Goal: Information Seeking & Learning: Learn about a topic

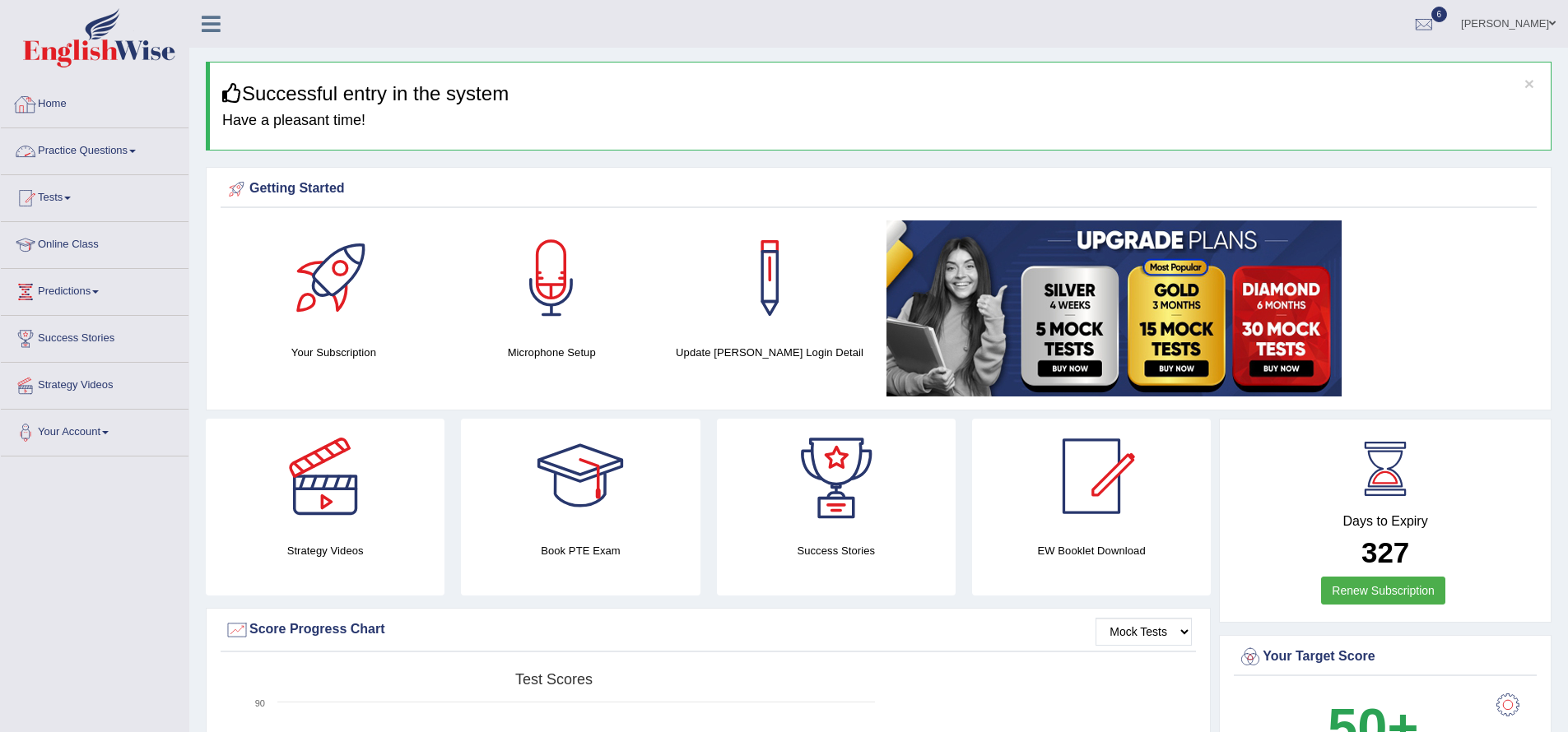
click at [145, 148] on link "Practice Questions" at bounding box center [95, 149] width 188 height 41
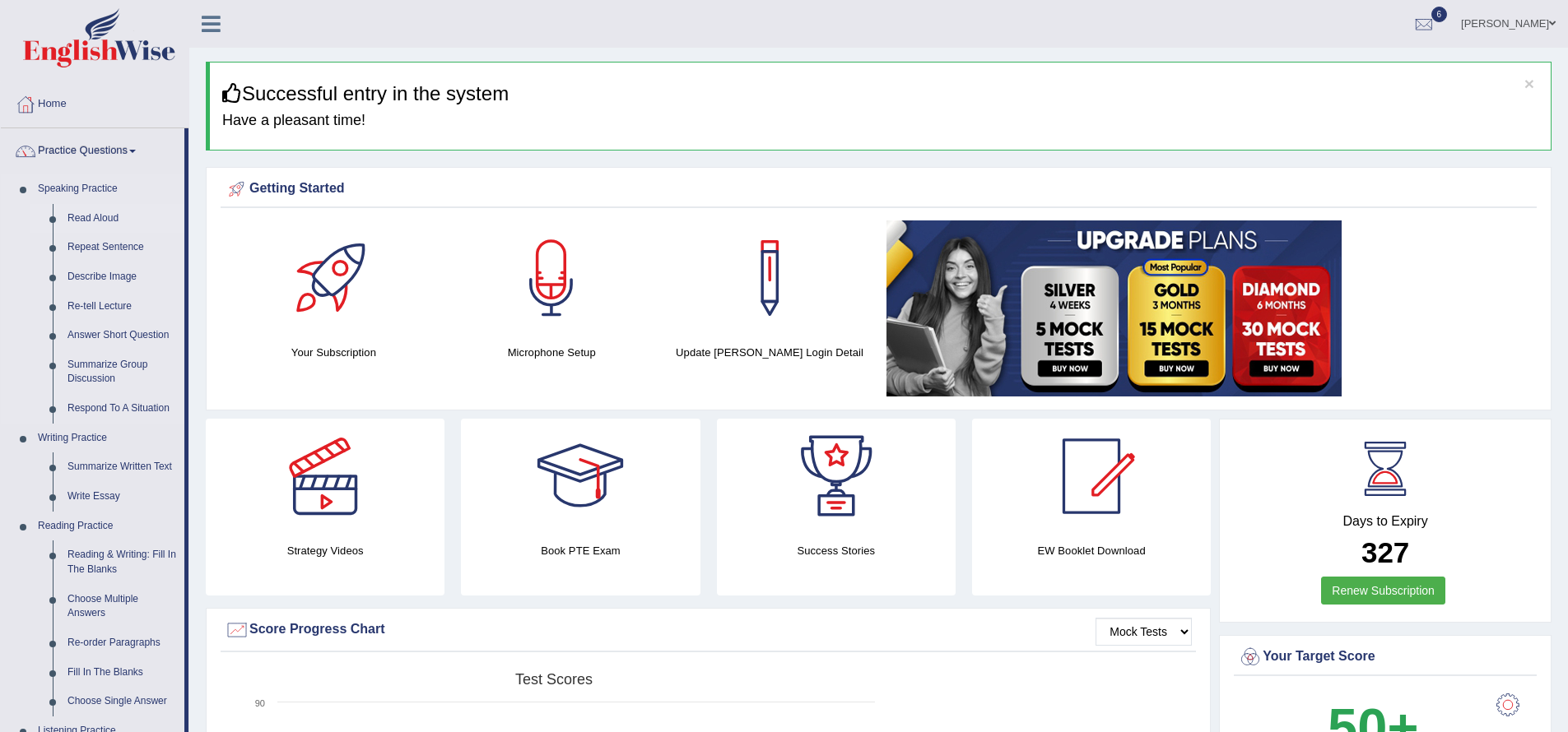
click at [107, 219] on link "Read Aloud" at bounding box center [123, 218] width 125 height 30
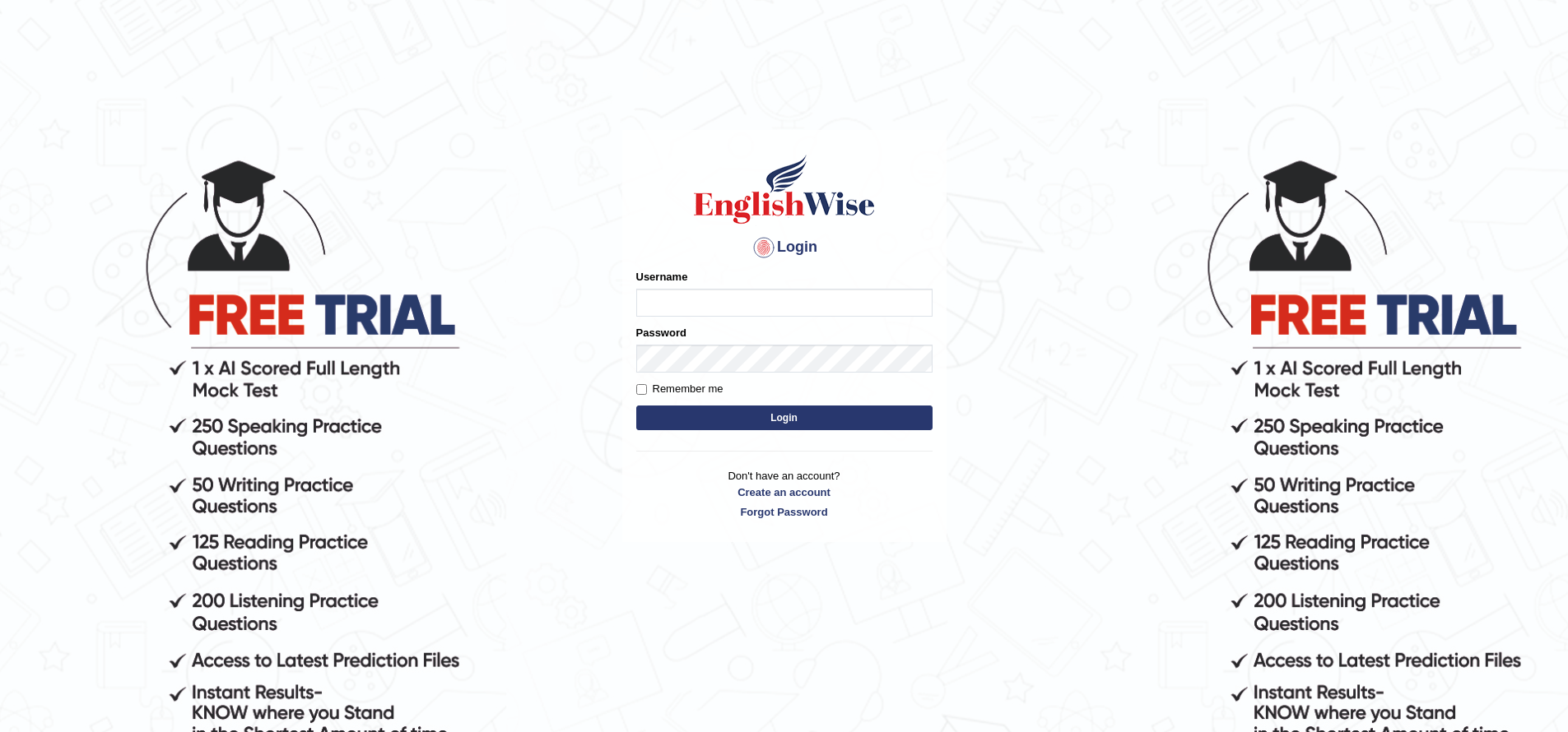
type input "jiwan_parramatta"
click at [636, 405] on button "Login" at bounding box center [784, 418] width 296 height 25
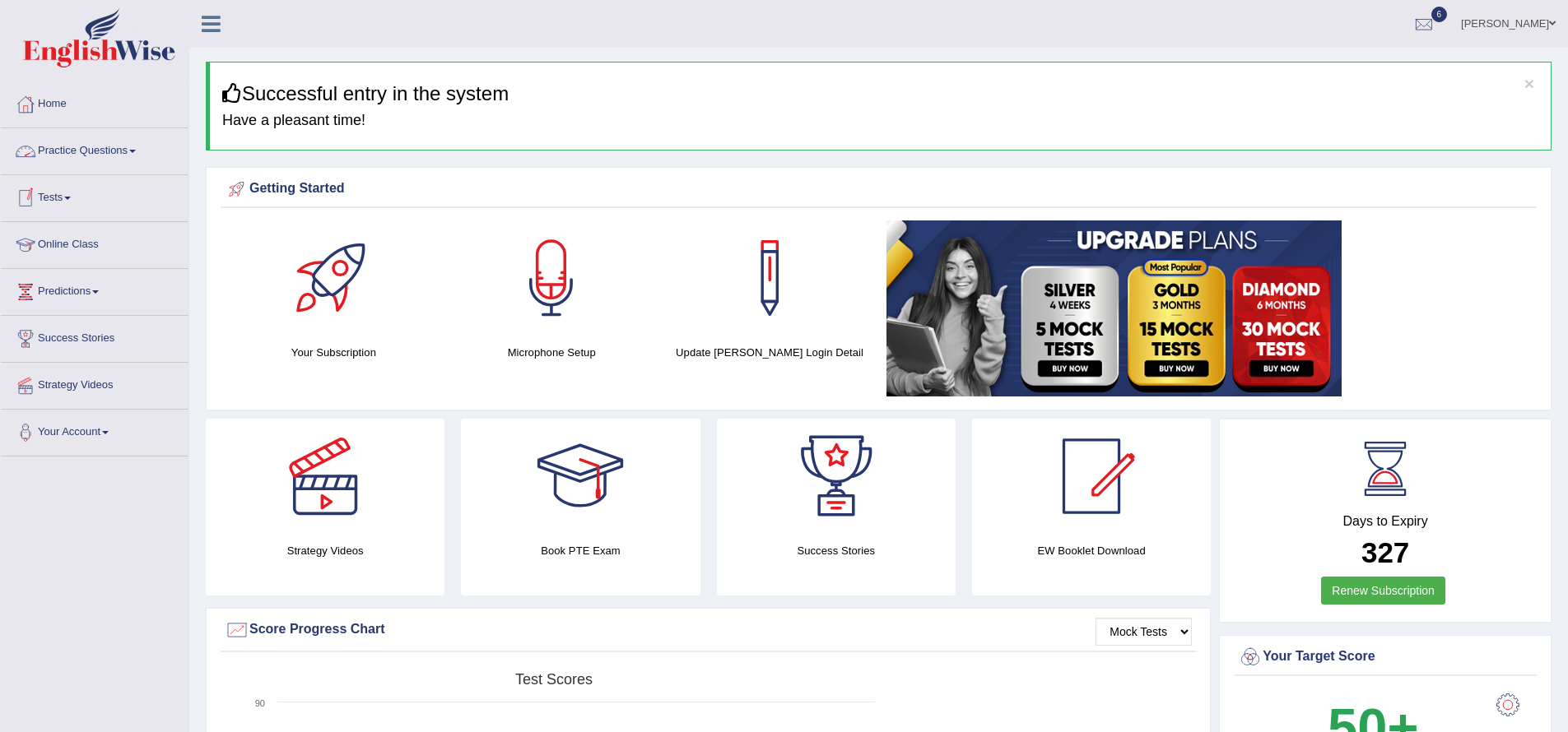
click at [139, 149] on link "Practice Questions" at bounding box center [95, 149] width 188 height 41
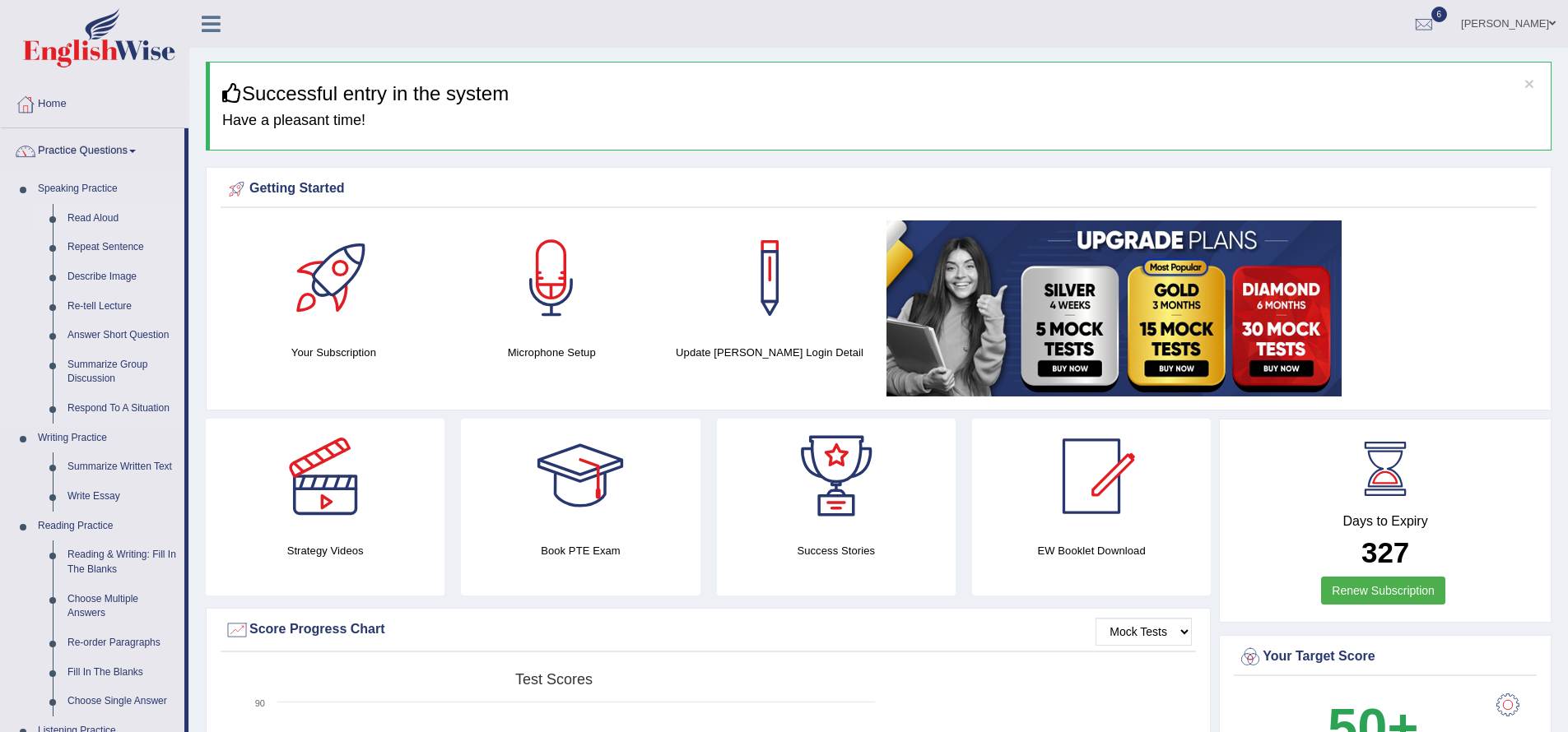
click at [118, 224] on link "Read Aloud" at bounding box center [123, 218] width 125 height 30
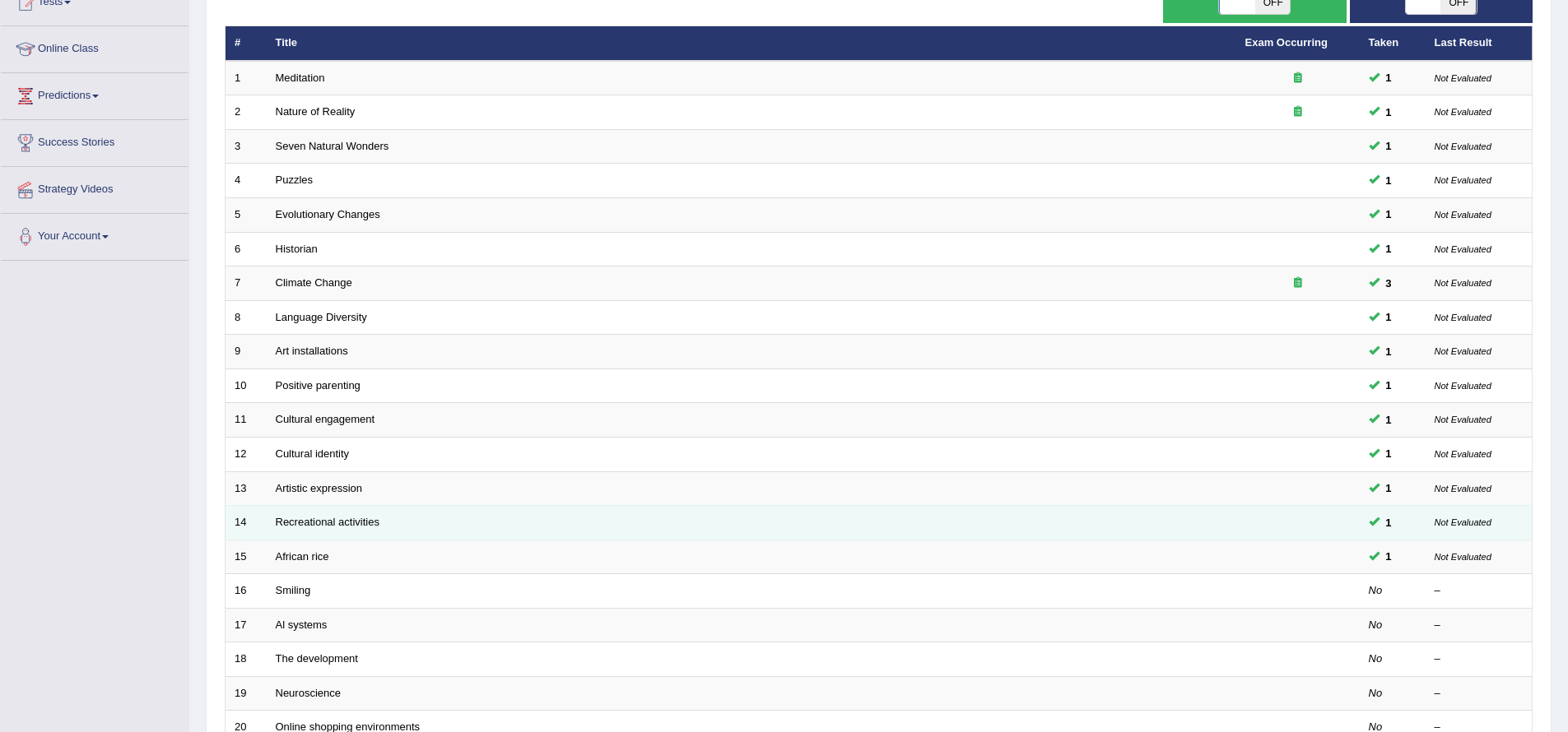
scroll to position [357, 0]
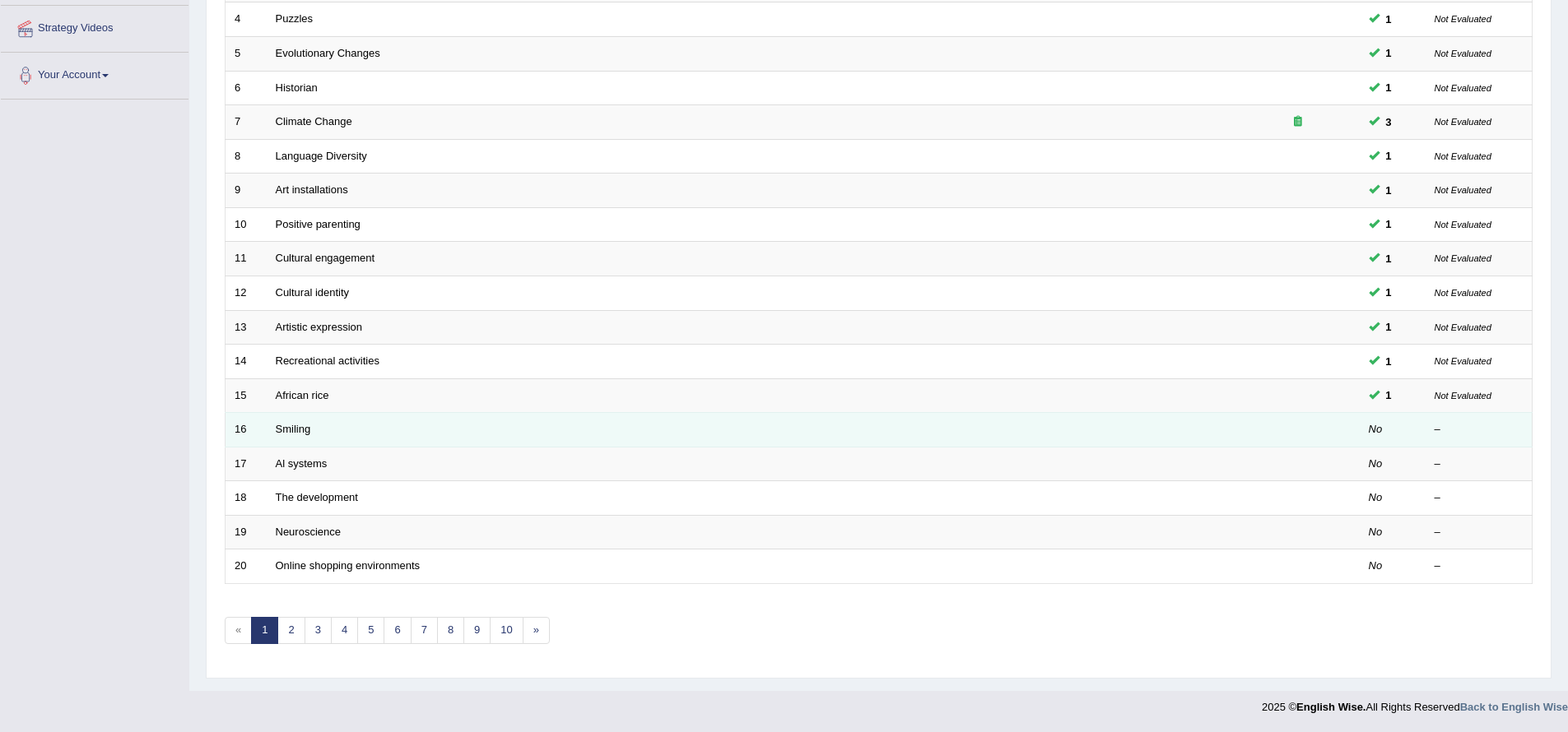
click at [333, 427] on td "Smiling" at bounding box center [750, 430] width 969 height 34
click at [296, 427] on link "Smiling" at bounding box center [293, 428] width 35 height 12
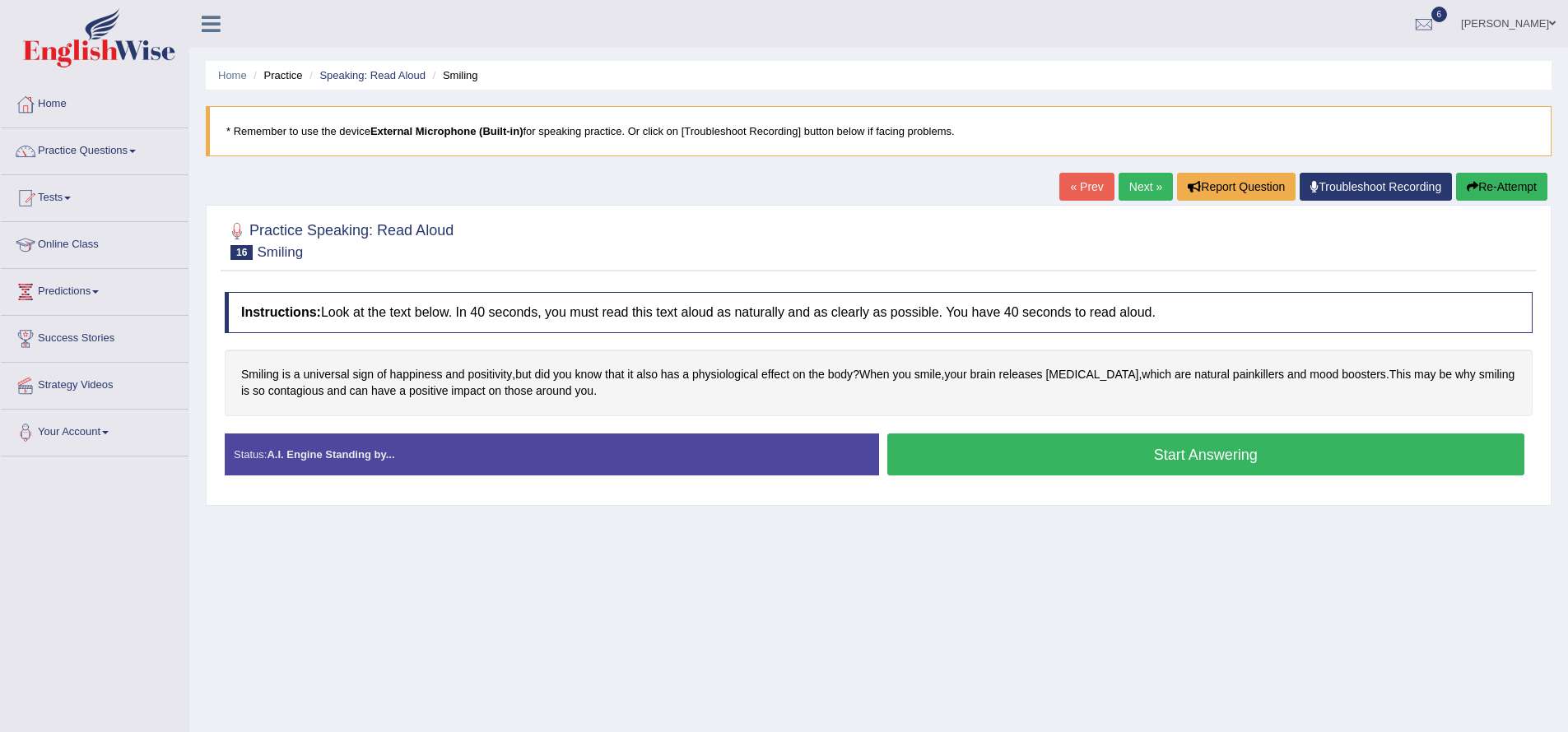
click at [1072, 453] on button "Start Answering" at bounding box center [1206, 454] width 637 height 42
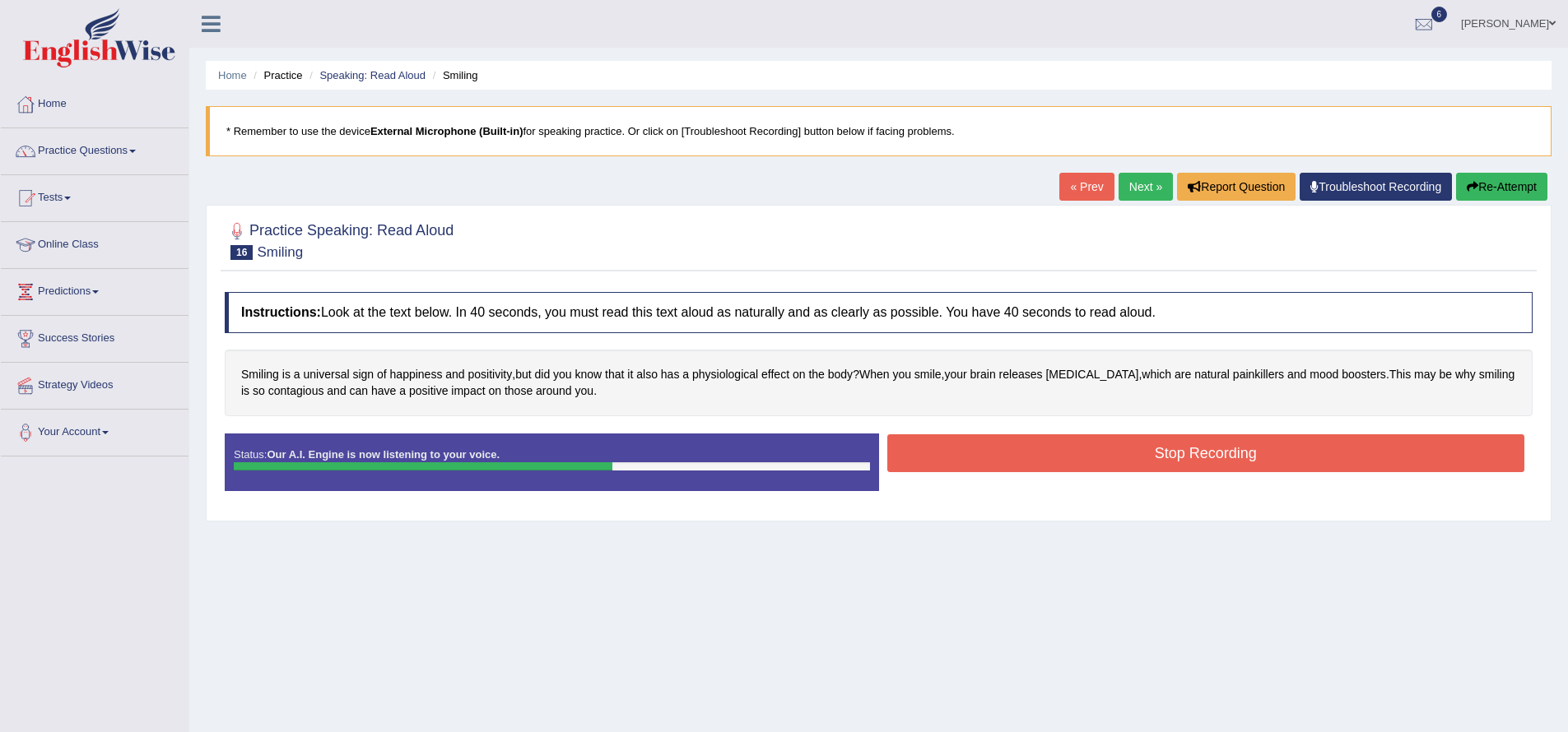
click at [1077, 460] on button "Stop Recording" at bounding box center [1206, 452] width 637 height 37
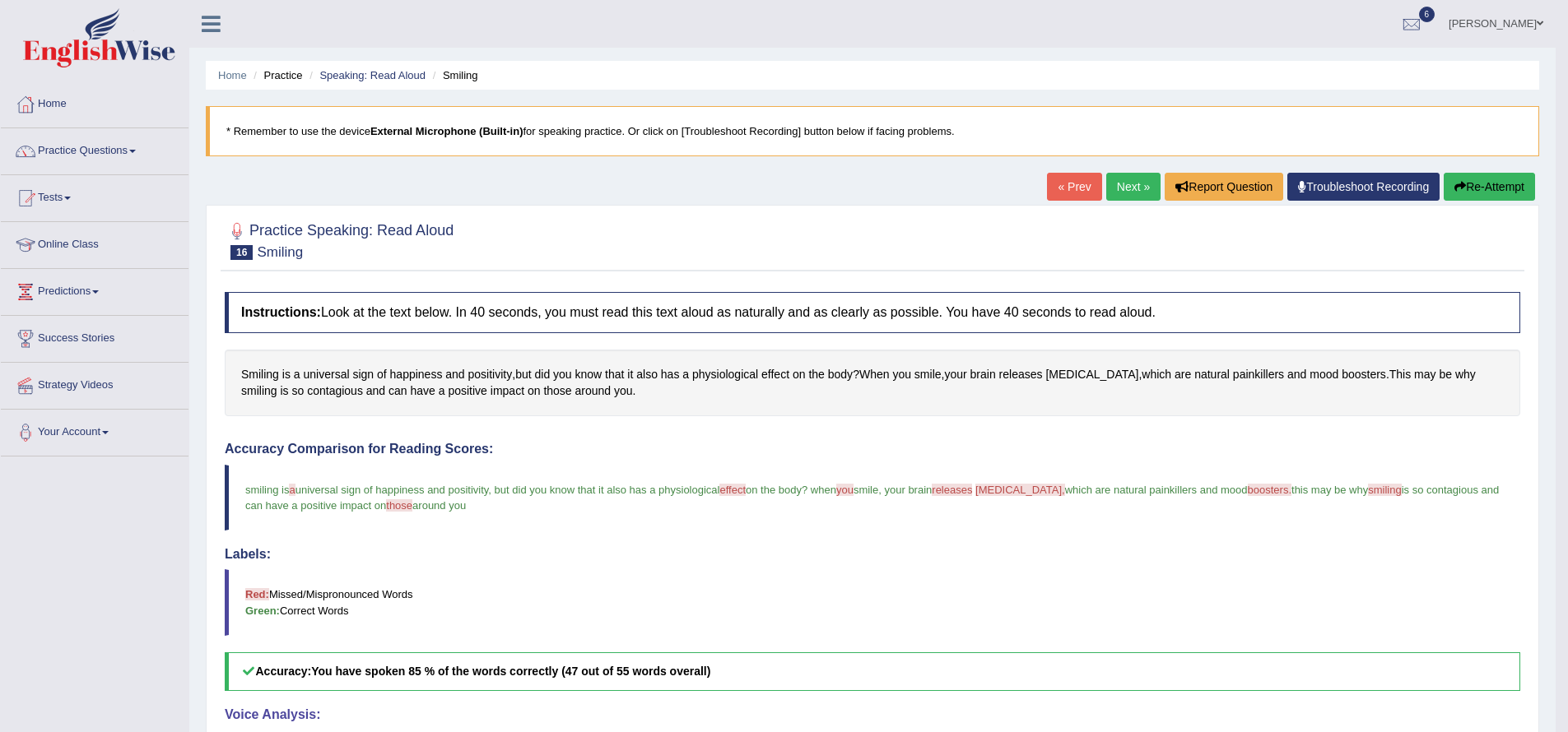
click at [1123, 187] on link "Next »" at bounding box center [1133, 186] width 55 height 28
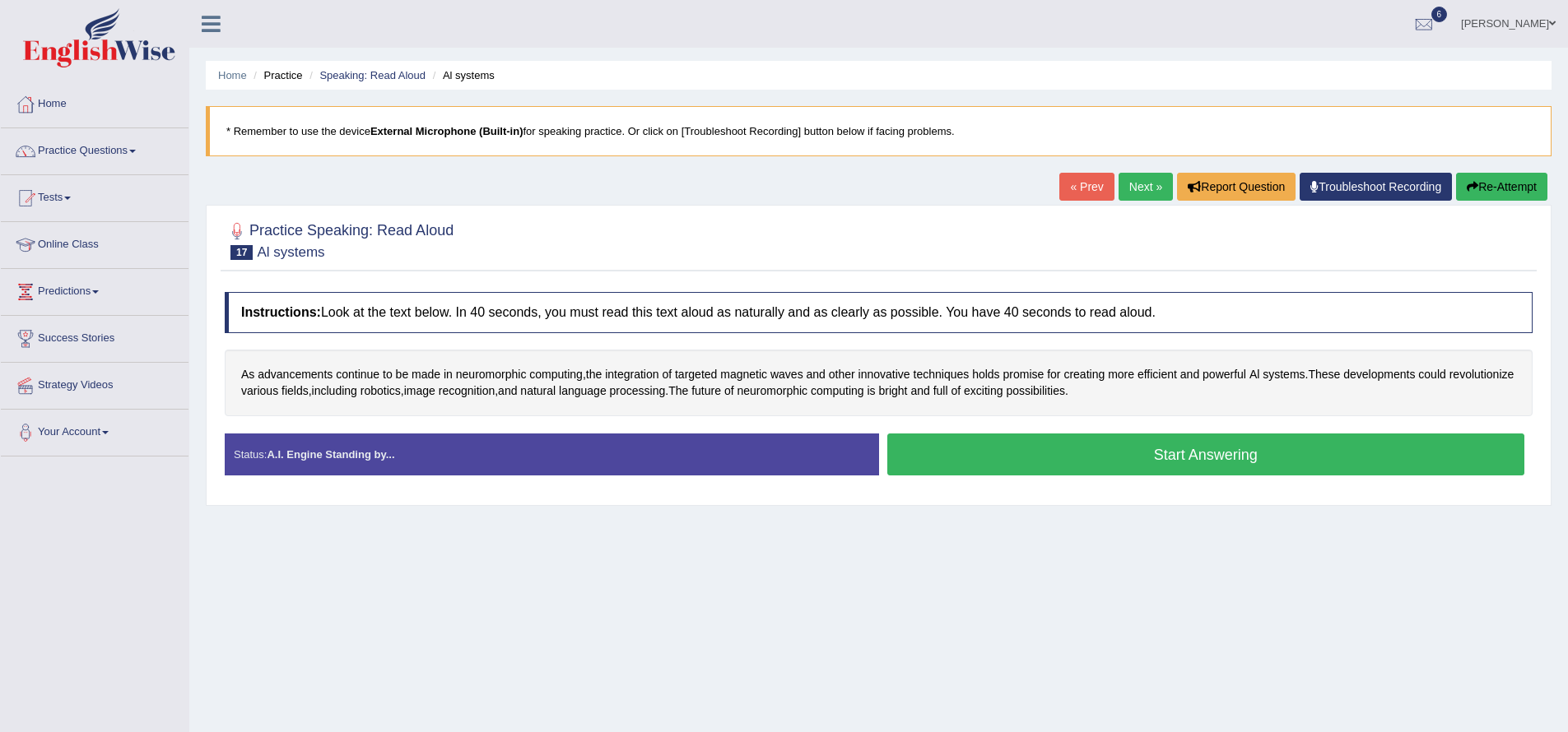
click at [1117, 452] on button "Start Answering" at bounding box center [1206, 454] width 637 height 42
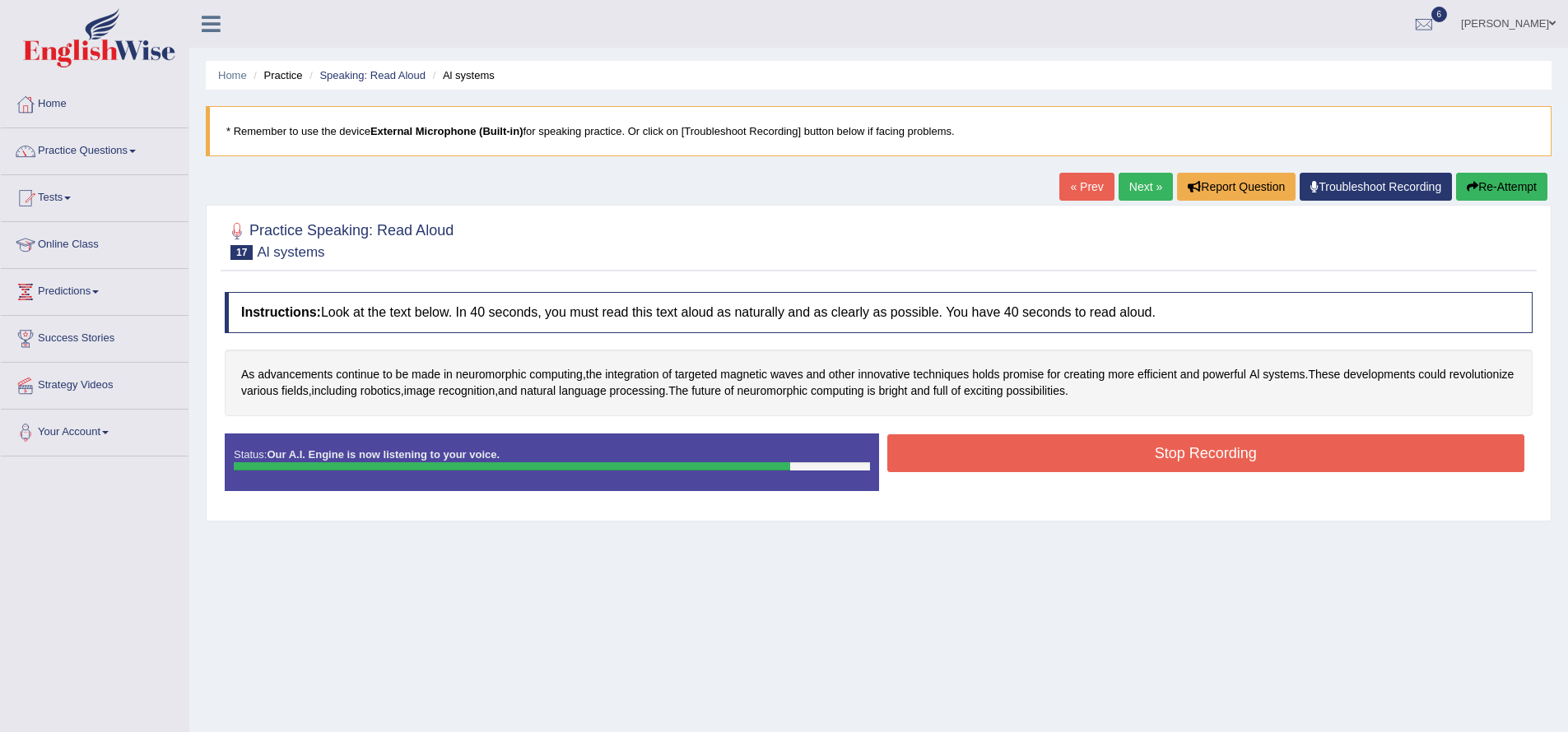
click at [1129, 452] on button "Stop Recording" at bounding box center [1206, 452] width 637 height 37
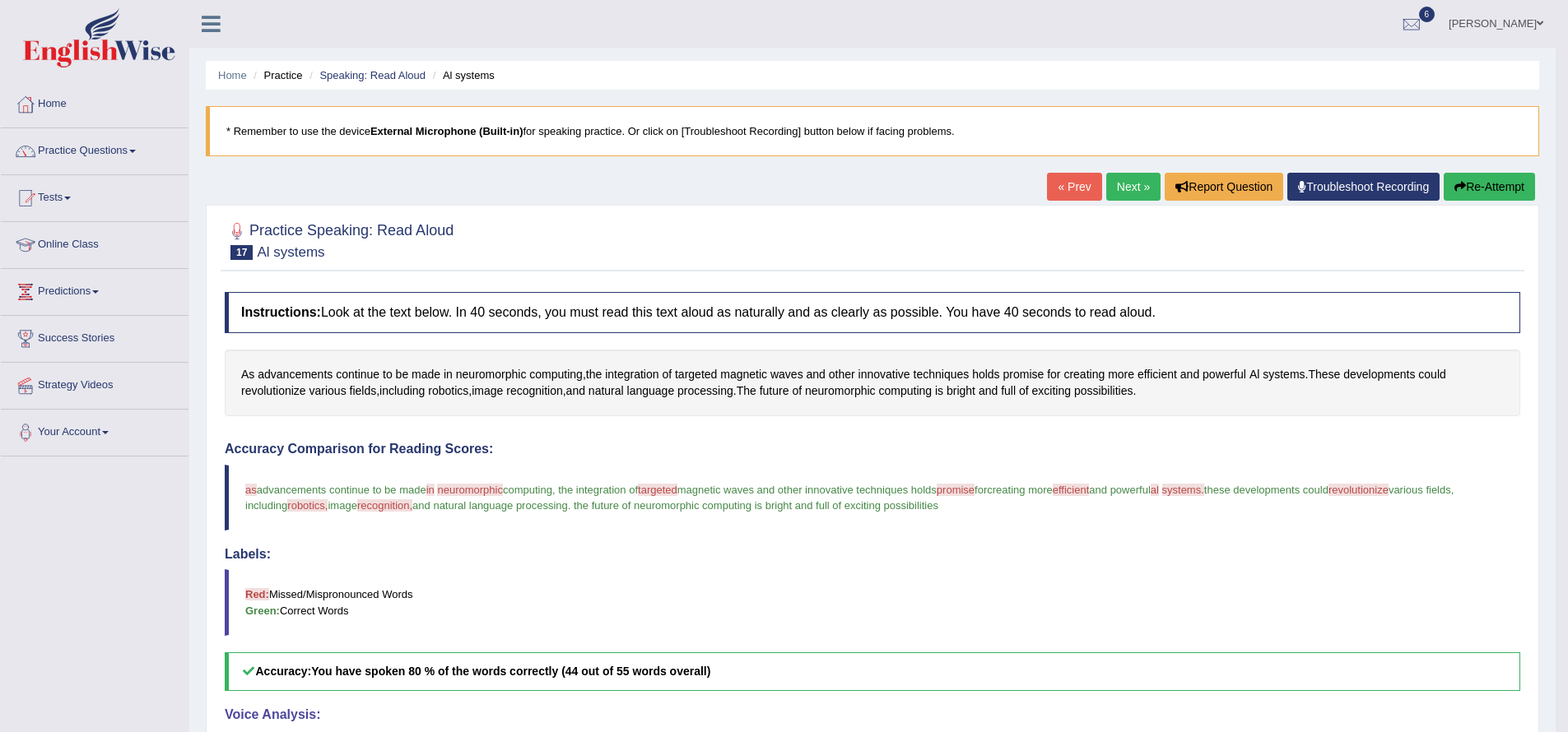
click at [1124, 191] on link "Next »" at bounding box center [1133, 186] width 55 height 28
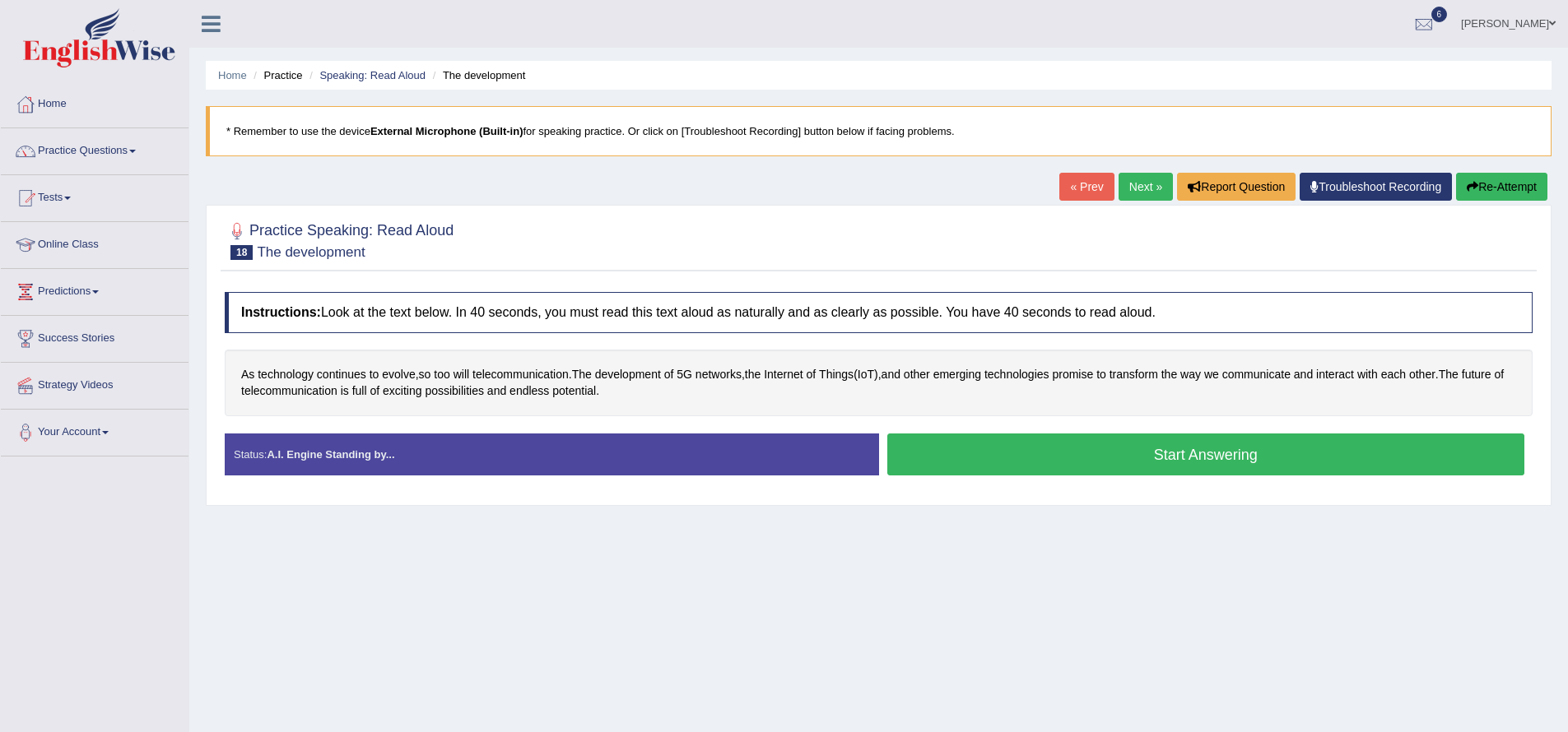
click at [1099, 451] on button "Start Answering" at bounding box center [1206, 454] width 637 height 42
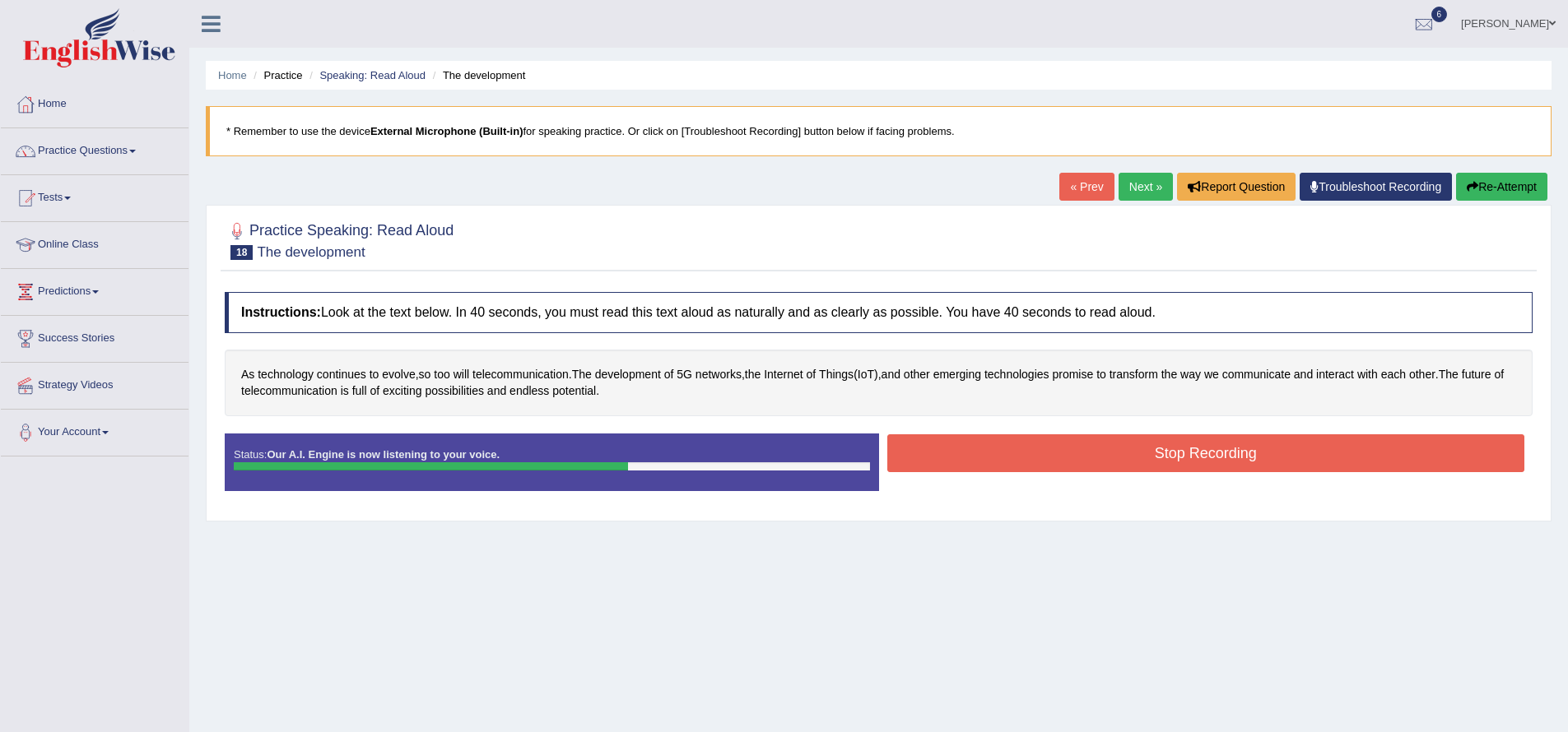
click at [1113, 450] on button "Stop Recording" at bounding box center [1206, 452] width 637 height 37
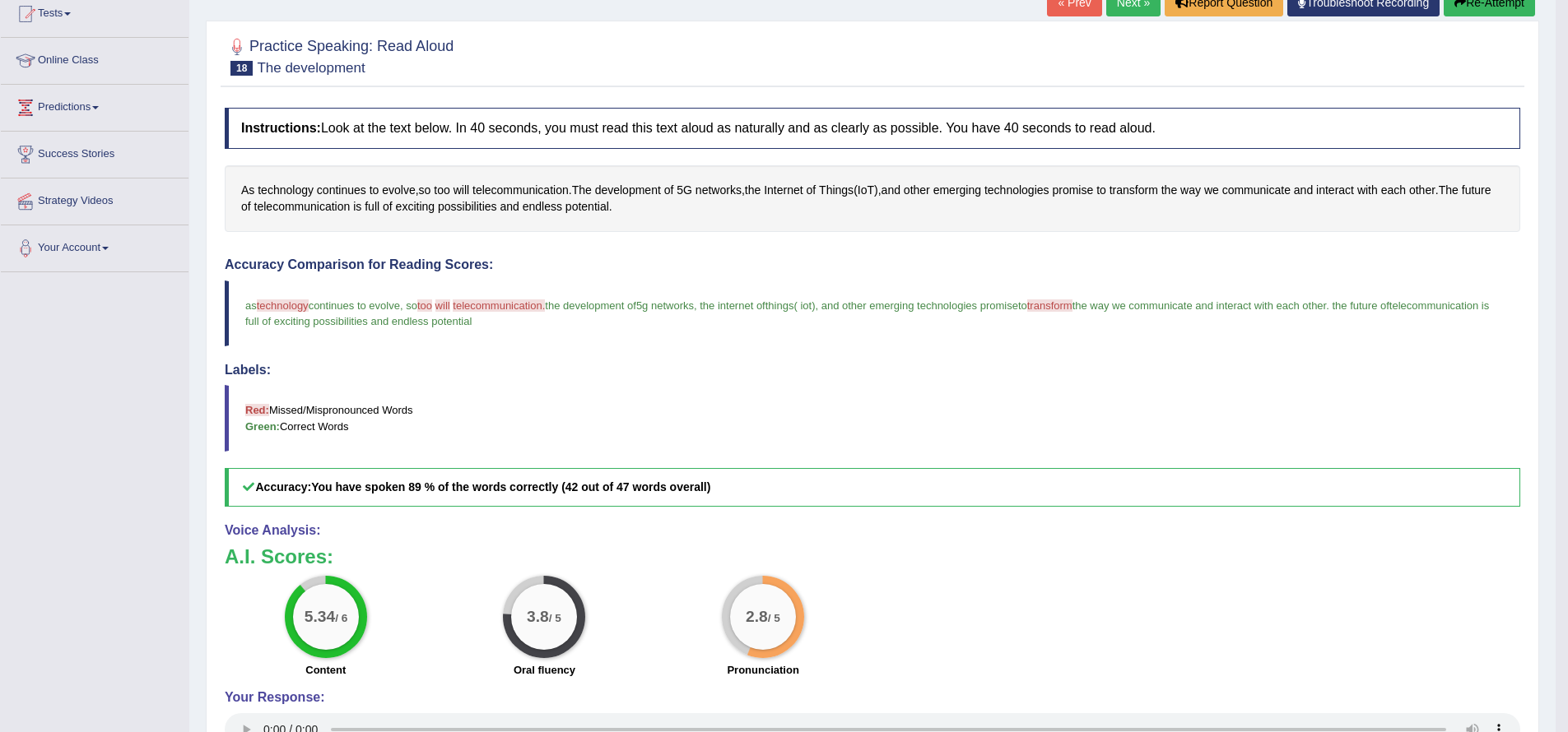
scroll to position [2, 0]
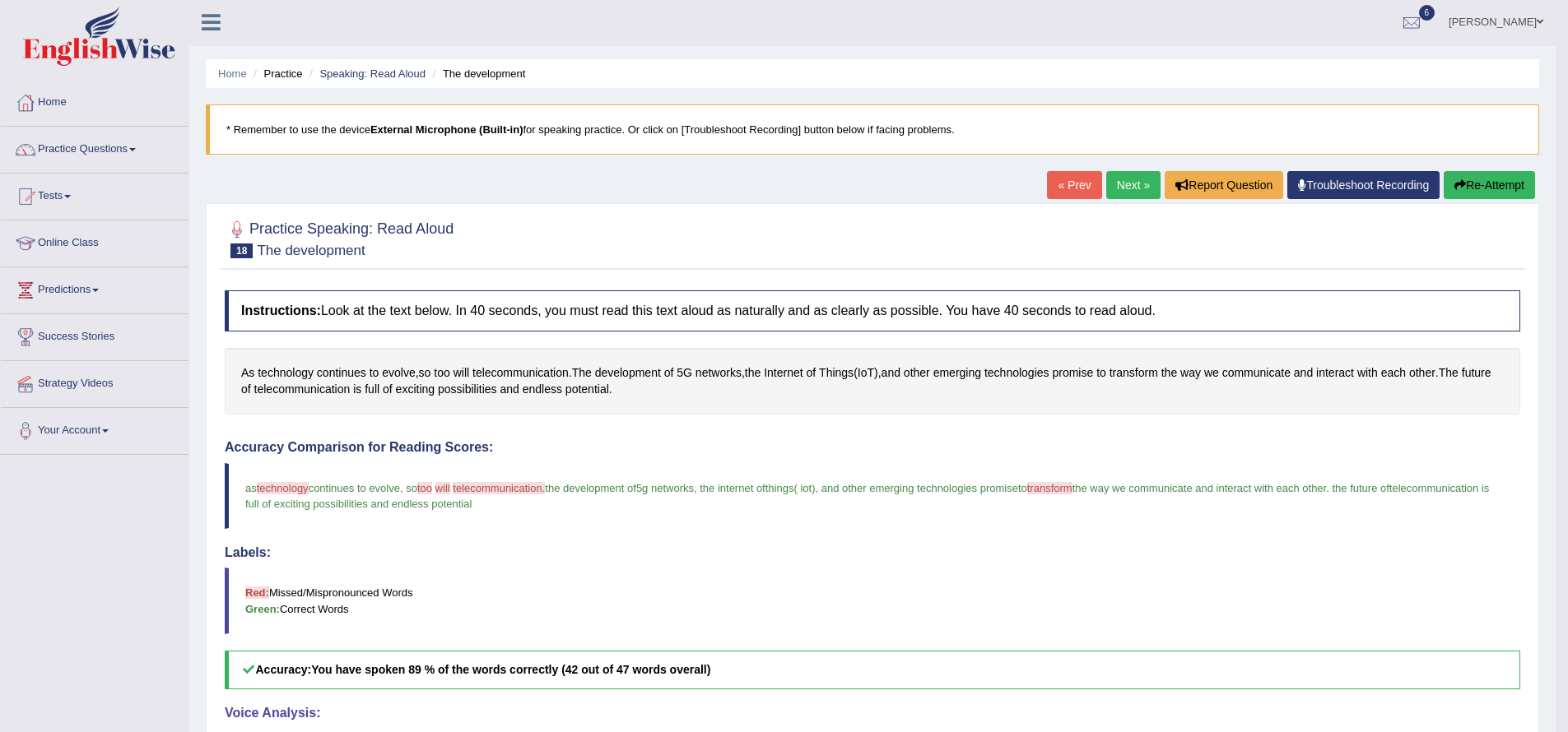
click at [1122, 186] on link "Next »" at bounding box center [1133, 185] width 55 height 28
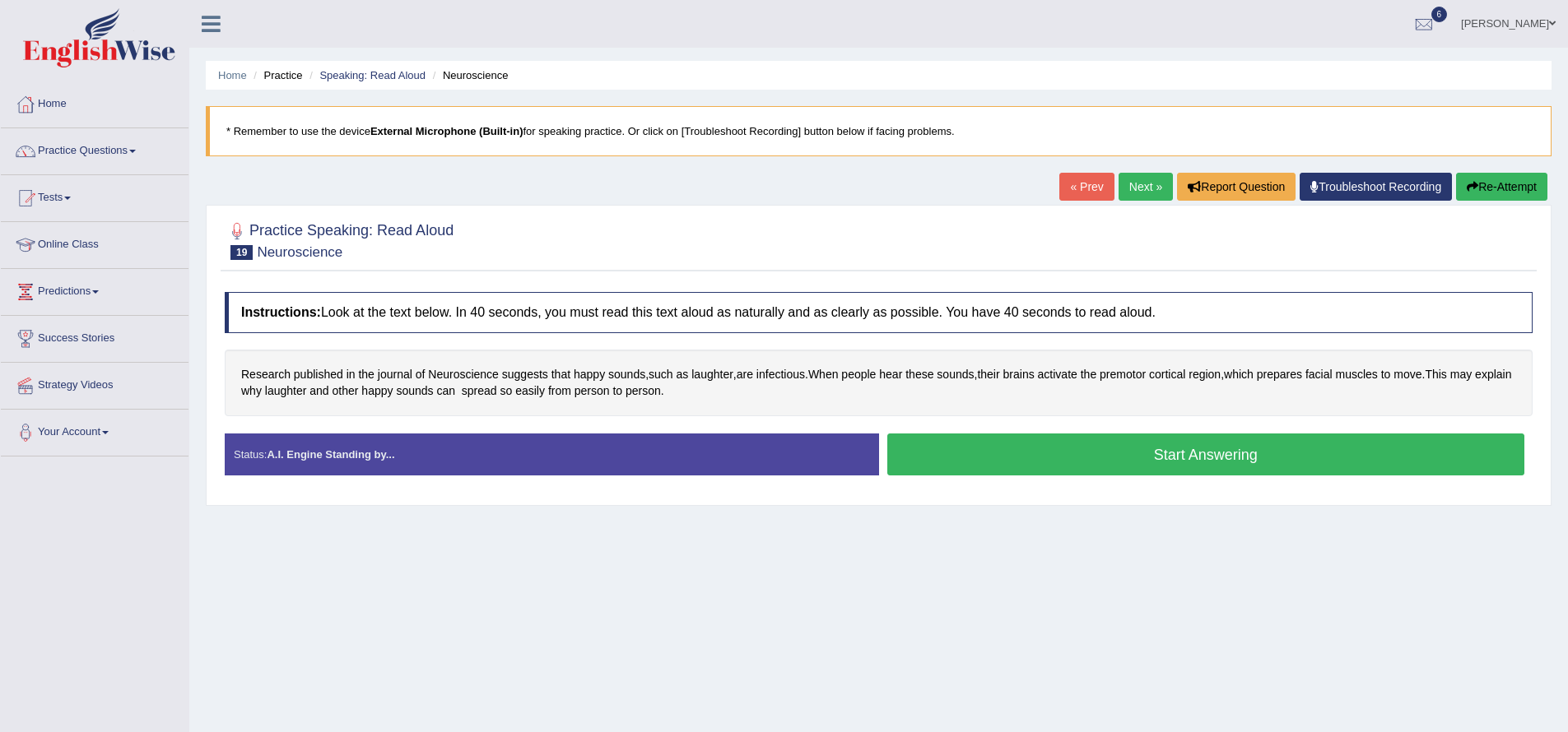
click at [1045, 460] on button "Start Answering" at bounding box center [1206, 454] width 637 height 42
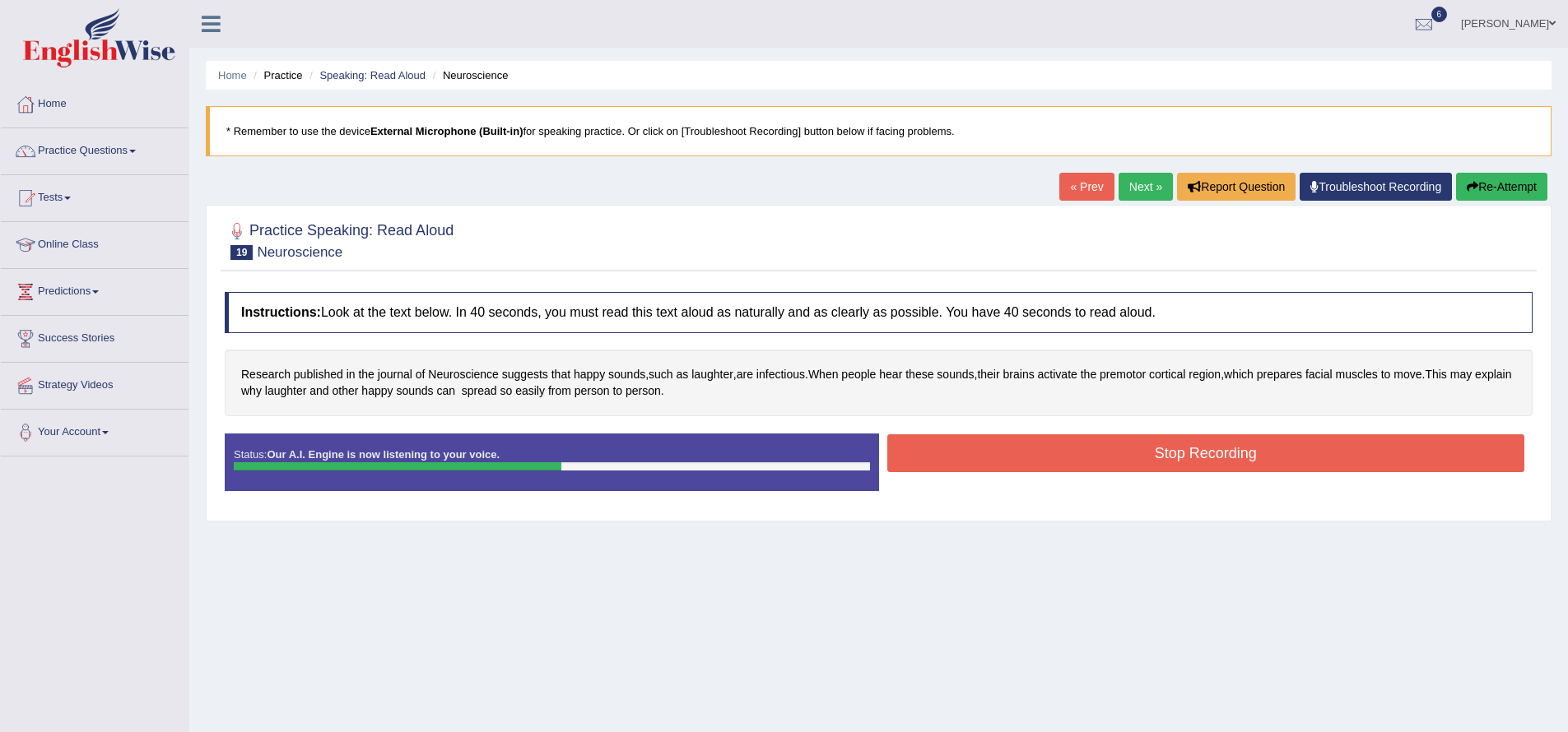
click at [1057, 446] on button "Stop Recording" at bounding box center [1206, 452] width 637 height 37
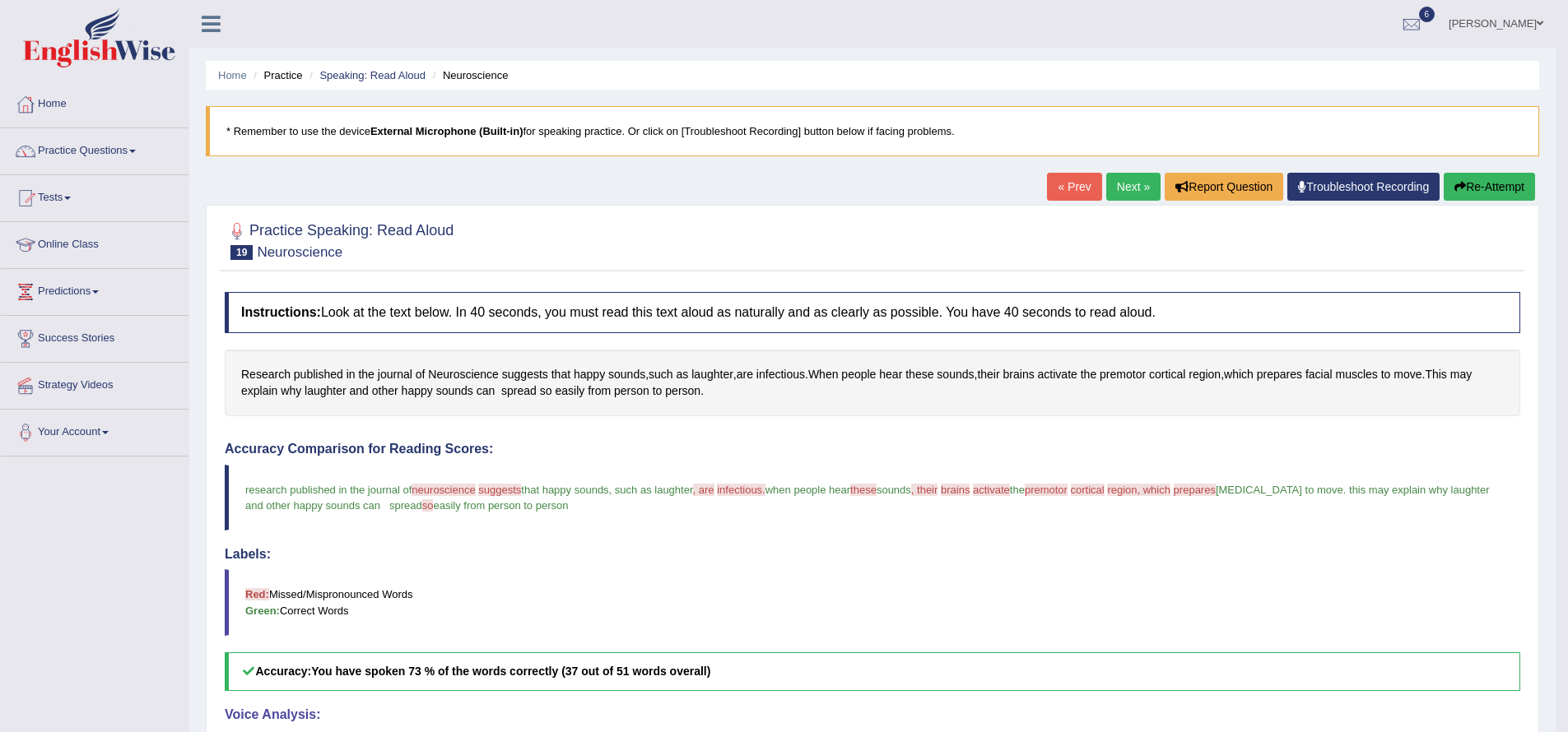
click at [1124, 191] on link "Next »" at bounding box center [1133, 186] width 55 height 28
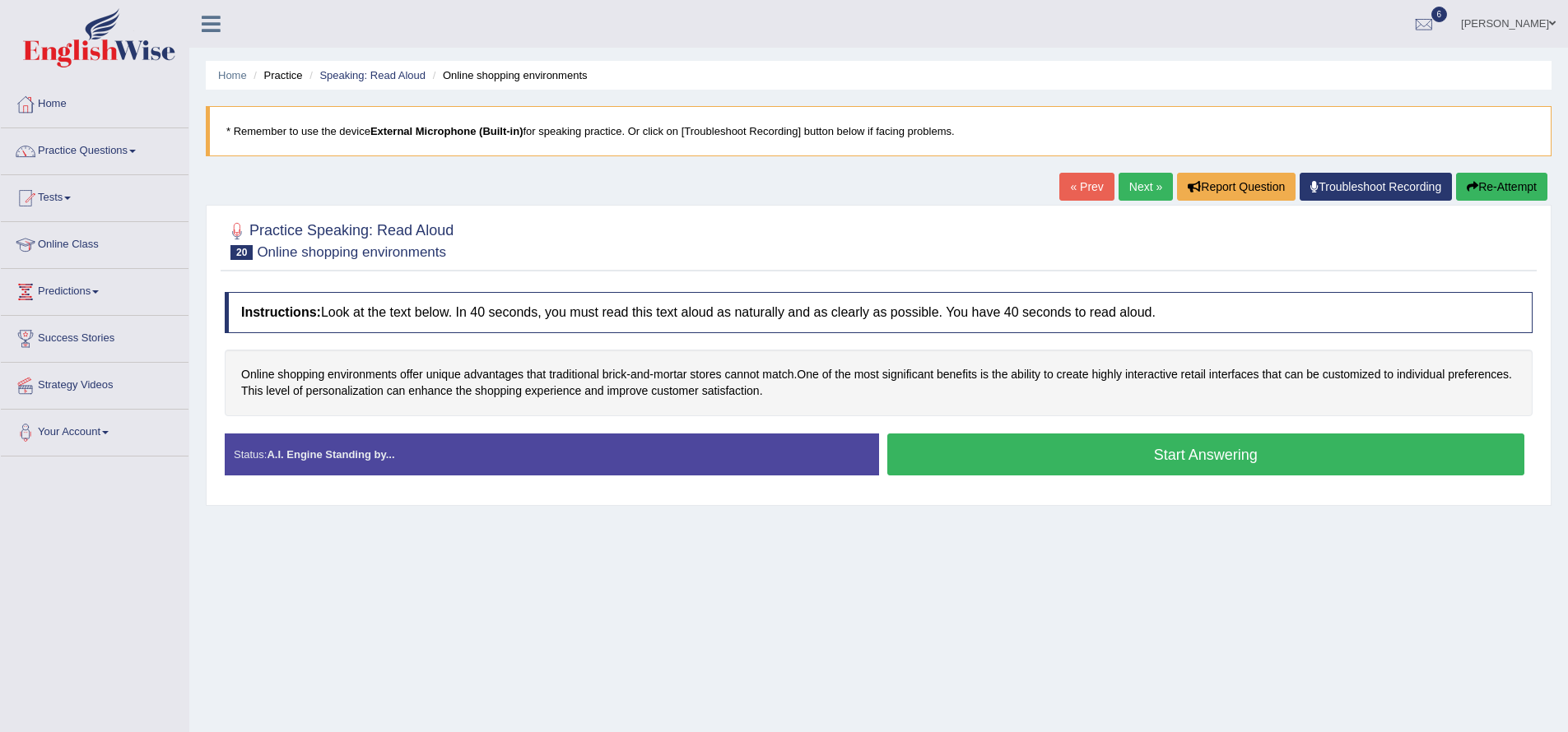
click at [959, 459] on button "Start Answering" at bounding box center [1206, 454] width 637 height 42
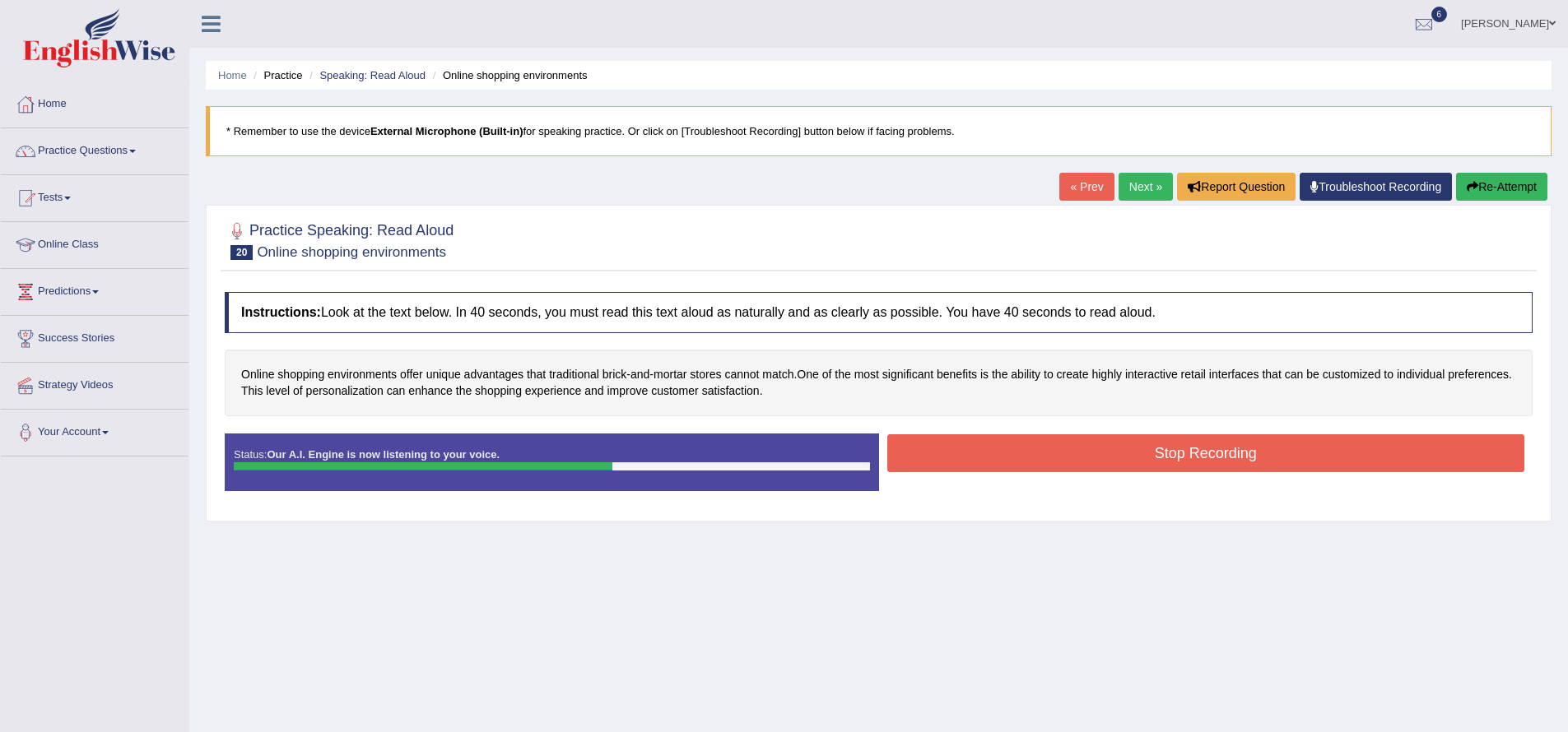
click at [1025, 462] on button "Stop Recording" at bounding box center [1206, 452] width 637 height 37
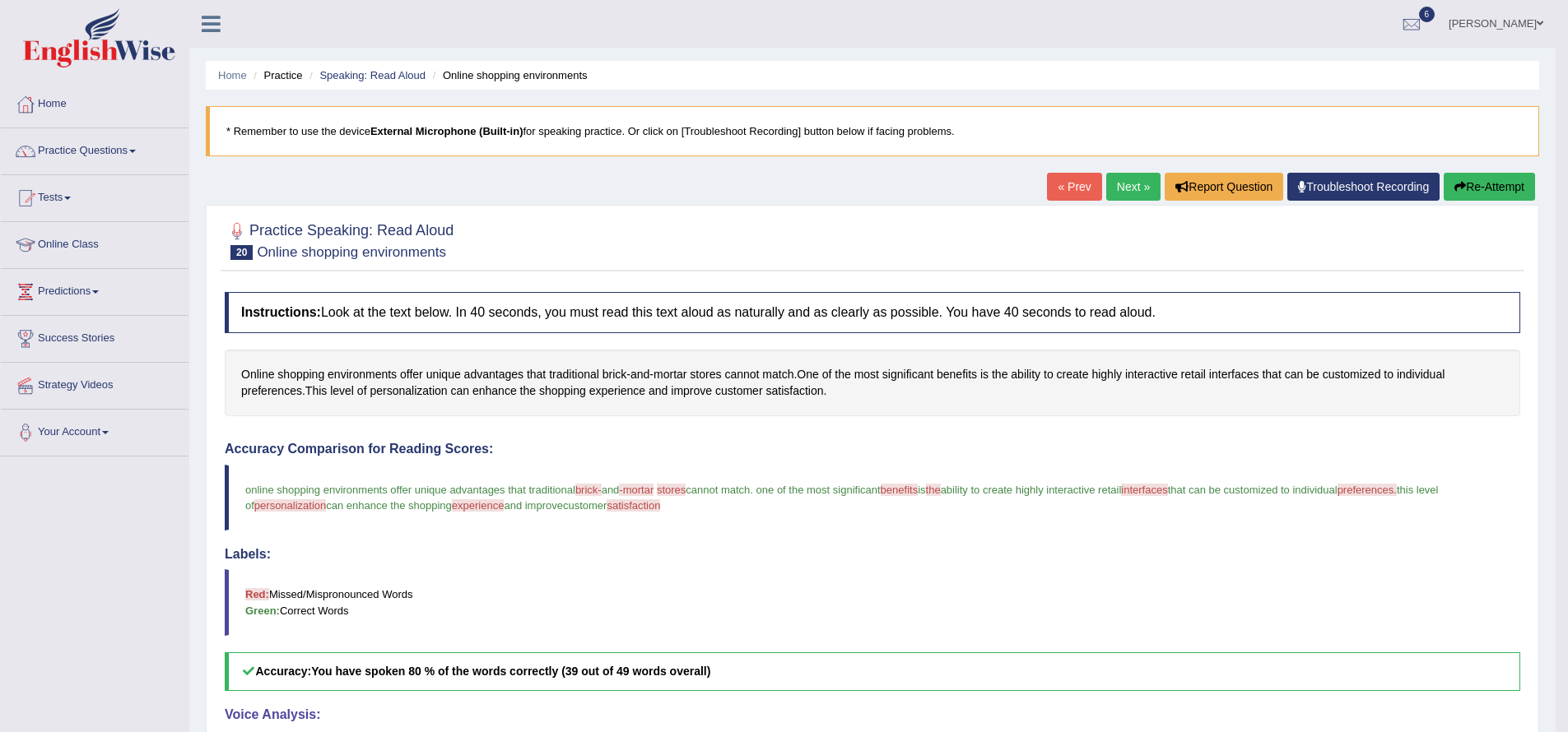
click at [1115, 183] on link "Next »" at bounding box center [1133, 186] width 55 height 28
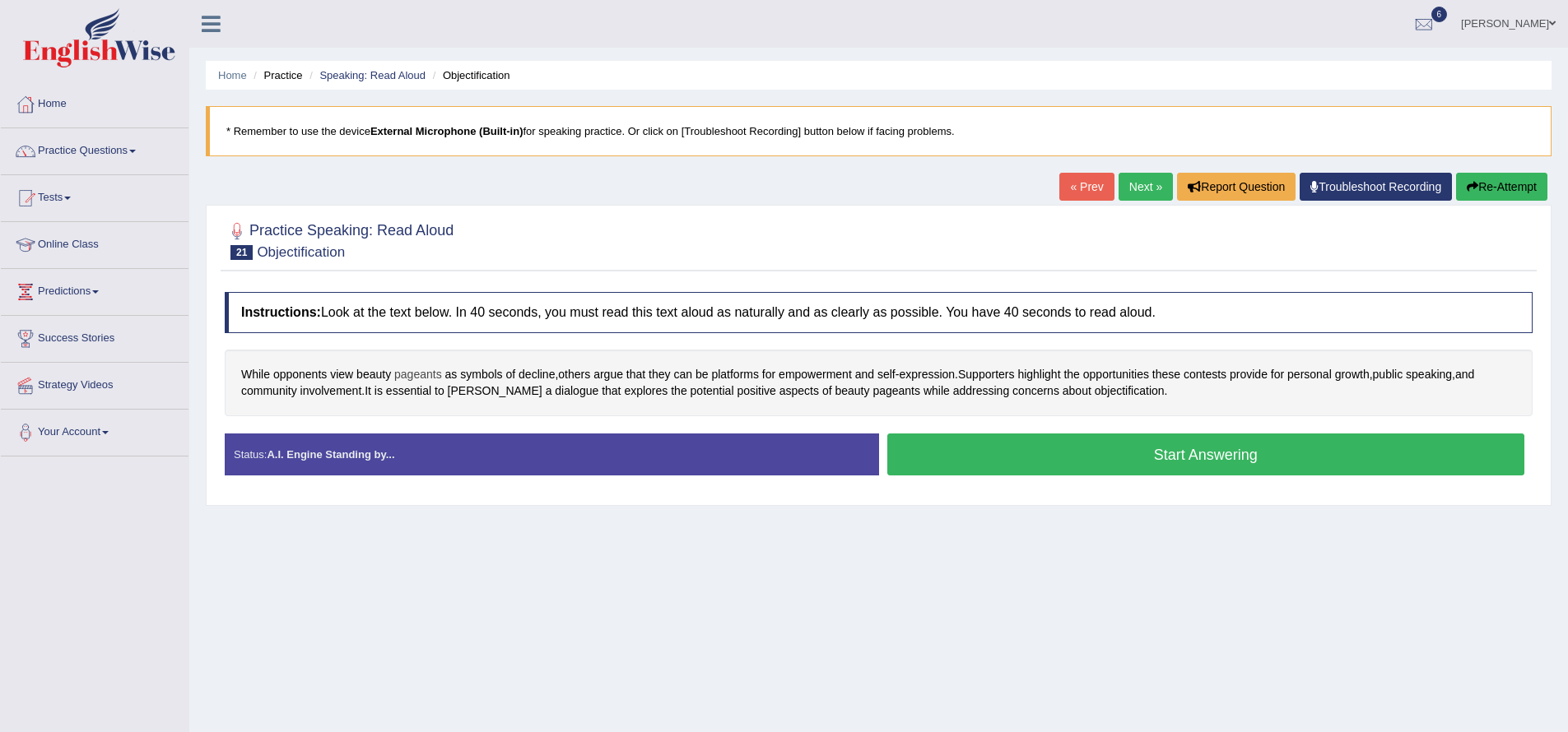
click at [428, 372] on span "pageants" at bounding box center [418, 375] width 48 height 17
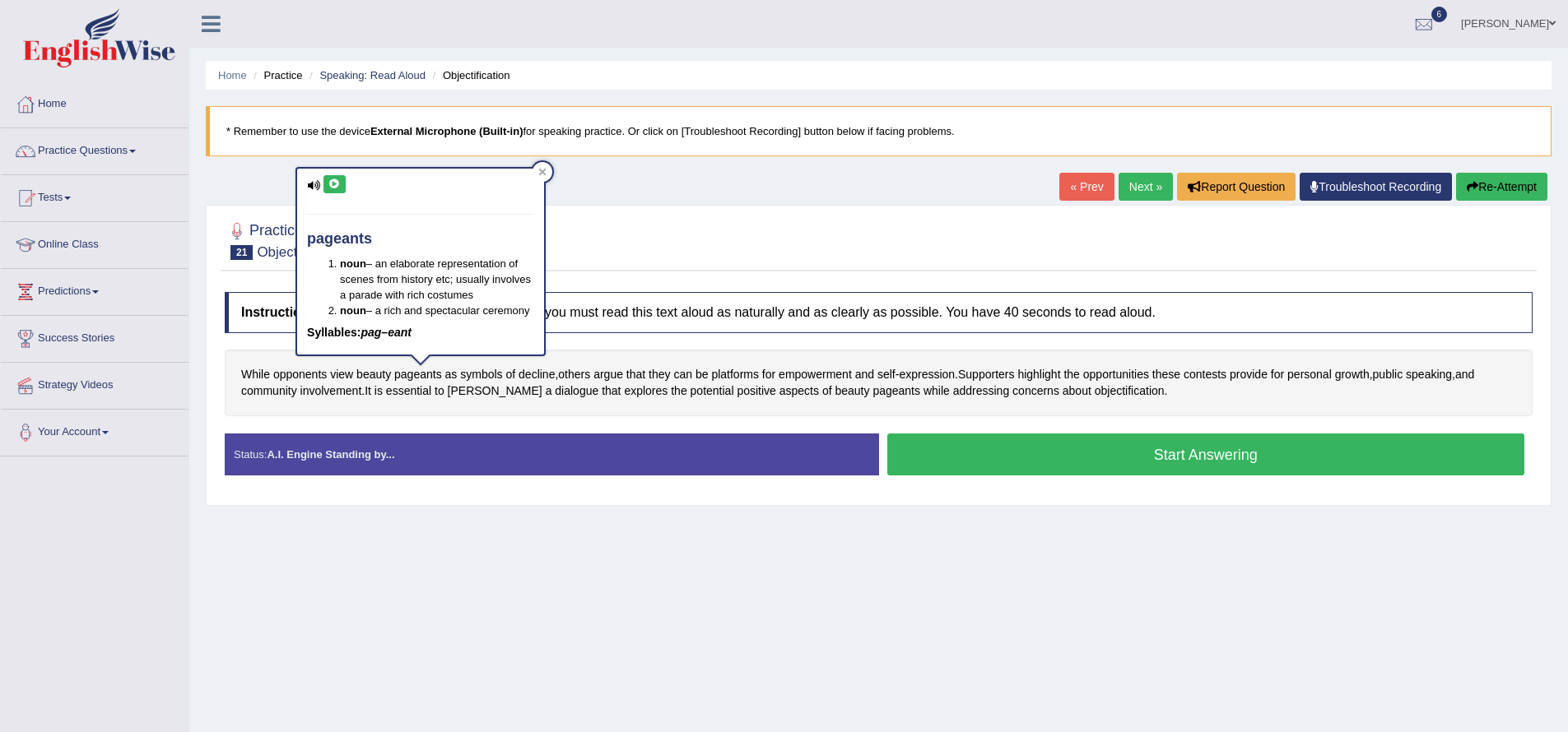
click at [334, 187] on icon at bounding box center [334, 184] width 12 height 10
click at [542, 172] on icon at bounding box center [542, 172] width 8 height 8
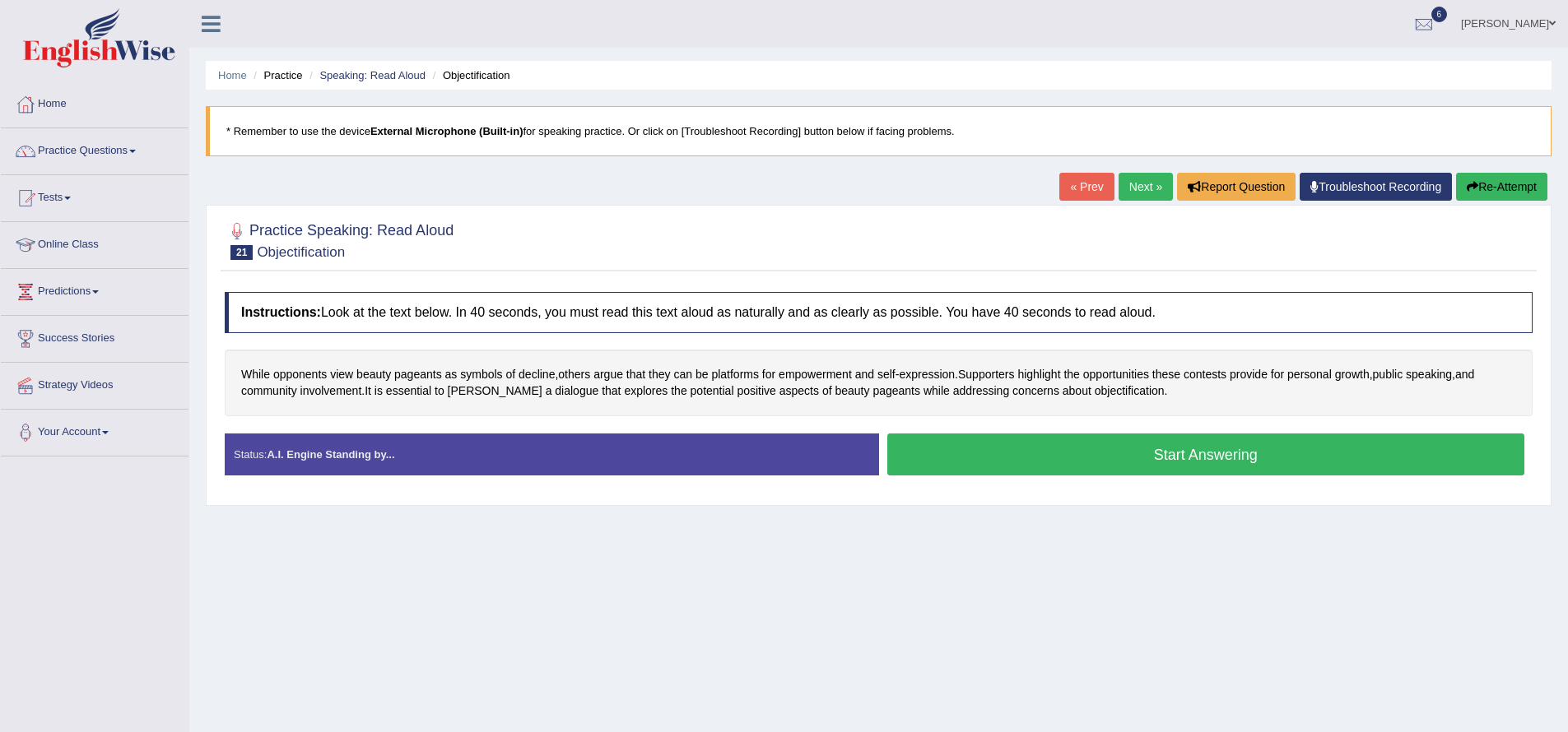
click at [992, 453] on button "Start Answering" at bounding box center [1206, 454] width 637 height 42
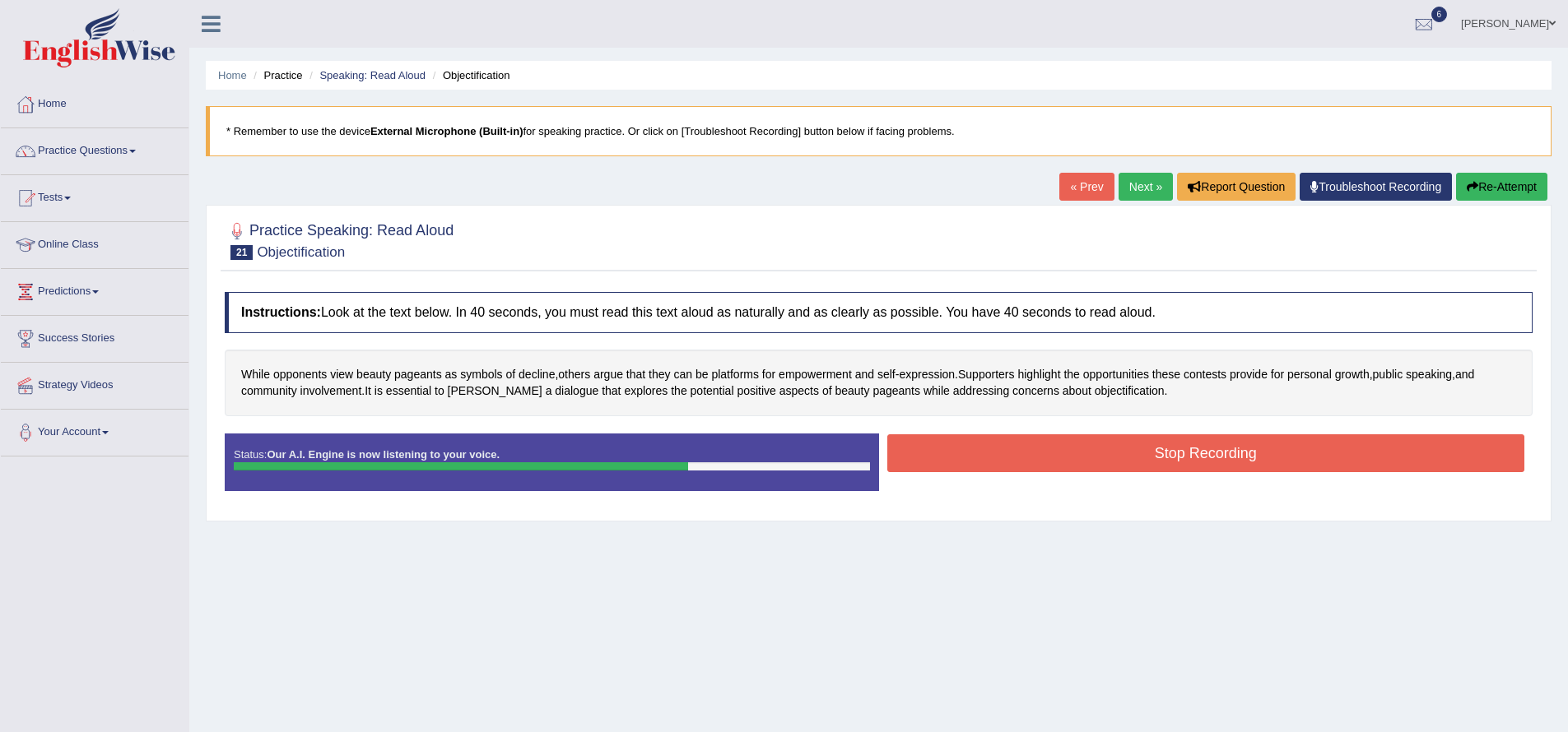
click at [1009, 448] on button "Stop Recording" at bounding box center [1206, 452] width 637 height 37
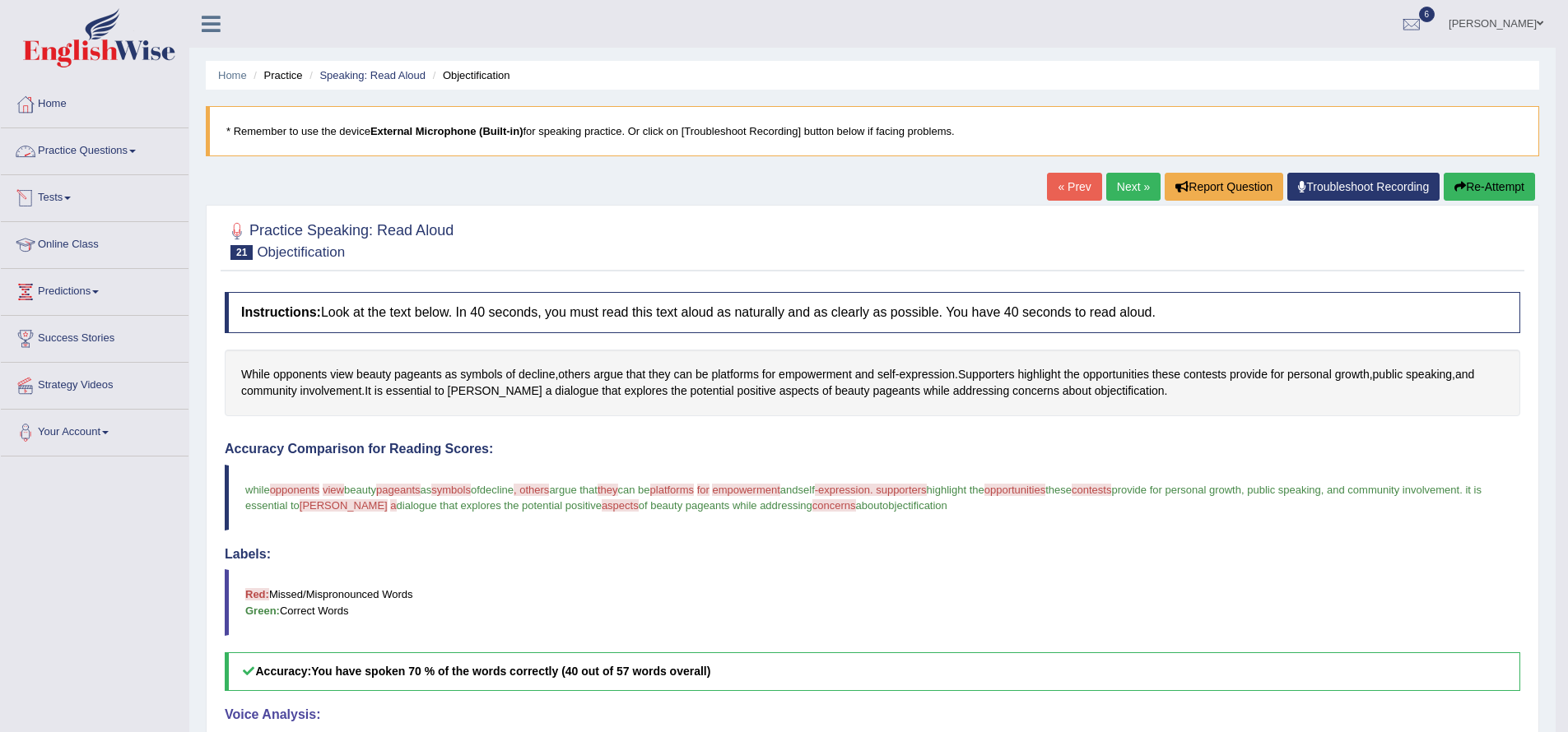
click at [136, 149] on span at bounding box center [132, 150] width 7 height 3
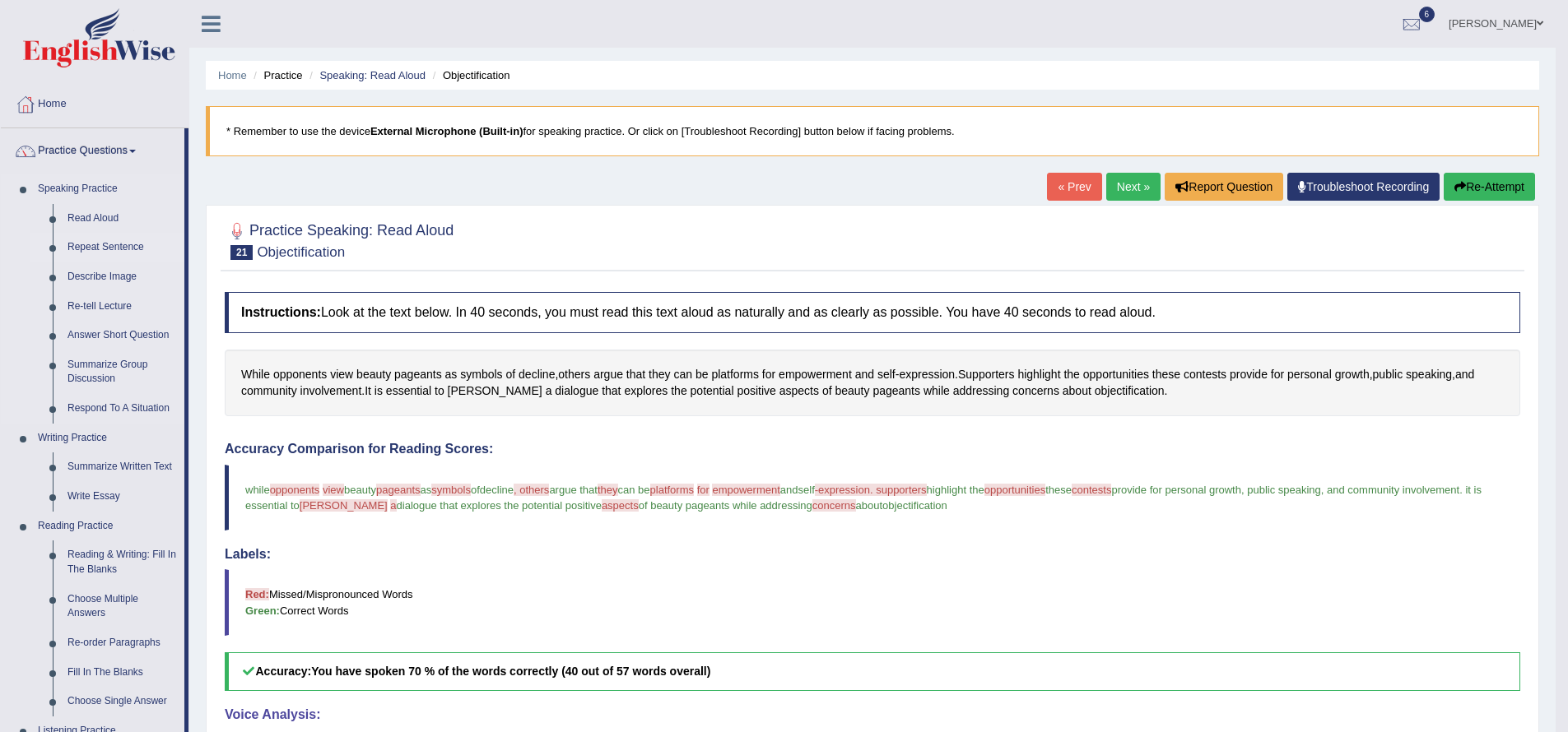
click at [144, 250] on link "Repeat Sentence" at bounding box center [123, 247] width 125 height 30
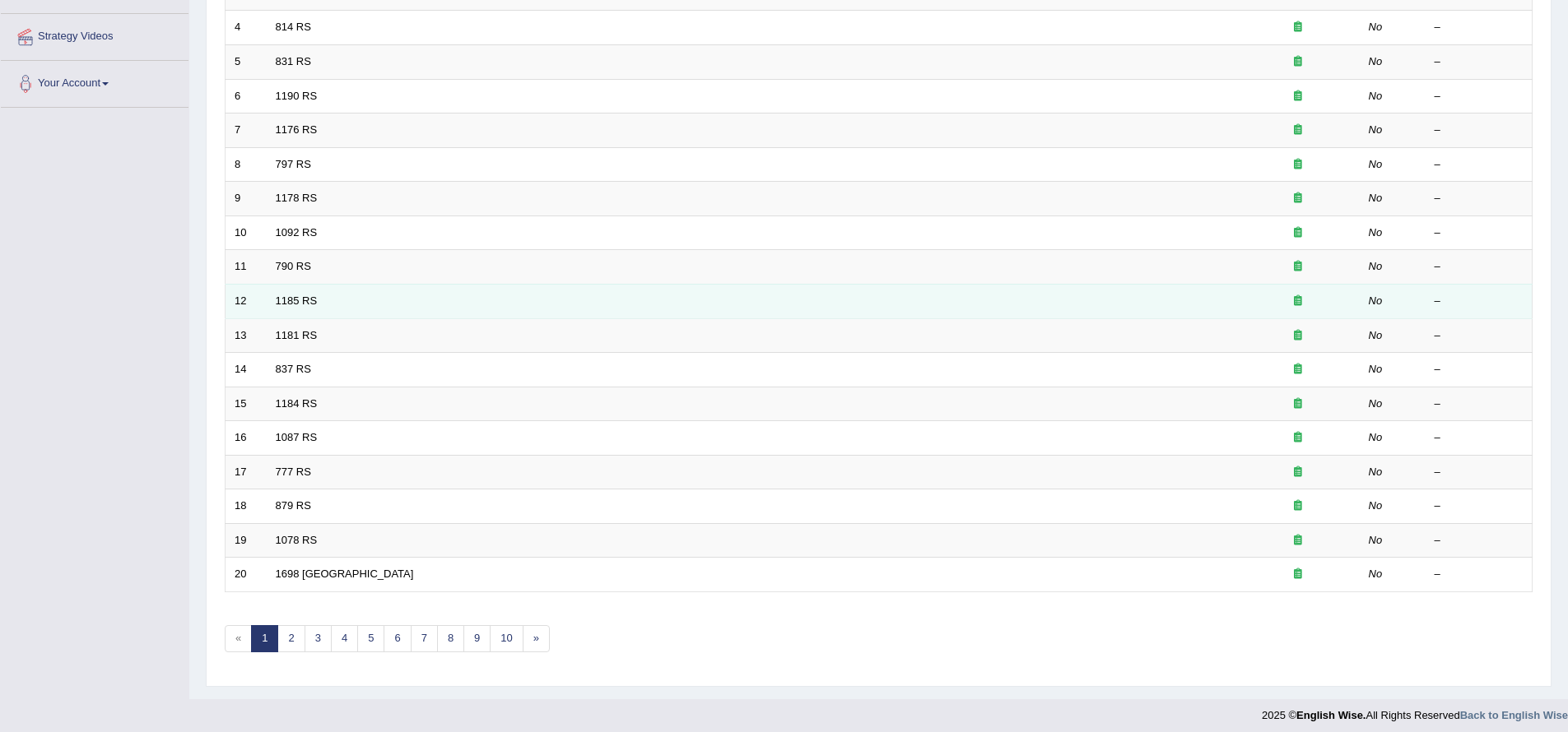
scroll to position [357, 0]
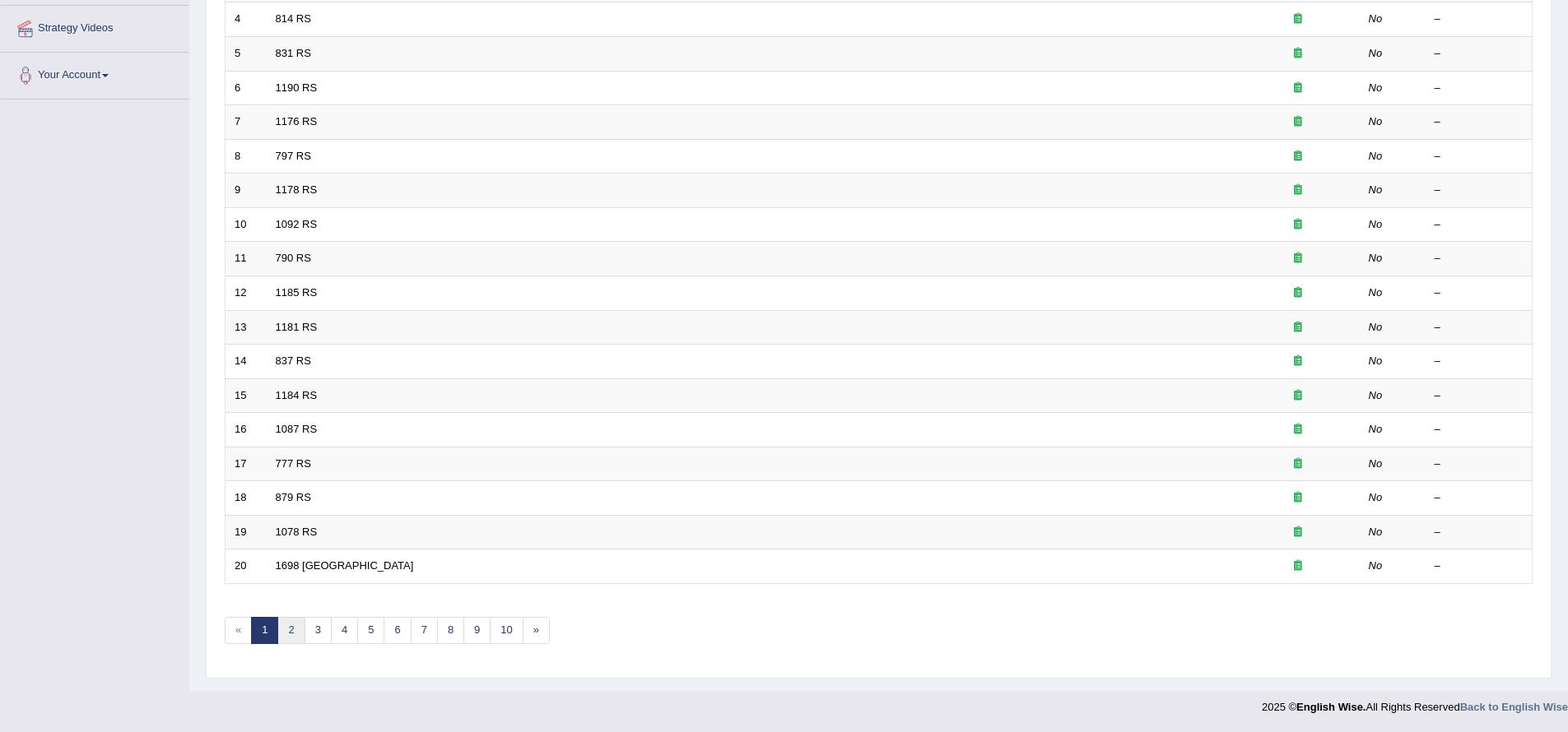
click at [283, 631] on link "2" at bounding box center [290, 630] width 27 height 27
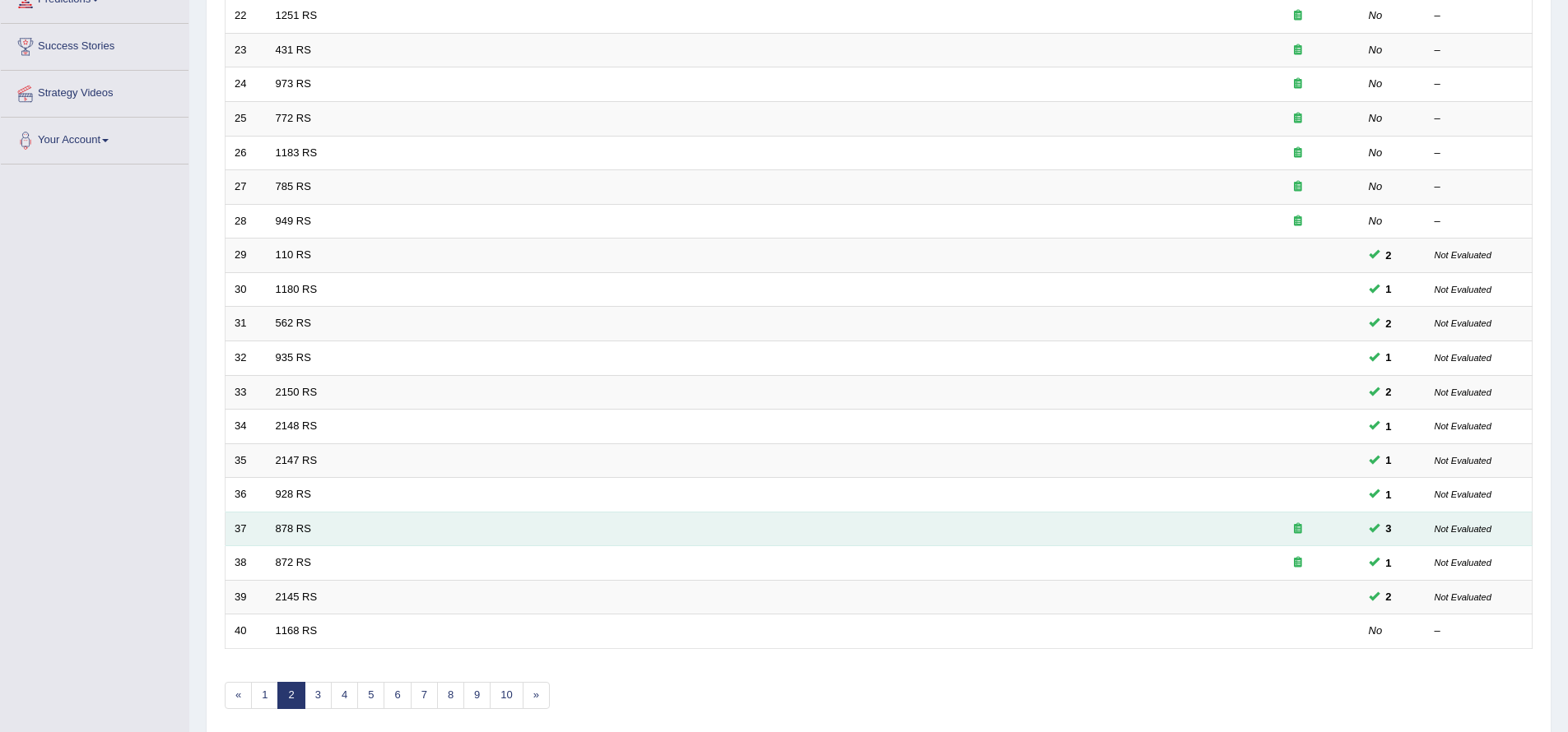
scroll to position [357, 0]
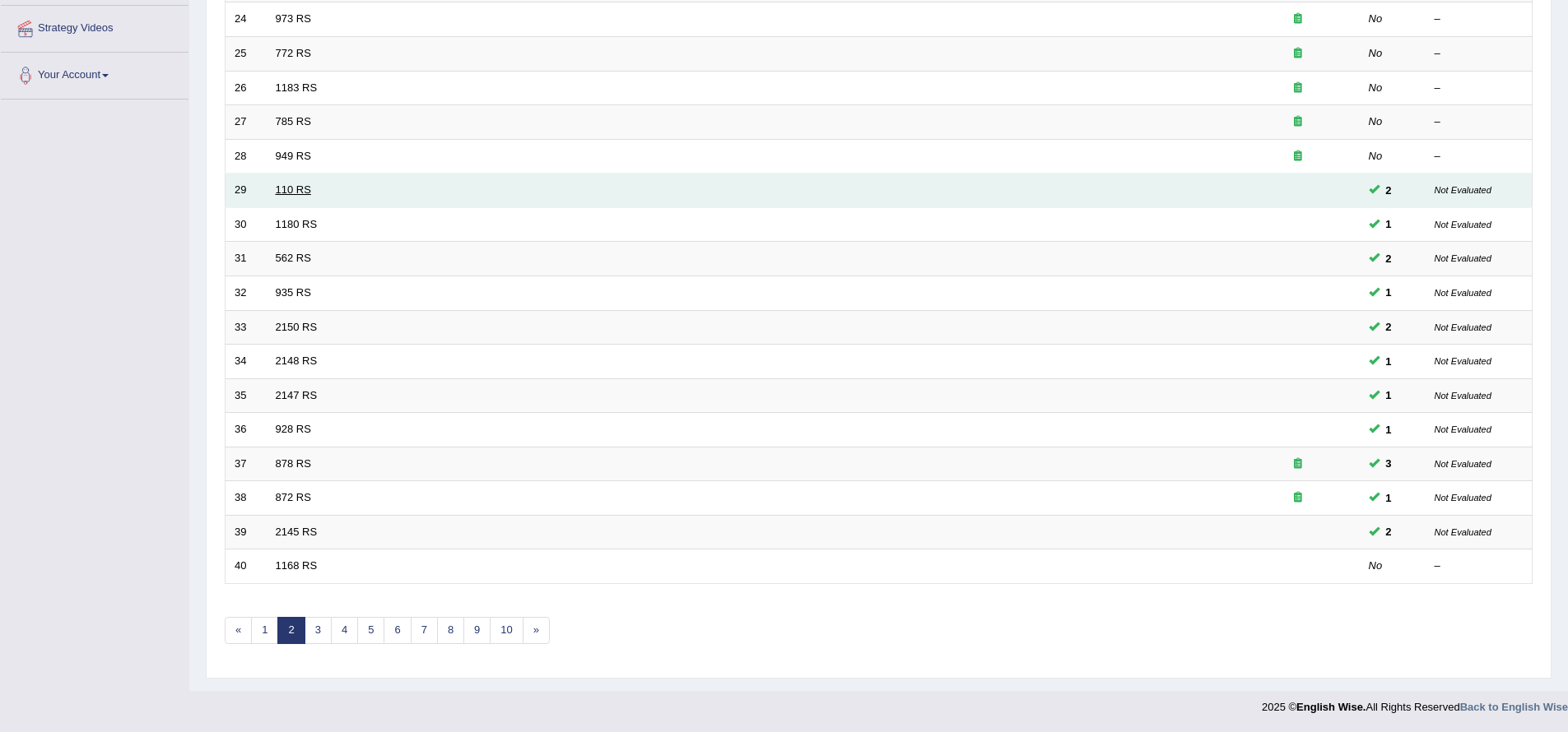
click at [295, 184] on link "110 RS" at bounding box center [293, 189] width 35 height 12
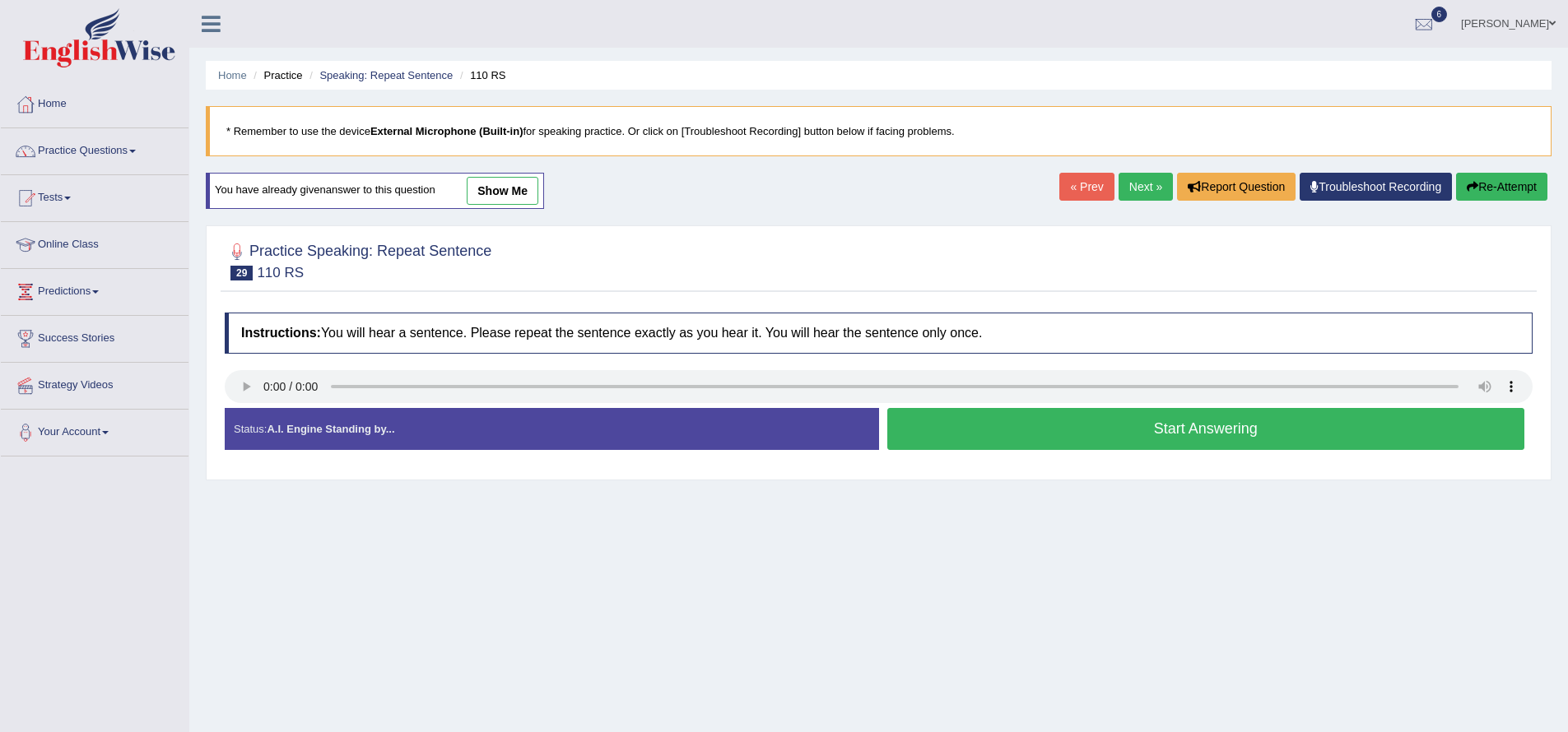
click at [1172, 425] on button "Start Answering" at bounding box center [1206, 429] width 637 height 42
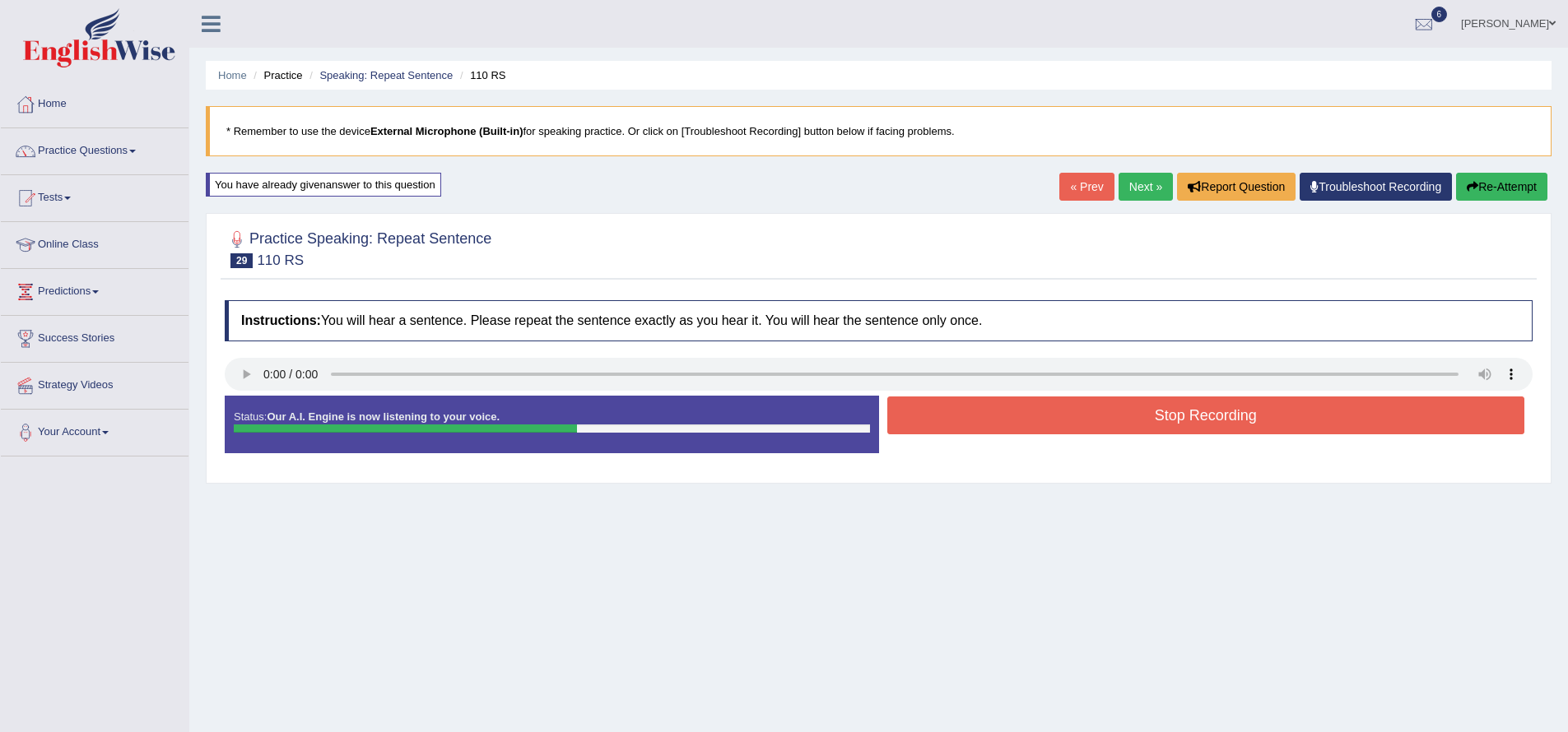
click at [1177, 419] on button "Stop Recording" at bounding box center [1206, 415] width 637 height 37
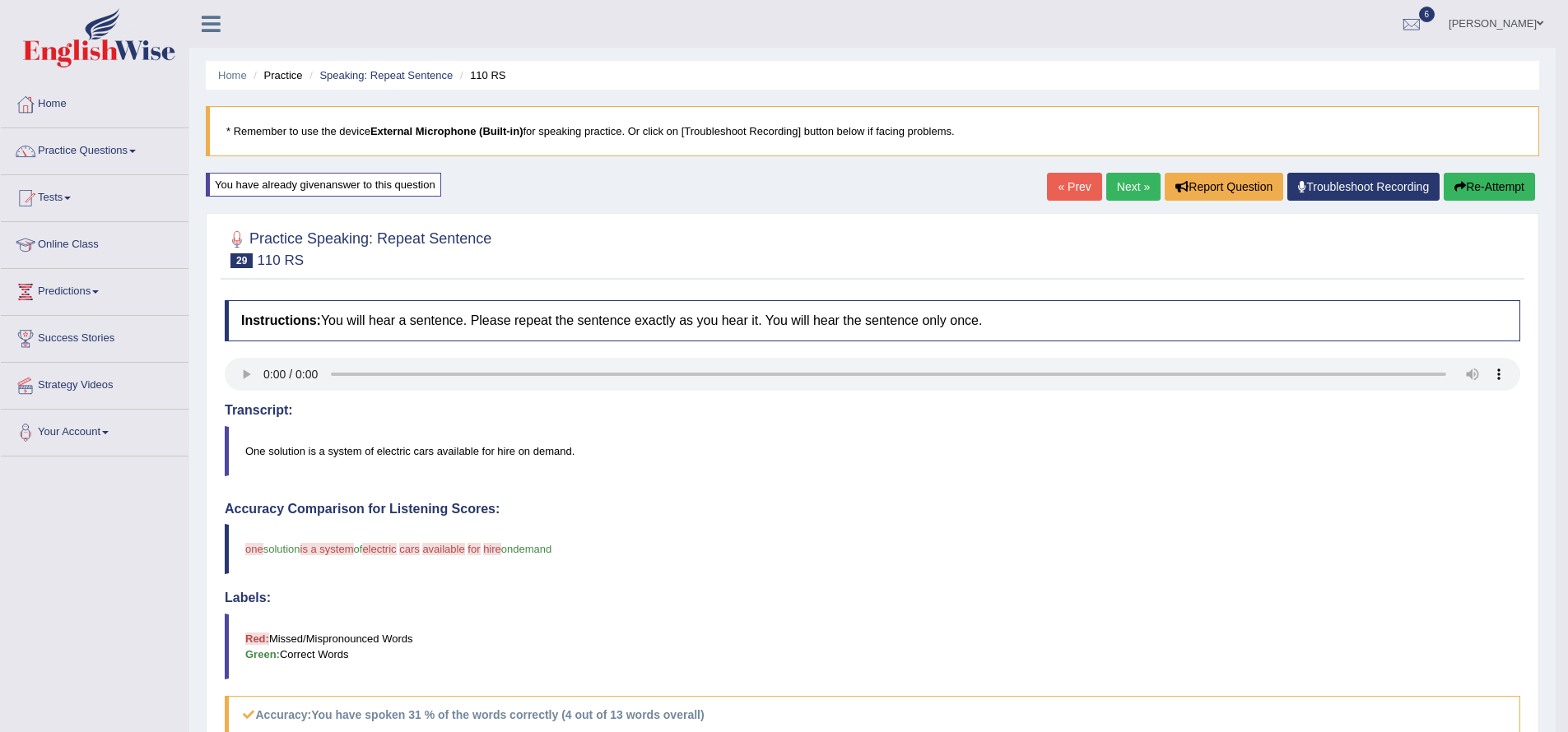
click at [1132, 185] on link "Next »" at bounding box center [1133, 186] width 55 height 28
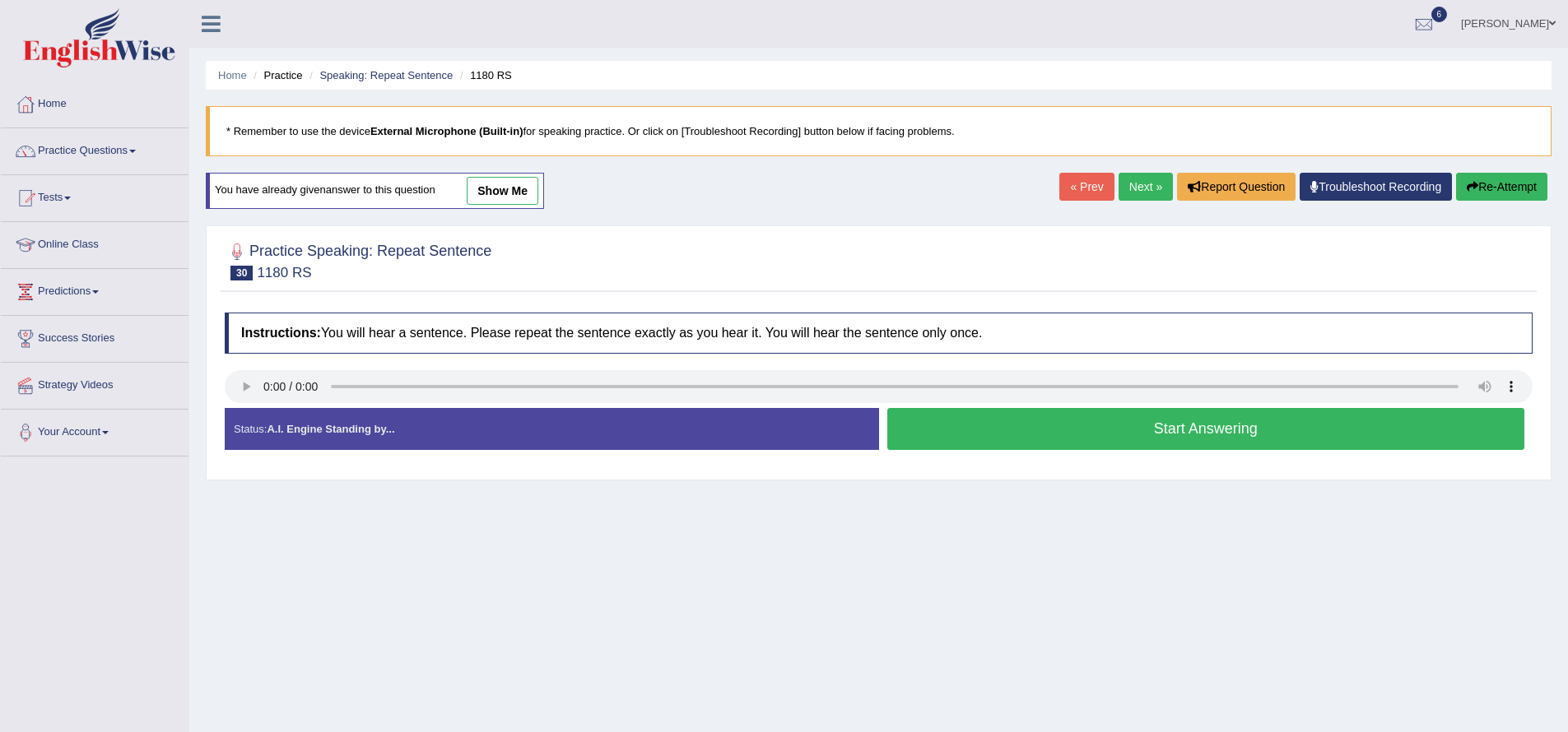
click at [996, 436] on button "Start Answering" at bounding box center [1206, 429] width 637 height 42
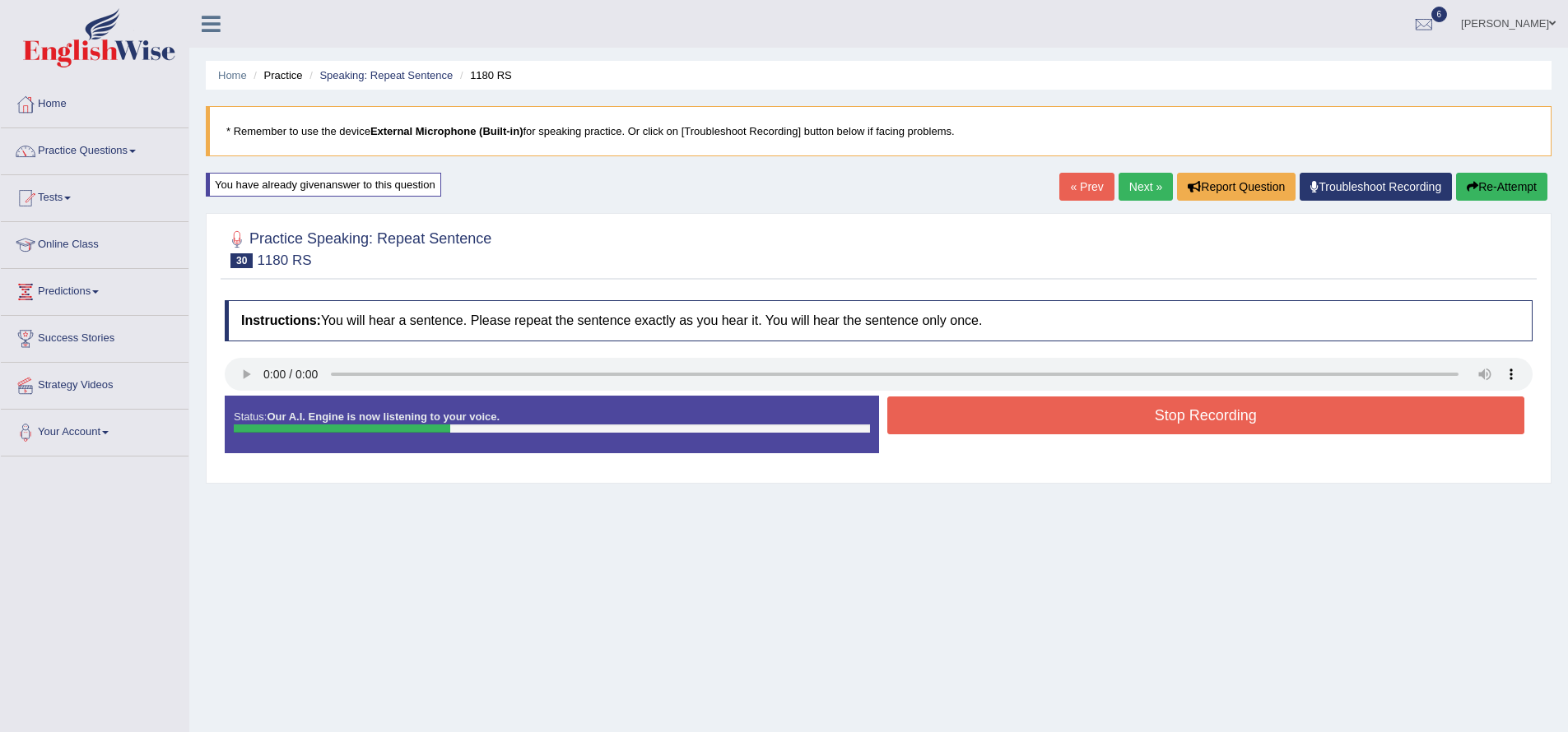
click at [980, 412] on button "Stop Recording" at bounding box center [1206, 415] width 637 height 37
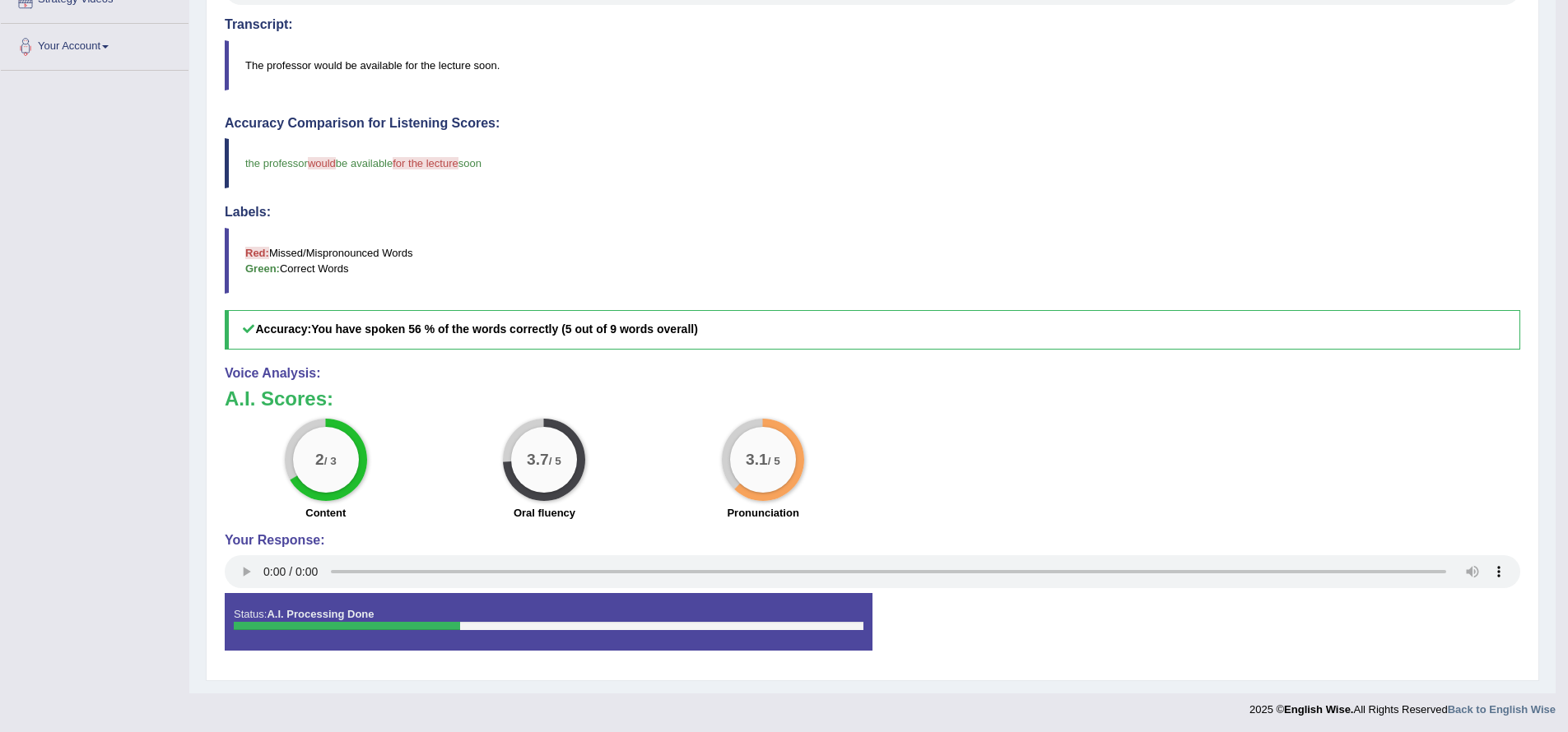
scroll to position [25, 0]
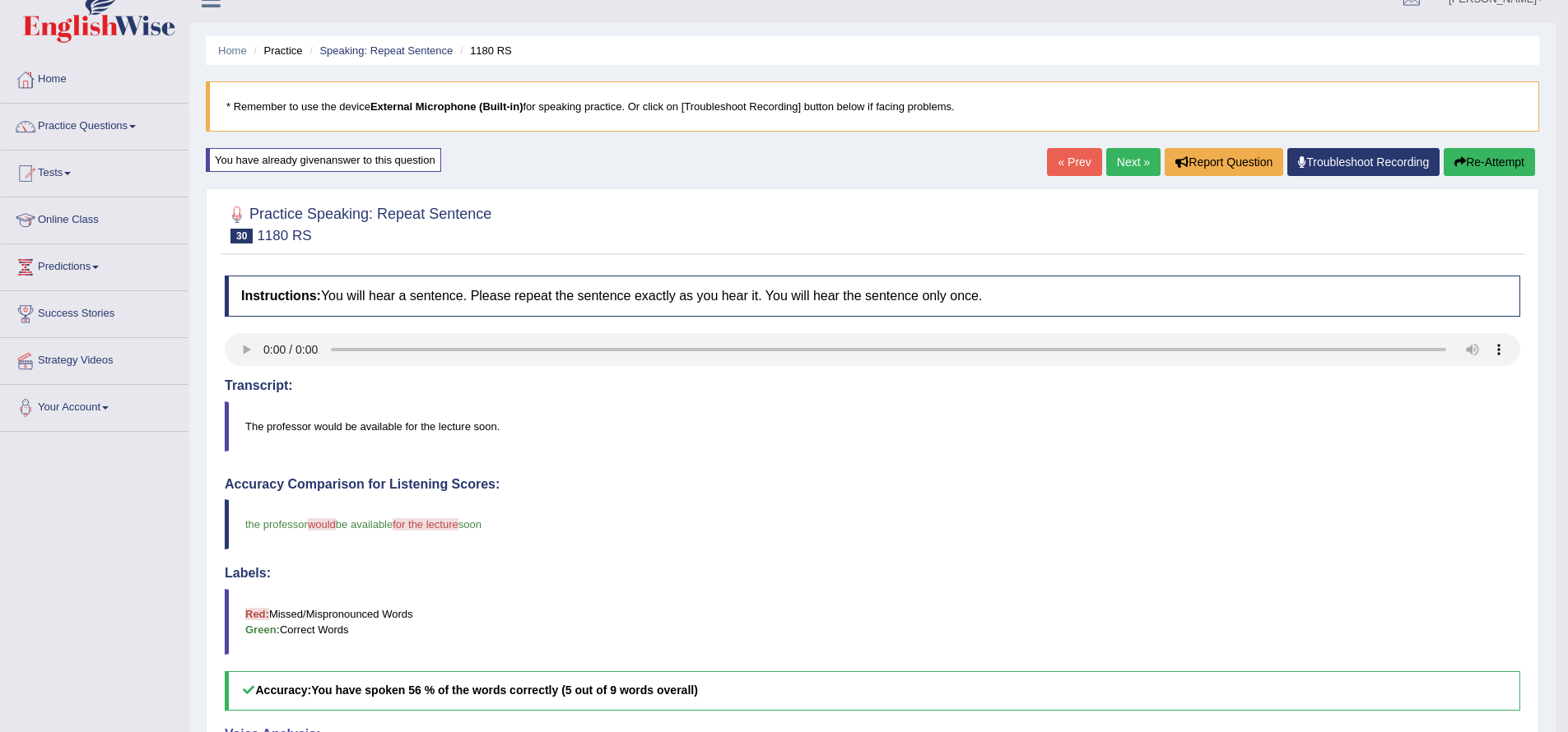
click at [1111, 165] on link "Next »" at bounding box center [1133, 162] width 55 height 28
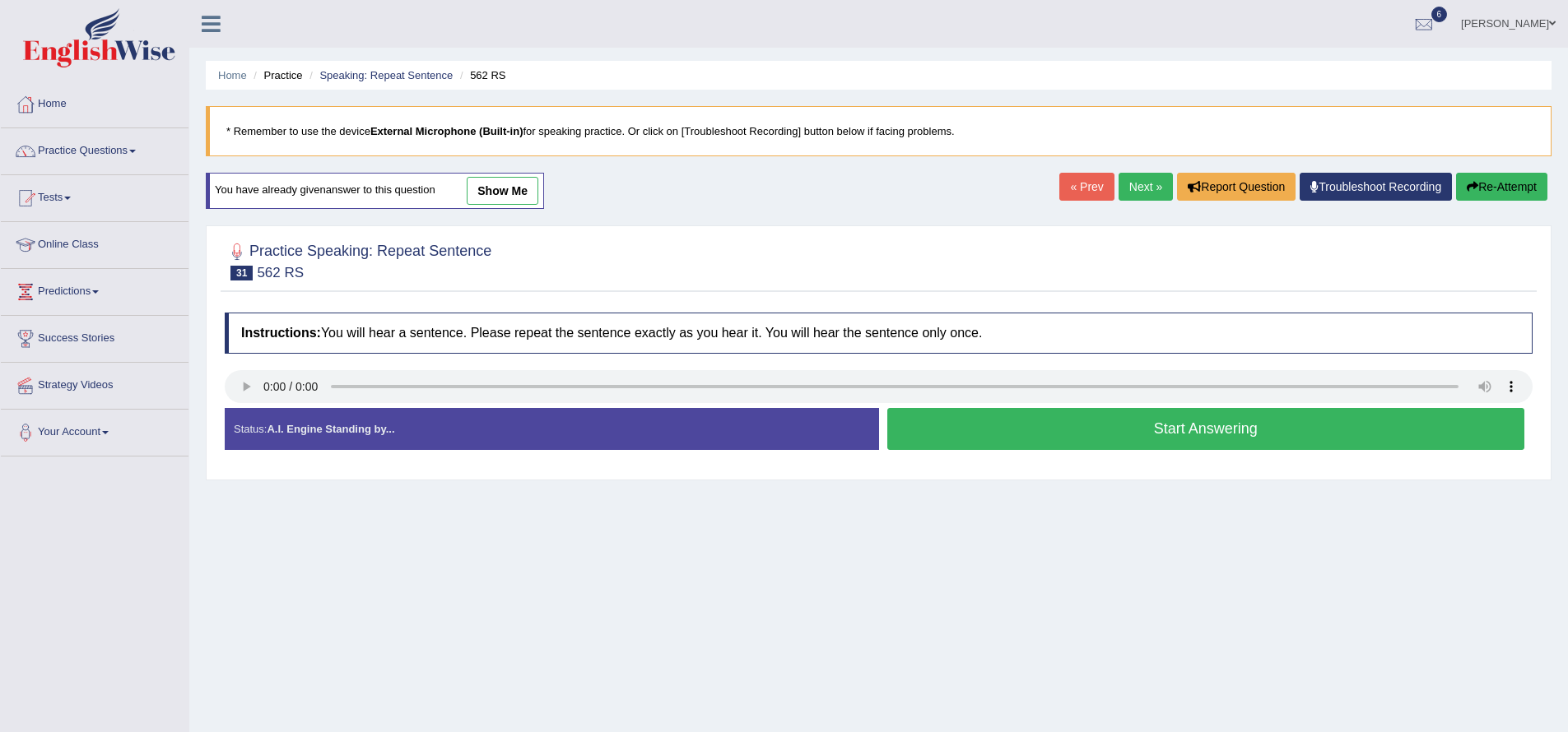
click at [966, 429] on button "Start Answering" at bounding box center [1206, 429] width 637 height 42
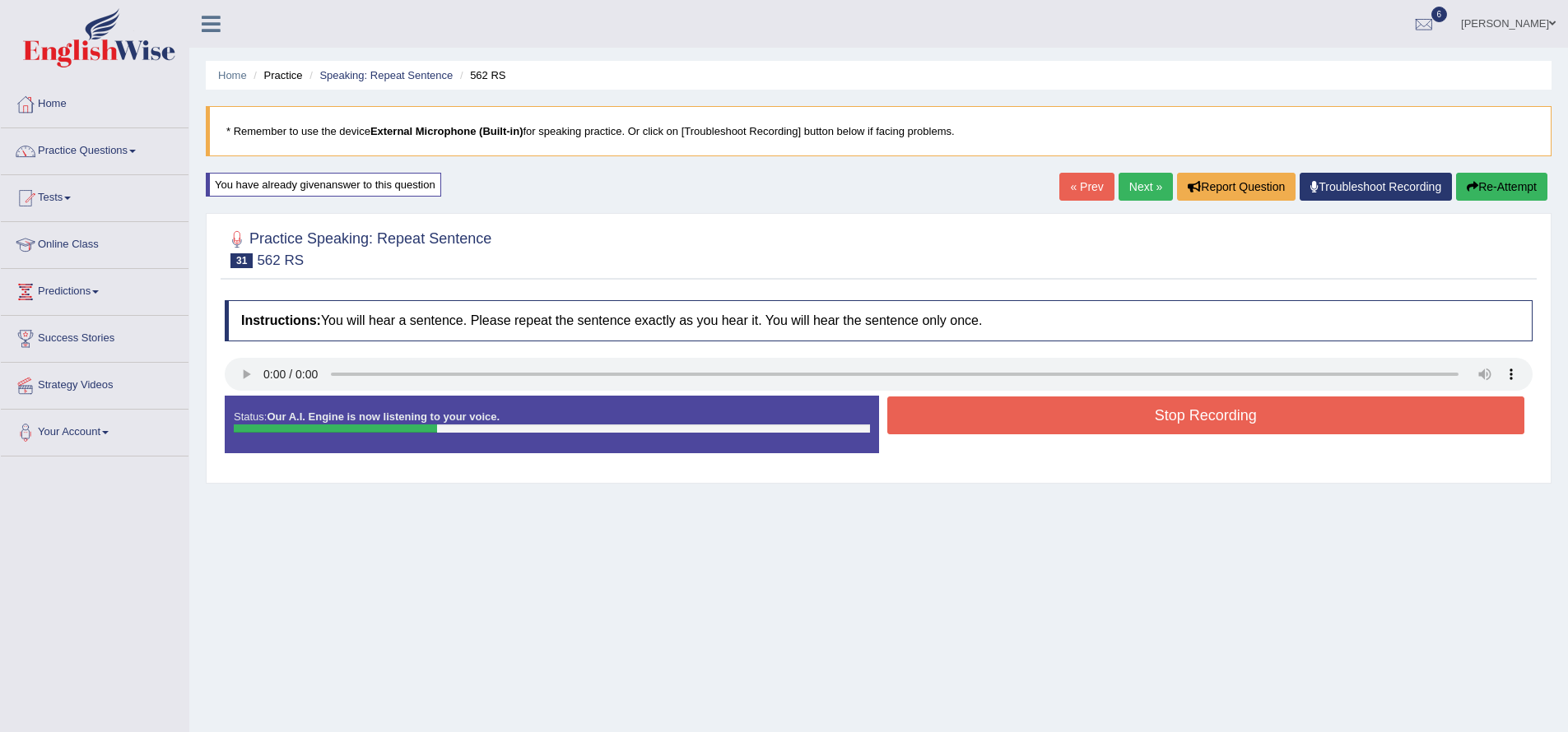
click at [988, 416] on button "Stop Recording" at bounding box center [1206, 415] width 637 height 37
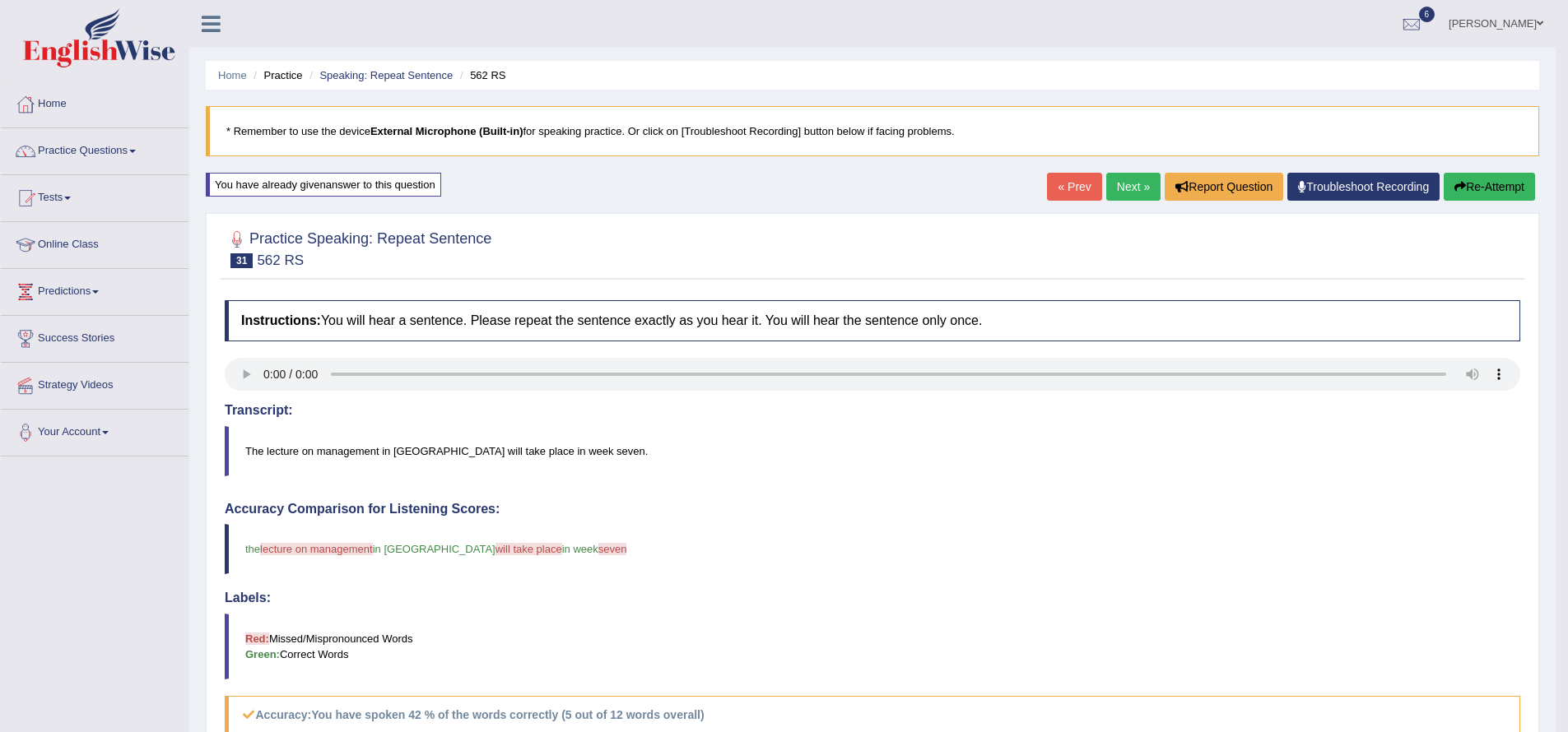
click at [1482, 178] on button "Re-Attempt" at bounding box center [1488, 186] width 91 height 28
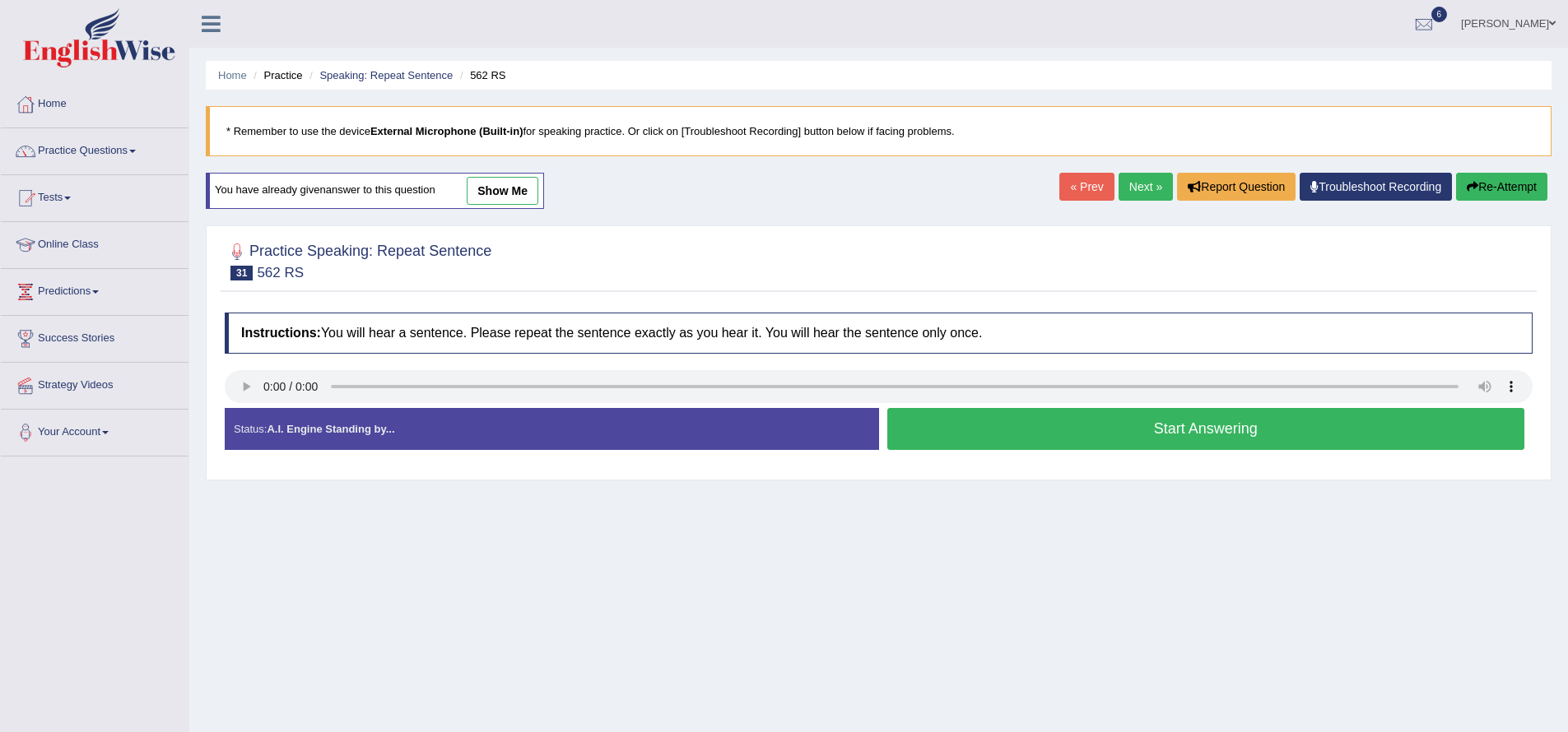
click at [1068, 436] on button "Start Answering" at bounding box center [1206, 429] width 637 height 42
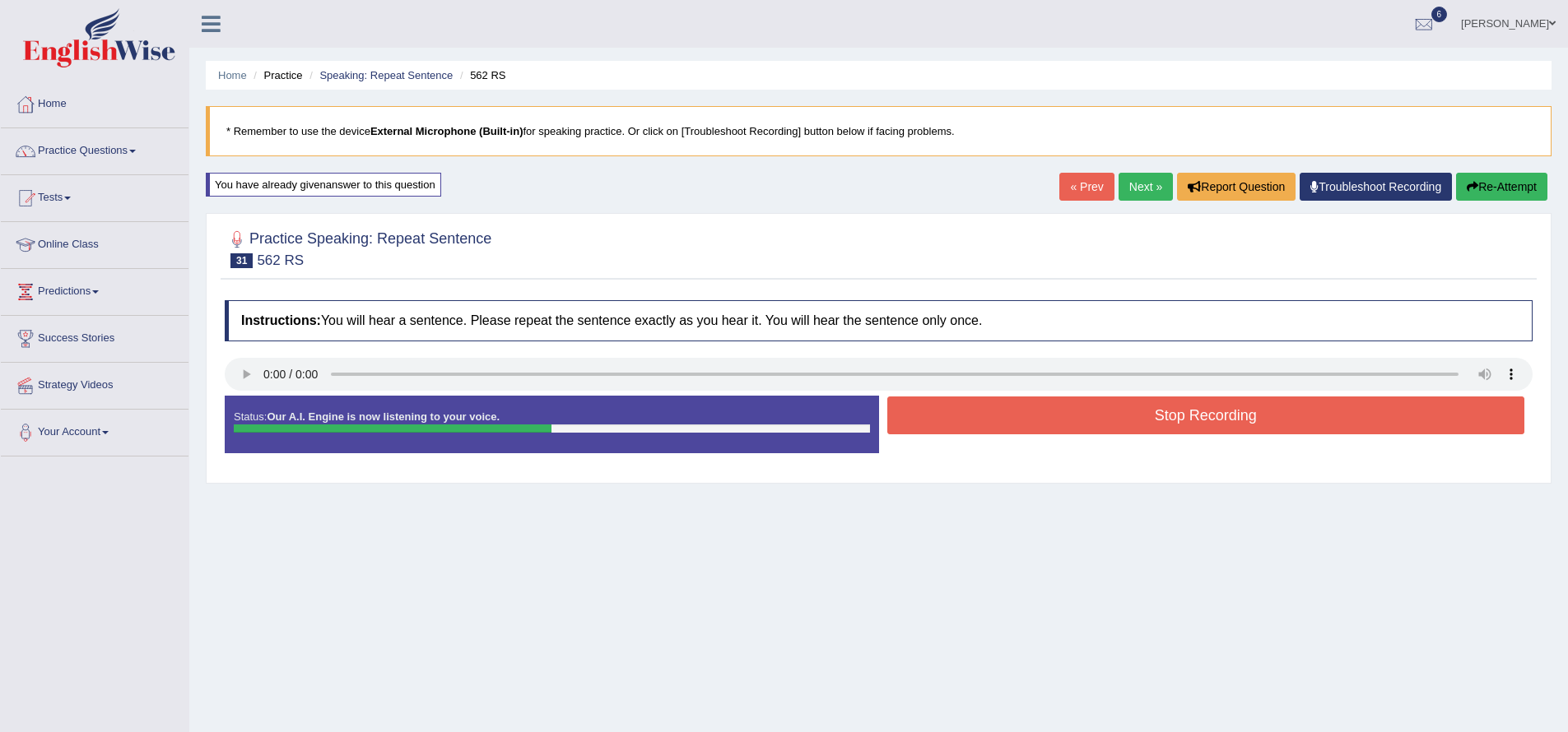
click at [1062, 419] on button "Stop Recording" at bounding box center [1206, 415] width 637 height 37
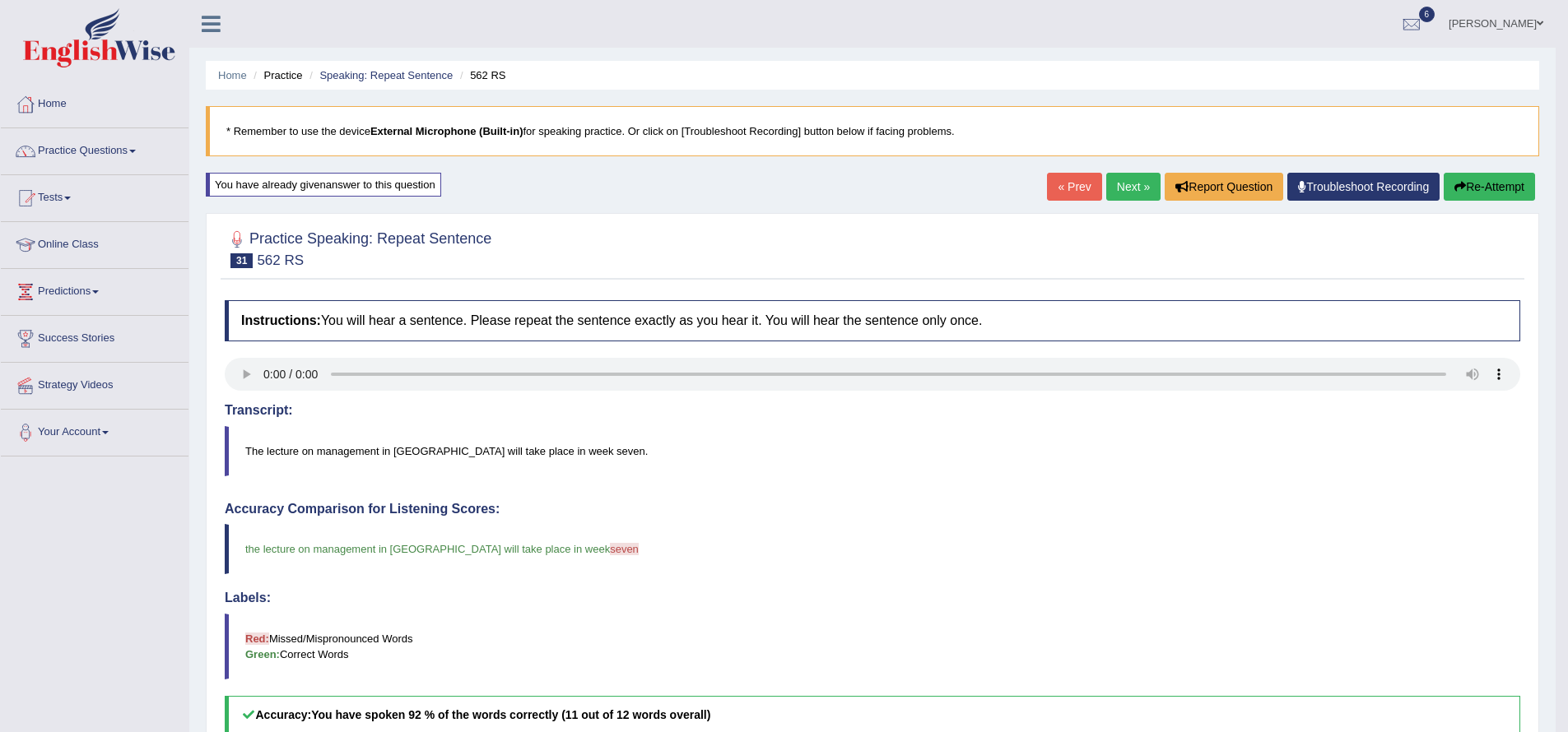
drag, startPoint x: 1118, startPoint y: 189, endPoint x: 1092, endPoint y: 176, distance: 29.1
click at [1118, 189] on link "Next »" at bounding box center [1133, 186] width 55 height 28
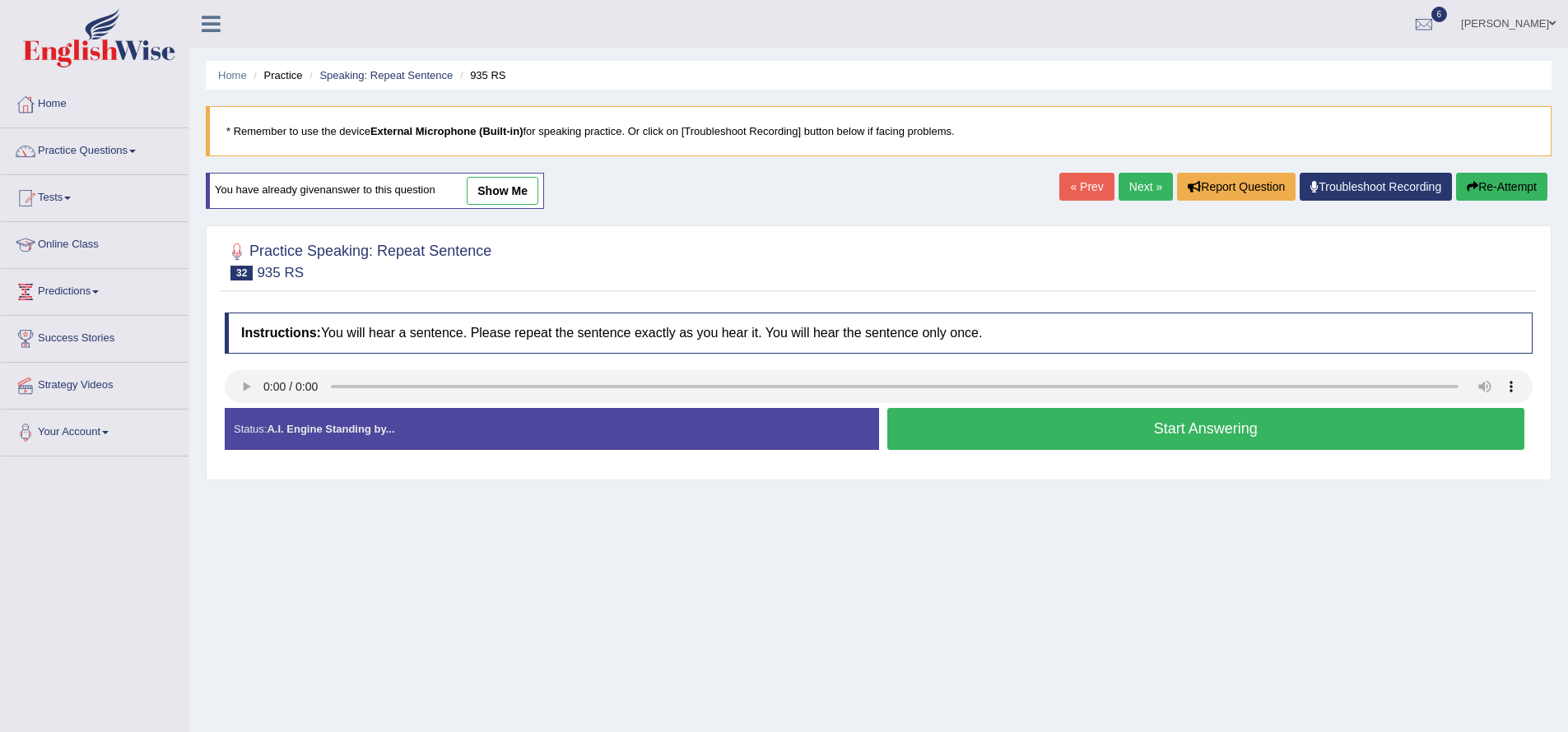
click at [1012, 433] on button "Start Answering" at bounding box center [1206, 429] width 637 height 42
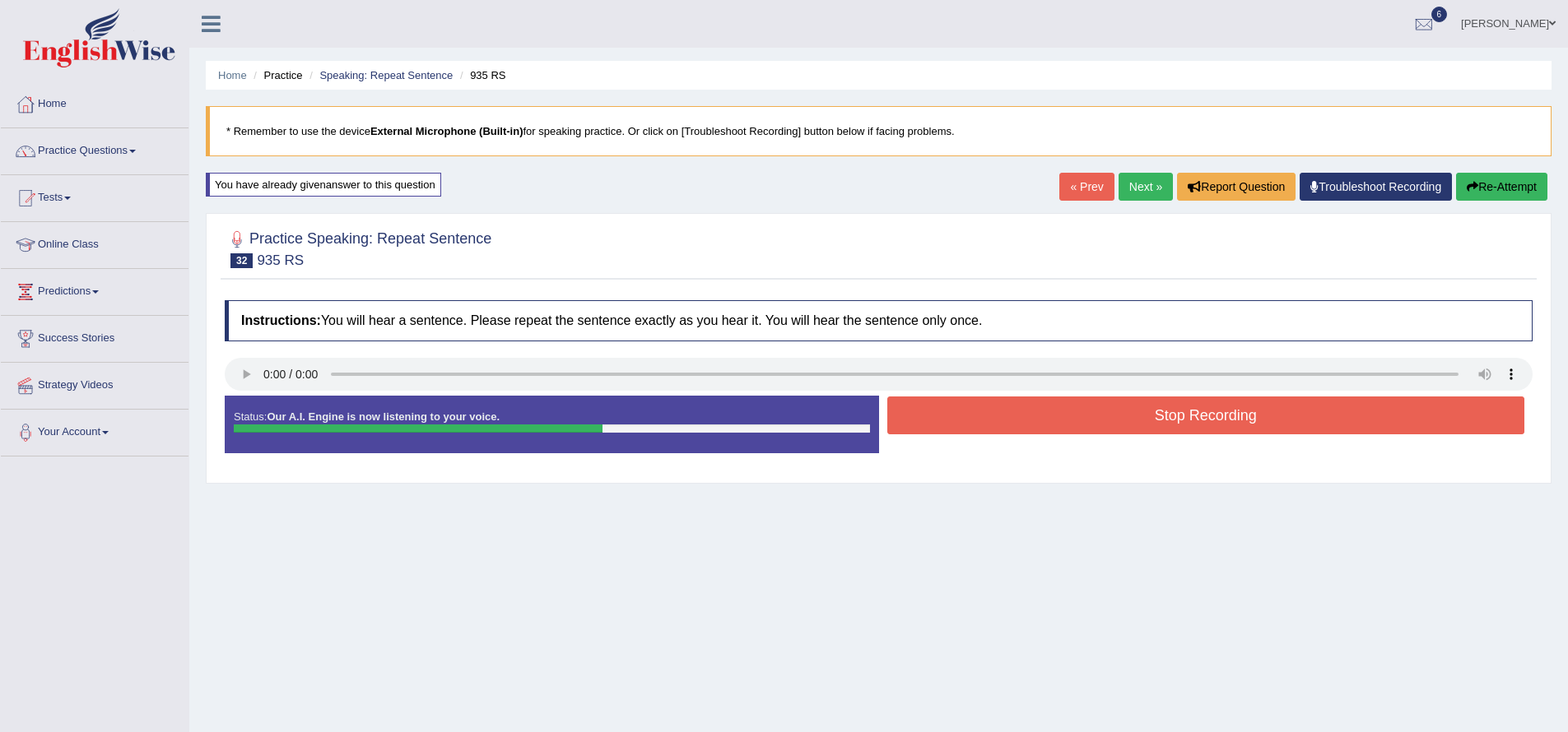
click at [1014, 429] on button "Stop Recording" at bounding box center [1206, 415] width 637 height 37
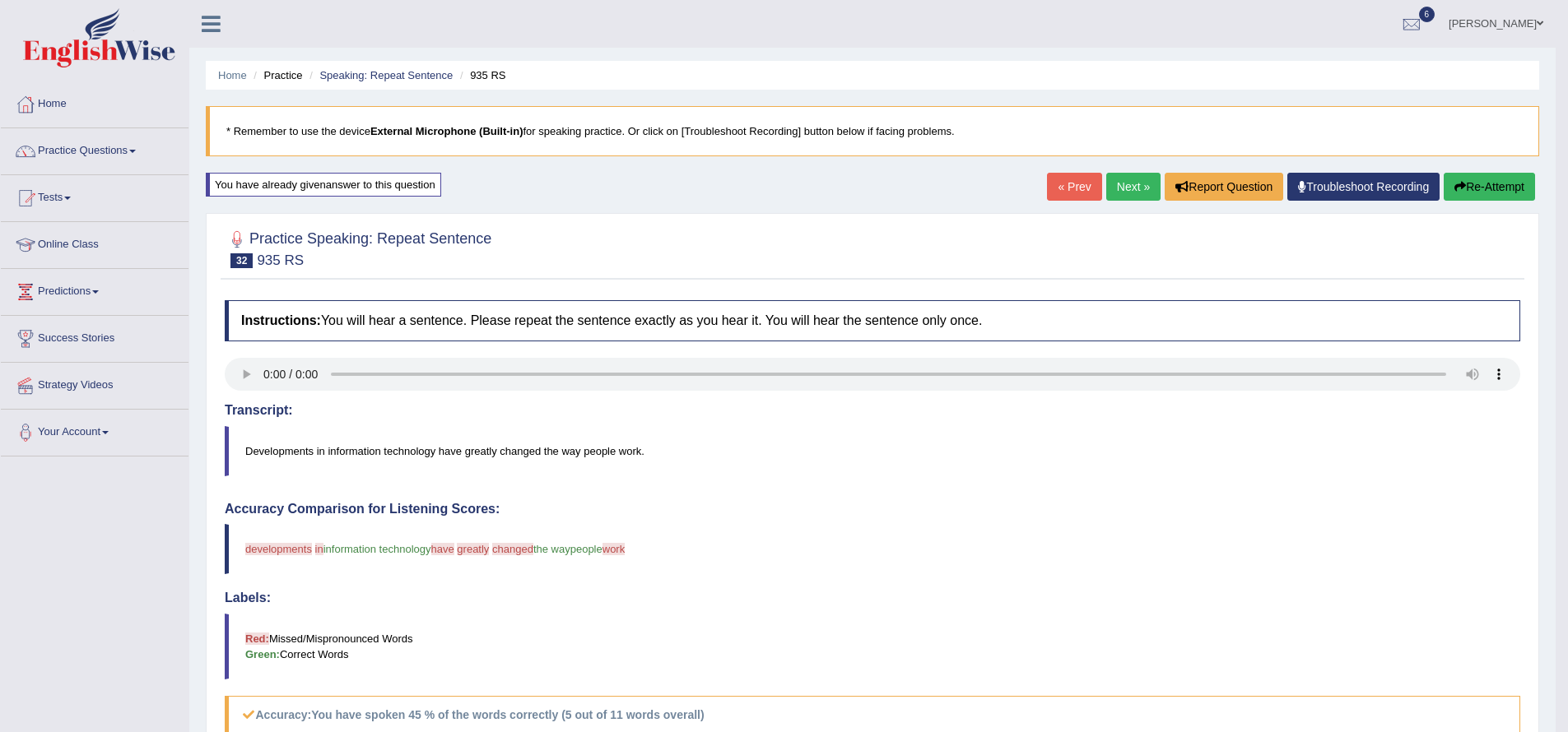
click at [1110, 186] on link "Next »" at bounding box center [1133, 186] width 55 height 28
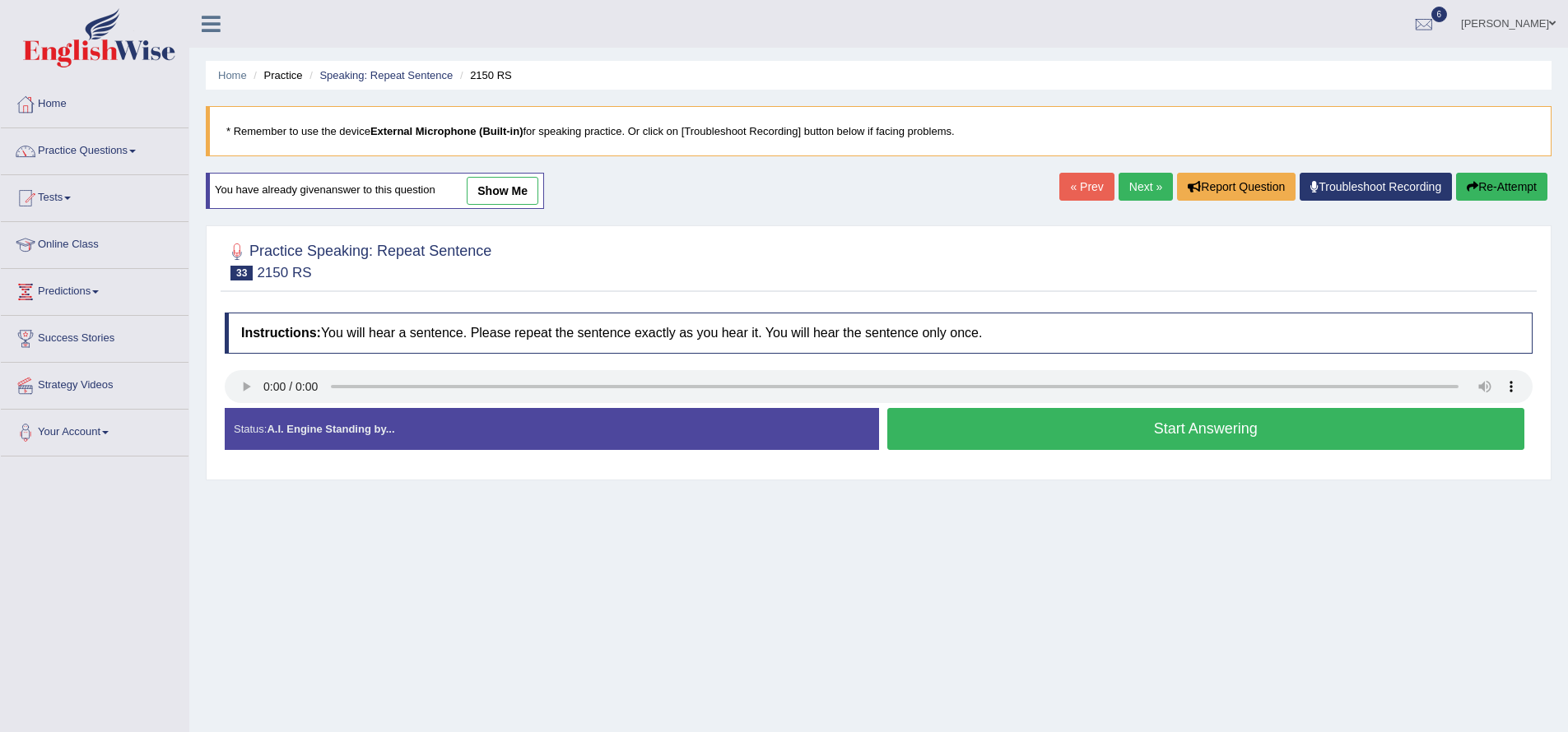
click at [917, 434] on button "Start Answering" at bounding box center [1206, 429] width 637 height 42
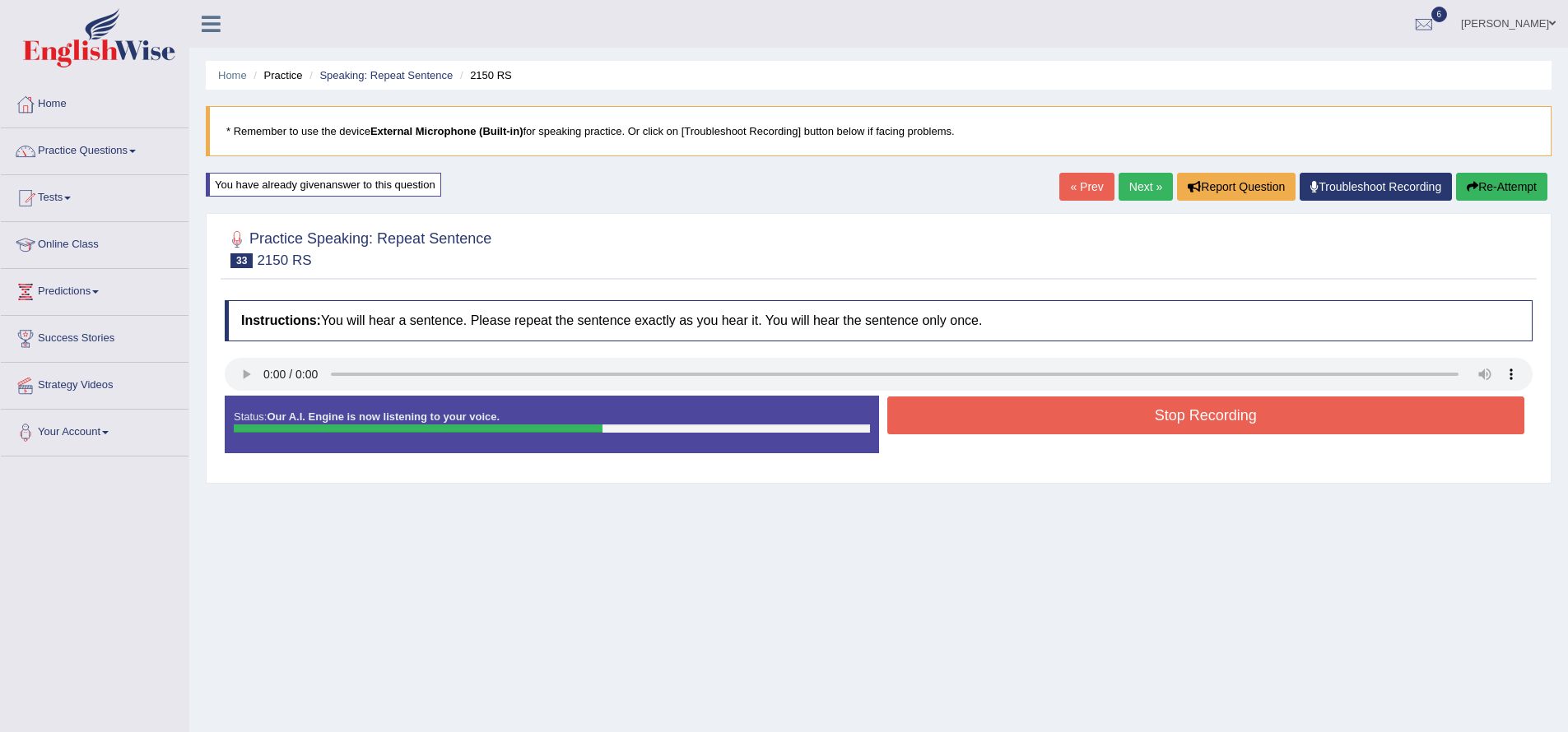
click at [998, 418] on button "Stop Recording" at bounding box center [1206, 415] width 637 height 37
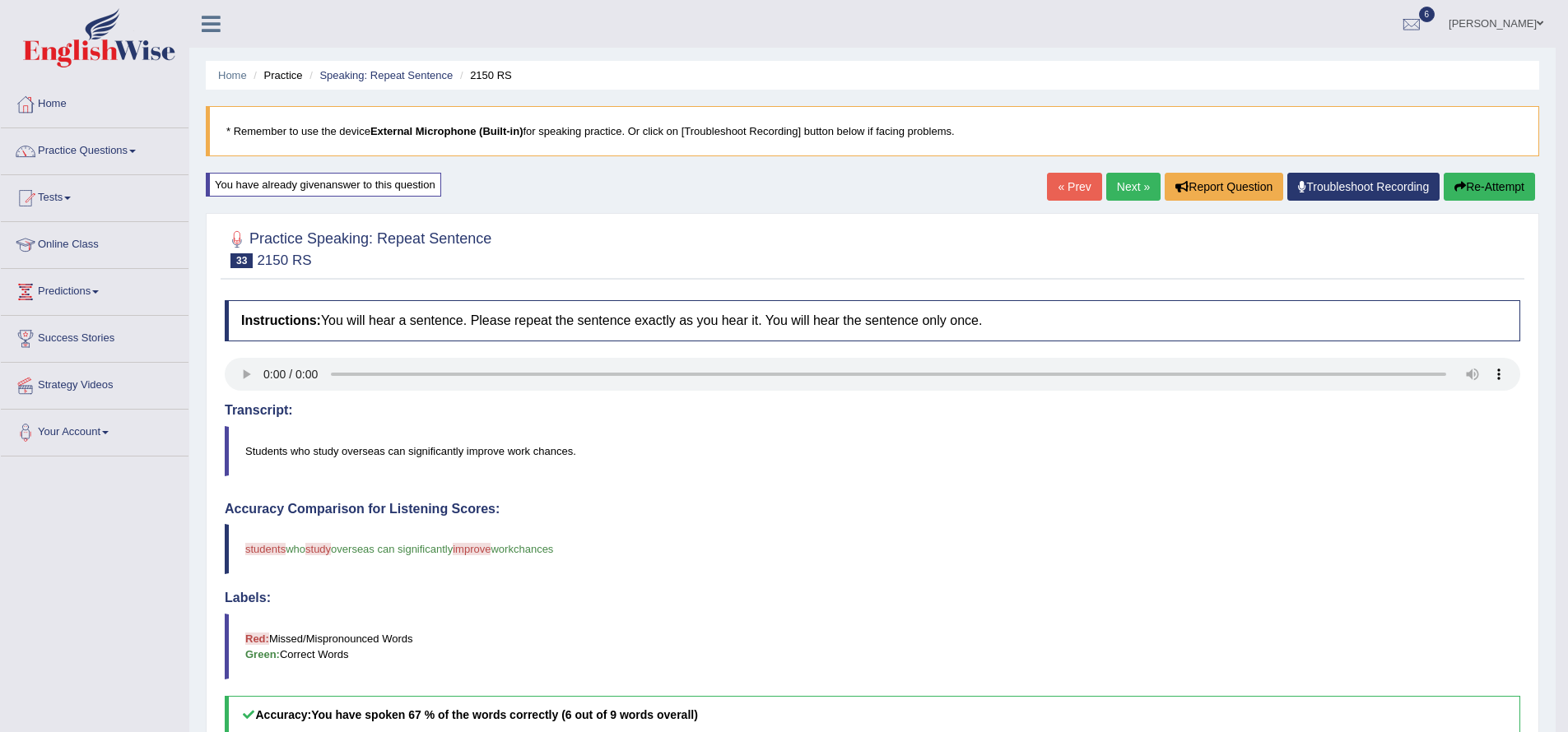
click at [1115, 188] on link "Next »" at bounding box center [1133, 186] width 55 height 28
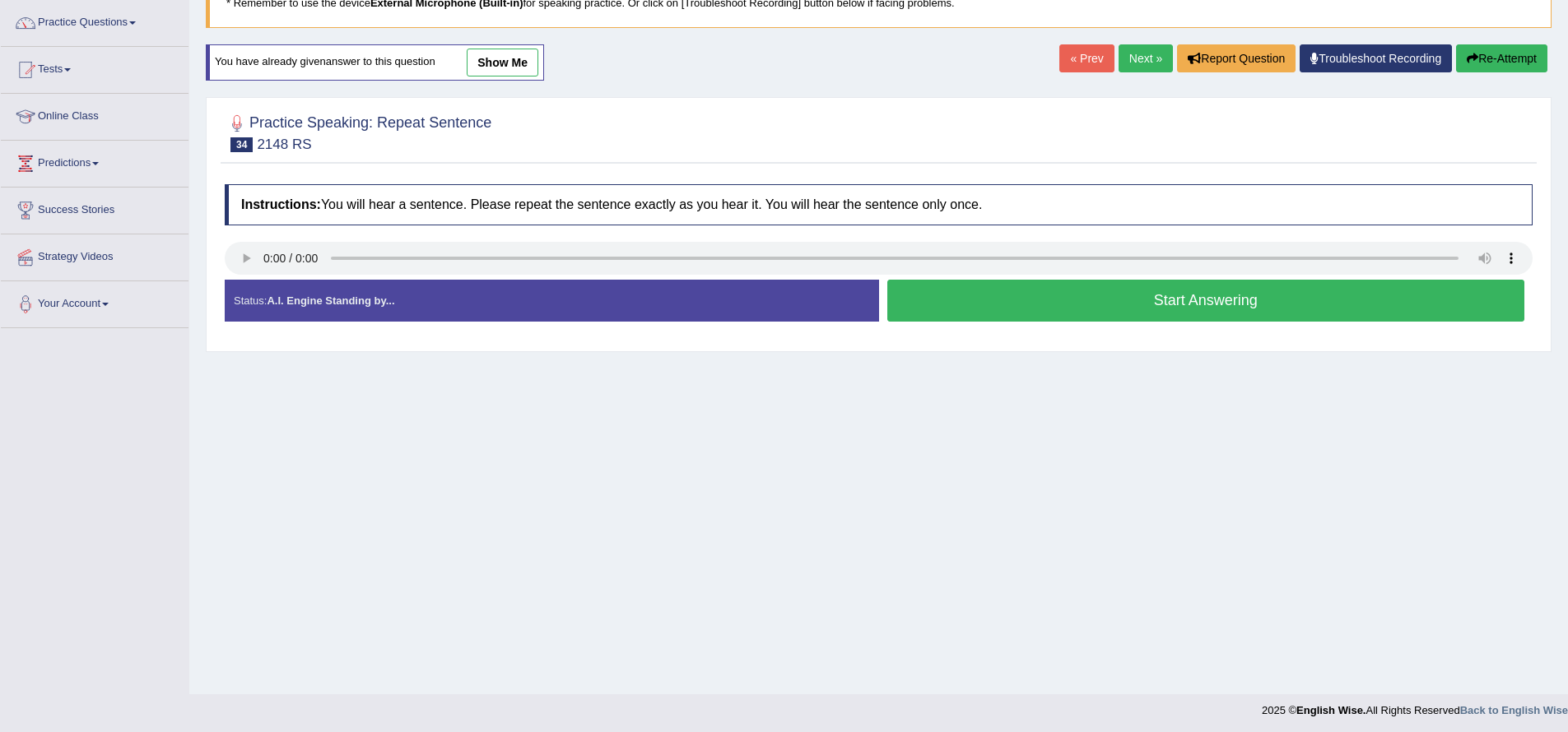
scroll to position [131, 0]
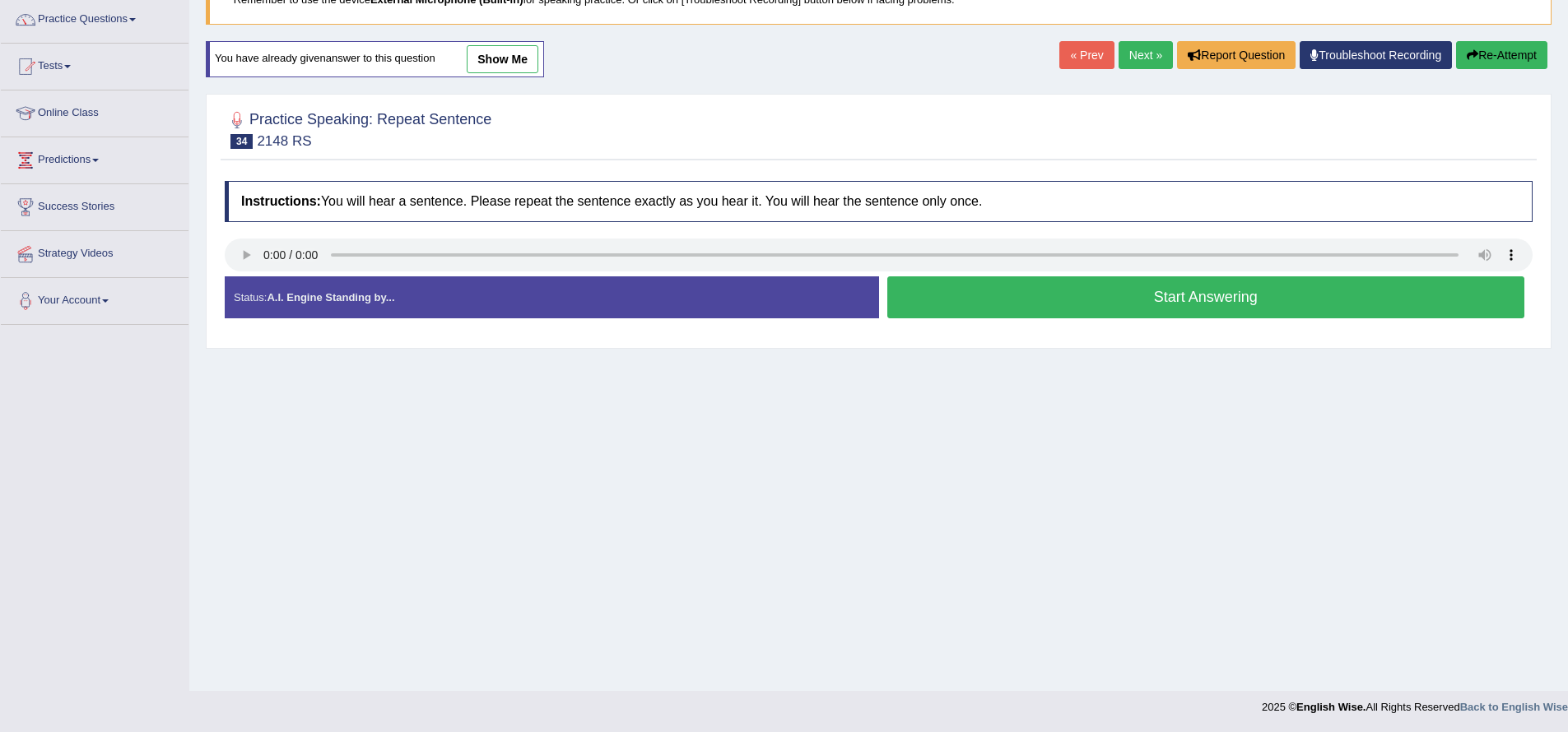
click at [918, 291] on button "Start Answering" at bounding box center [1206, 297] width 637 height 42
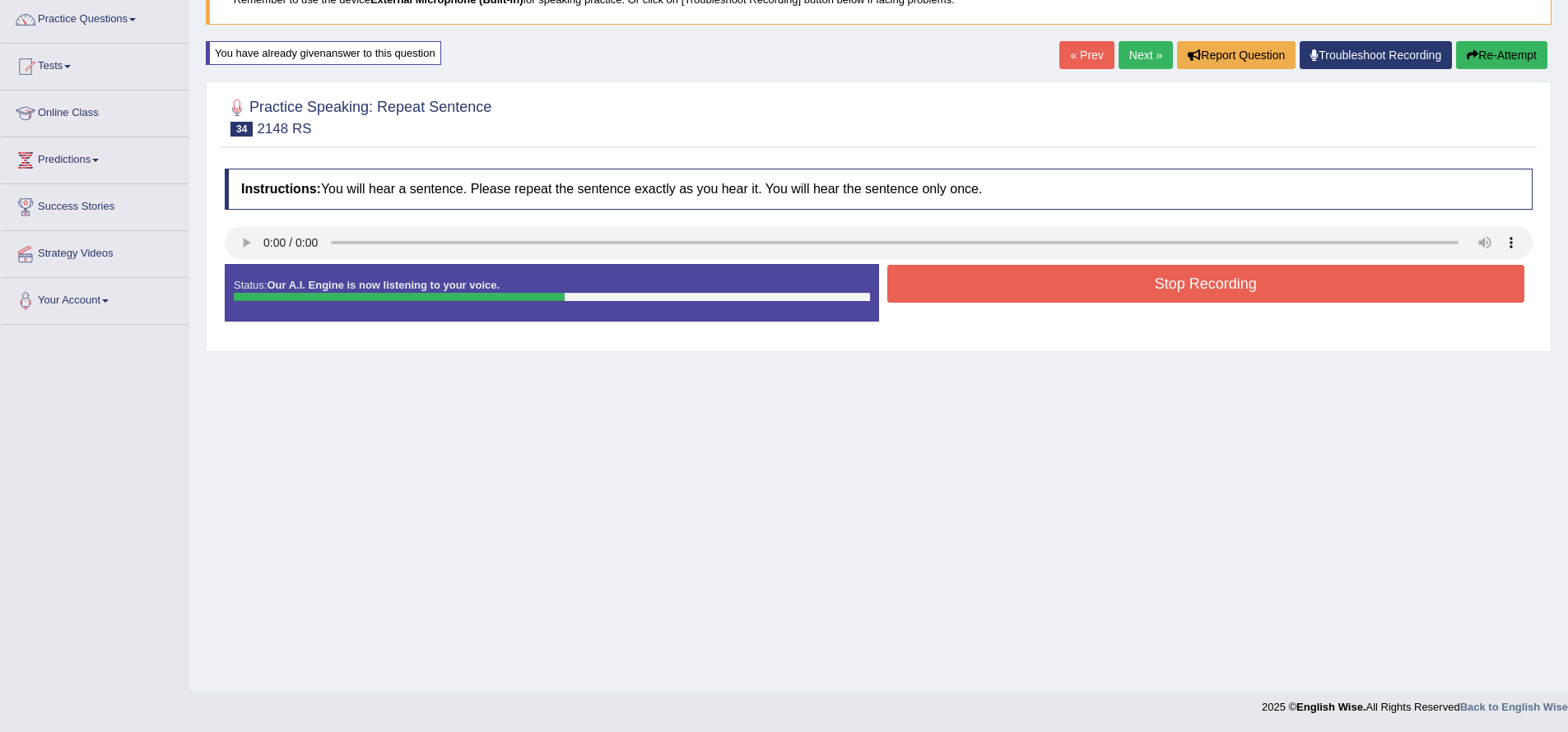
click at [1005, 288] on button "Stop Recording" at bounding box center [1206, 283] width 637 height 37
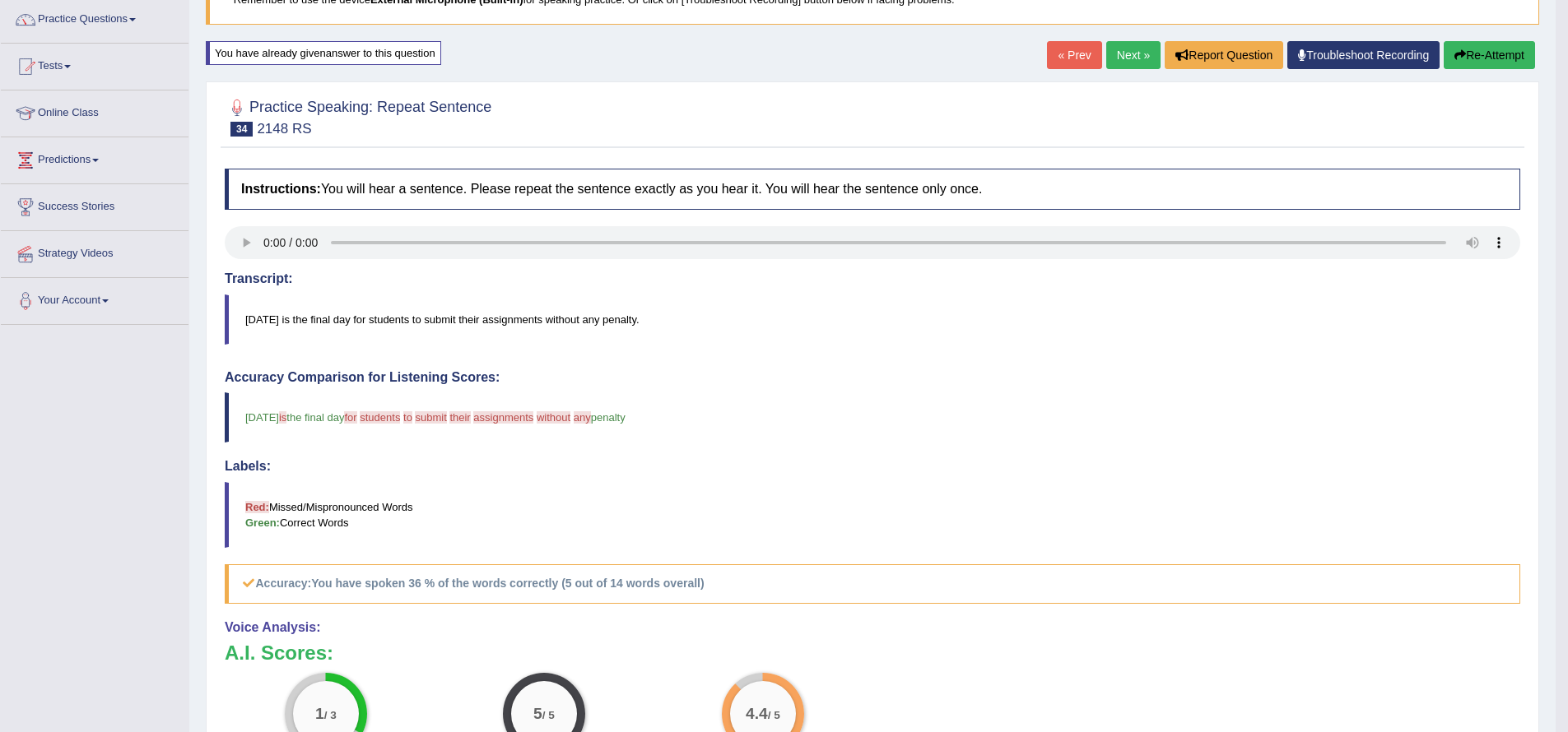
click at [1468, 53] on button "Re-Attempt" at bounding box center [1488, 55] width 91 height 28
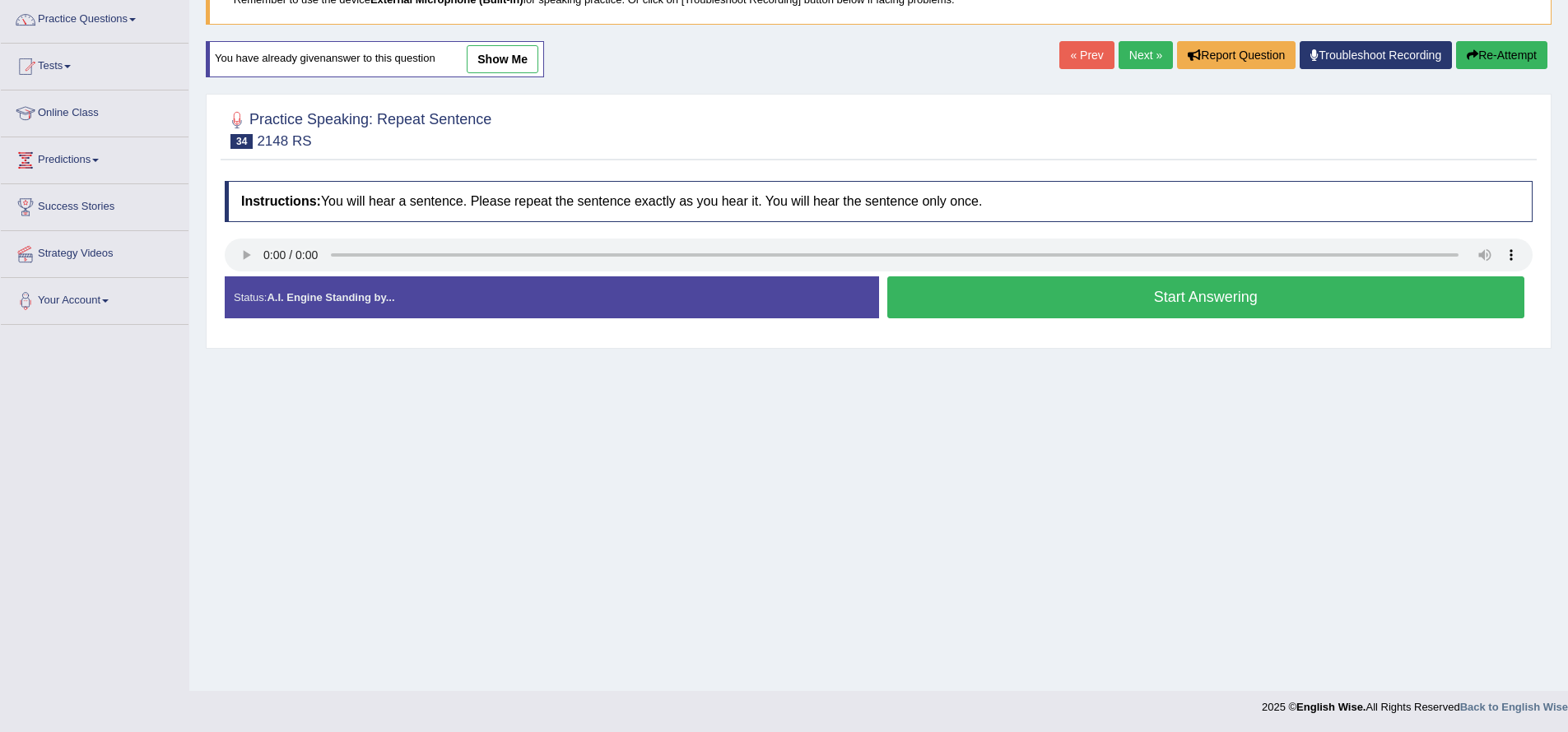
click at [1213, 306] on button "Start Answering" at bounding box center [1206, 297] width 637 height 42
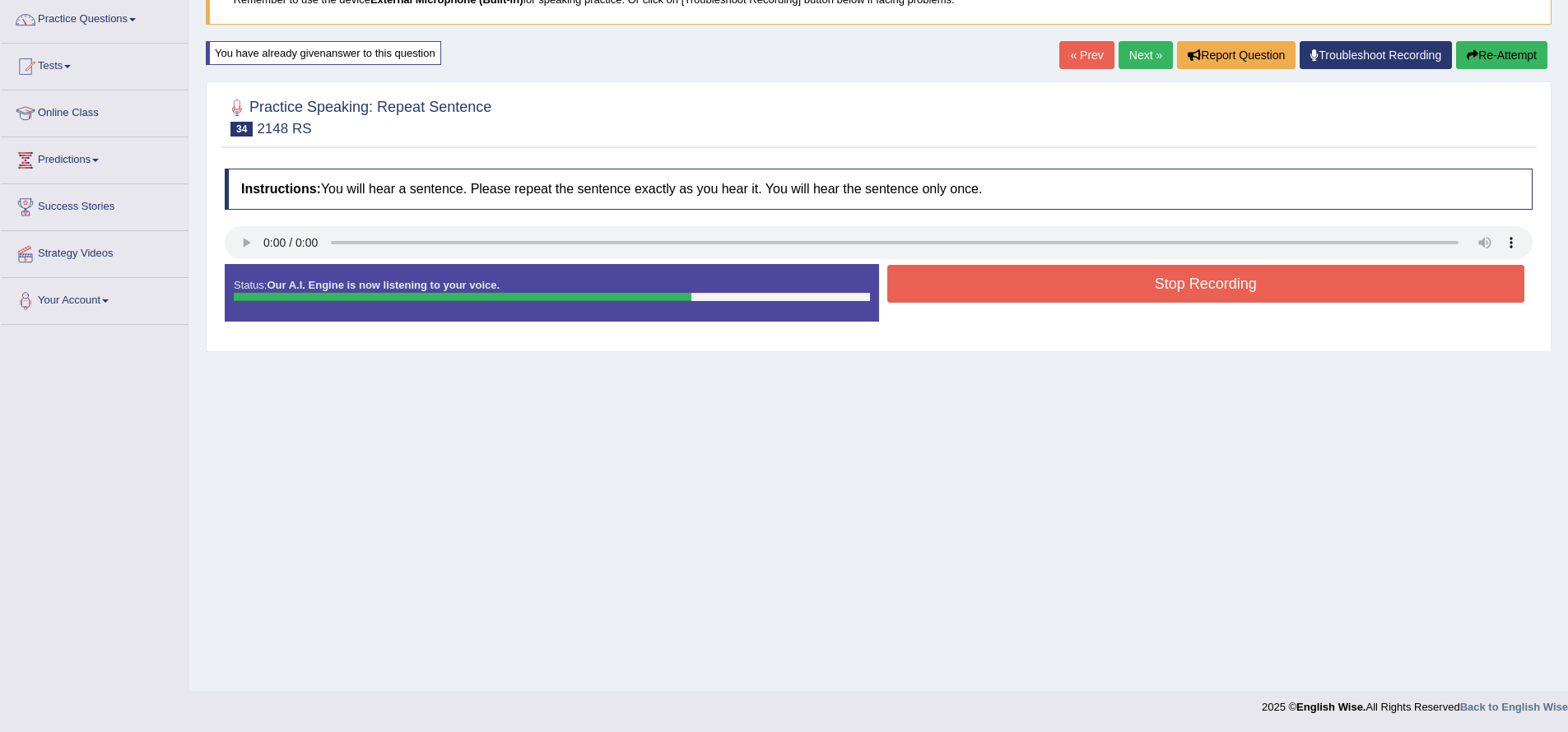
click at [1208, 292] on button "Stop Recording" at bounding box center [1206, 283] width 637 height 37
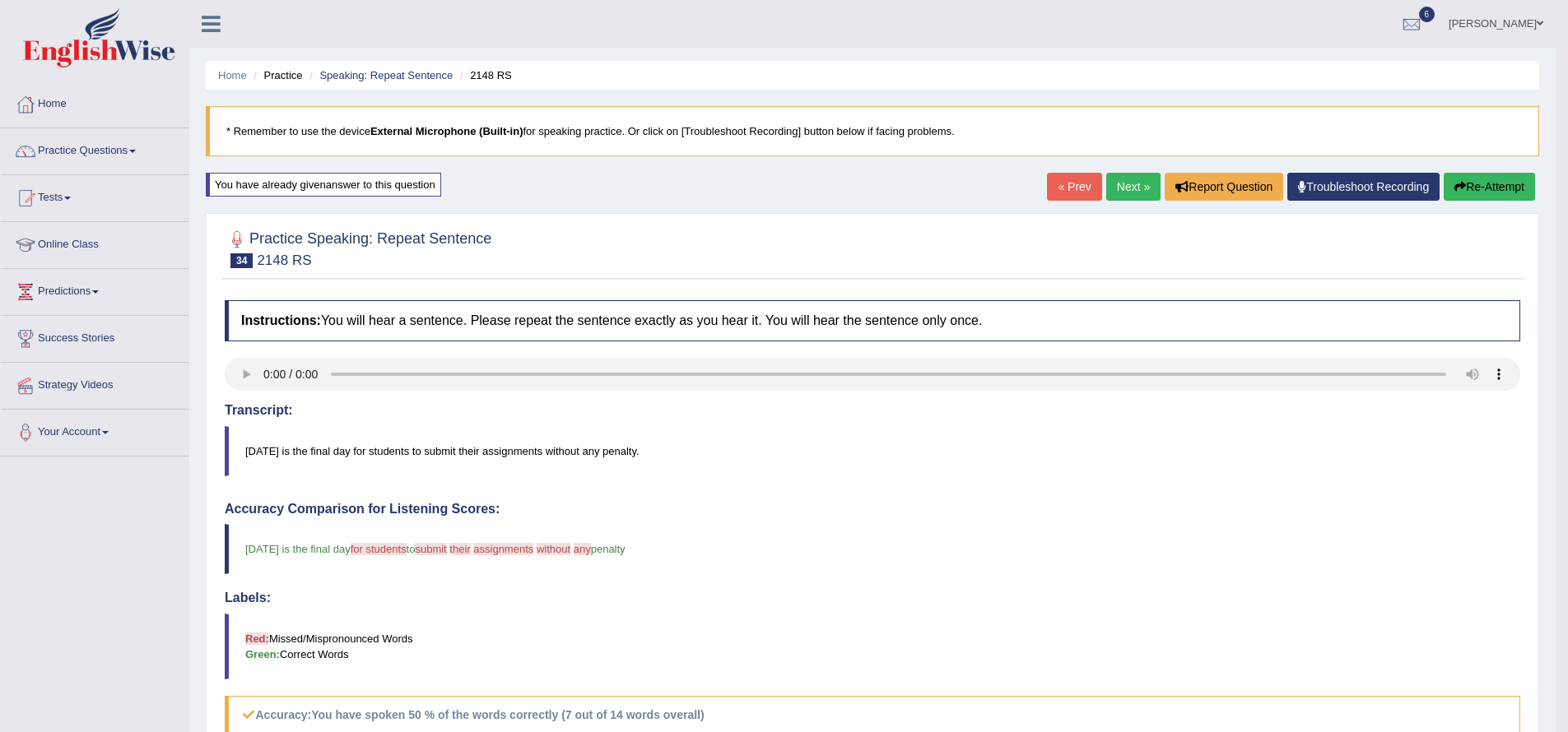
scroll to position [3, 0]
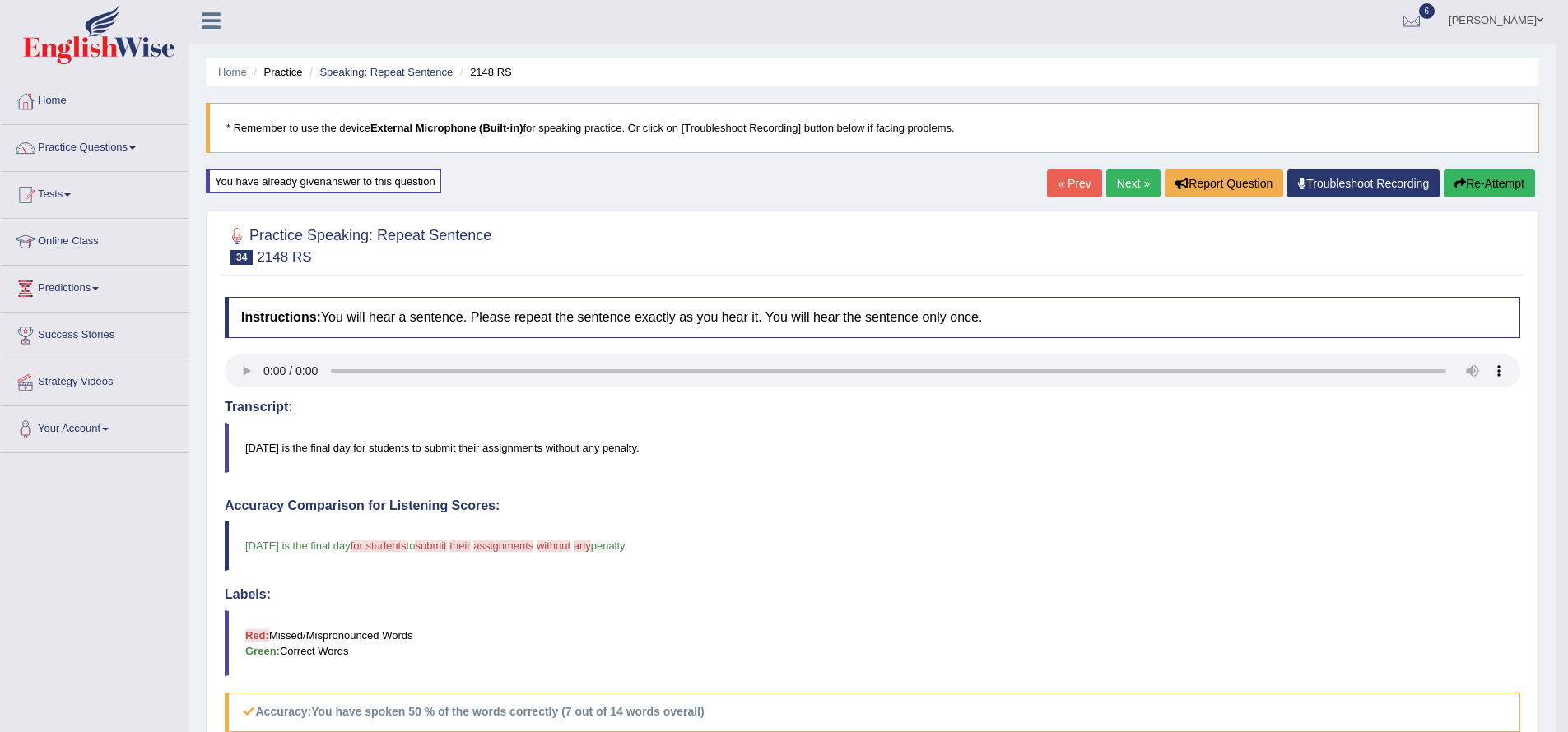
drag, startPoint x: 1109, startPoint y: 180, endPoint x: 1103, endPoint y: 172, distance: 10.0
click at [1109, 180] on link "Next »" at bounding box center [1133, 183] width 55 height 28
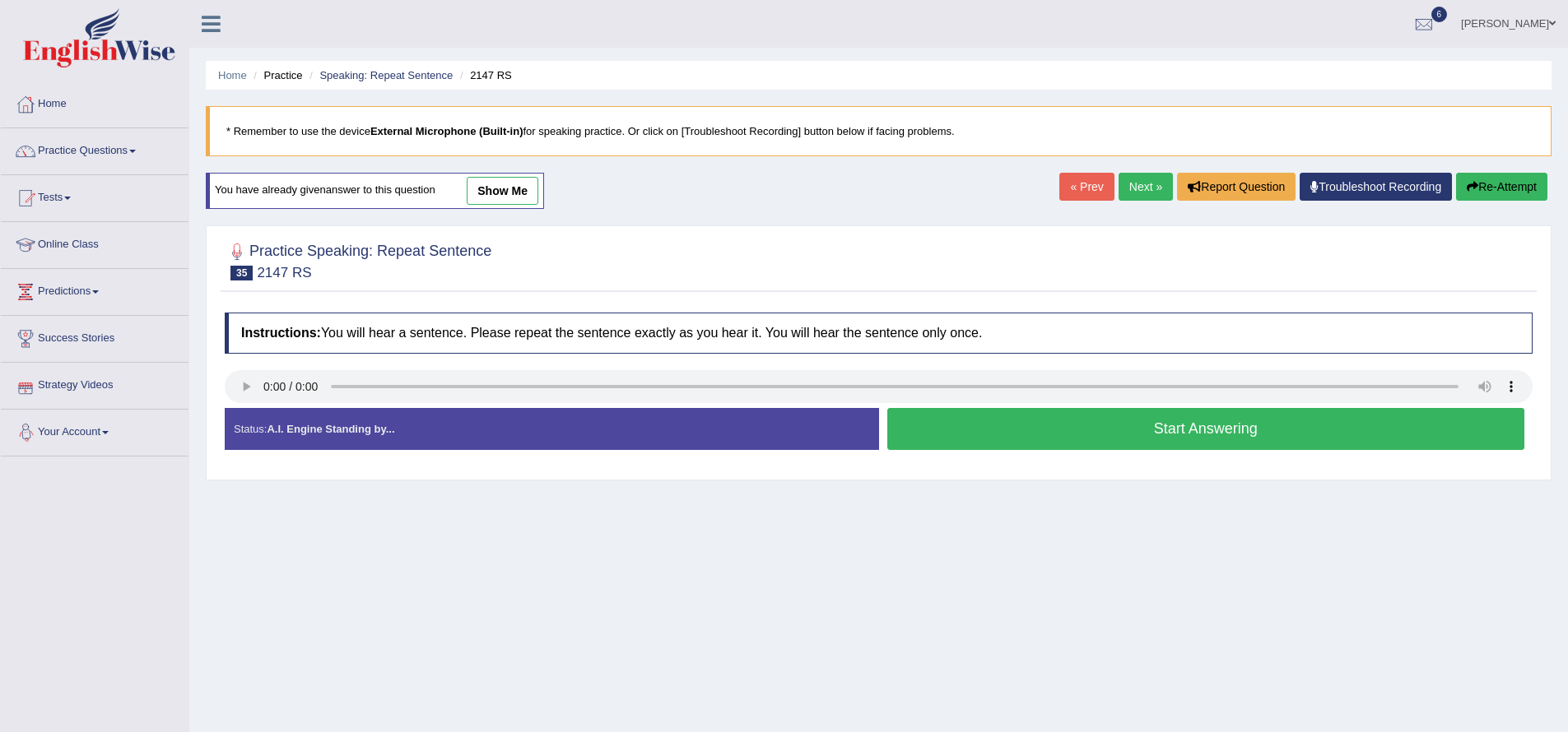
click at [957, 423] on button "Start Answering" at bounding box center [1206, 429] width 637 height 42
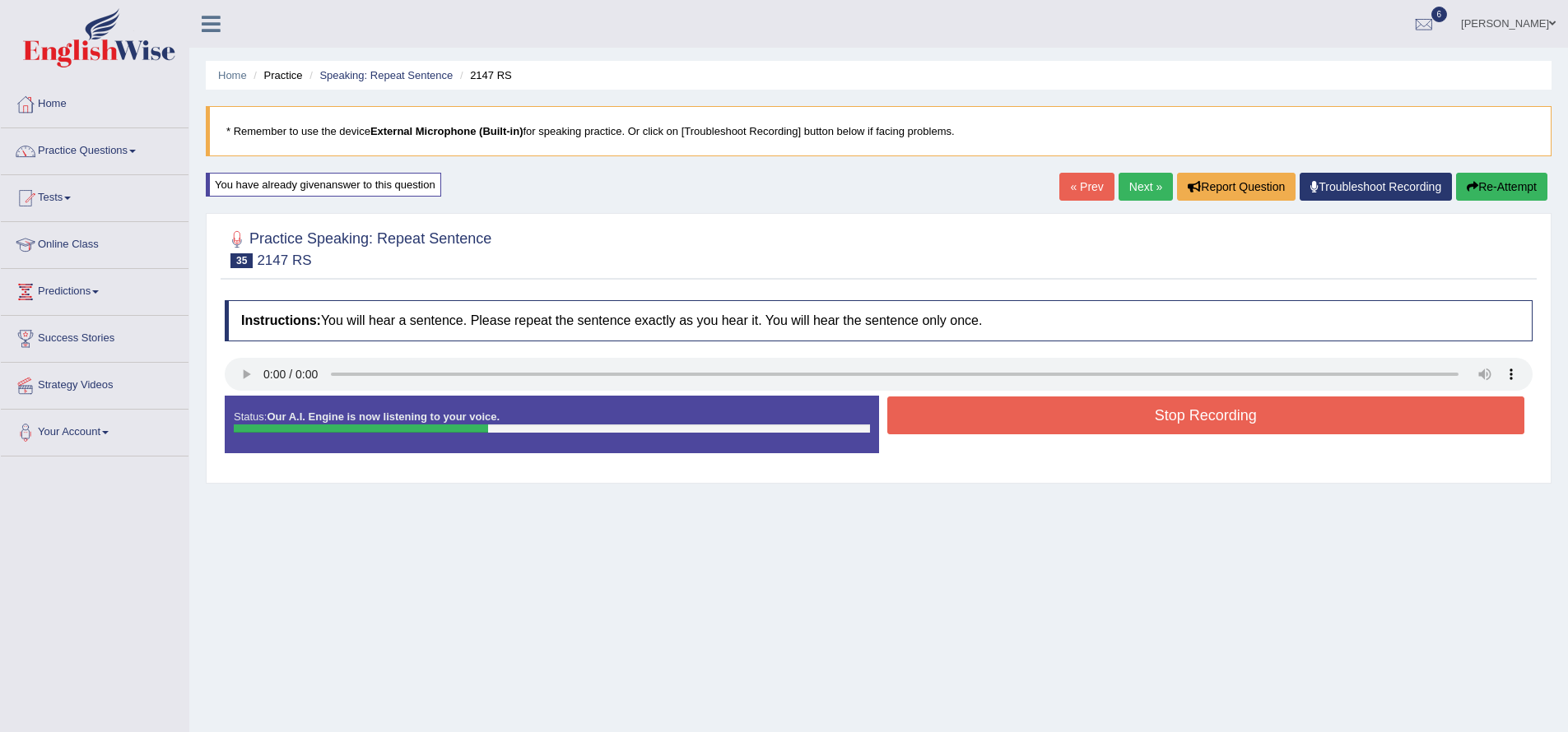
click at [946, 423] on button "Stop Recording" at bounding box center [1206, 415] width 637 height 37
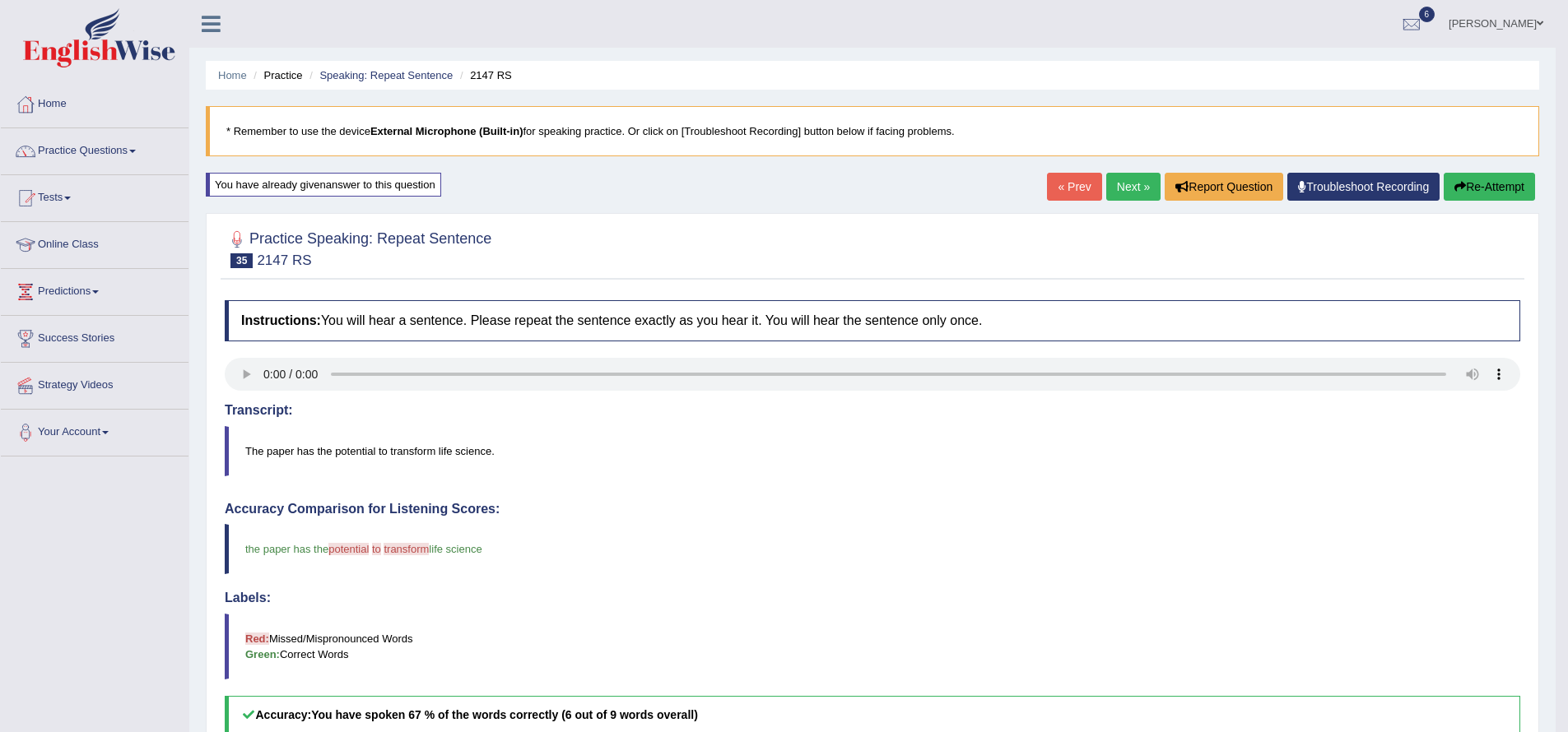
click at [1127, 191] on link "Next »" at bounding box center [1133, 186] width 55 height 28
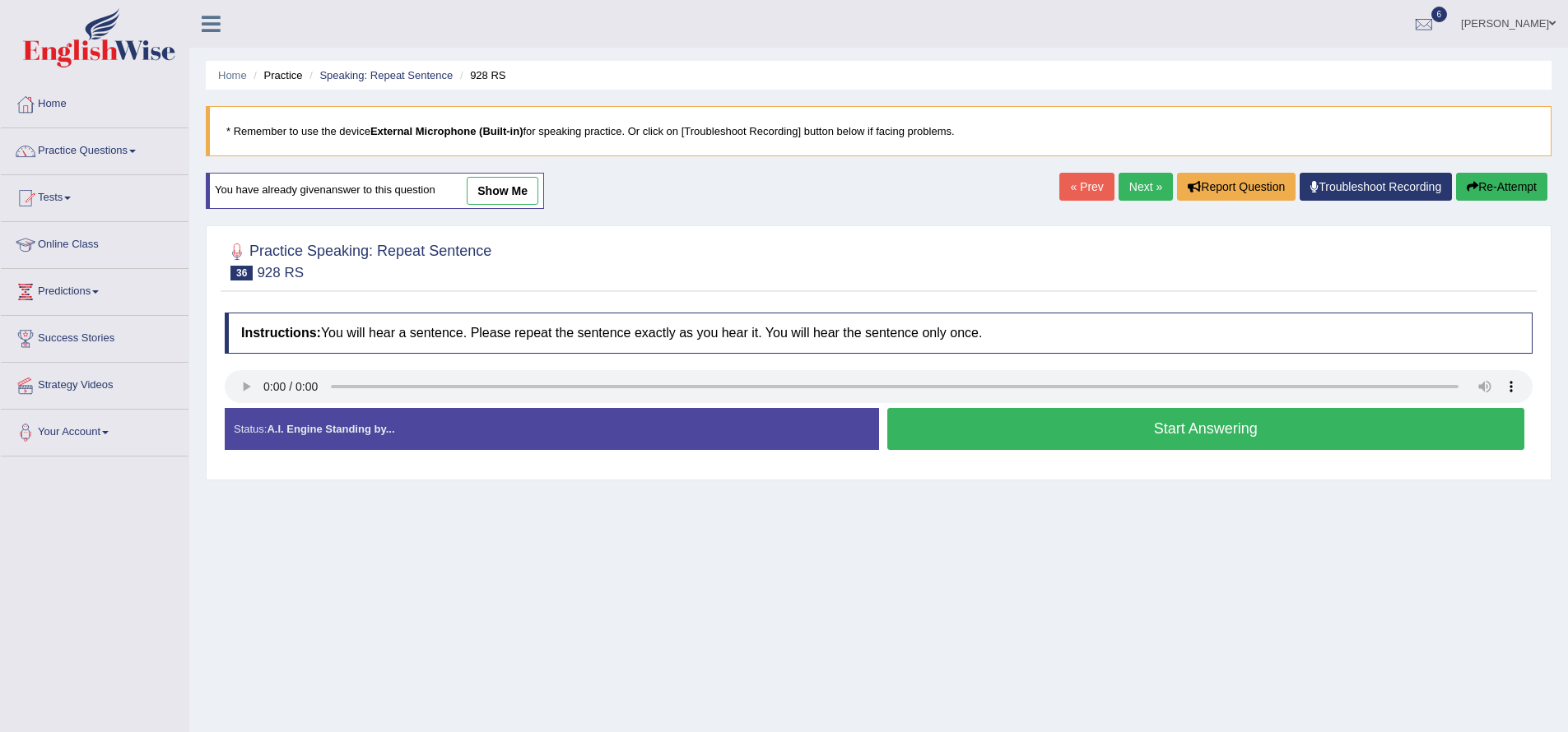
click at [1008, 428] on button "Start Answering" at bounding box center [1206, 429] width 637 height 42
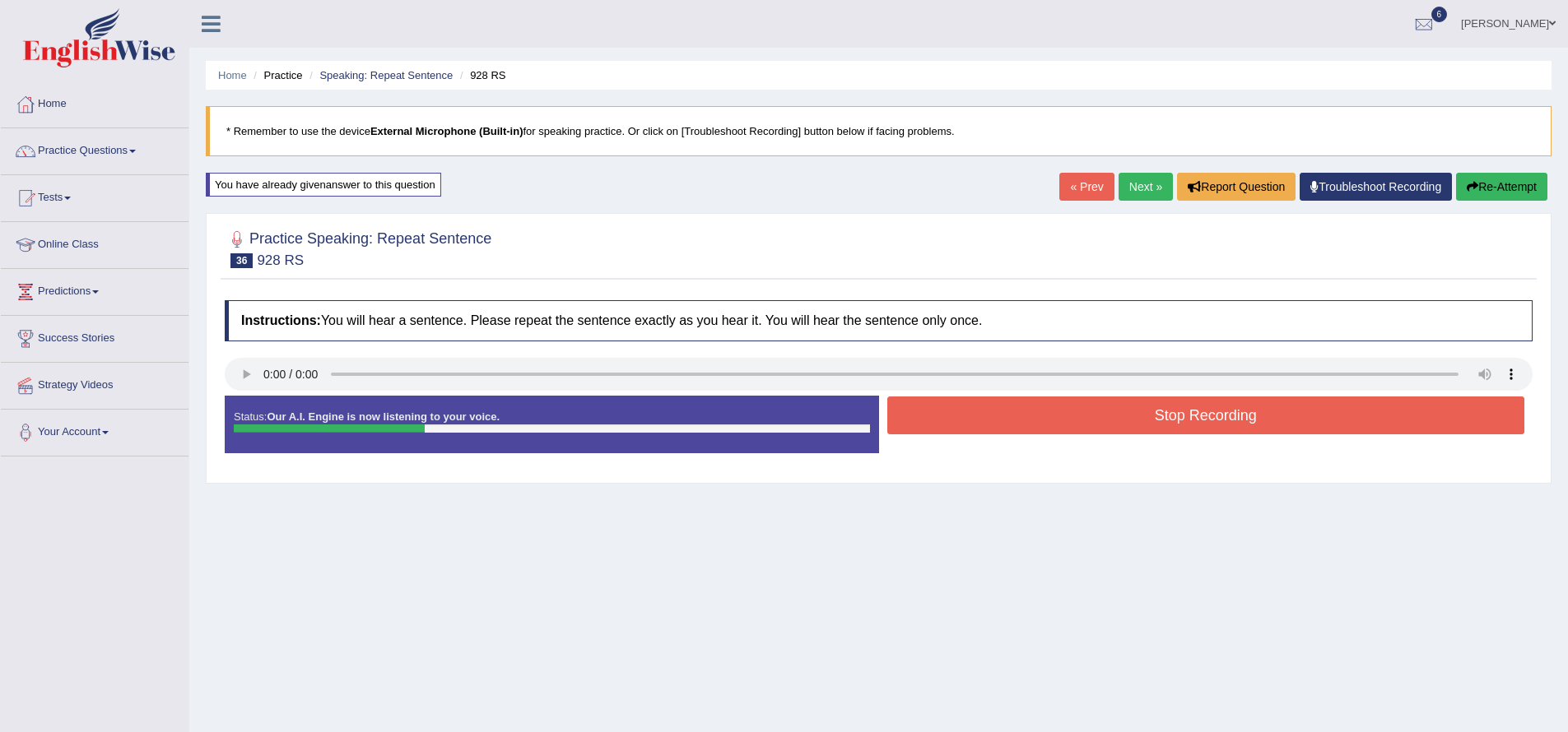
click at [1038, 420] on button "Stop Recording" at bounding box center [1206, 415] width 637 height 37
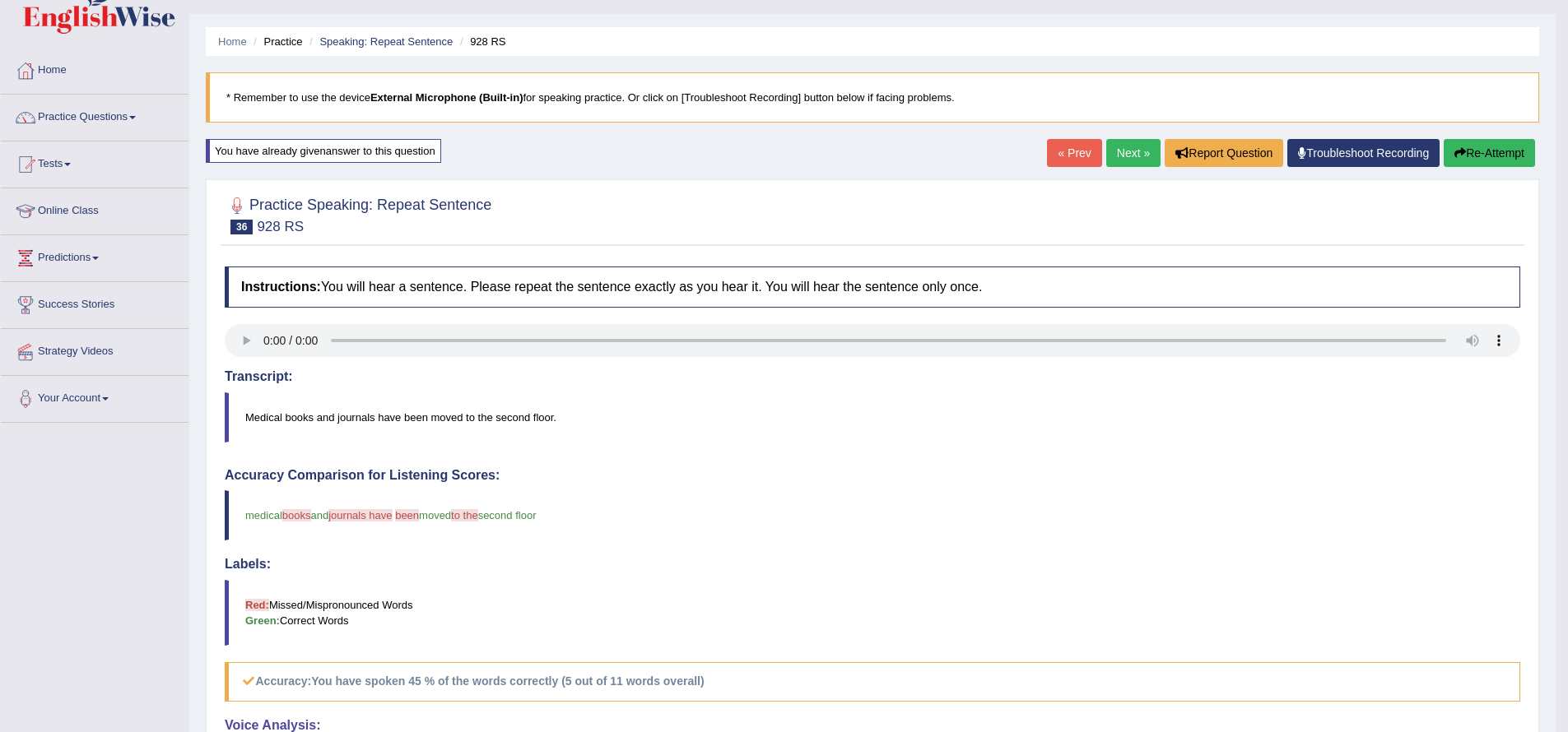
scroll to position [53, 0]
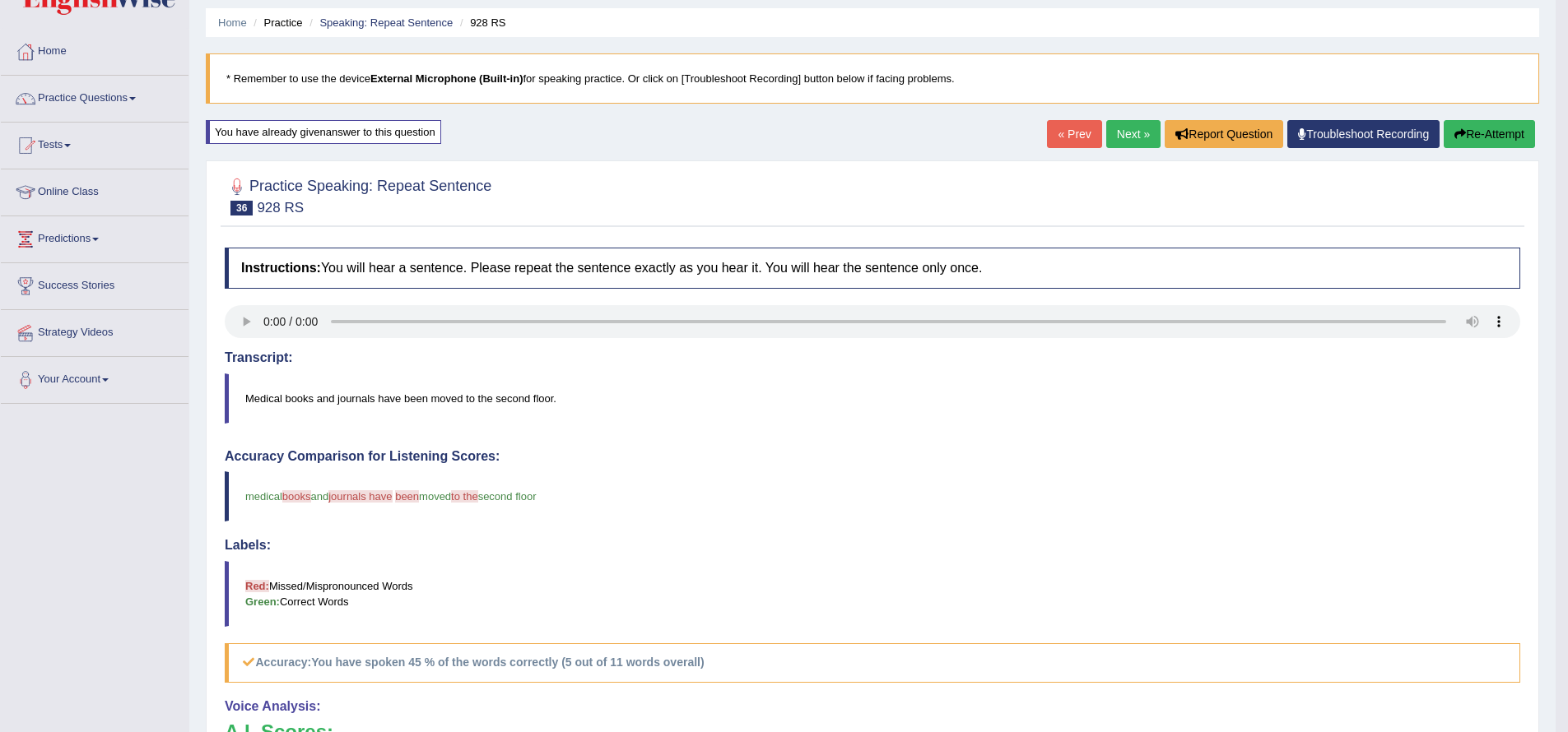
click at [1126, 134] on link "Next »" at bounding box center [1133, 133] width 55 height 28
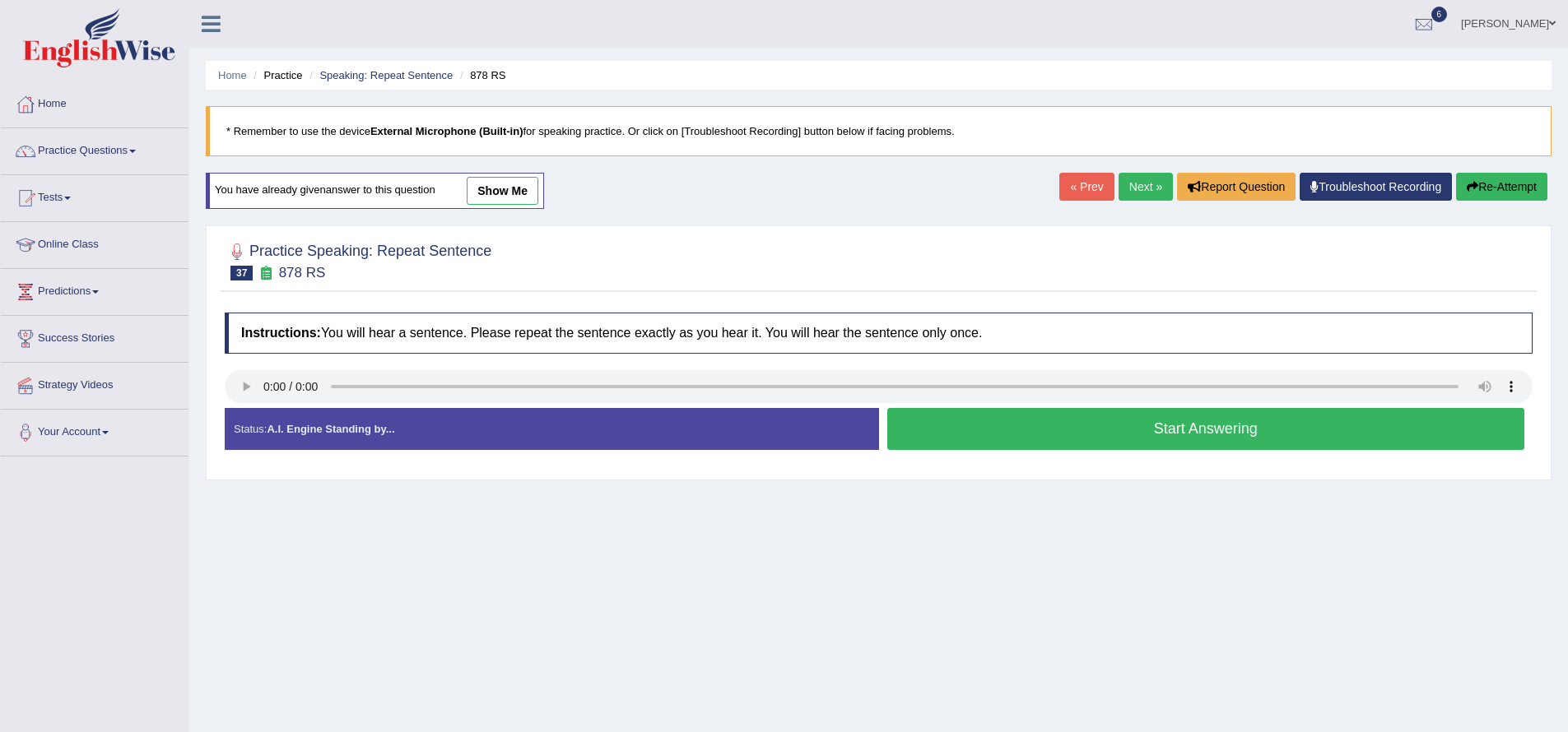
click at [1050, 425] on button "Start Answering" at bounding box center [1206, 429] width 637 height 42
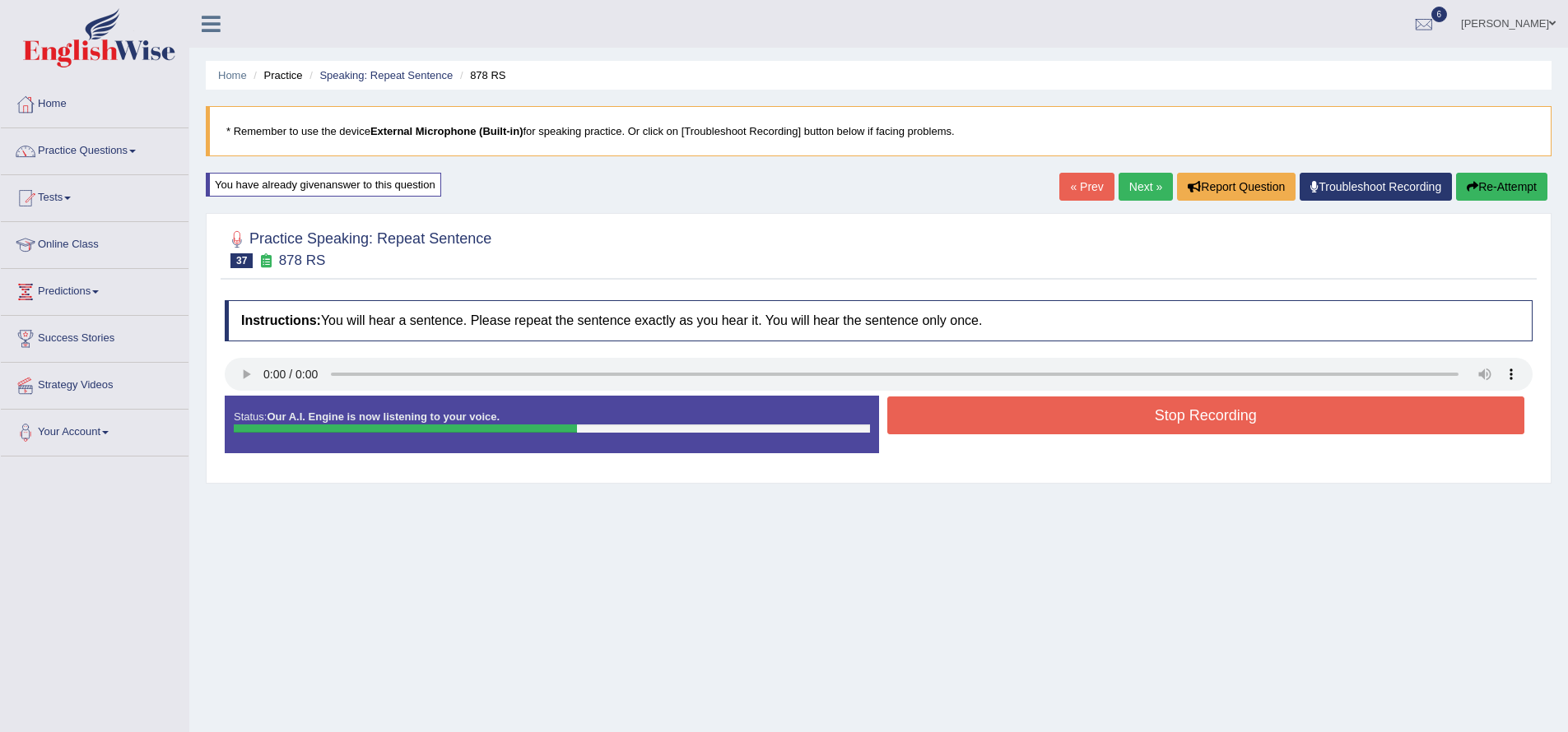
click at [1140, 406] on button "Stop Recording" at bounding box center [1206, 415] width 637 height 37
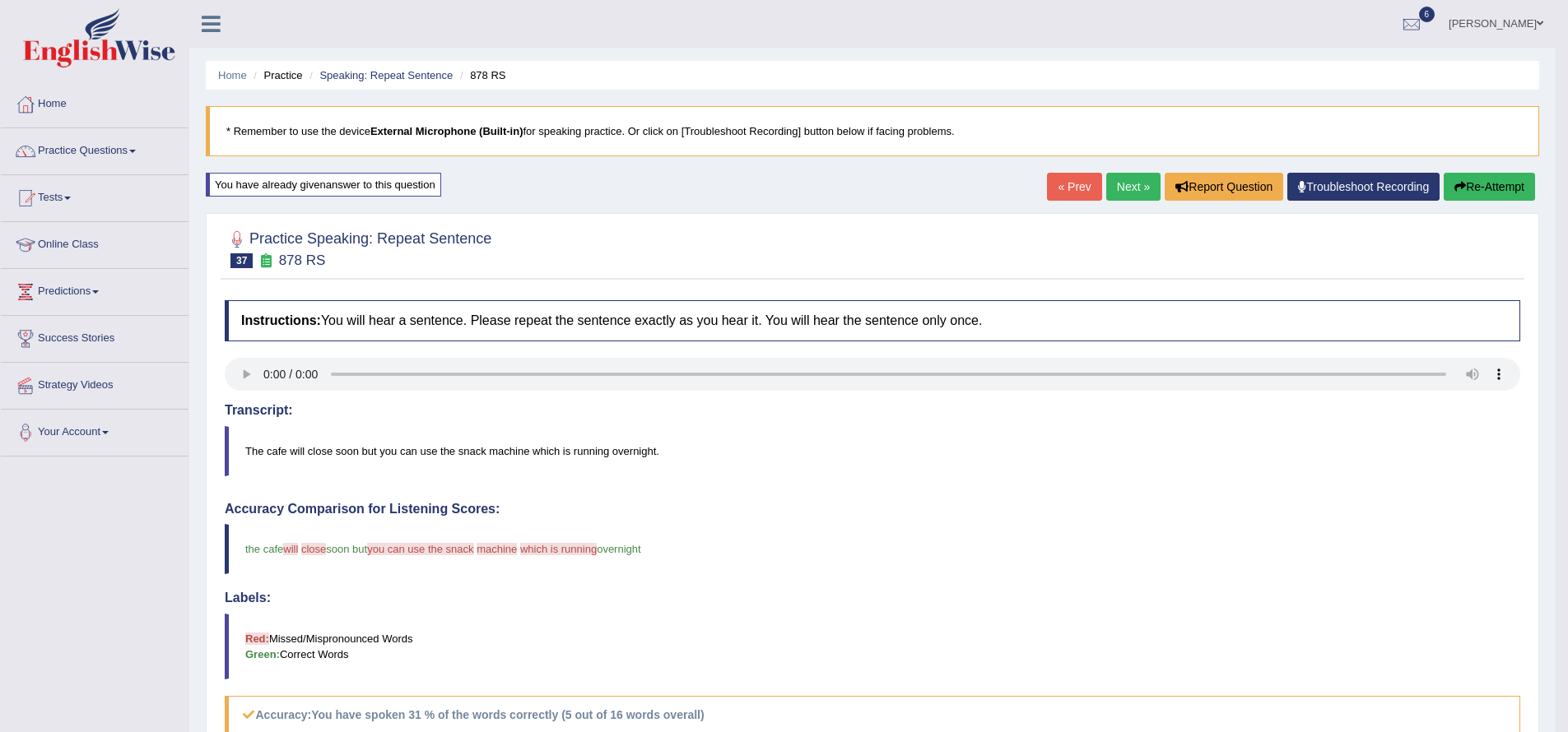
click at [1464, 187] on button "Re-Attempt" at bounding box center [1488, 186] width 91 height 28
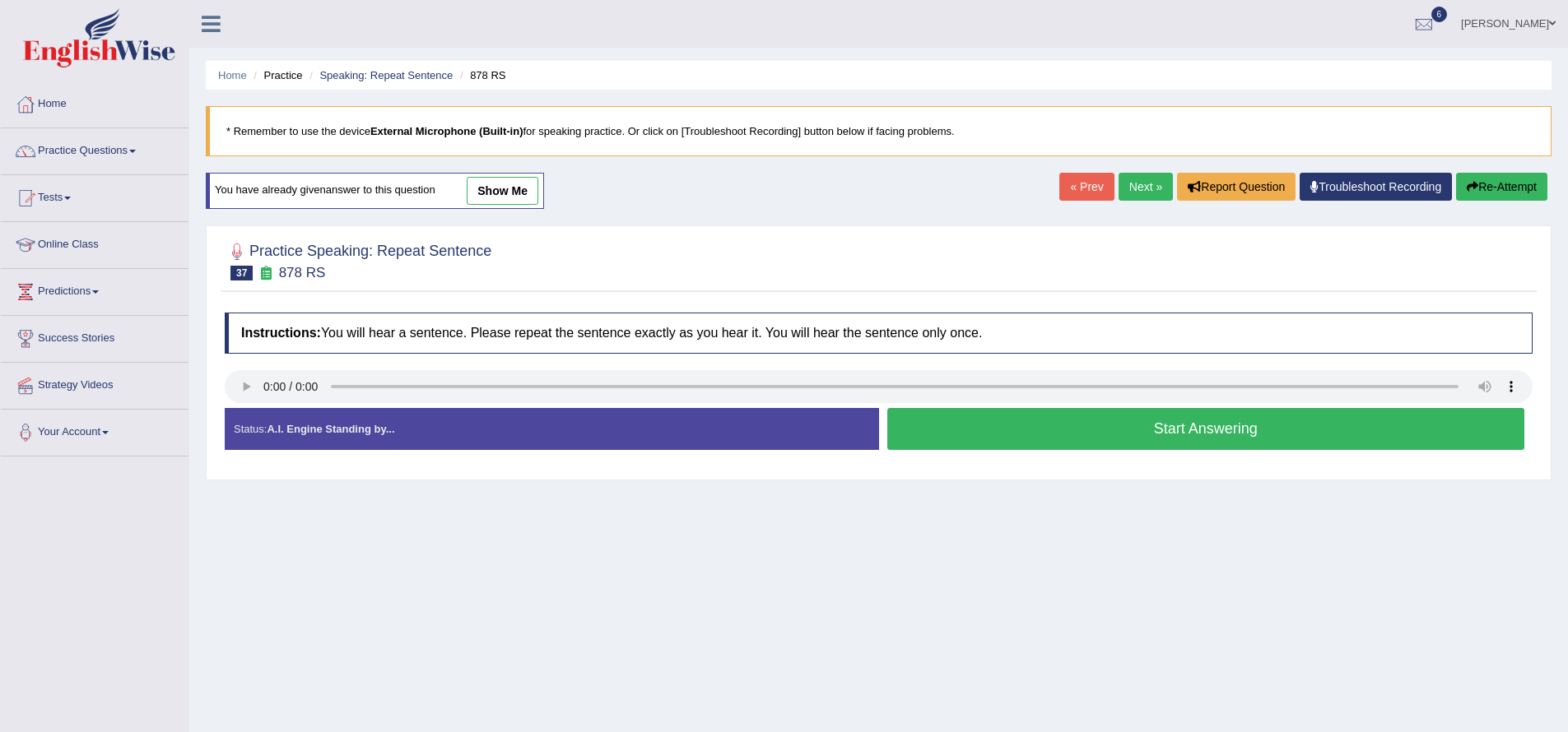
click at [1207, 440] on button "Start Answering" at bounding box center [1206, 429] width 637 height 42
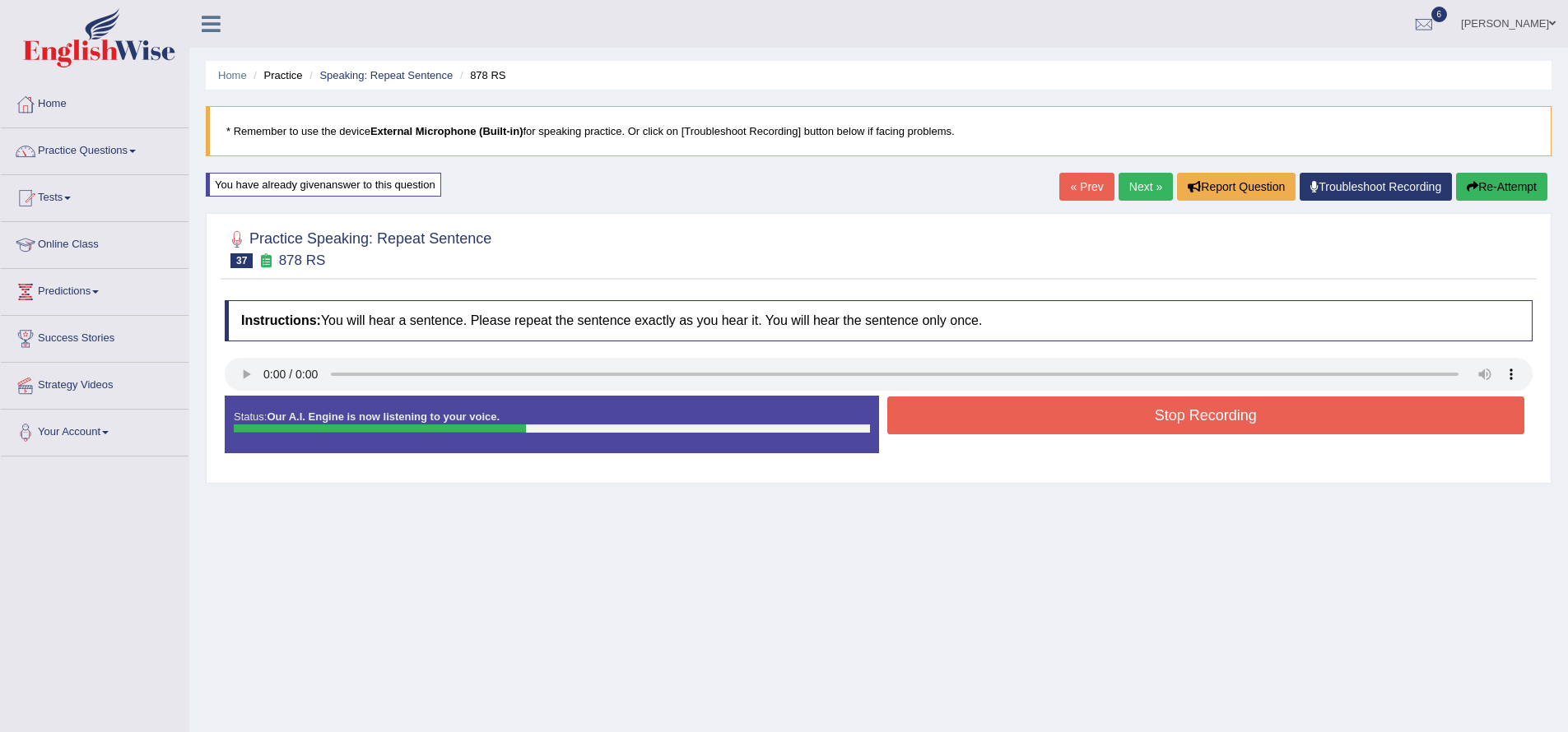
click at [1217, 416] on button "Stop Recording" at bounding box center [1206, 415] width 637 height 37
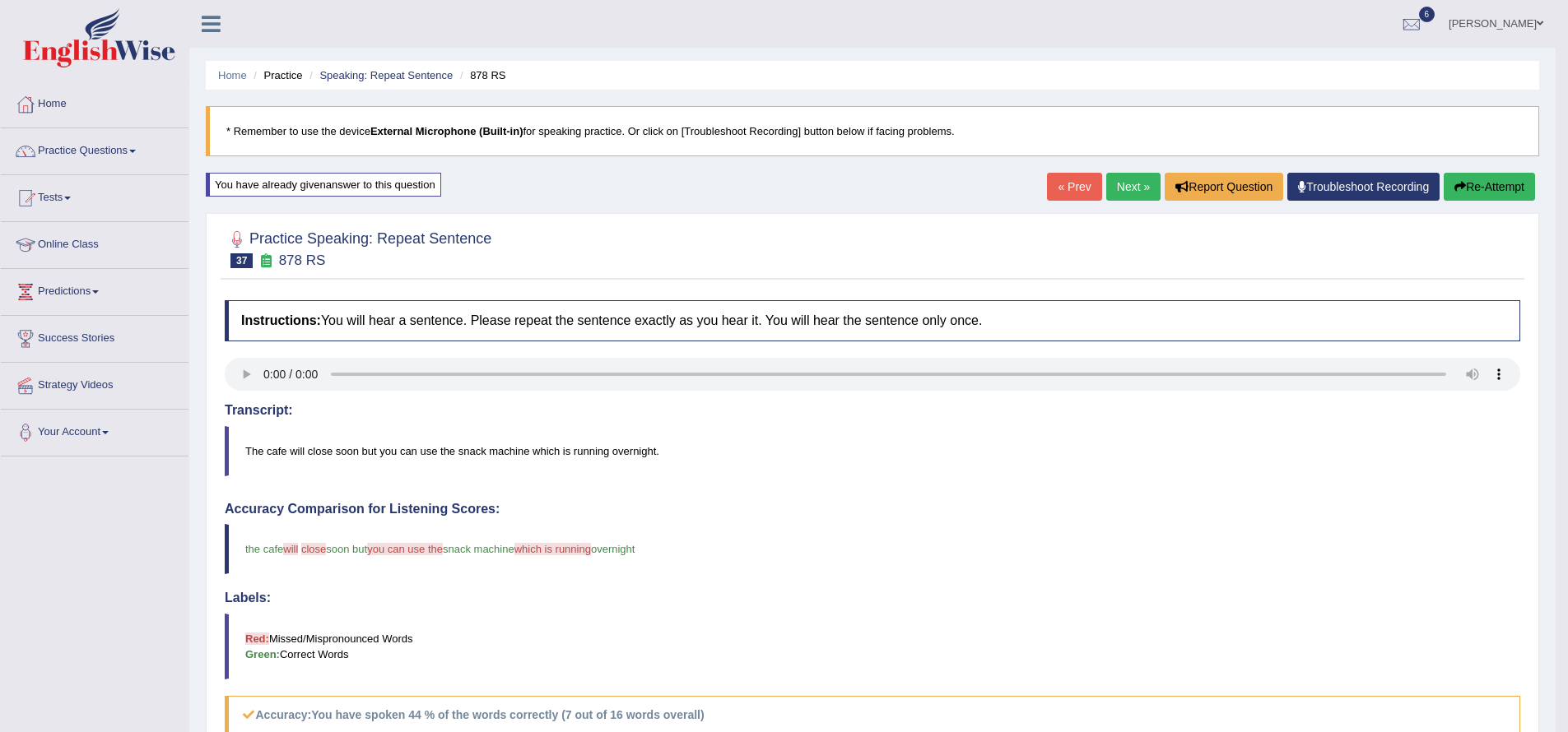
click at [1469, 189] on button "Re-Attempt" at bounding box center [1488, 186] width 91 height 28
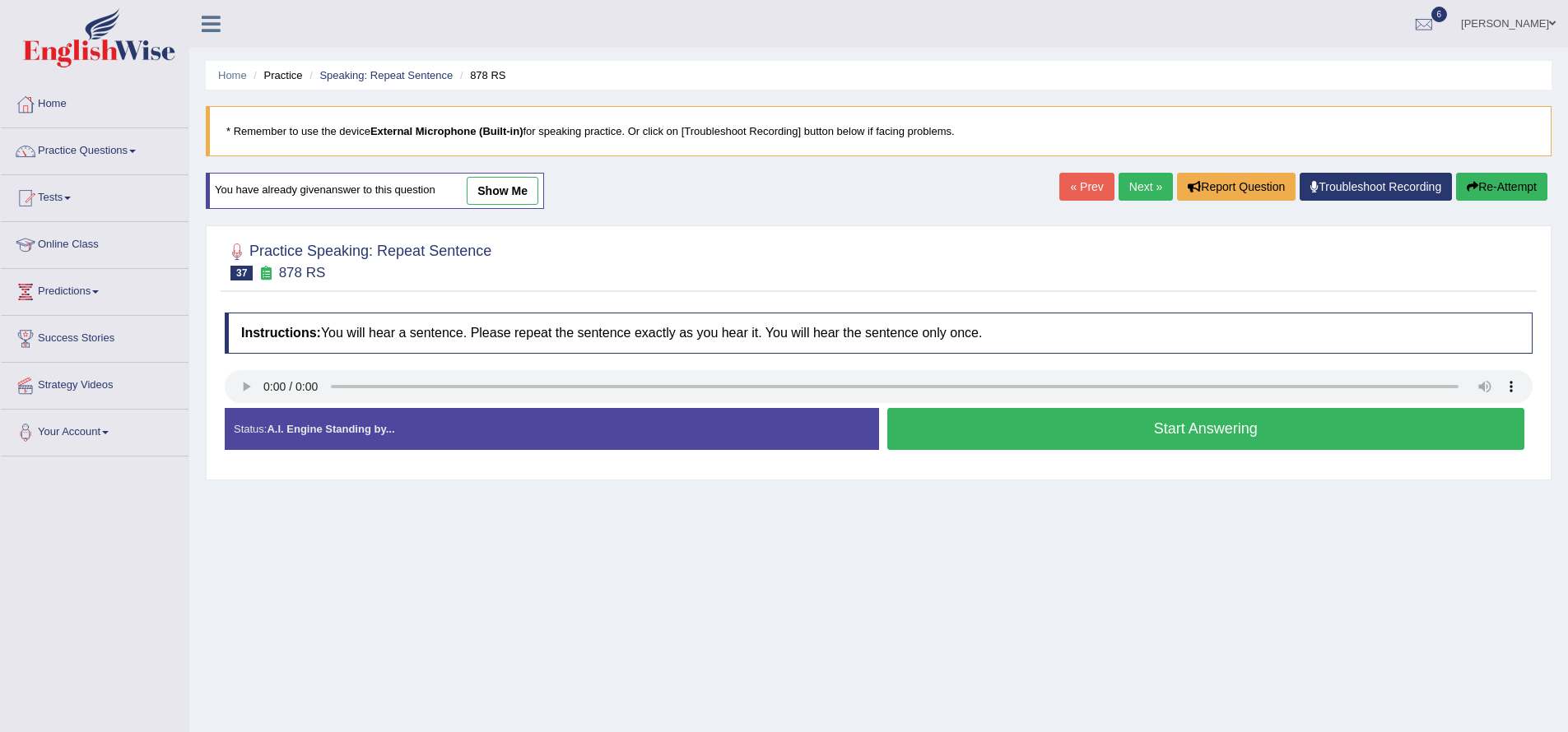
click at [1080, 424] on button "Start Answering" at bounding box center [1206, 429] width 637 height 42
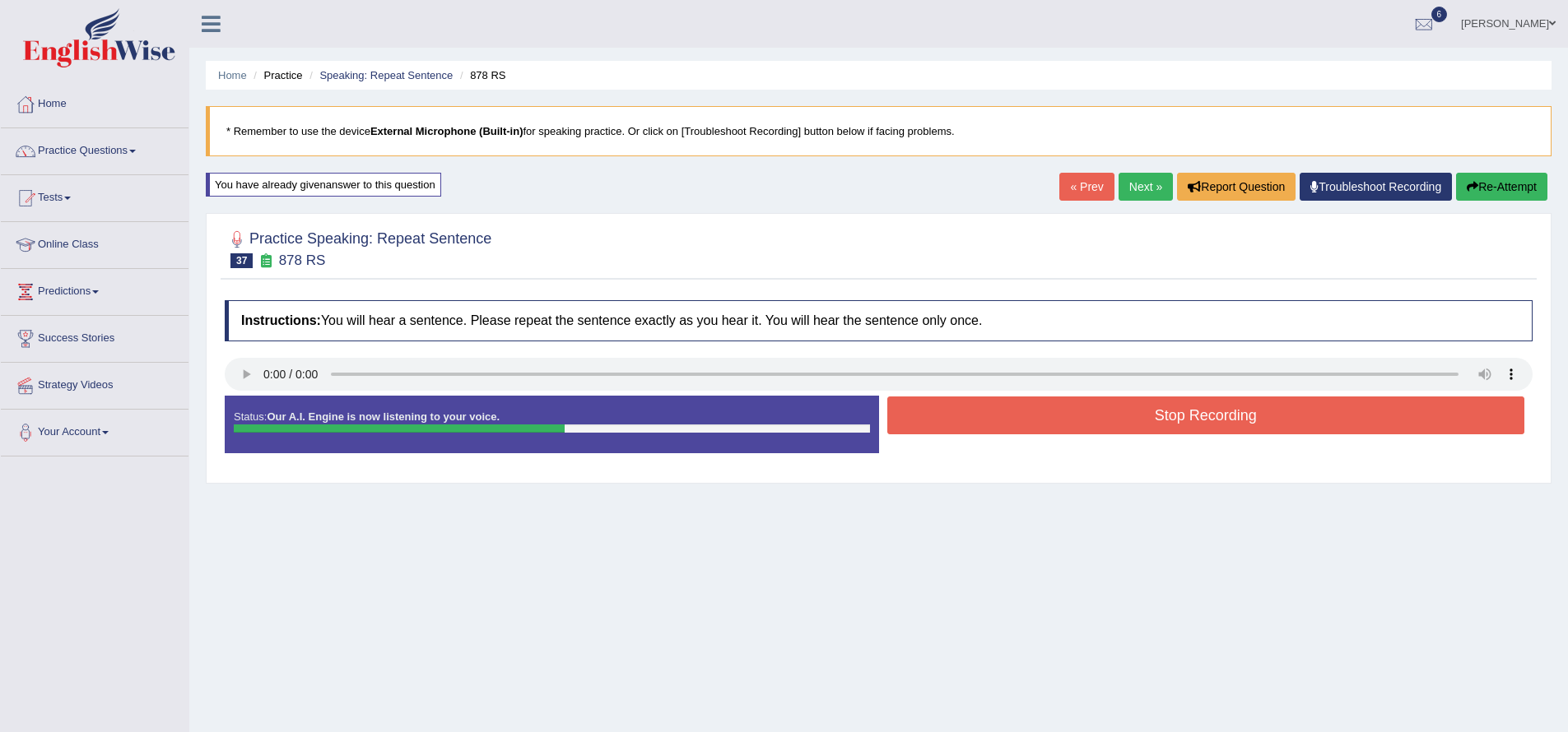
click at [1113, 413] on button "Stop Recording" at bounding box center [1206, 415] width 637 height 37
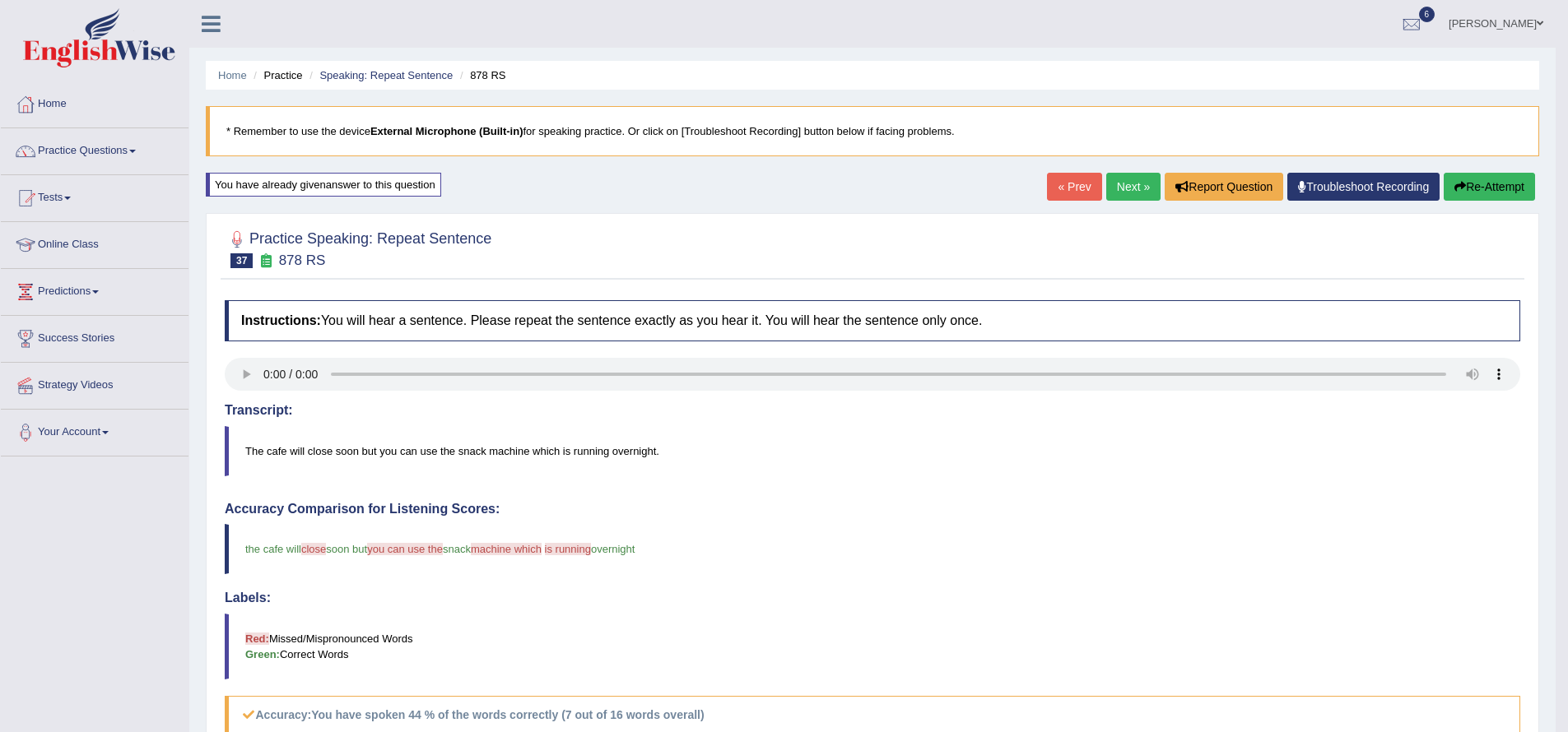
click at [1118, 189] on link "Next »" at bounding box center [1133, 186] width 55 height 28
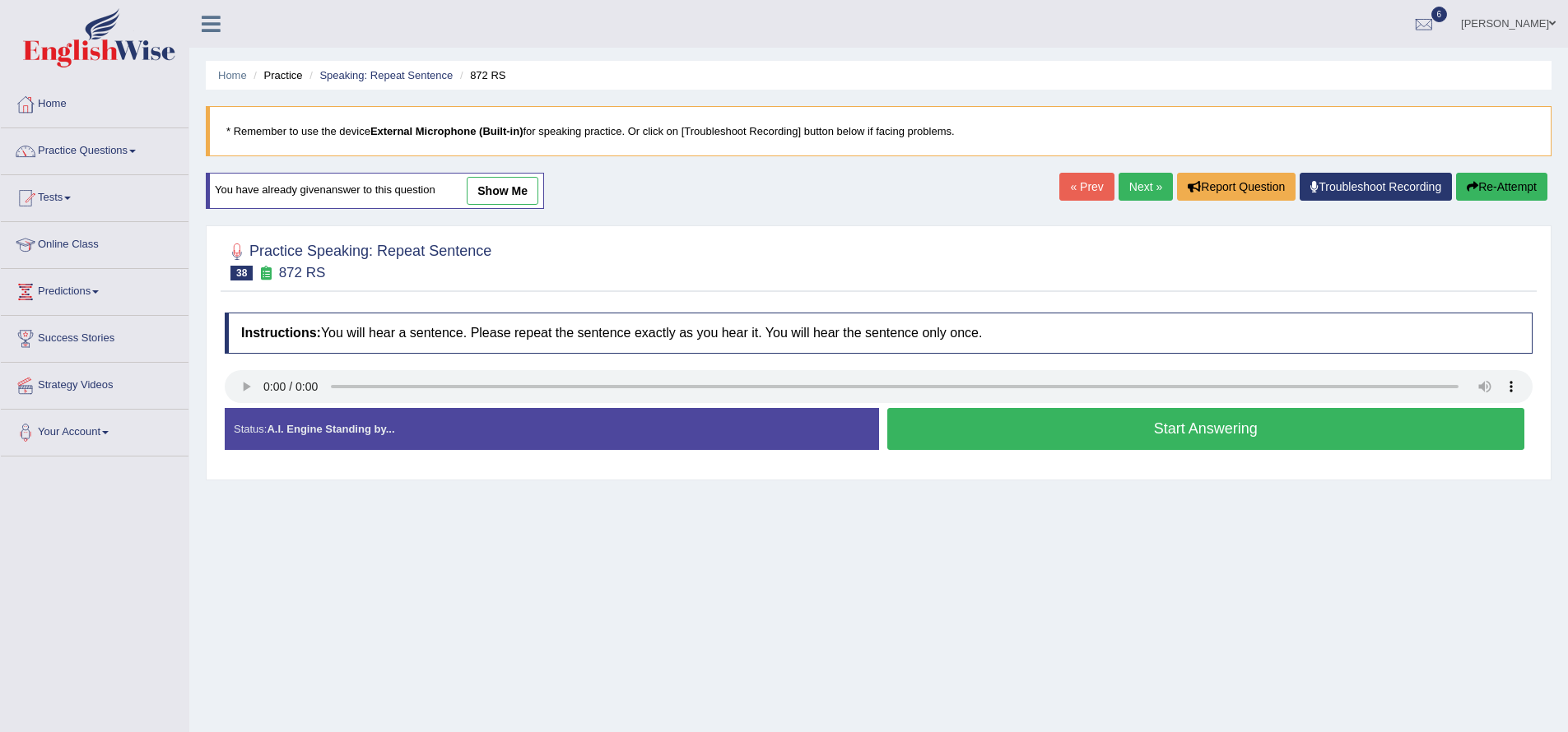
click at [1022, 424] on button "Start Answering" at bounding box center [1206, 429] width 637 height 42
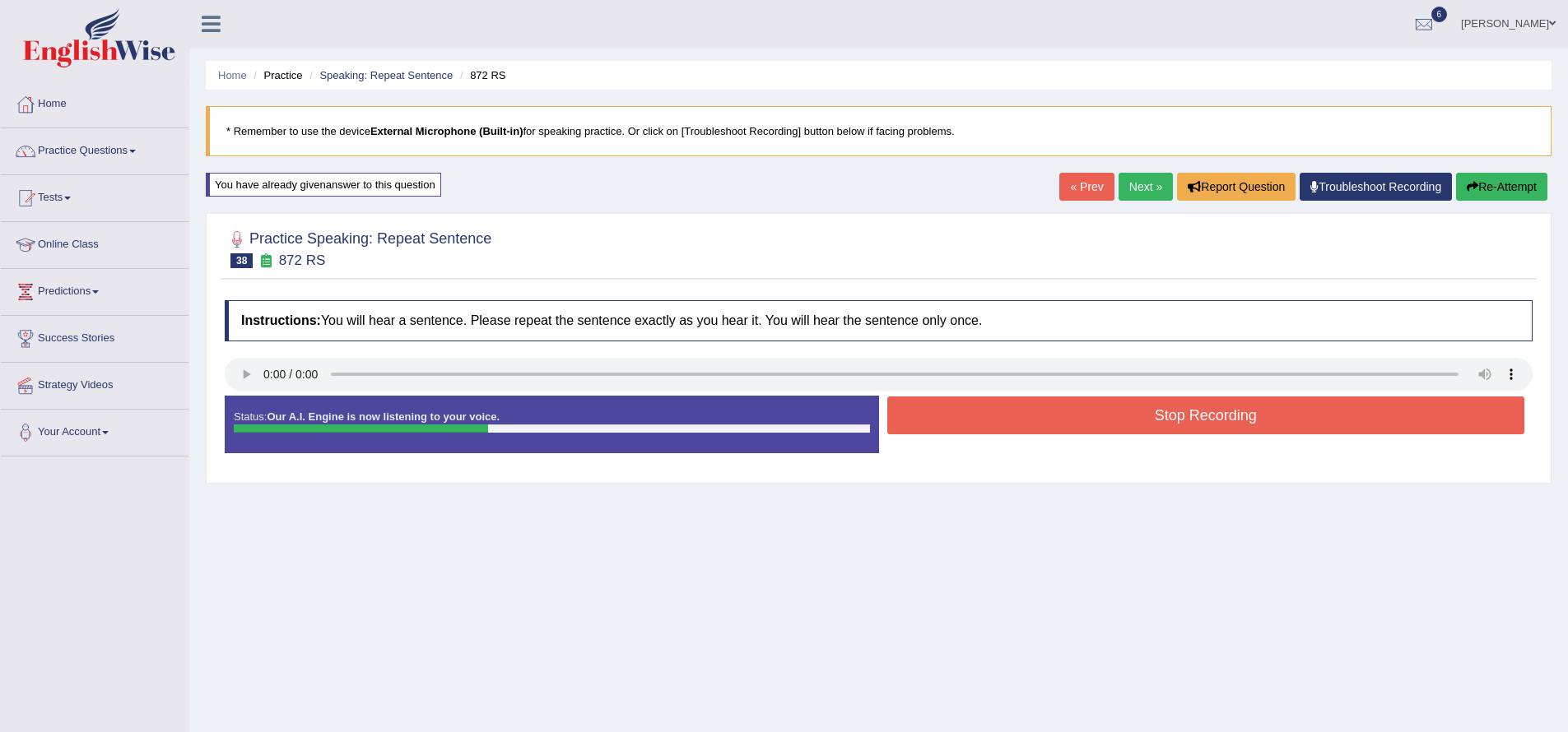
click at [1013, 428] on button "Stop Recording" at bounding box center [1206, 415] width 637 height 37
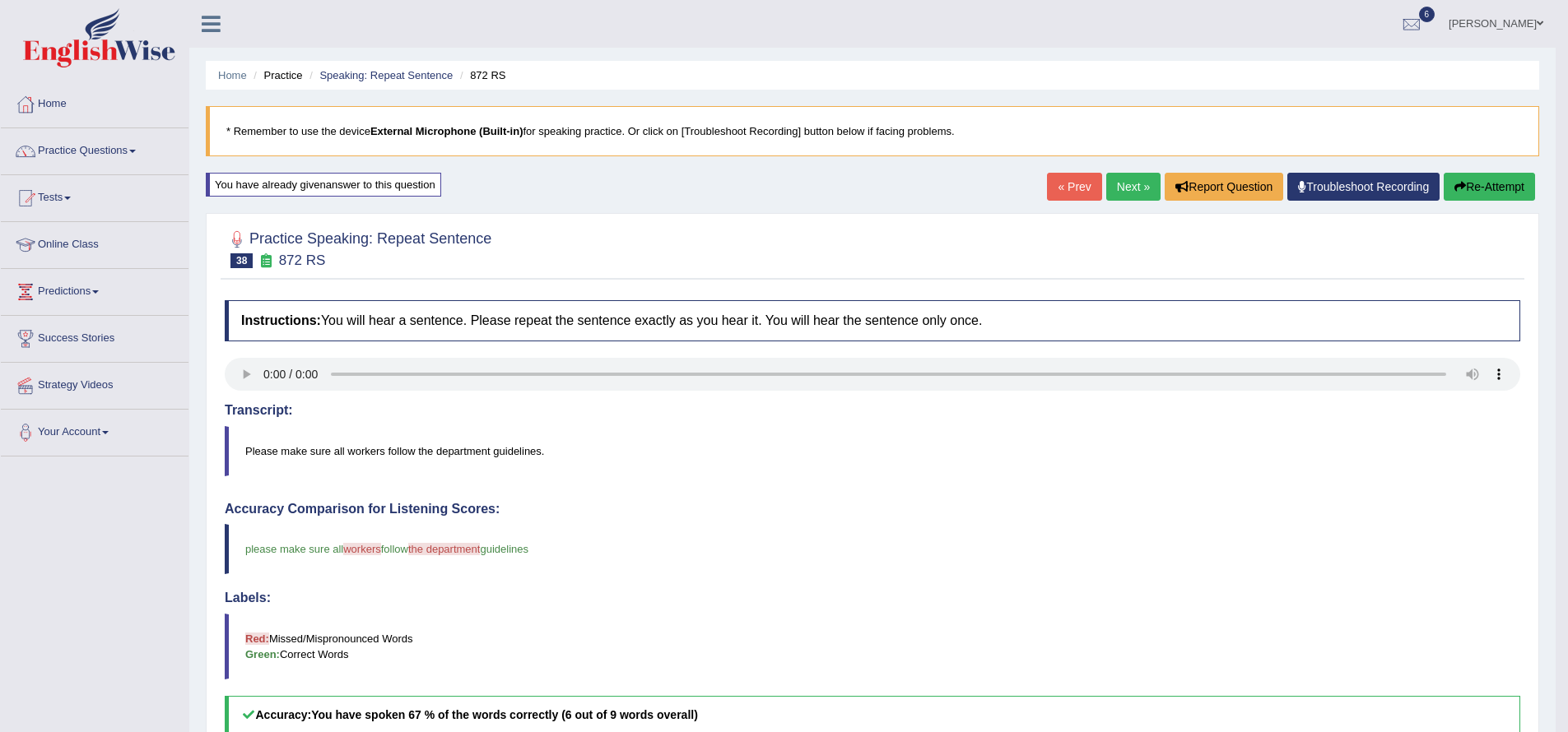
click at [1487, 191] on button "Re-Attempt" at bounding box center [1488, 186] width 91 height 28
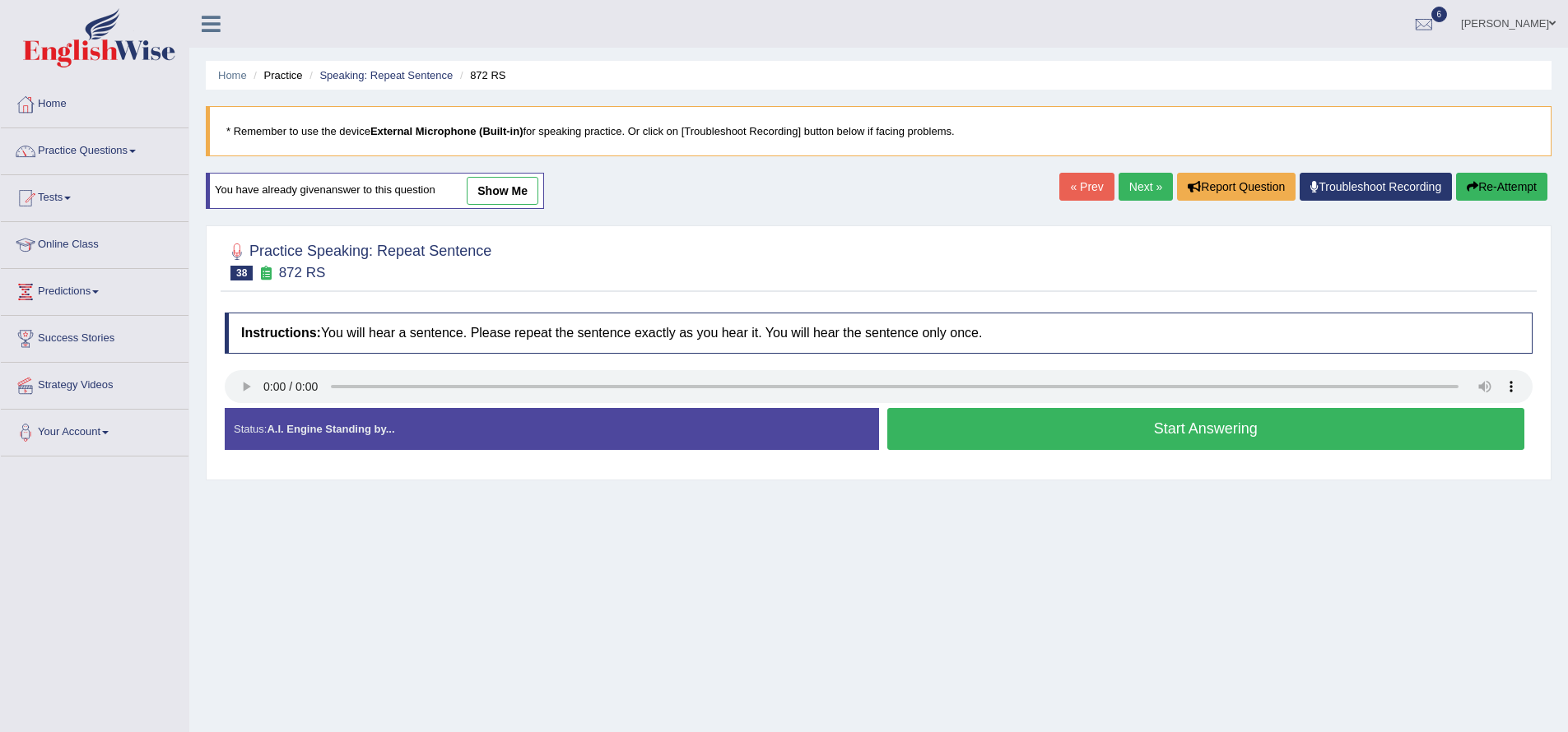
click at [1067, 436] on button "Start Answering" at bounding box center [1206, 429] width 637 height 42
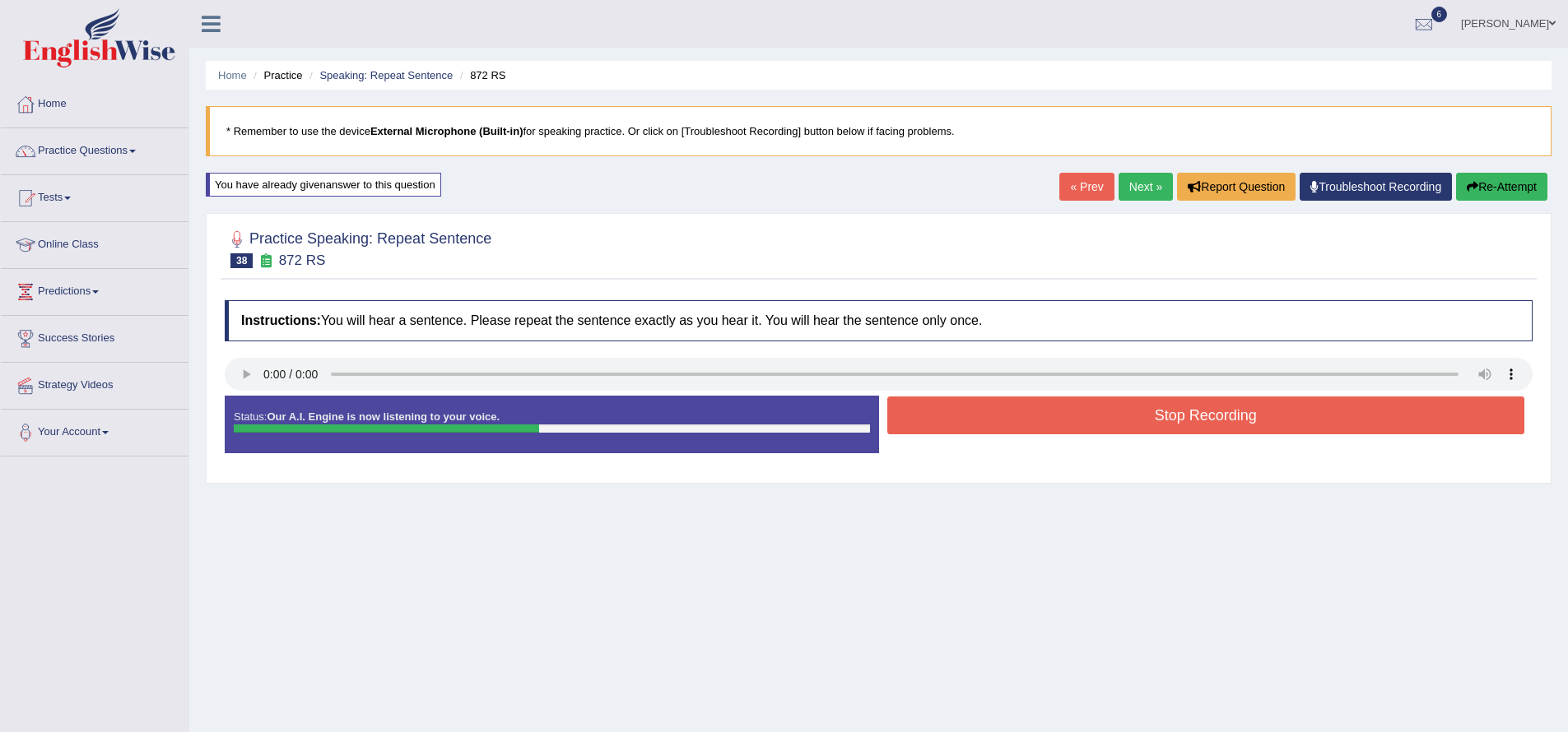
click at [1068, 413] on button "Stop Recording" at bounding box center [1206, 415] width 637 height 37
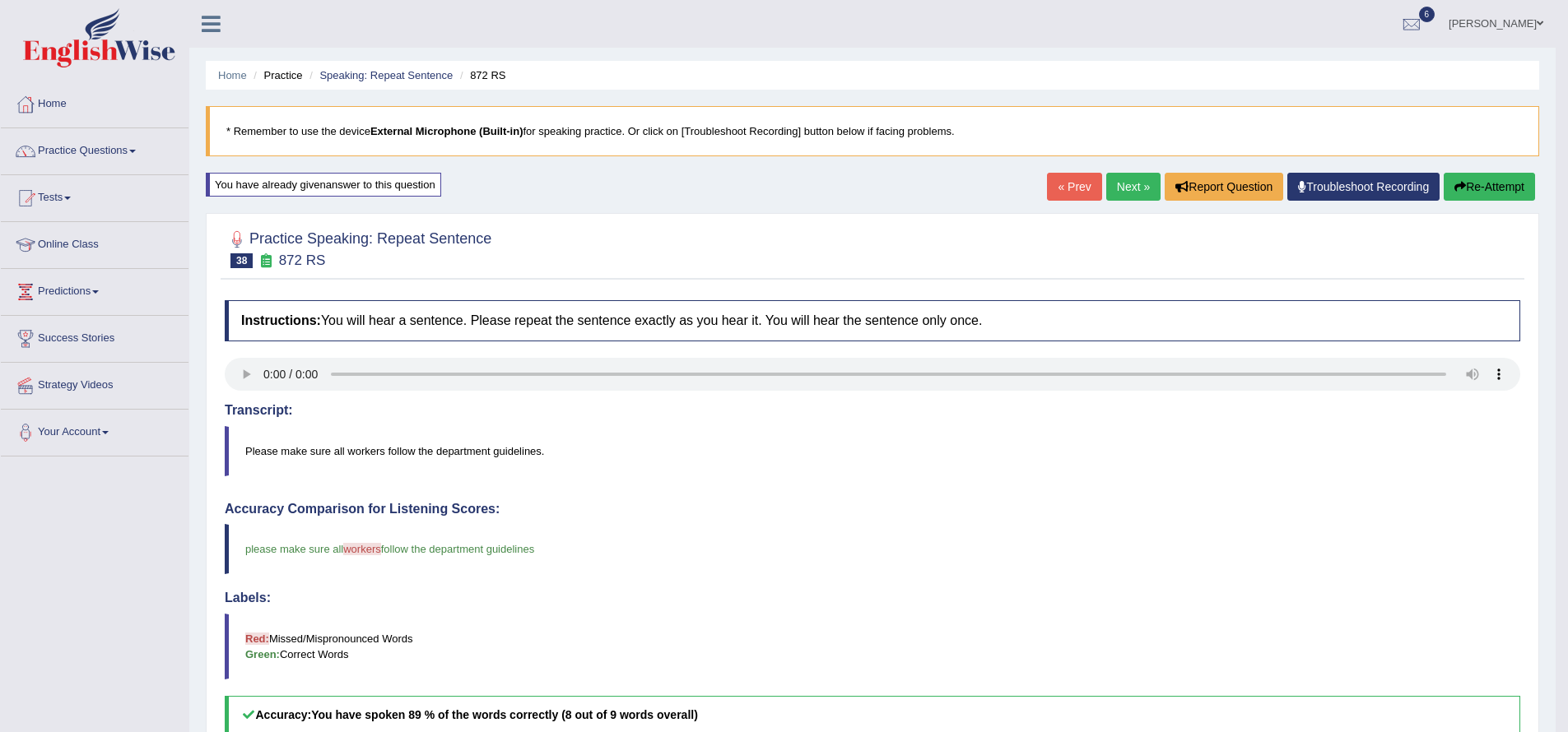
click at [1471, 193] on button "Re-Attempt" at bounding box center [1488, 186] width 91 height 28
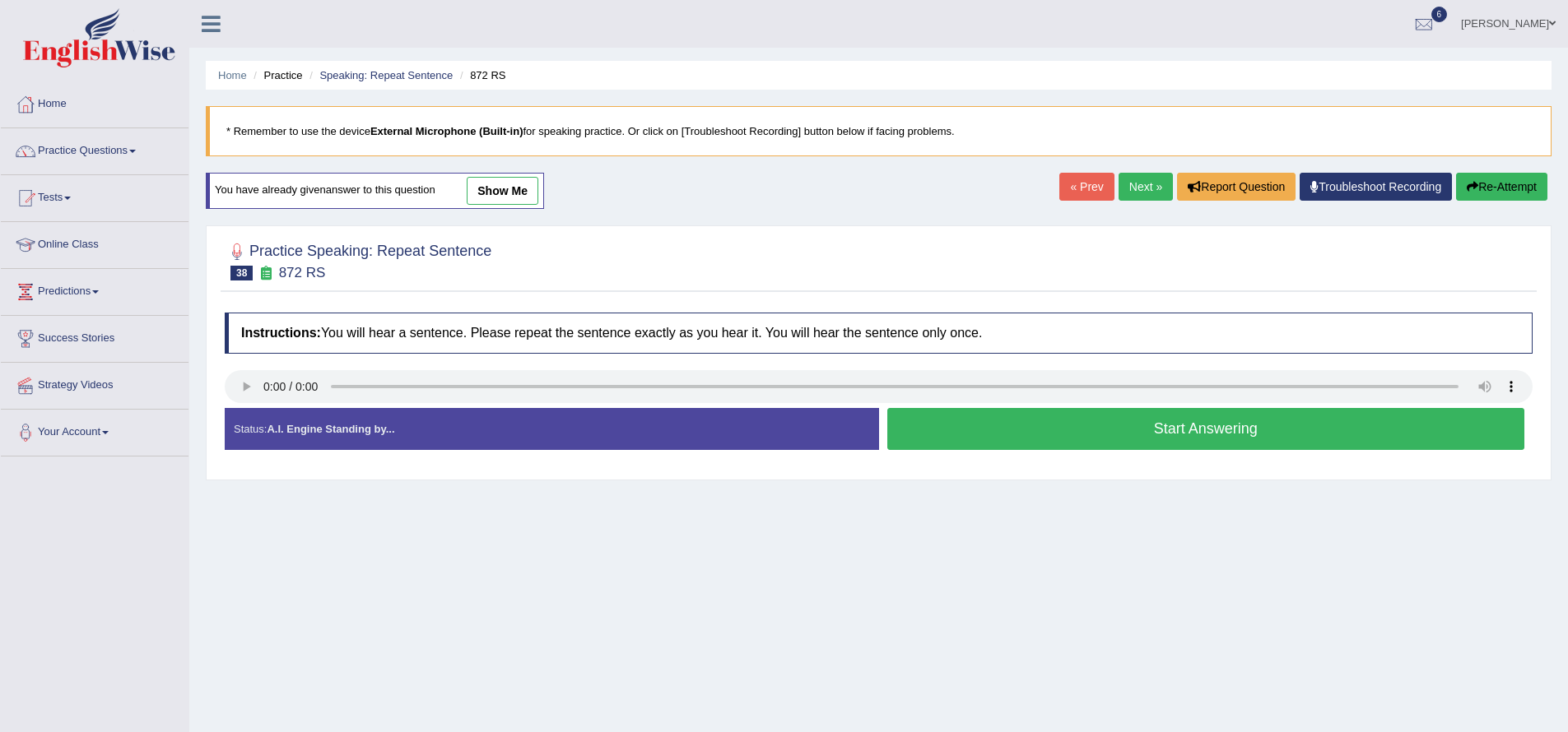
click at [1198, 438] on button "Start Answering" at bounding box center [1206, 429] width 637 height 42
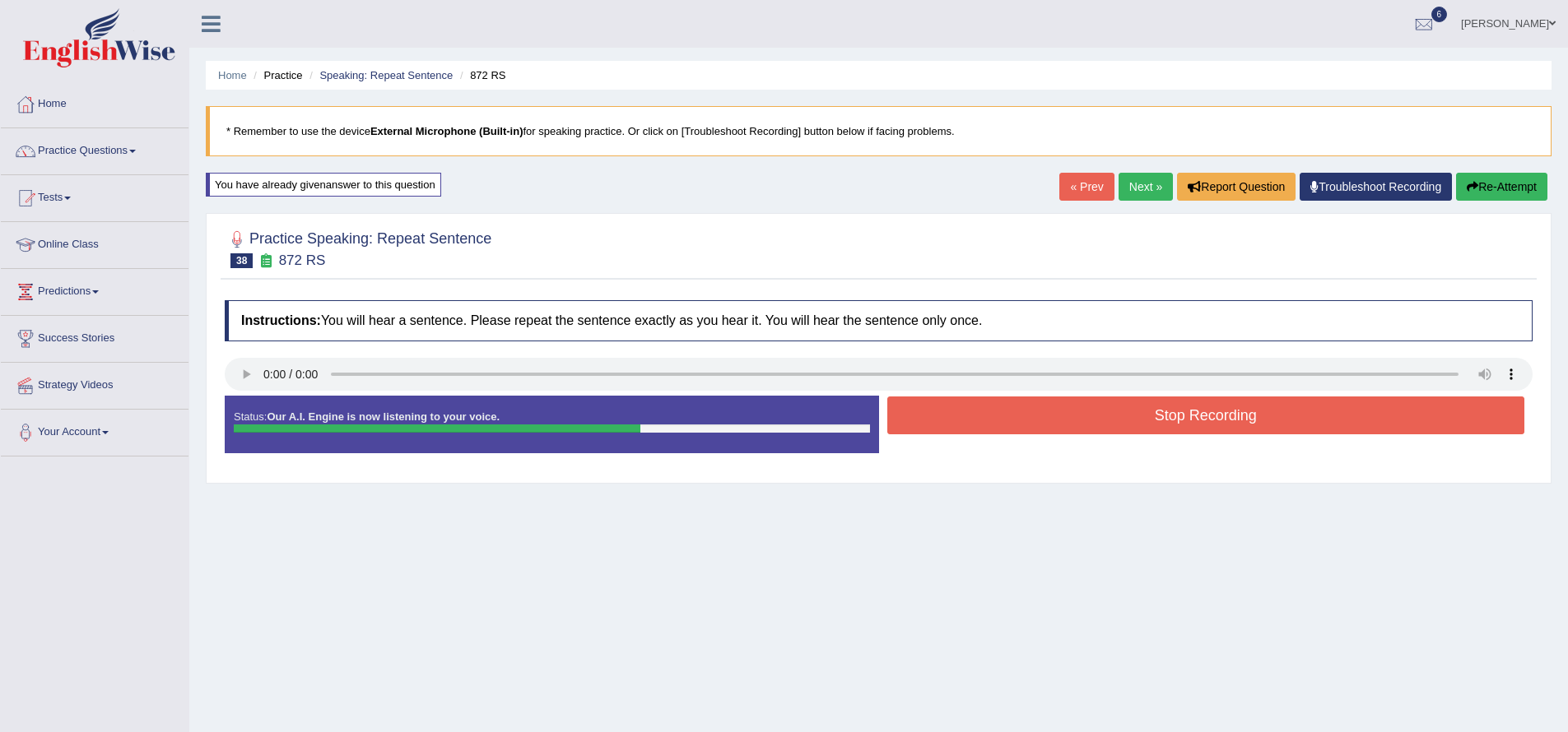
click at [1213, 416] on button "Stop Recording" at bounding box center [1206, 415] width 637 height 37
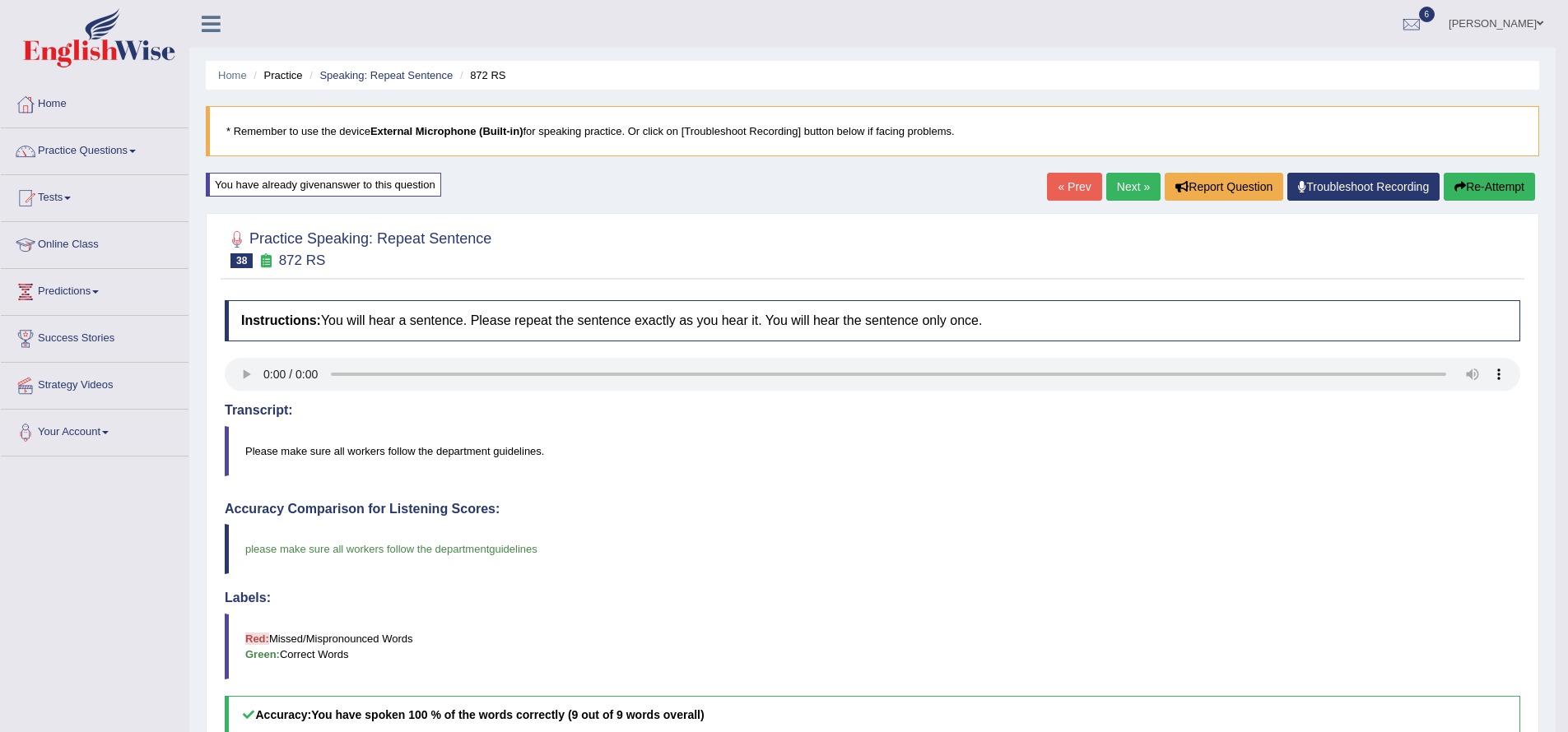
click at [1119, 182] on link "Next »" at bounding box center [1133, 186] width 55 height 28
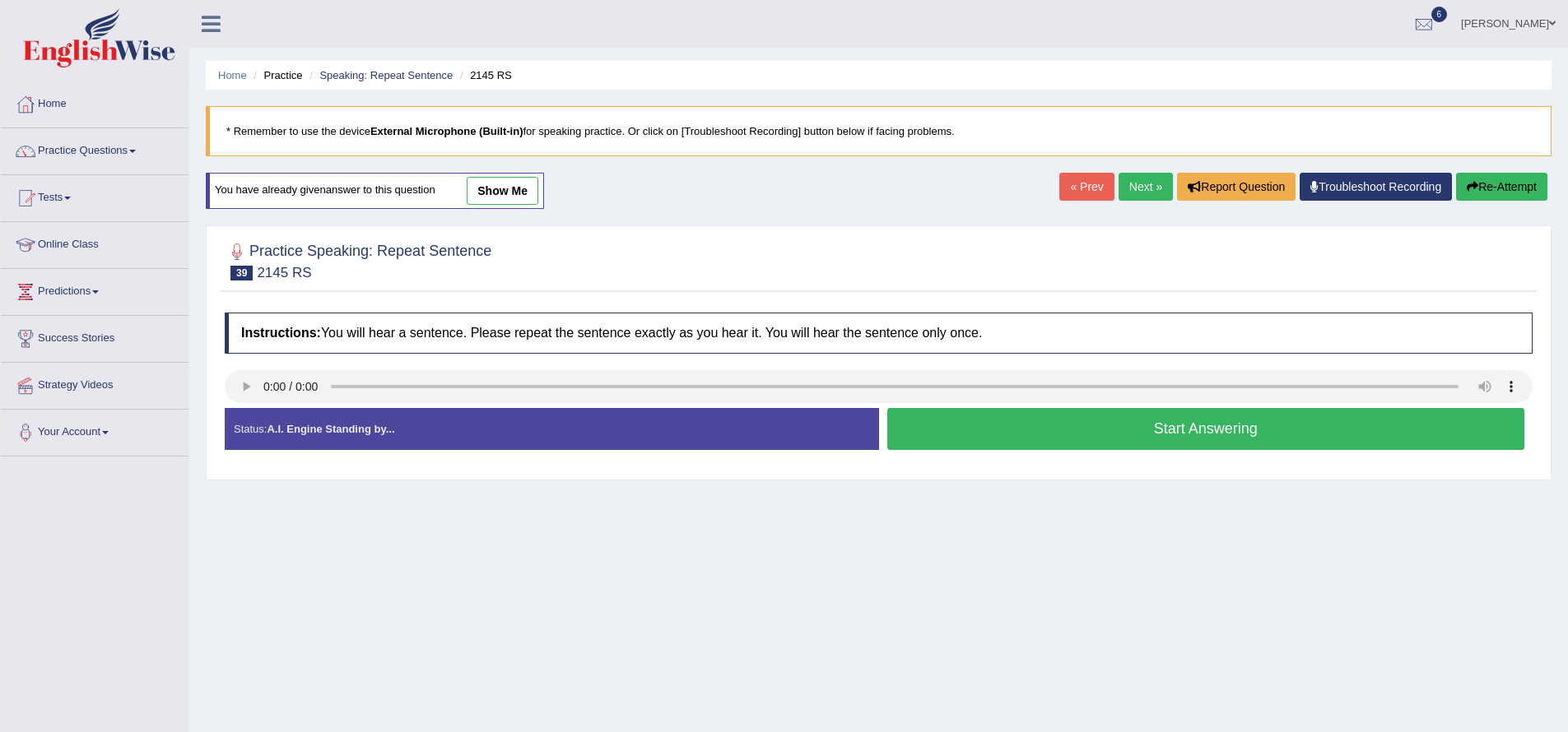
click at [1211, 425] on button "Start Answering" at bounding box center [1206, 429] width 637 height 42
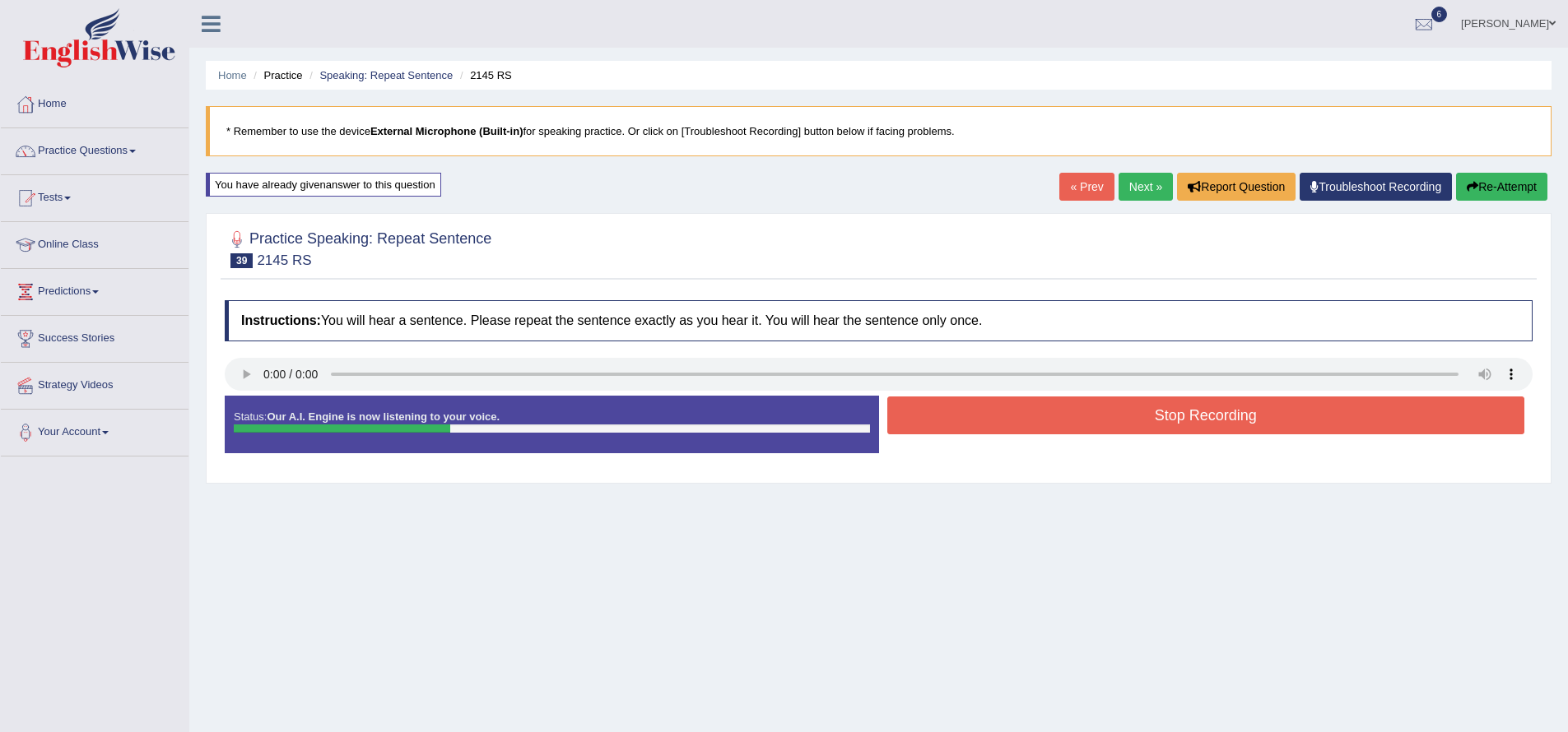
click at [1213, 412] on button "Stop Recording" at bounding box center [1206, 415] width 637 height 37
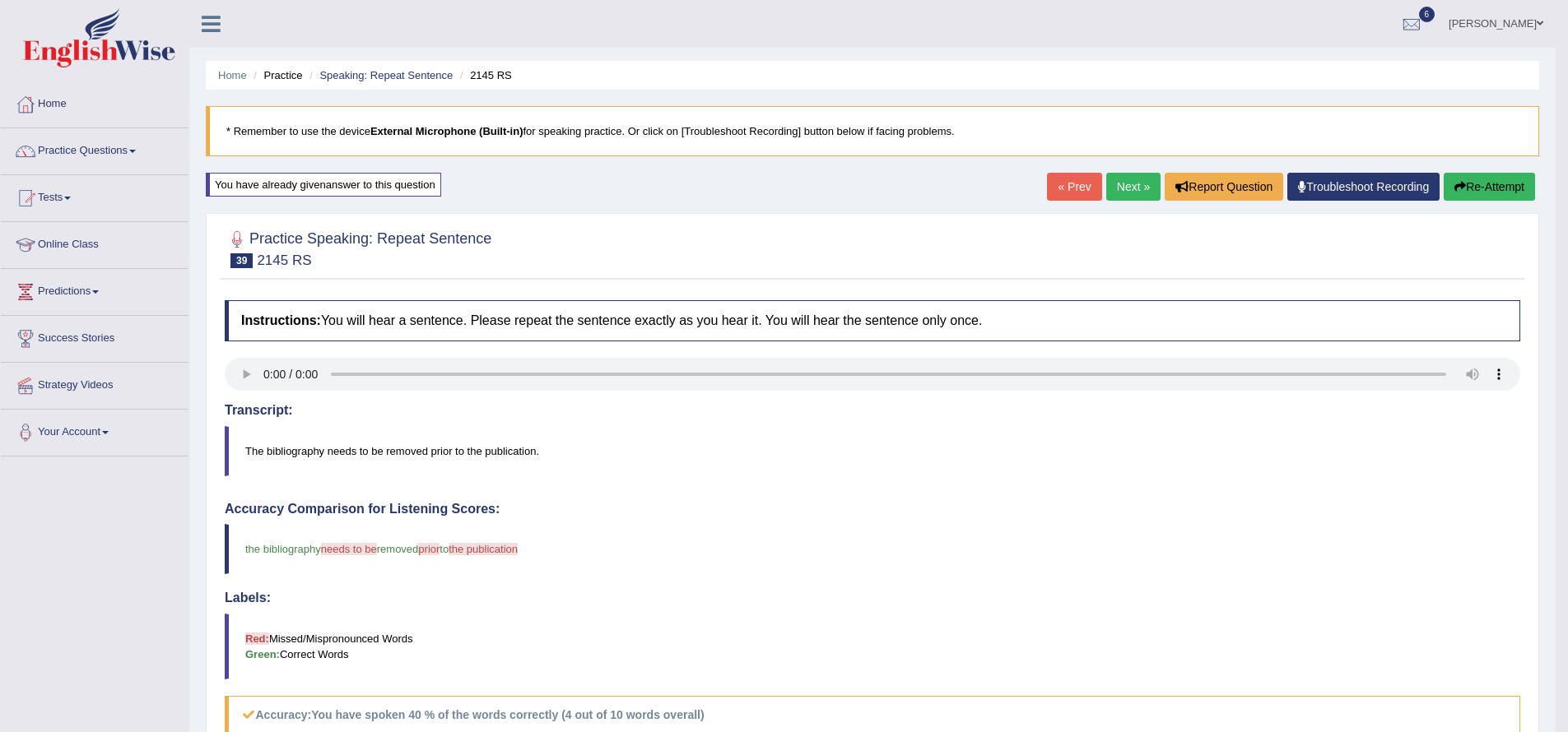
click at [1464, 190] on button "Re-Attempt" at bounding box center [1488, 186] width 91 height 28
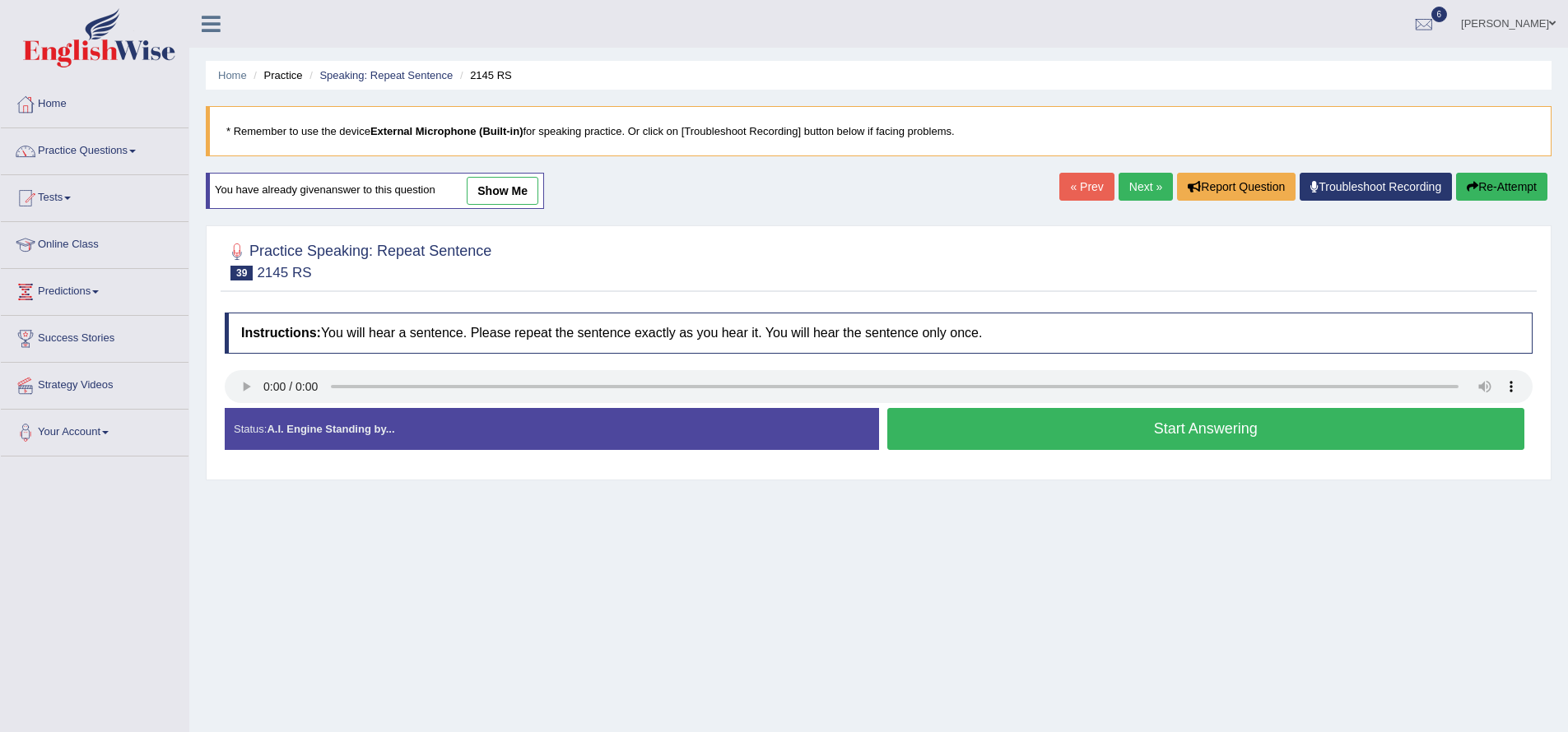
click at [1184, 423] on button "Start Answering" at bounding box center [1206, 429] width 637 height 42
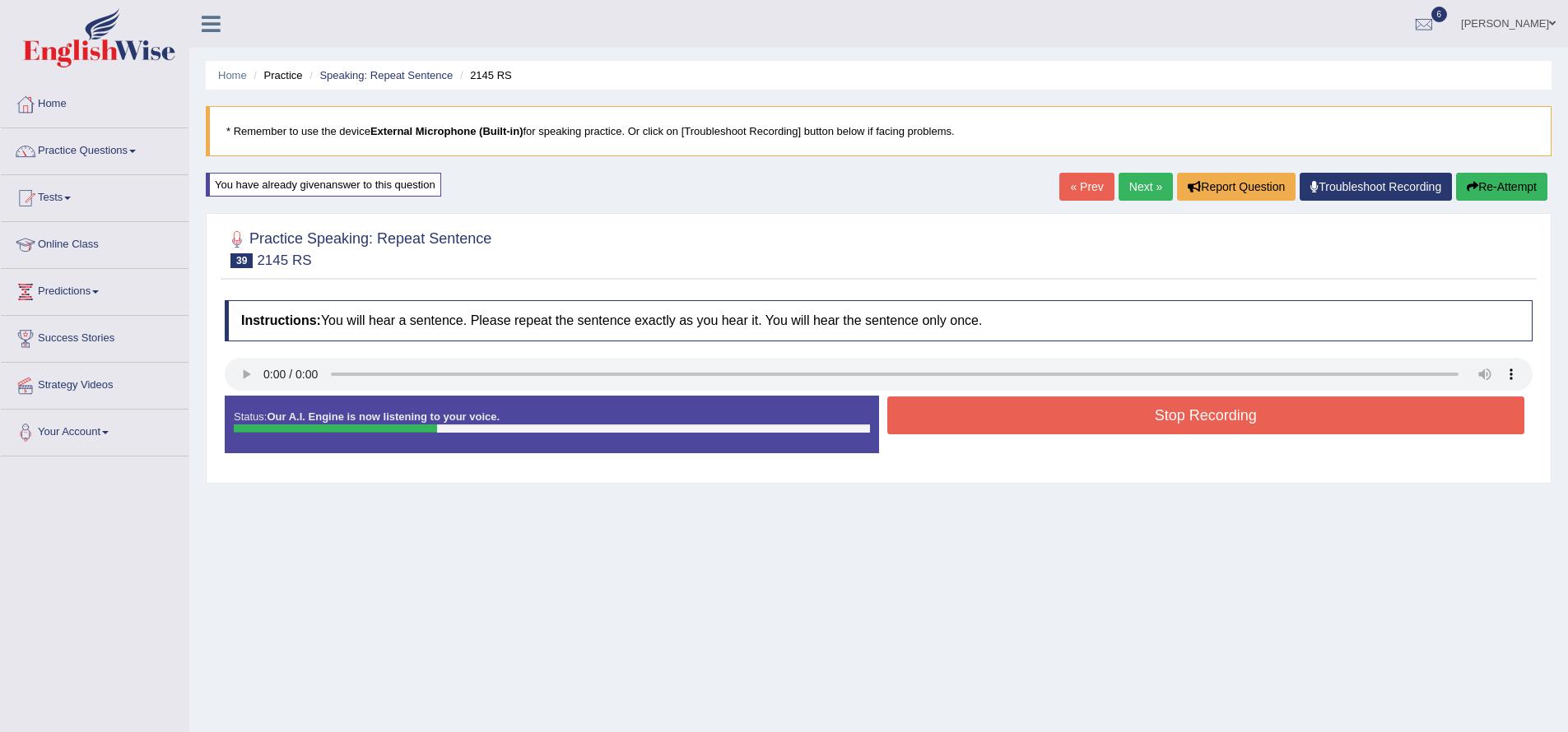
click at [1185, 416] on button "Stop Recording" at bounding box center [1206, 415] width 637 height 37
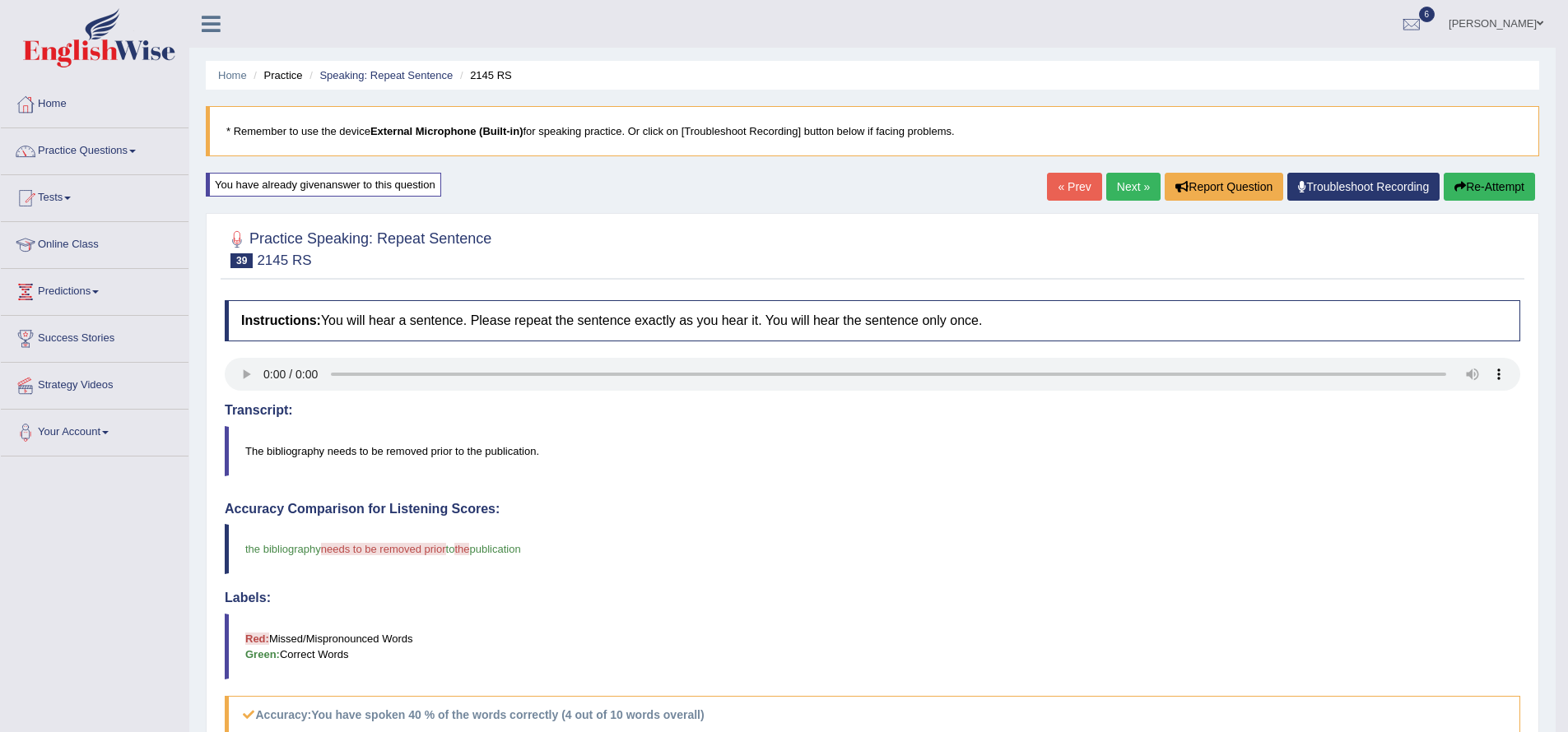
click at [1112, 177] on link "Next »" at bounding box center [1133, 186] width 55 height 28
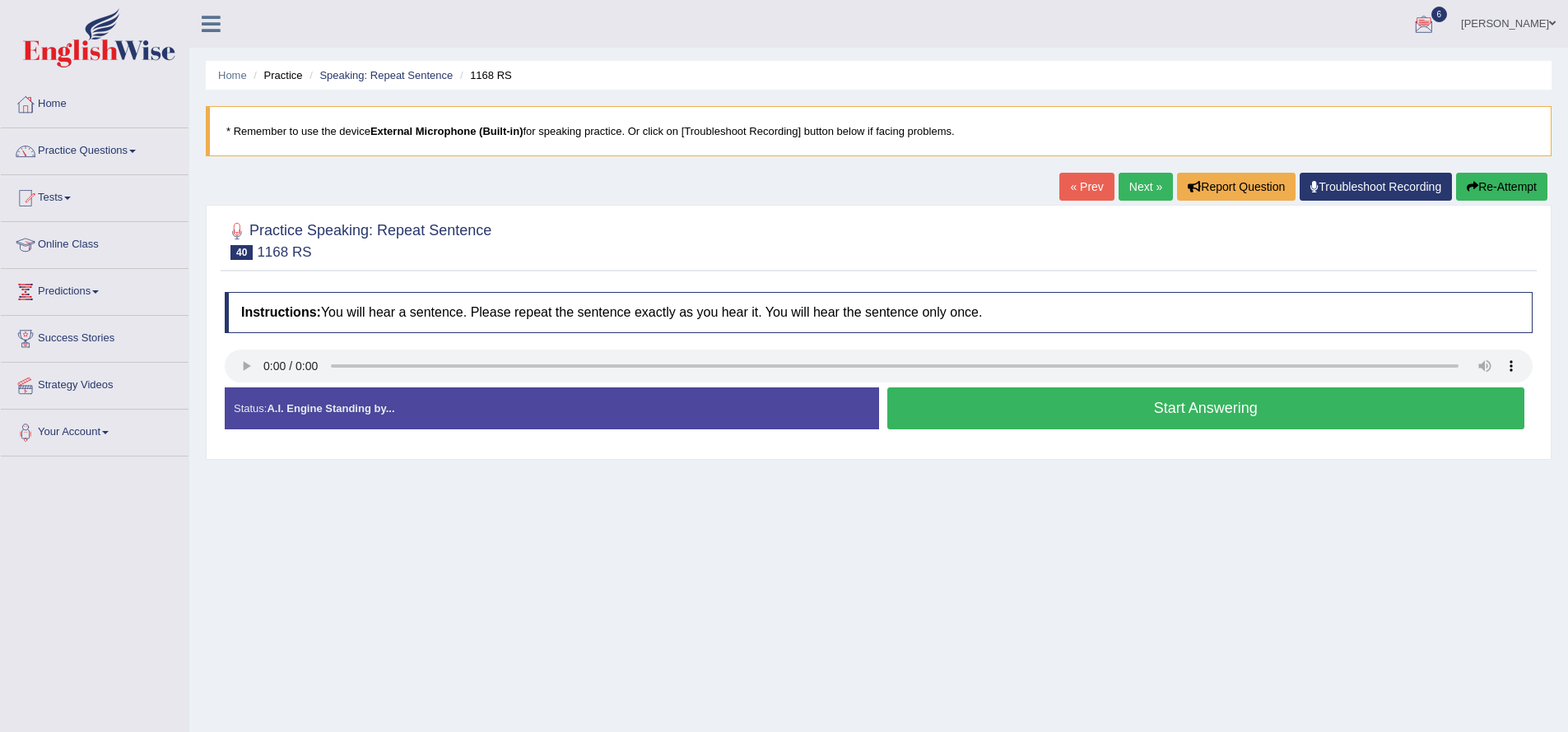
click at [1219, 411] on button "Start Answering" at bounding box center [1206, 408] width 637 height 42
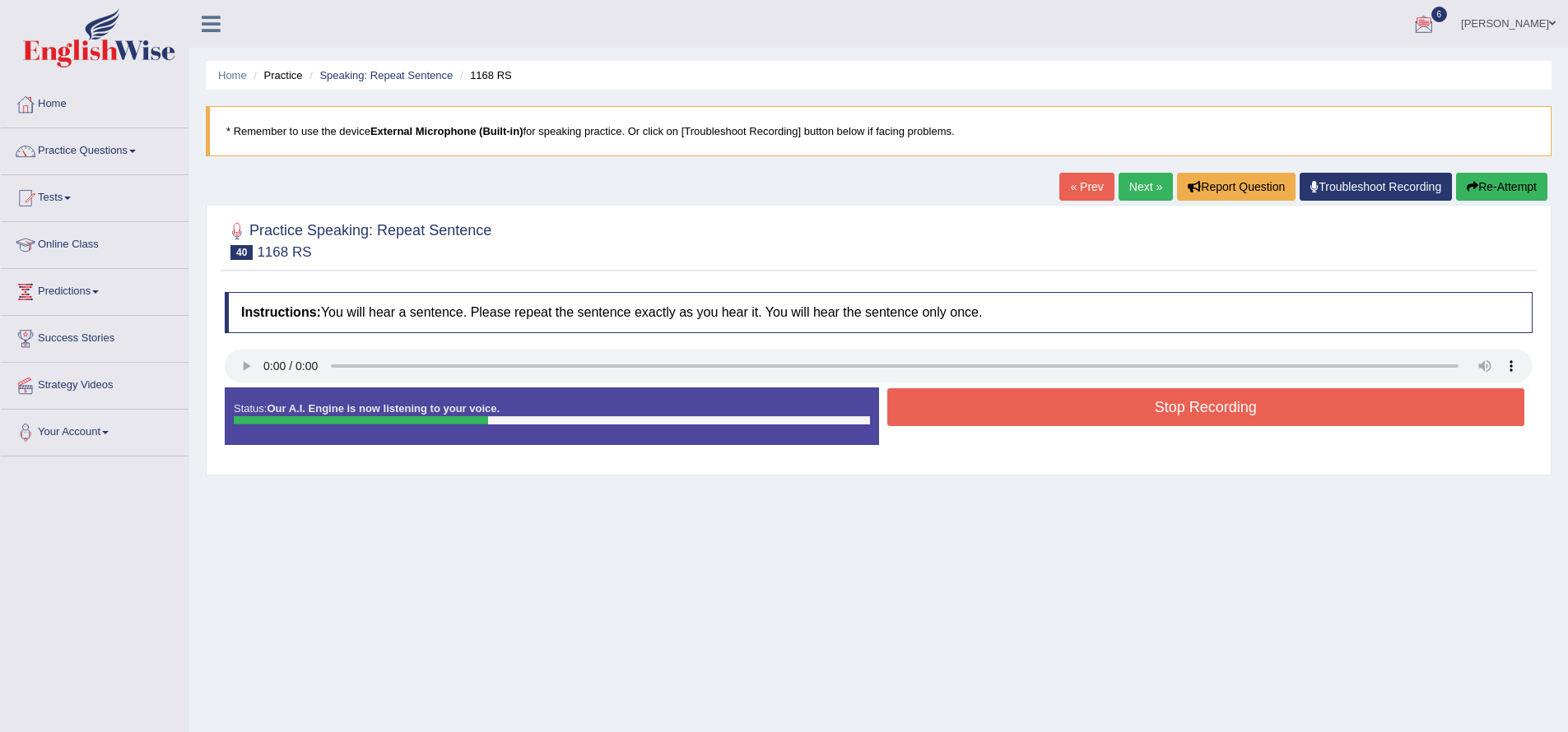
click at [1226, 400] on button "Stop Recording" at bounding box center [1206, 406] width 637 height 37
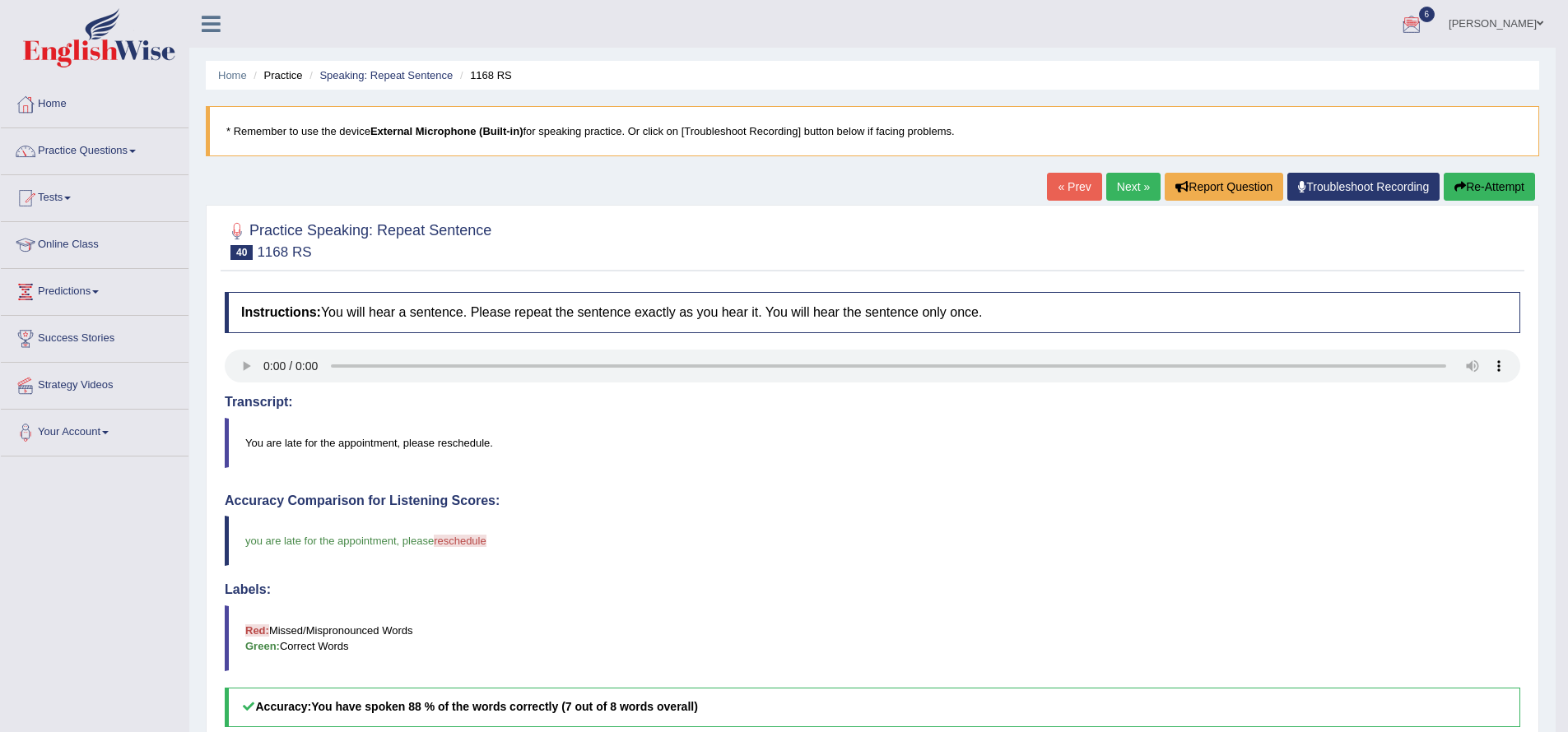
click at [1443, 192] on button "Re-Attempt" at bounding box center [1488, 186] width 91 height 28
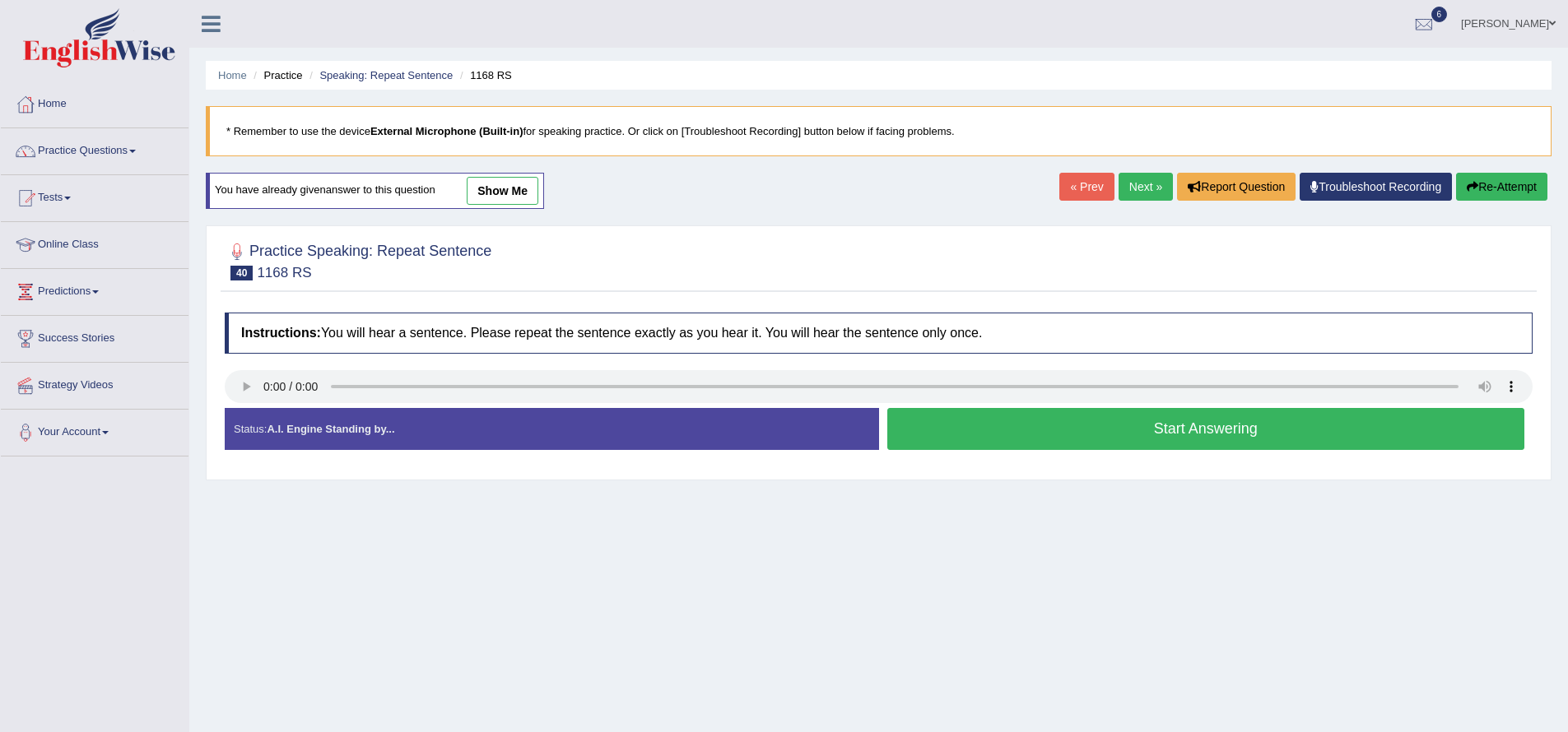
click at [1213, 432] on button "Start Answering" at bounding box center [1206, 429] width 637 height 42
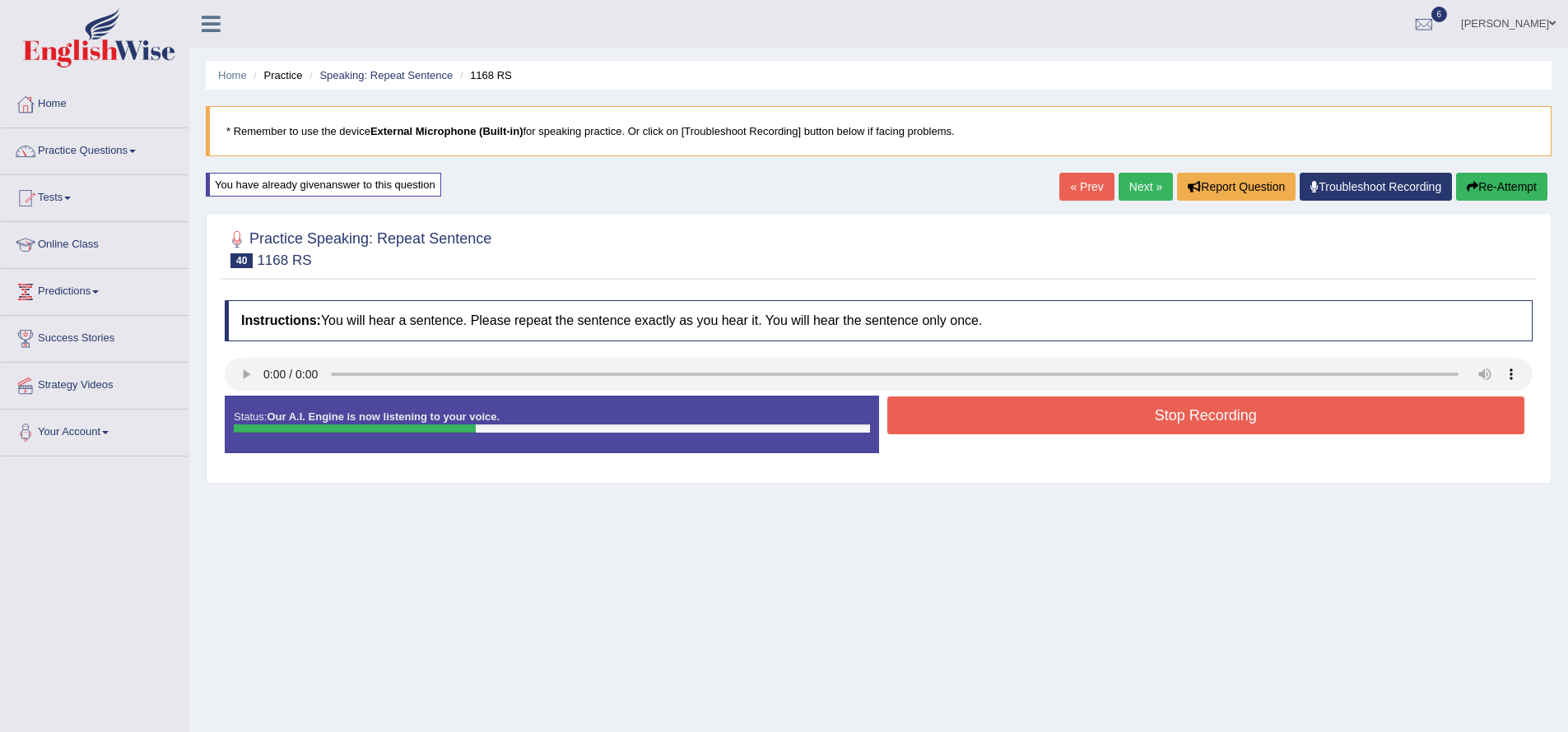
click at [1214, 427] on button "Stop Recording" at bounding box center [1206, 415] width 637 height 37
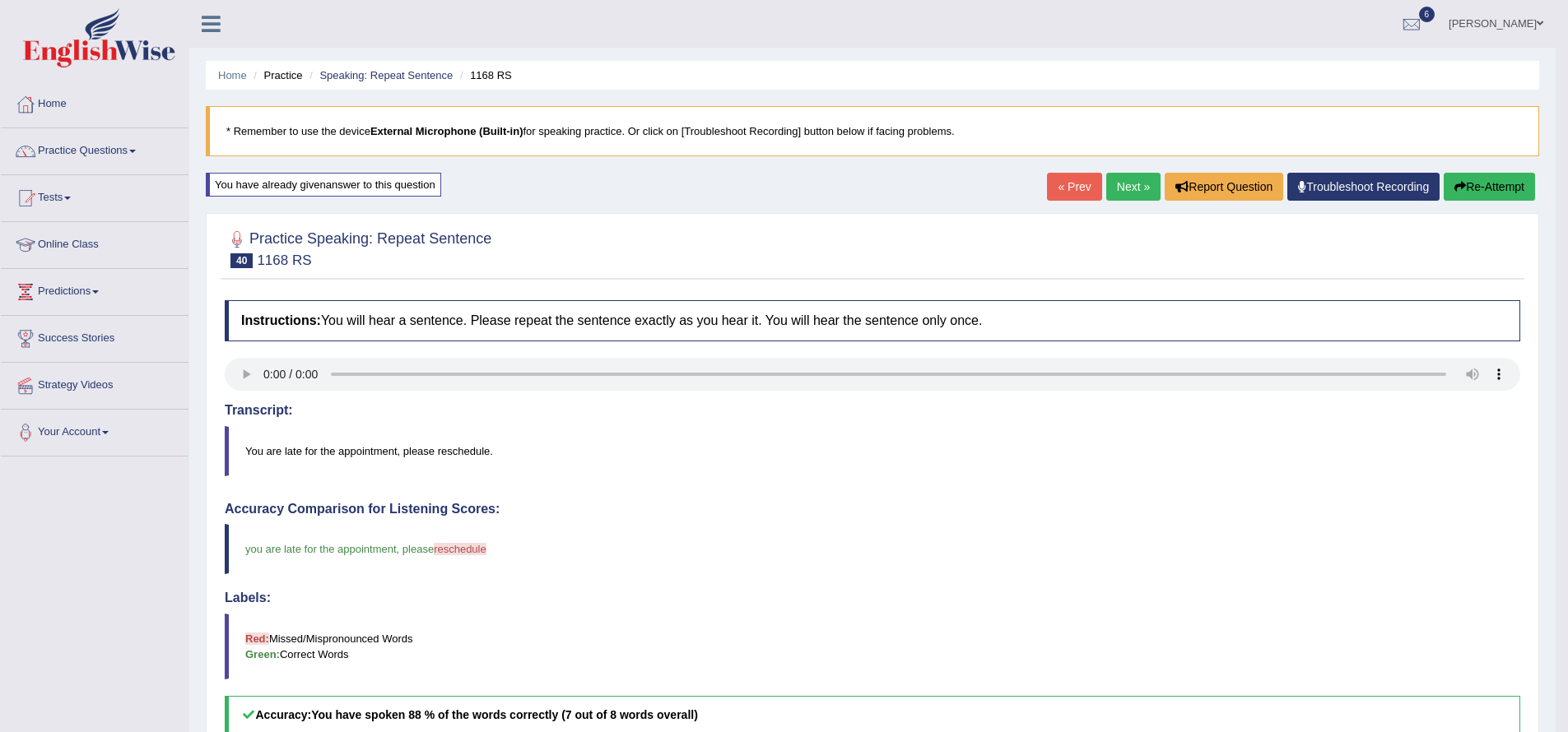
click at [479, 551] on span "reschedule" at bounding box center [459, 549] width 53 height 12
click at [471, 453] on blockquote "You are late for the appointment, please reschedule." at bounding box center [871, 451] width 1295 height 50
click at [1116, 185] on link "Next »" at bounding box center [1133, 186] width 55 height 28
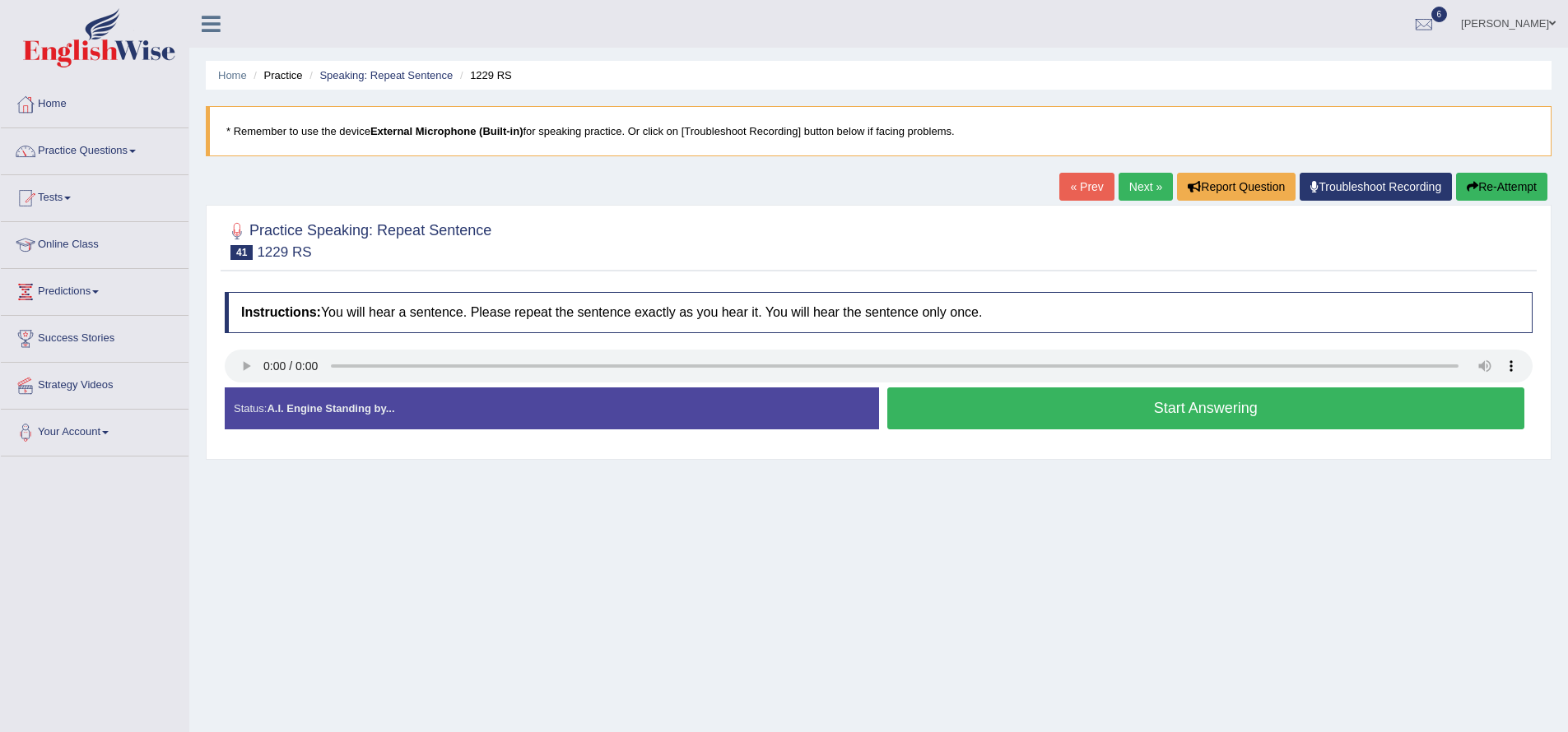
click at [1252, 408] on button "Start Answering" at bounding box center [1206, 408] width 637 height 42
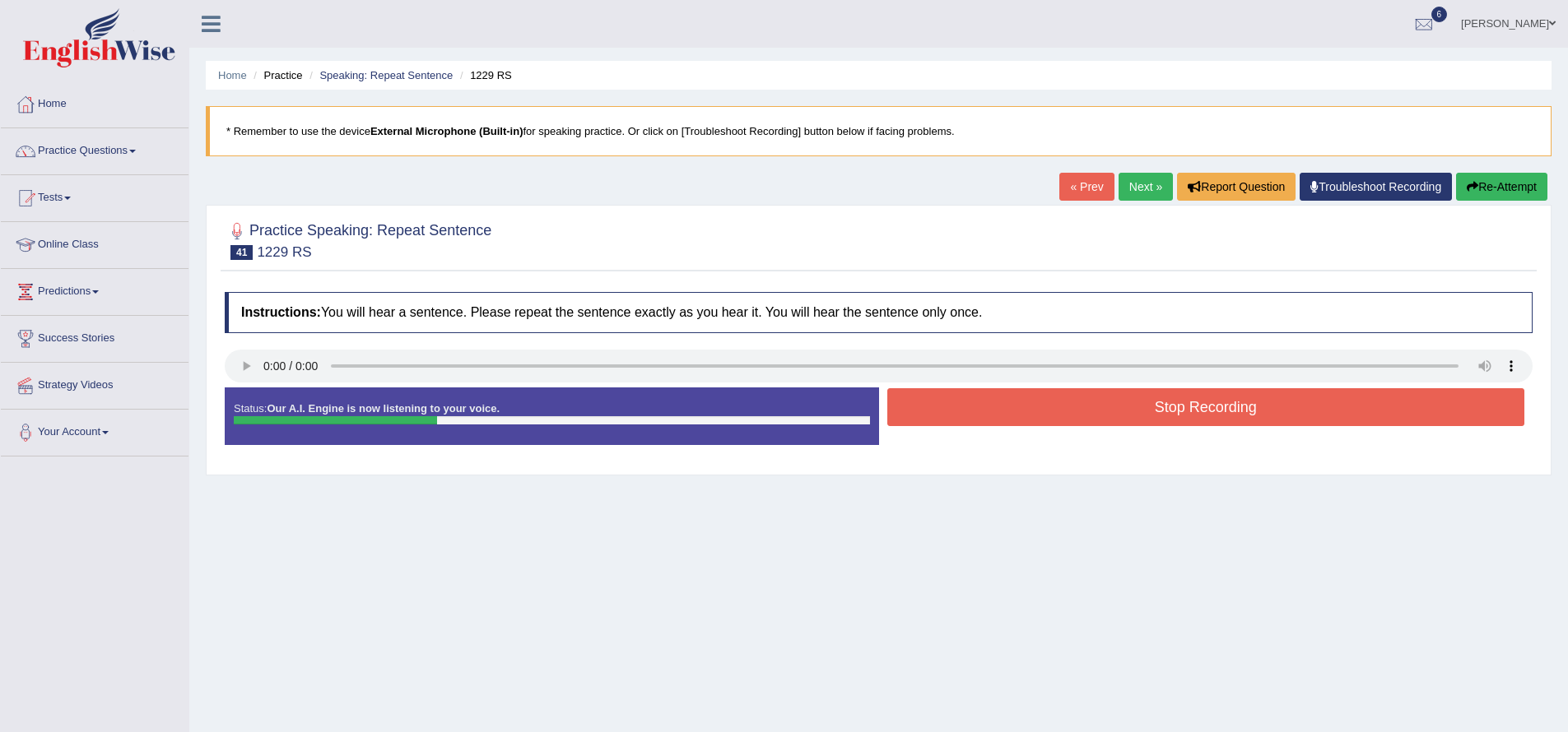
click at [1260, 406] on button "Stop Recording" at bounding box center [1206, 406] width 637 height 37
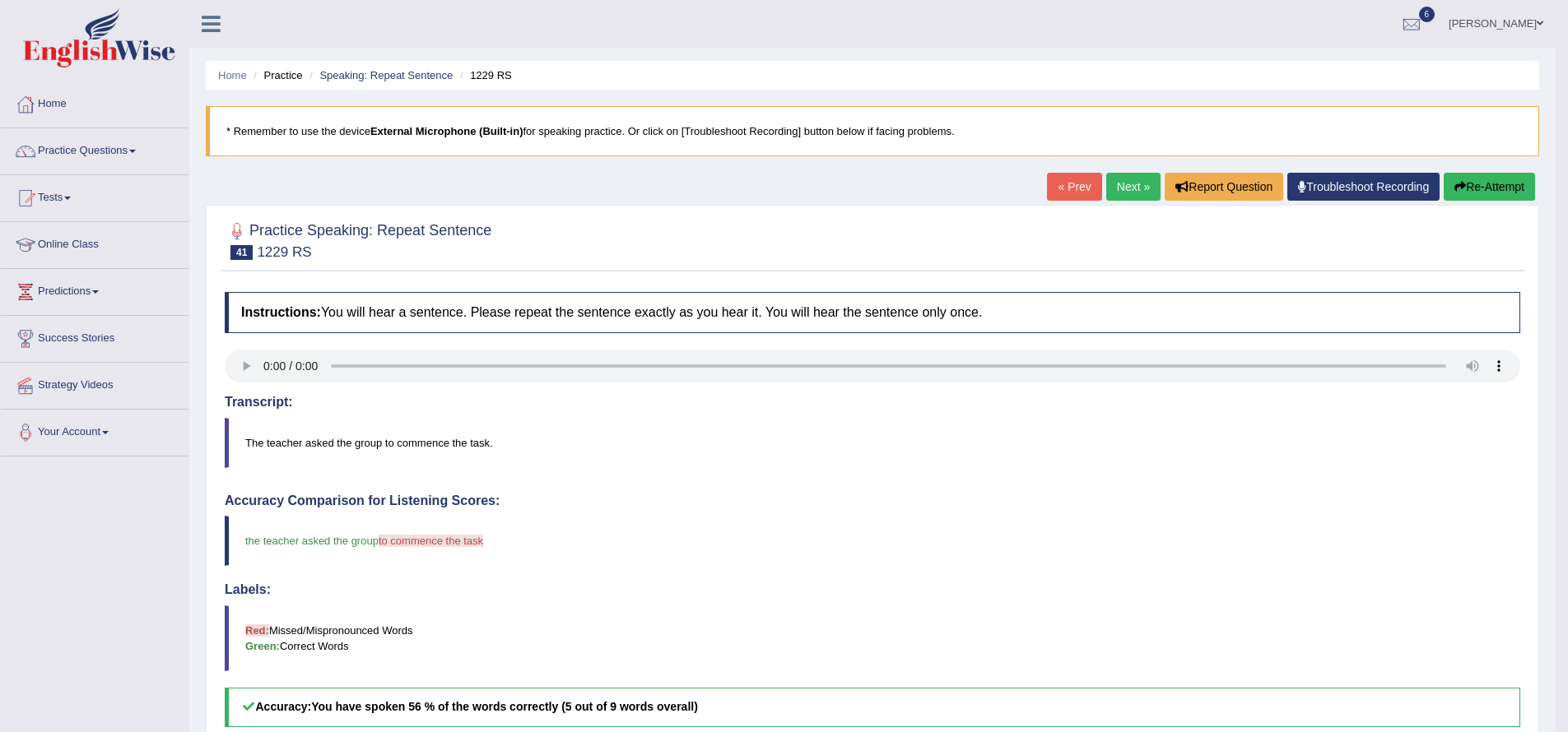
click at [1494, 178] on button "Re-Attempt" at bounding box center [1488, 186] width 91 height 28
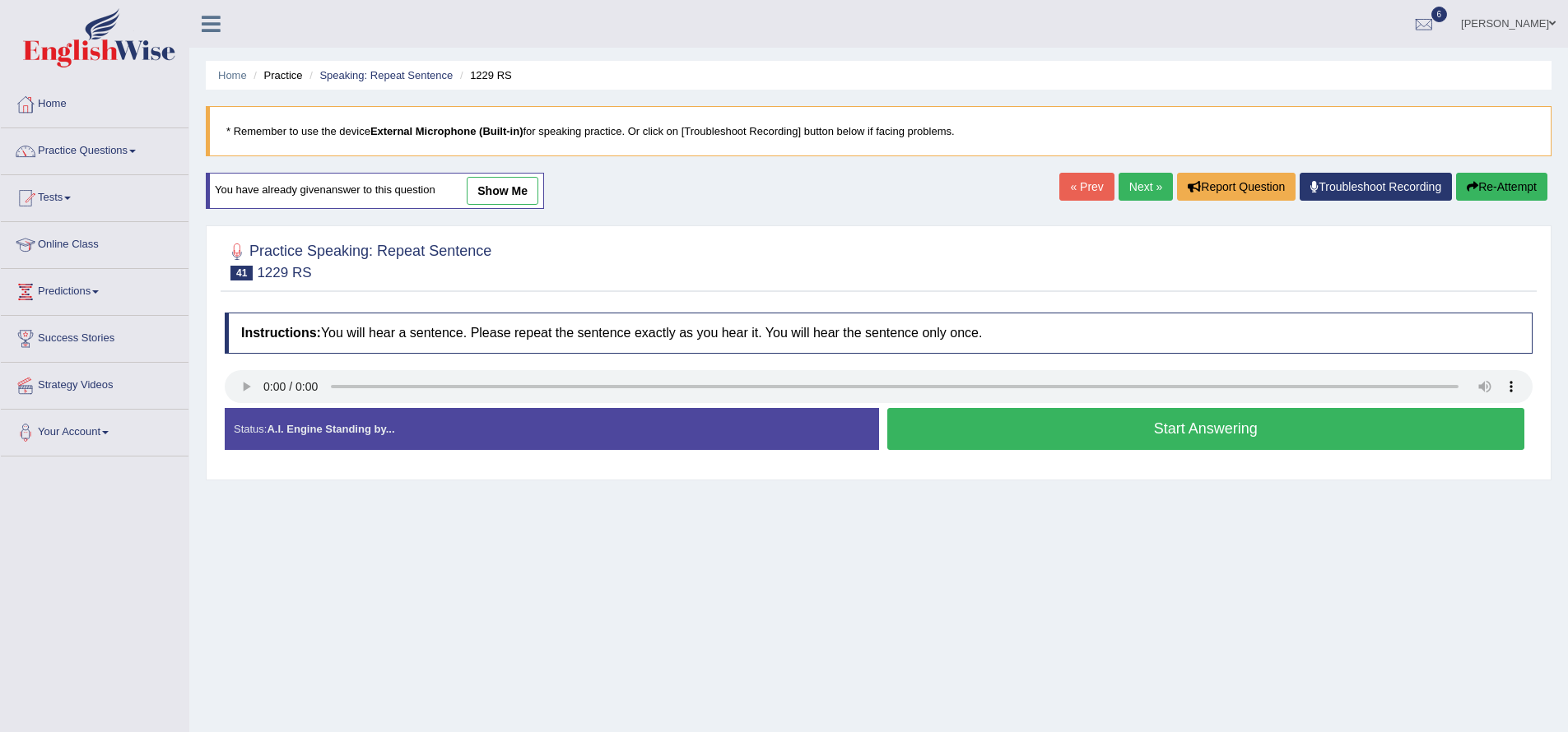
click at [1230, 422] on button "Start Answering" at bounding box center [1206, 429] width 637 height 42
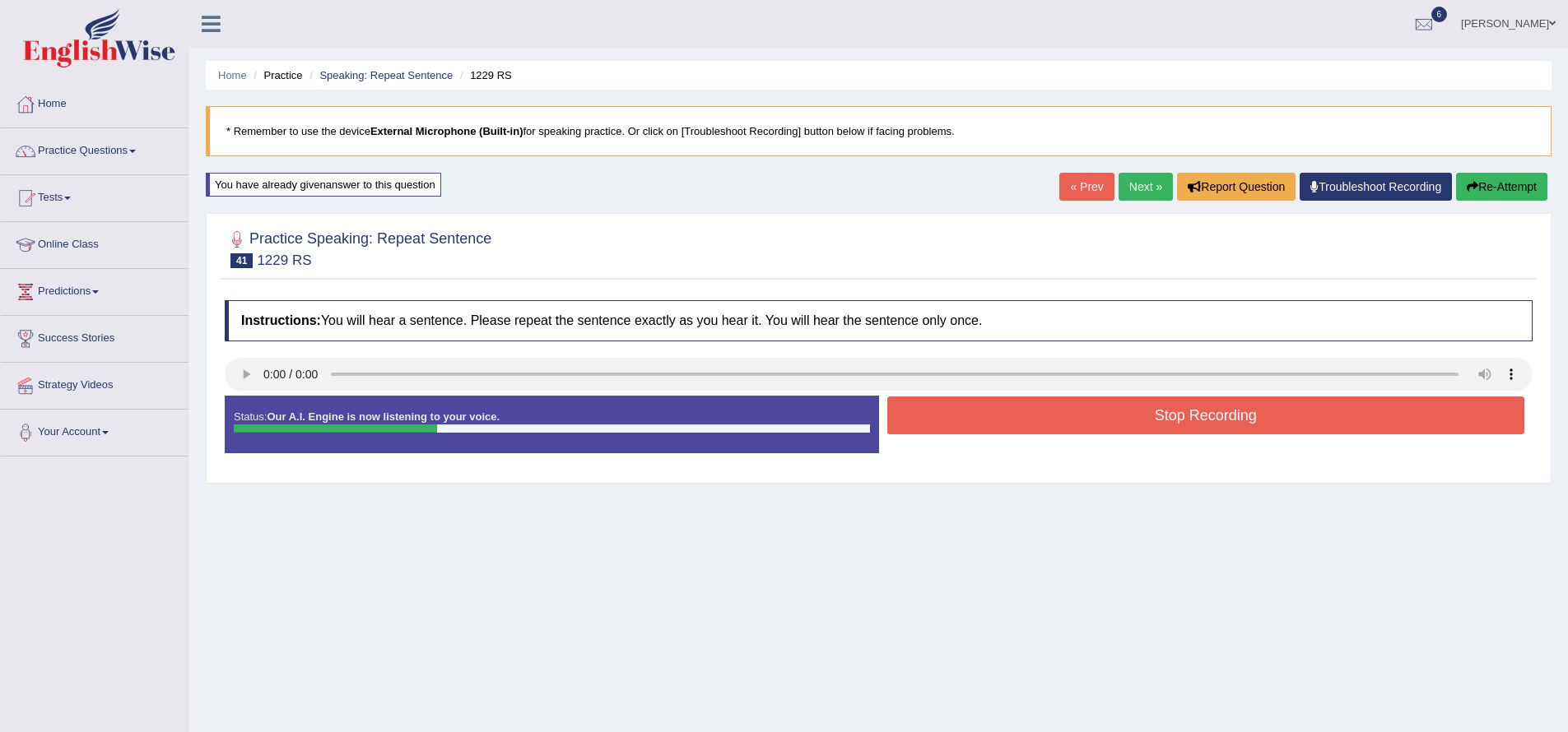
click at [1235, 415] on button "Stop Recording" at bounding box center [1206, 415] width 637 height 37
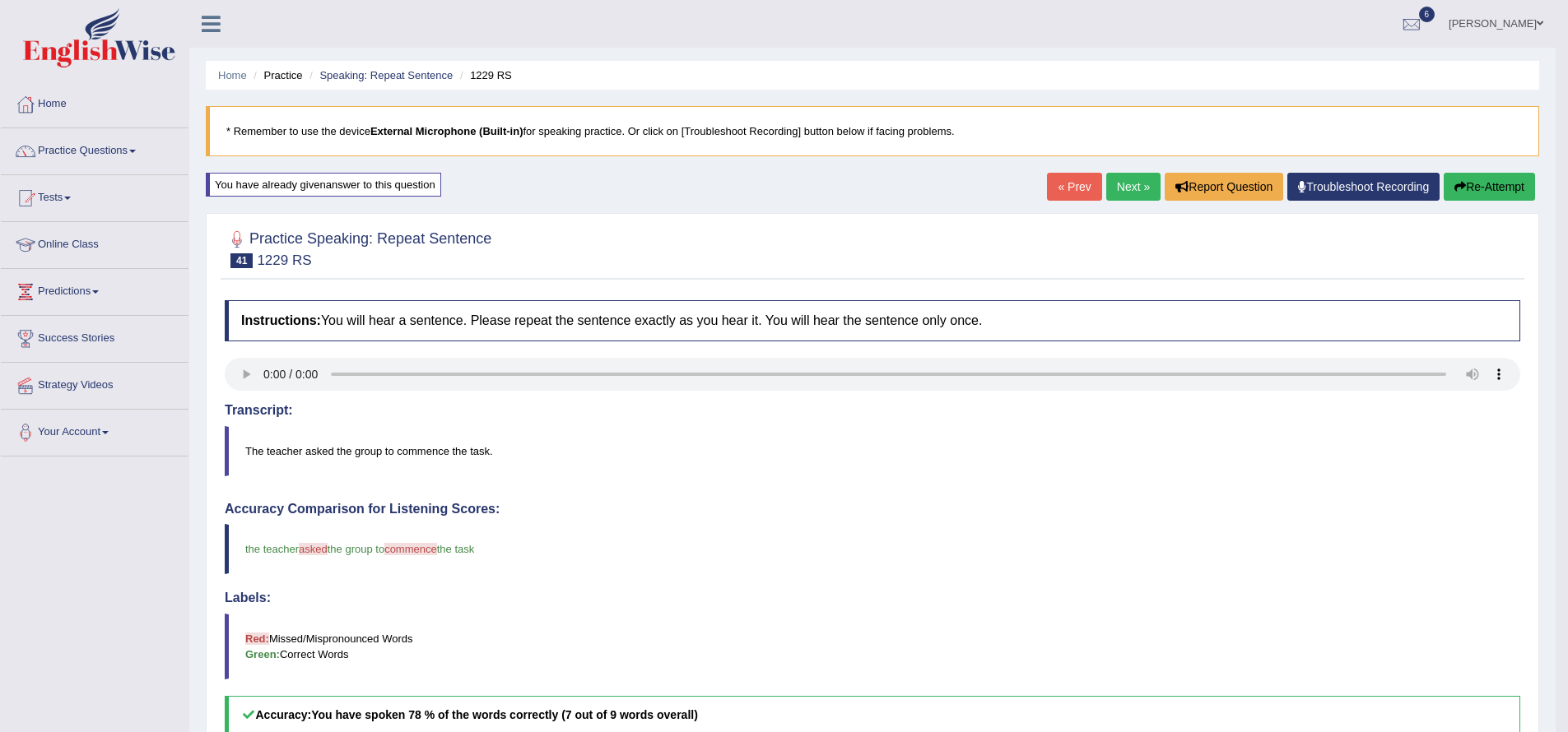
click at [1119, 187] on link "Next »" at bounding box center [1133, 186] width 55 height 28
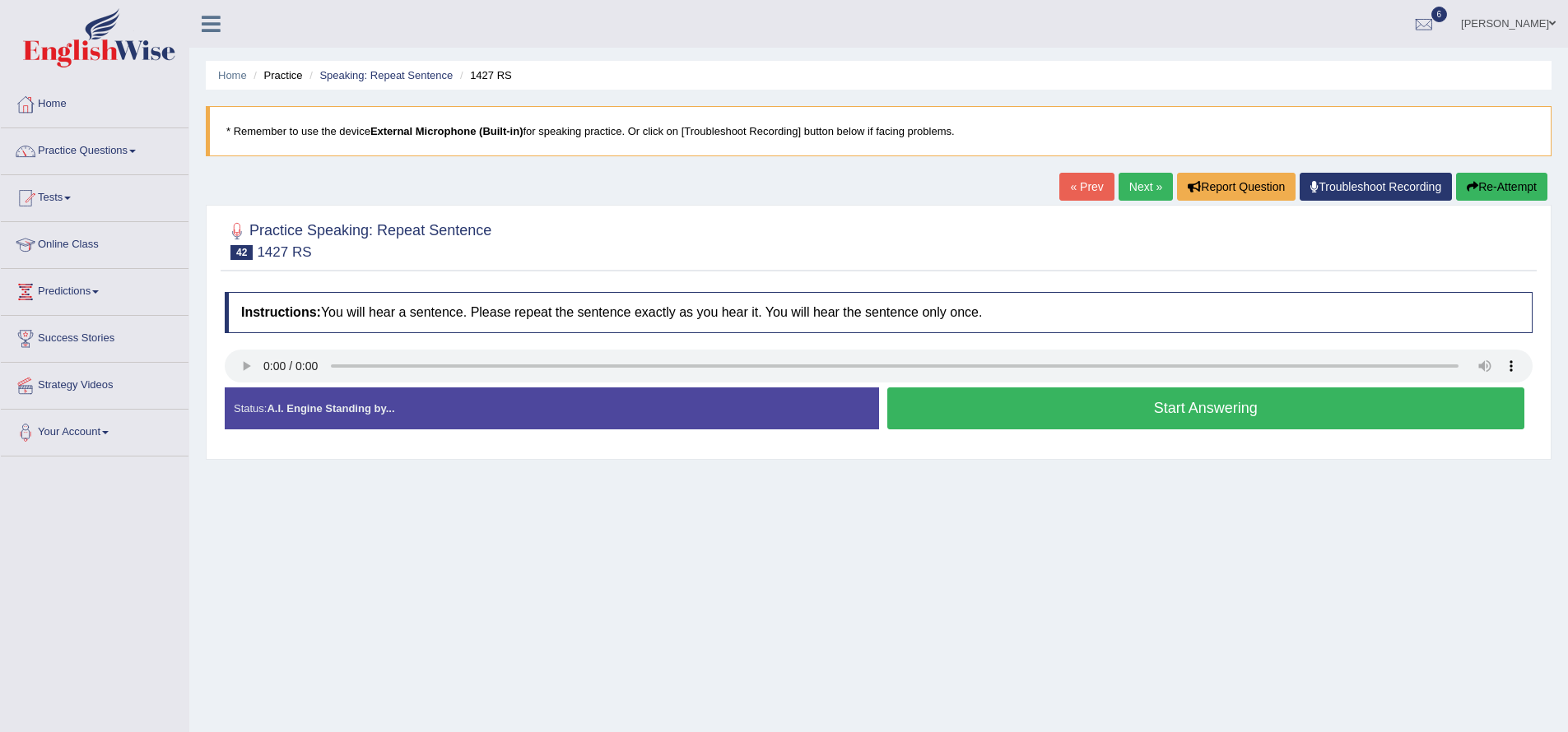
click at [1015, 399] on button "Start Answering" at bounding box center [1206, 408] width 637 height 42
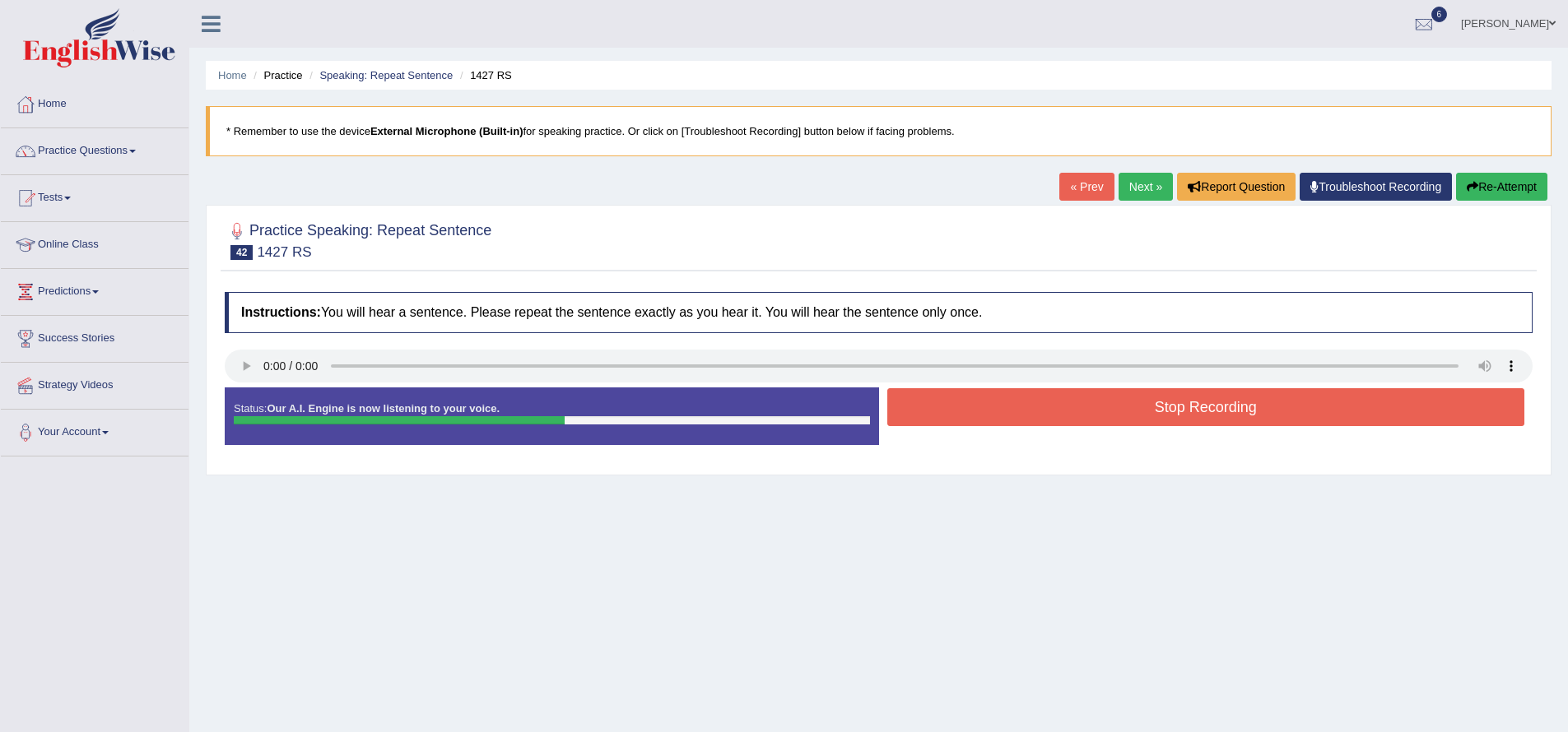
click at [990, 402] on button "Stop Recording" at bounding box center [1206, 406] width 637 height 37
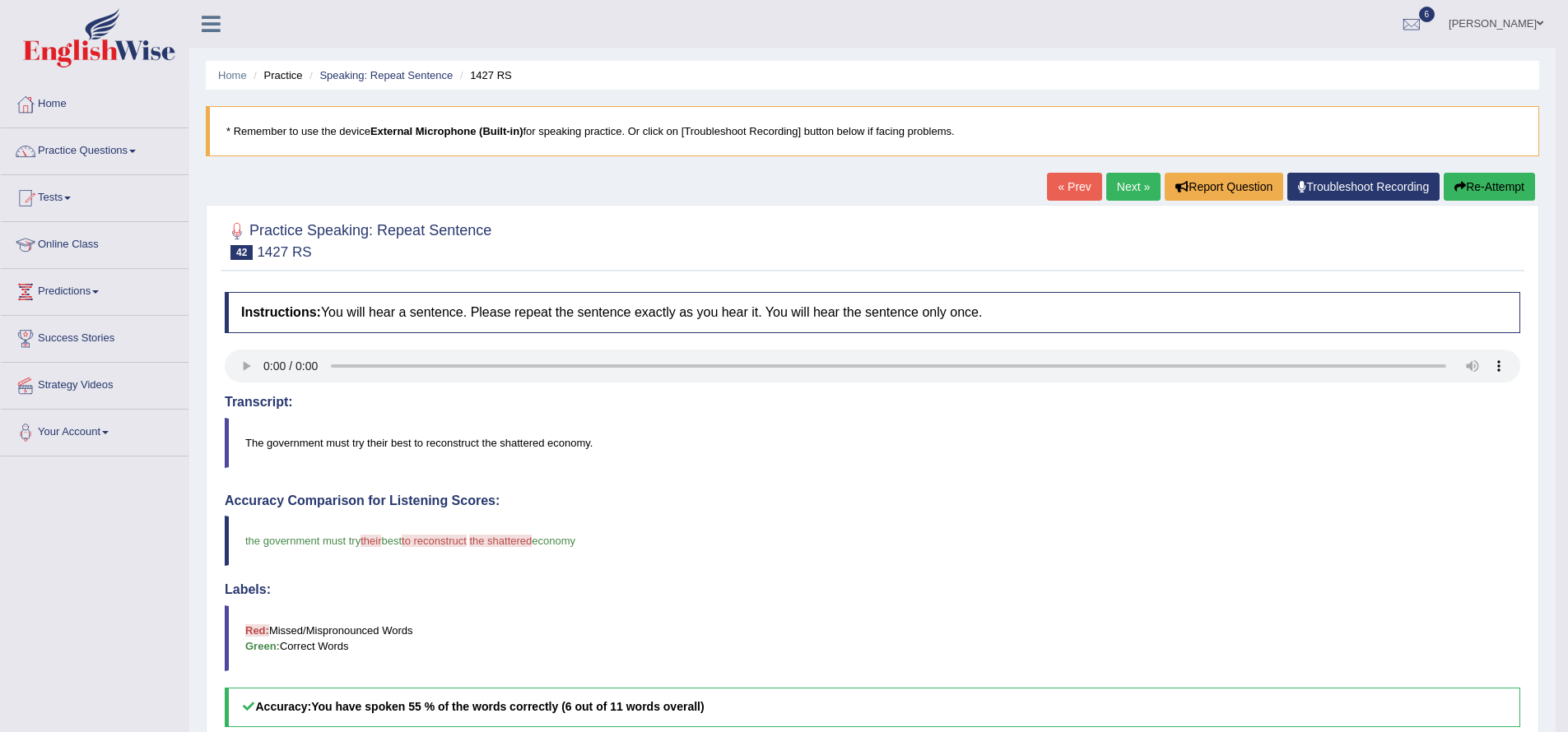
click at [1474, 191] on button "Re-Attempt" at bounding box center [1488, 186] width 91 height 28
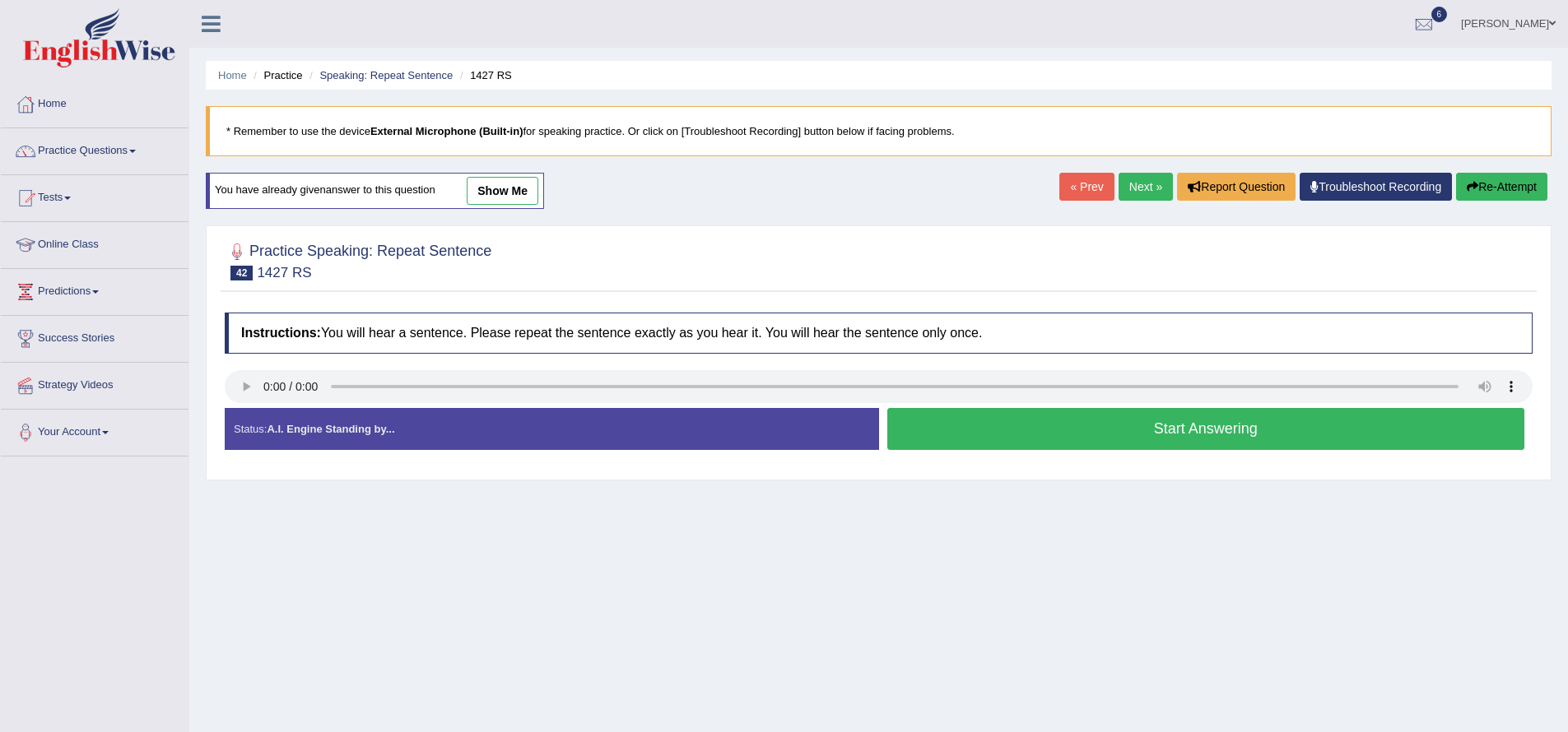
click at [1046, 425] on button "Start Answering" at bounding box center [1206, 429] width 637 height 42
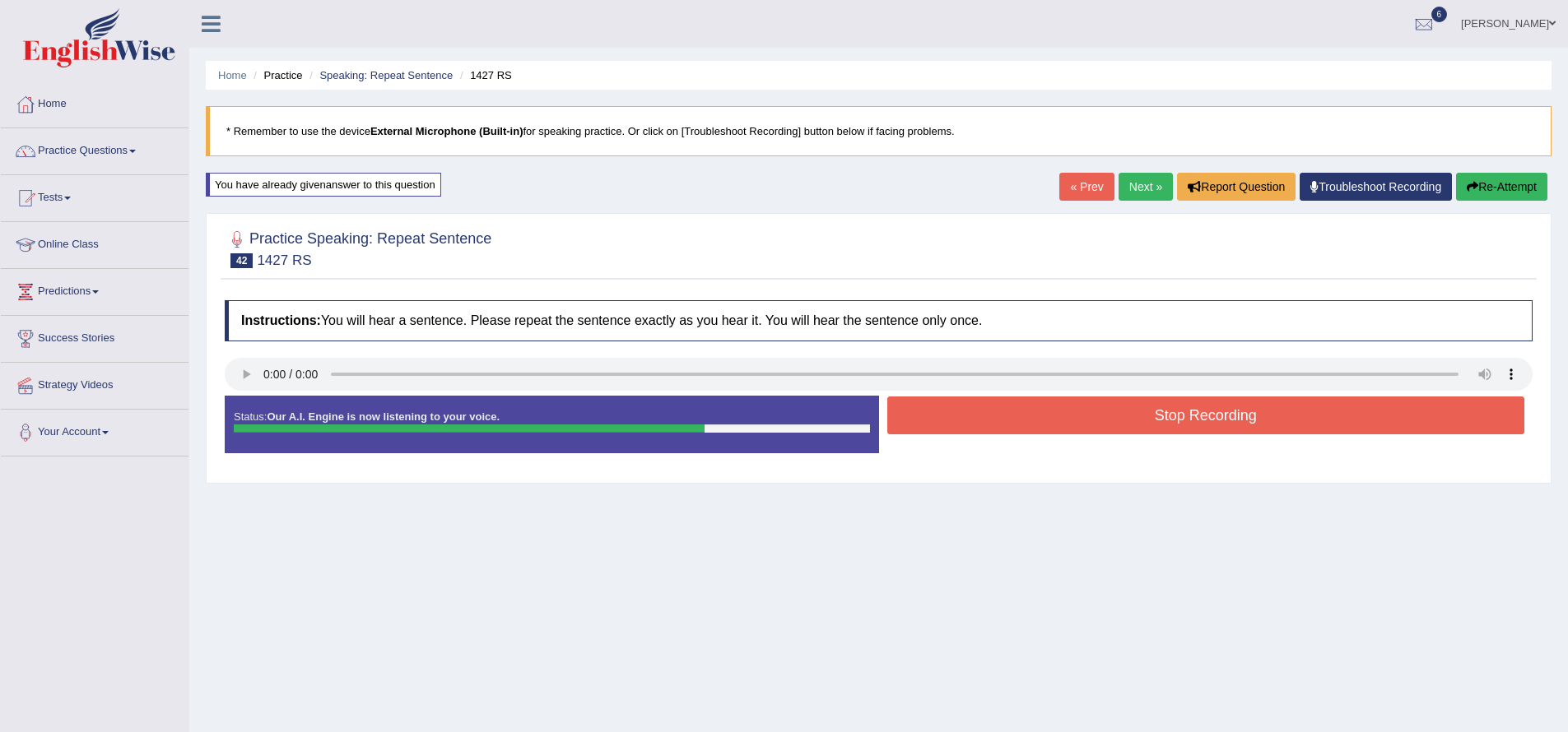
click at [1486, 192] on button "Re-Attempt" at bounding box center [1501, 186] width 91 height 28
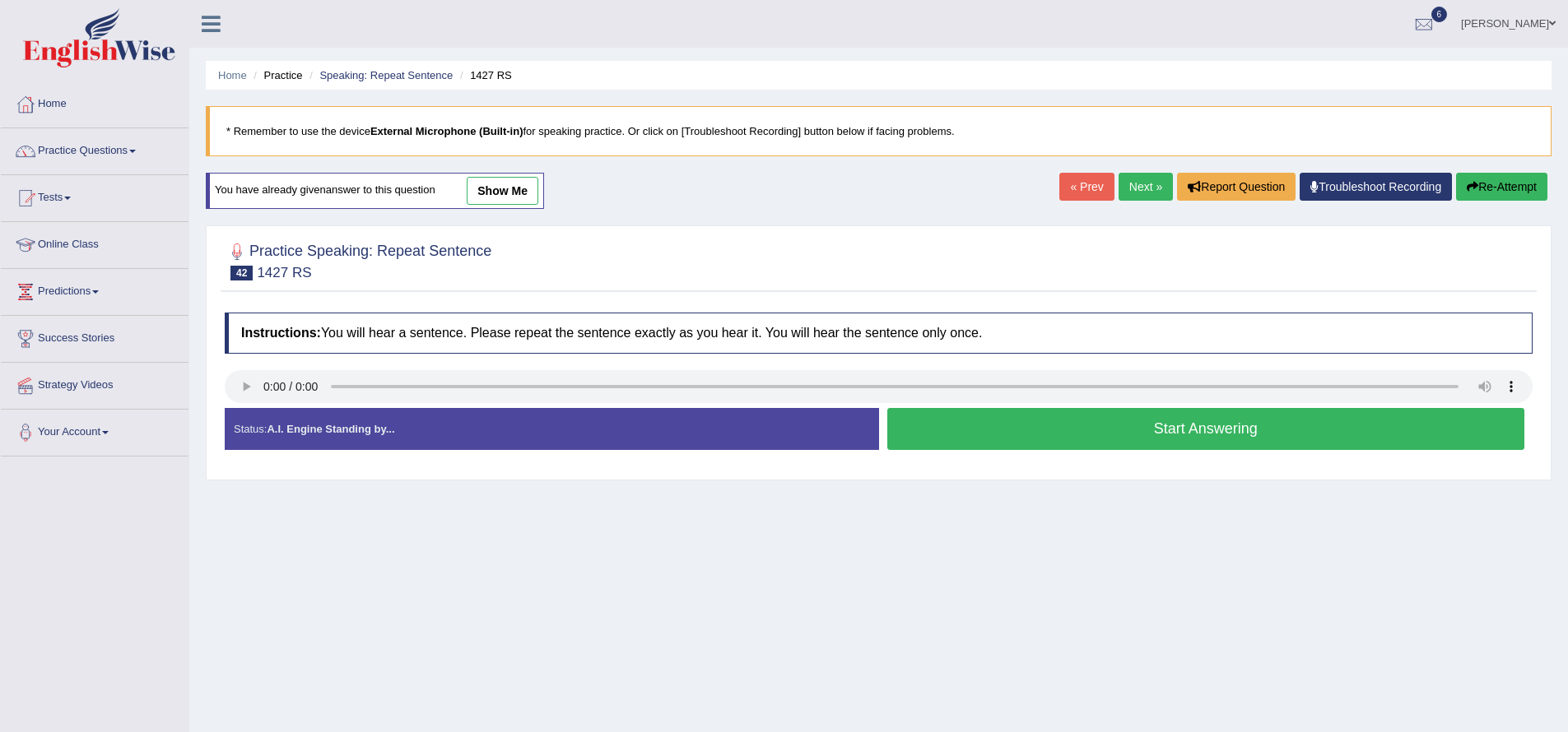
click at [1269, 433] on button "Start Answering" at bounding box center [1206, 429] width 637 height 42
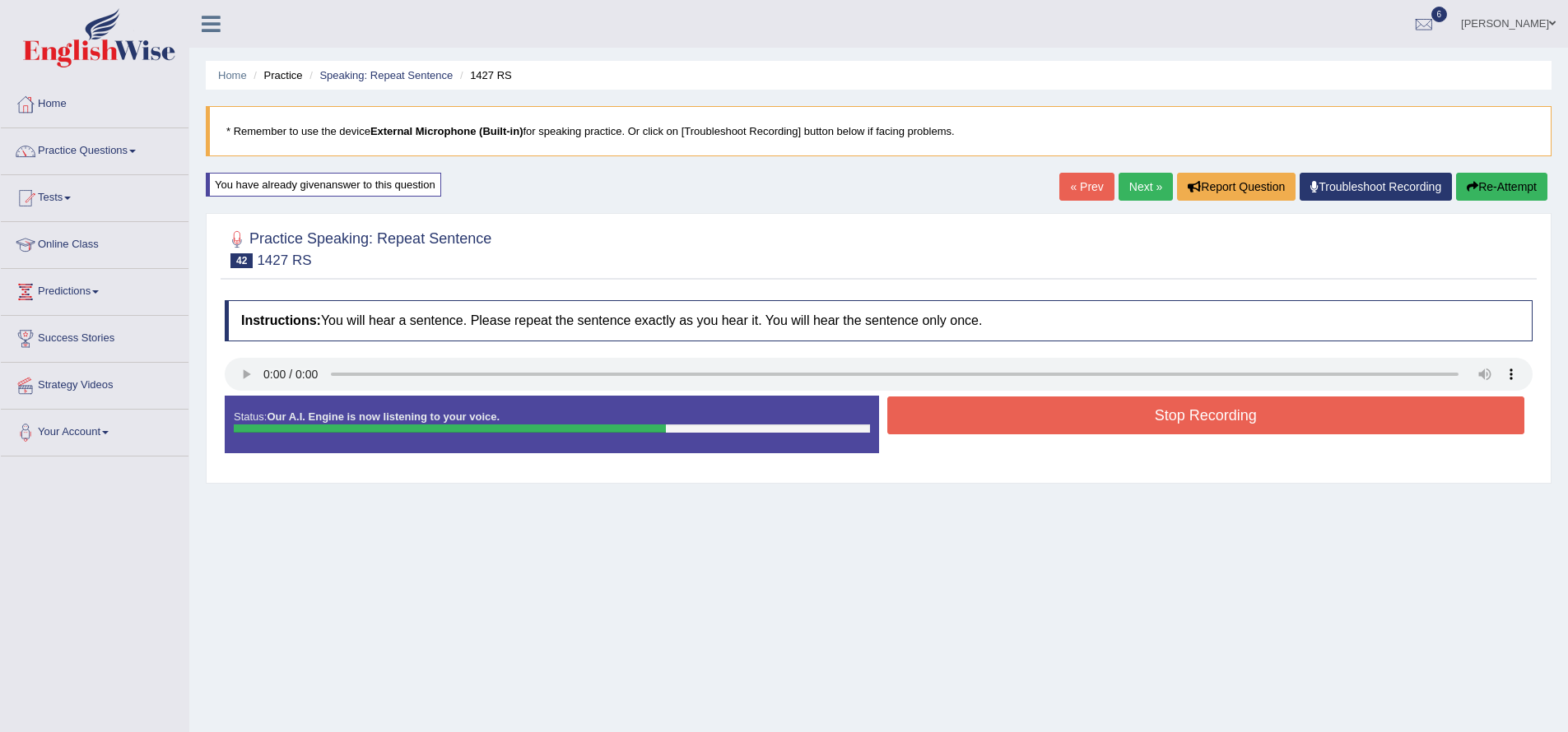
click at [1260, 416] on button "Stop Recording" at bounding box center [1206, 415] width 637 height 37
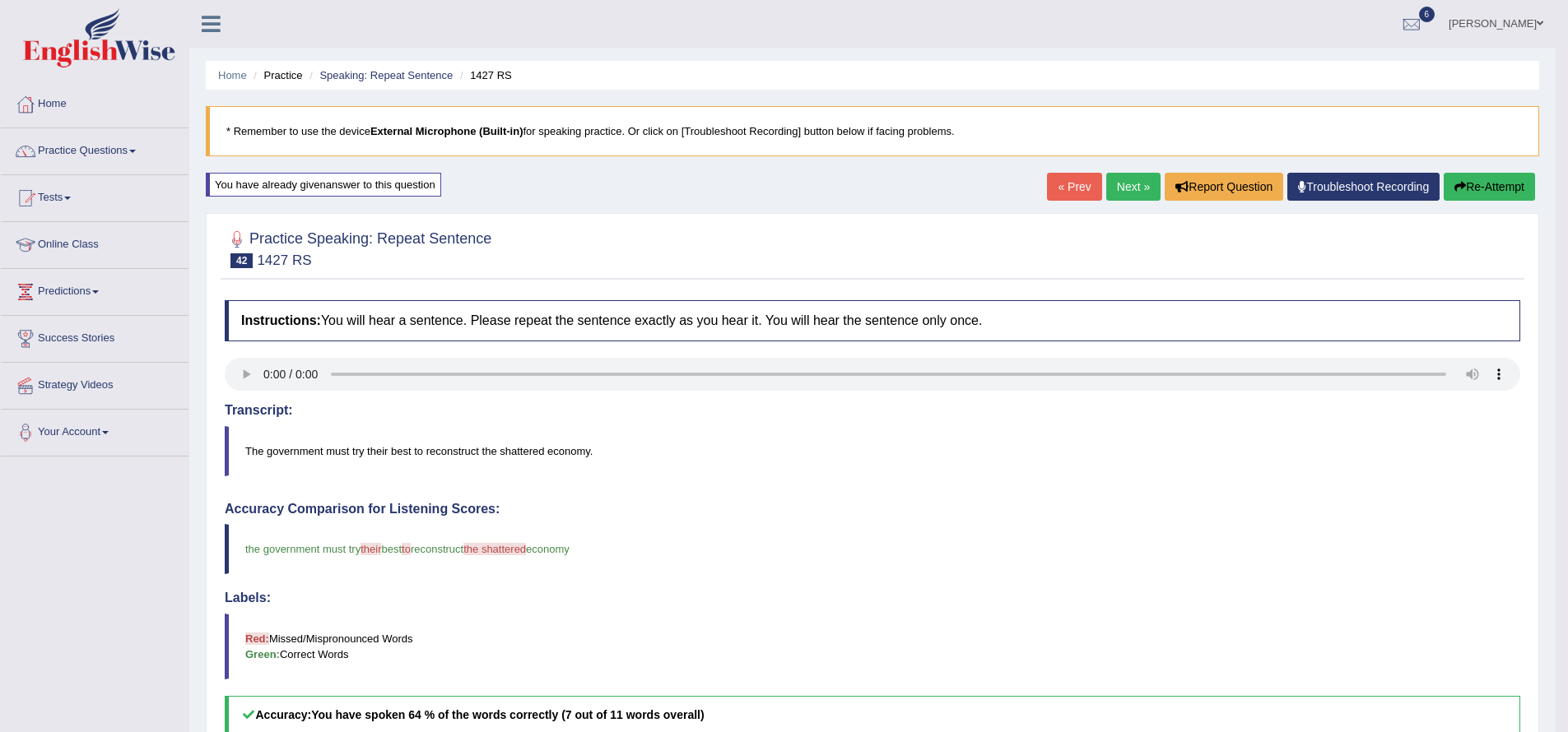
click at [1123, 189] on link "Next »" at bounding box center [1133, 186] width 55 height 28
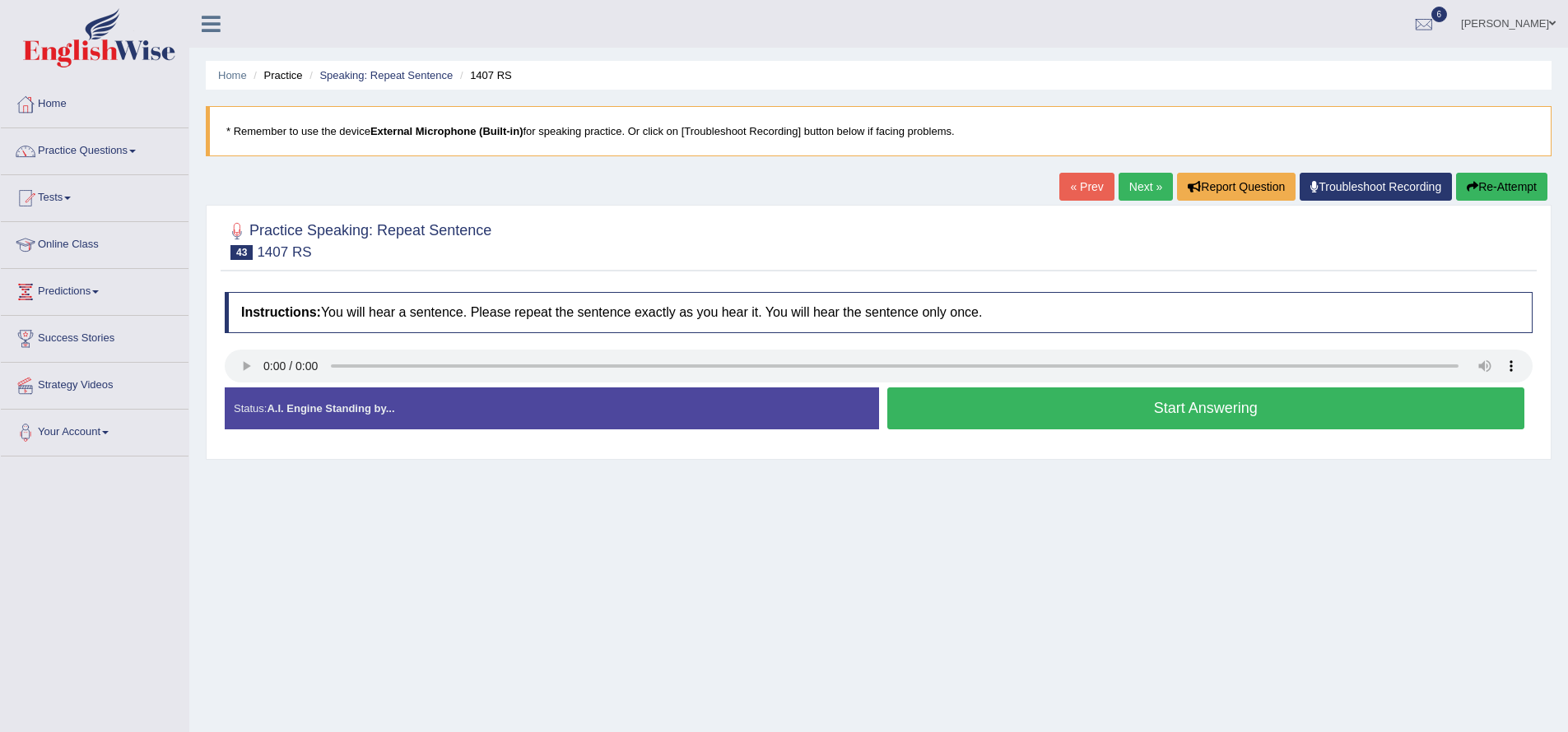
click at [1053, 412] on button "Start Answering" at bounding box center [1206, 408] width 637 height 42
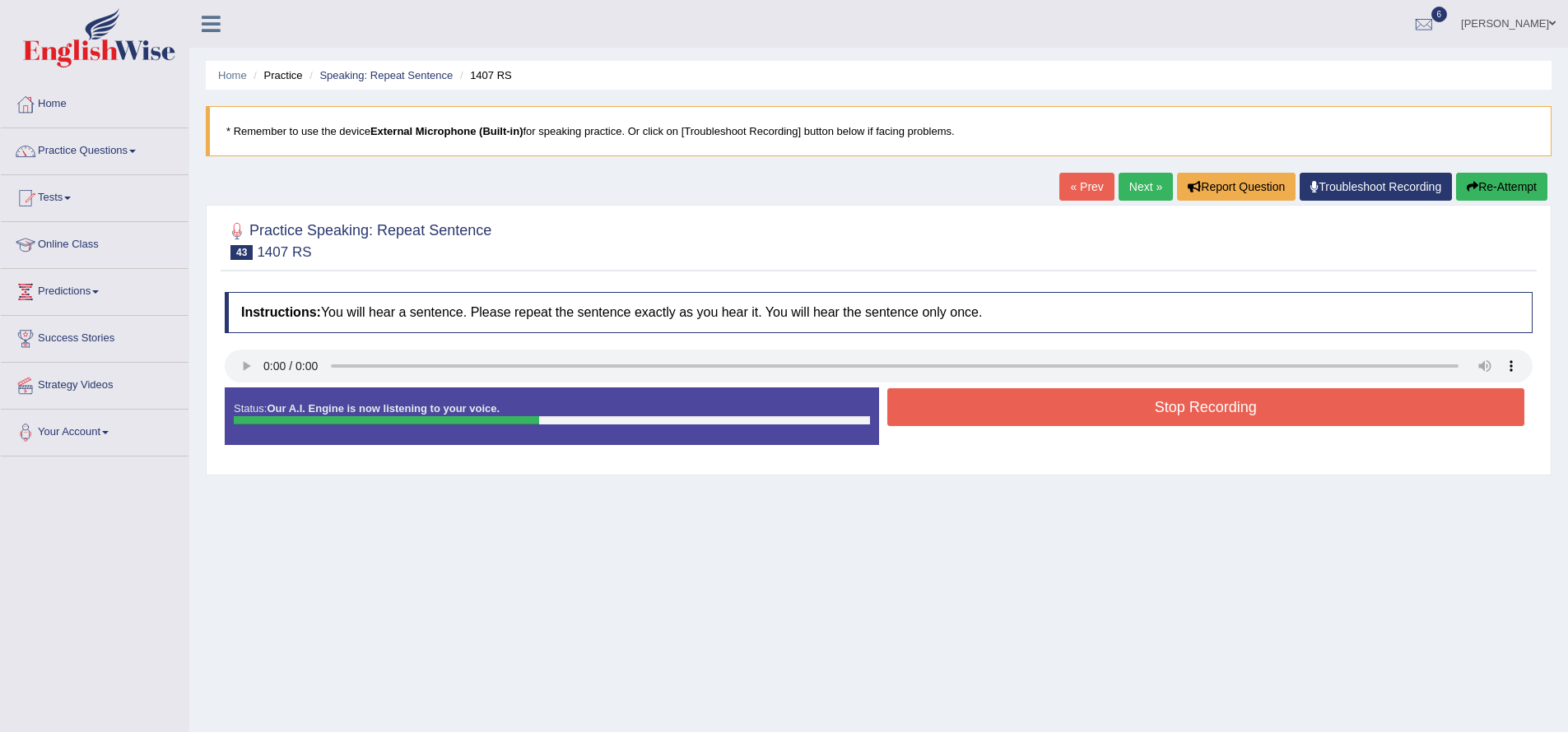
click at [1092, 414] on button "Stop Recording" at bounding box center [1206, 406] width 637 height 37
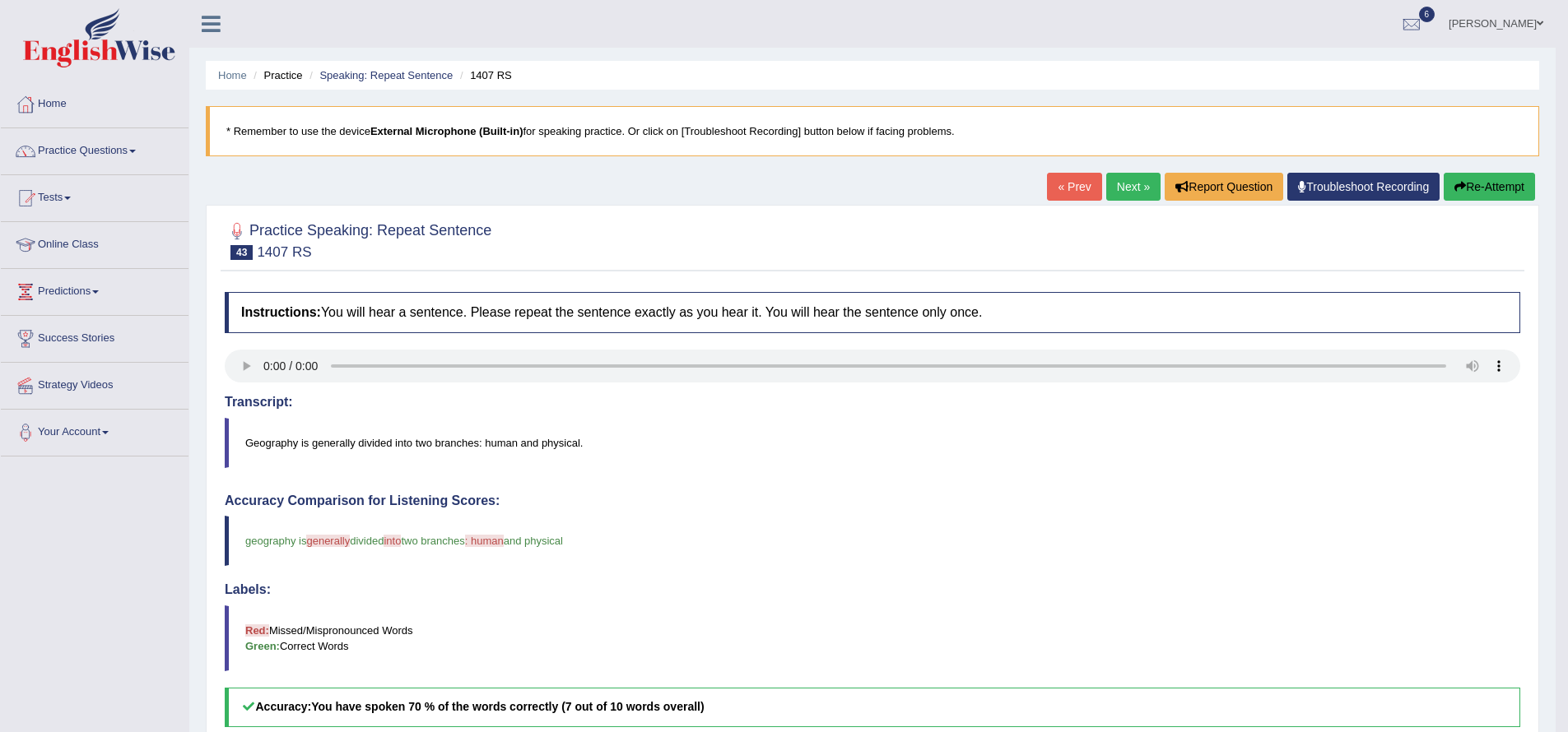
click at [1117, 172] on link "Next »" at bounding box center [1133, 186] width 55 height 28
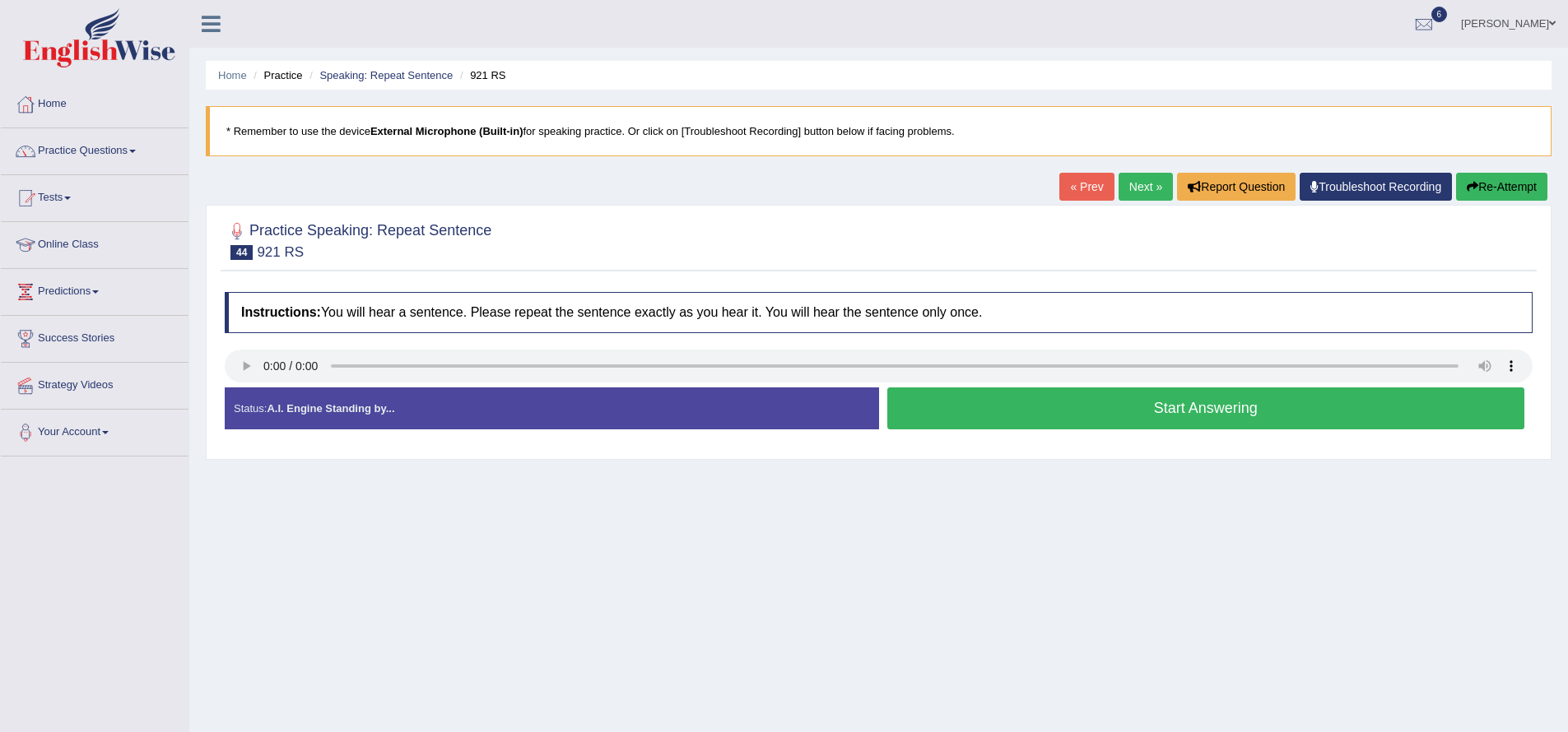
click at [1081, 410] on button "Start Answering" at bounding box center [1206, 408] width 637 height 42
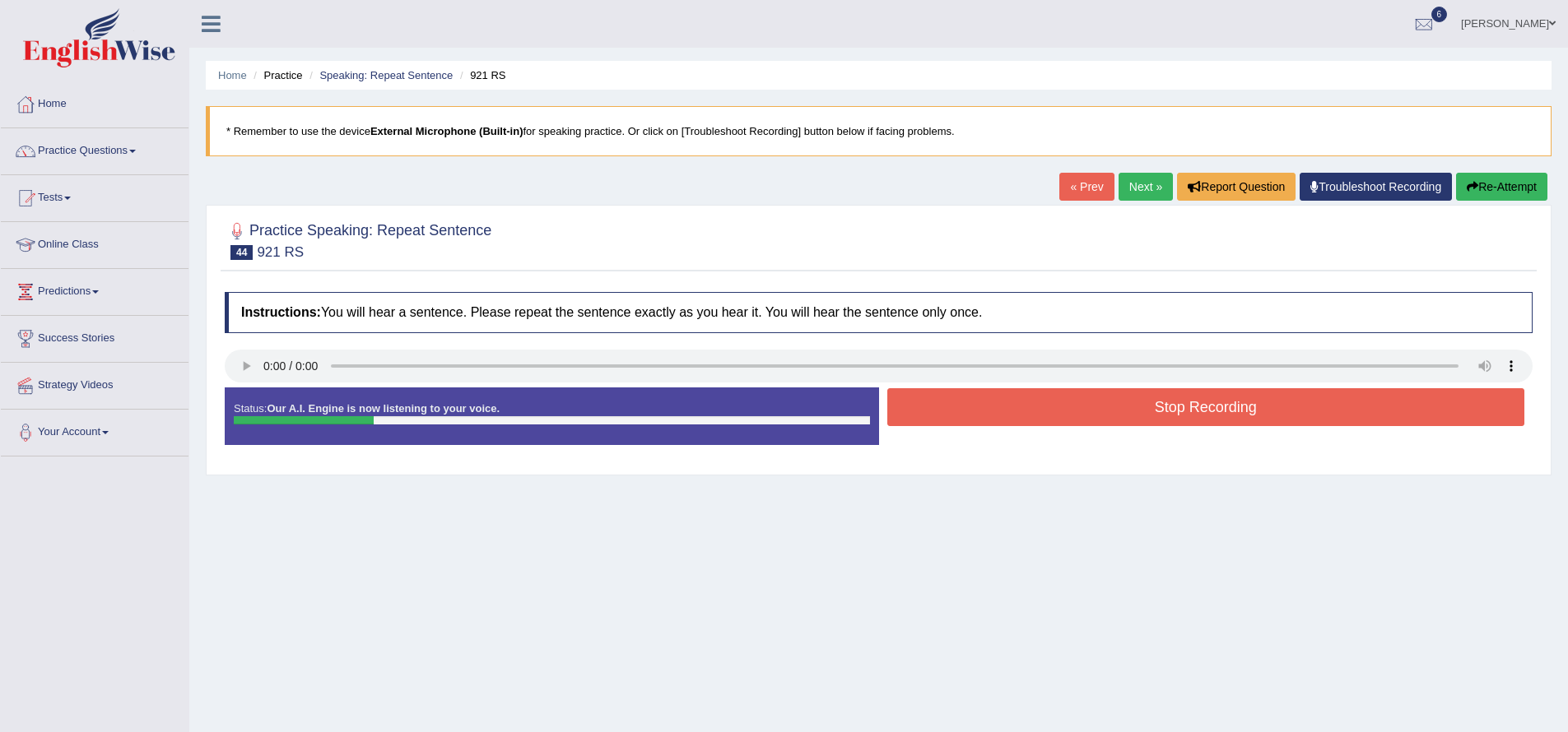
click at [1078, 401] on button "Stop Recording" at bounding box center [1206, 406] width 637 height 37
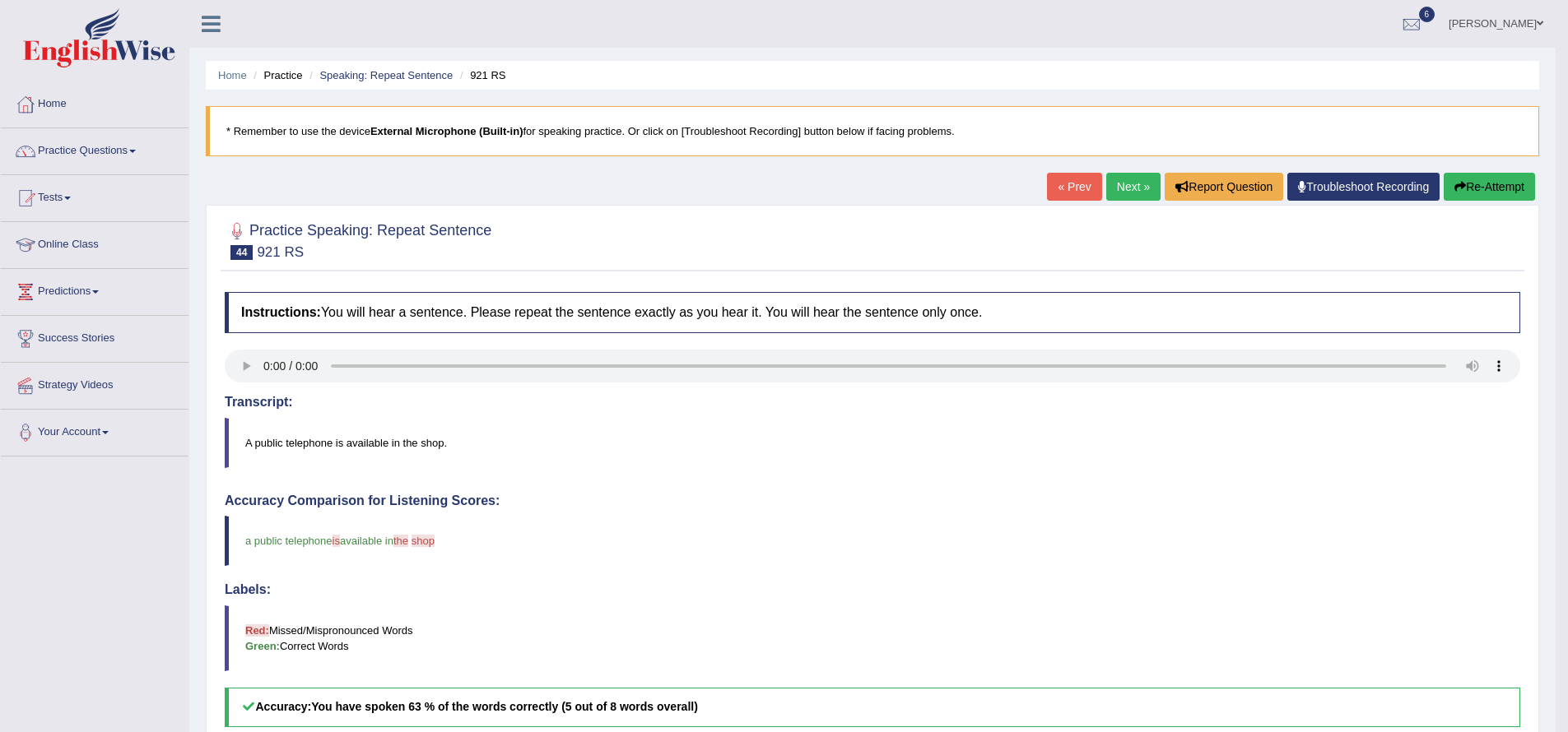
click at [1494, 176] on button "Re-Attempt" at bounding box center [1488, 186] width 91 height 28
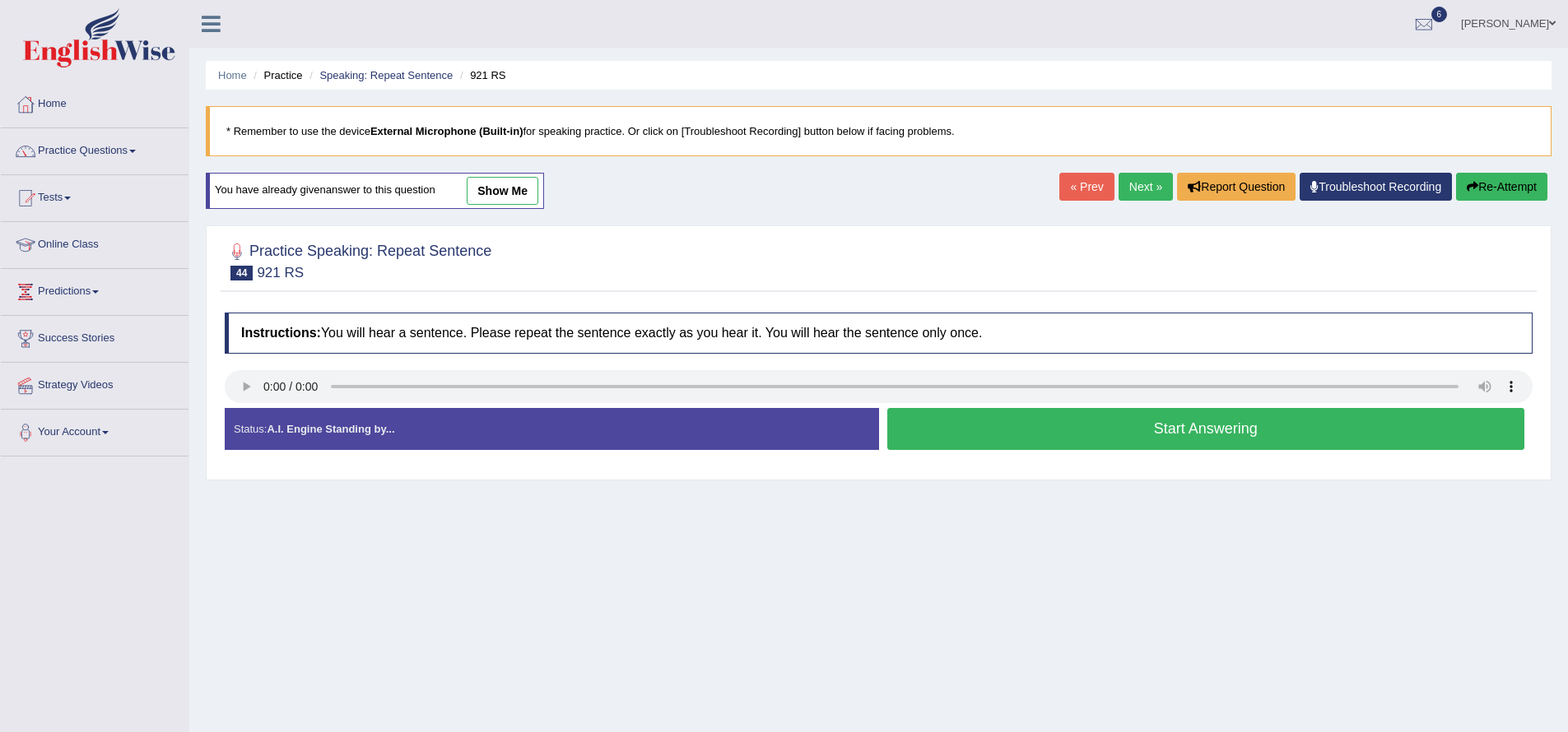
click at [1111, 434] on button "Start Answering" at bounding box center [1206, 429] width 637 height 42
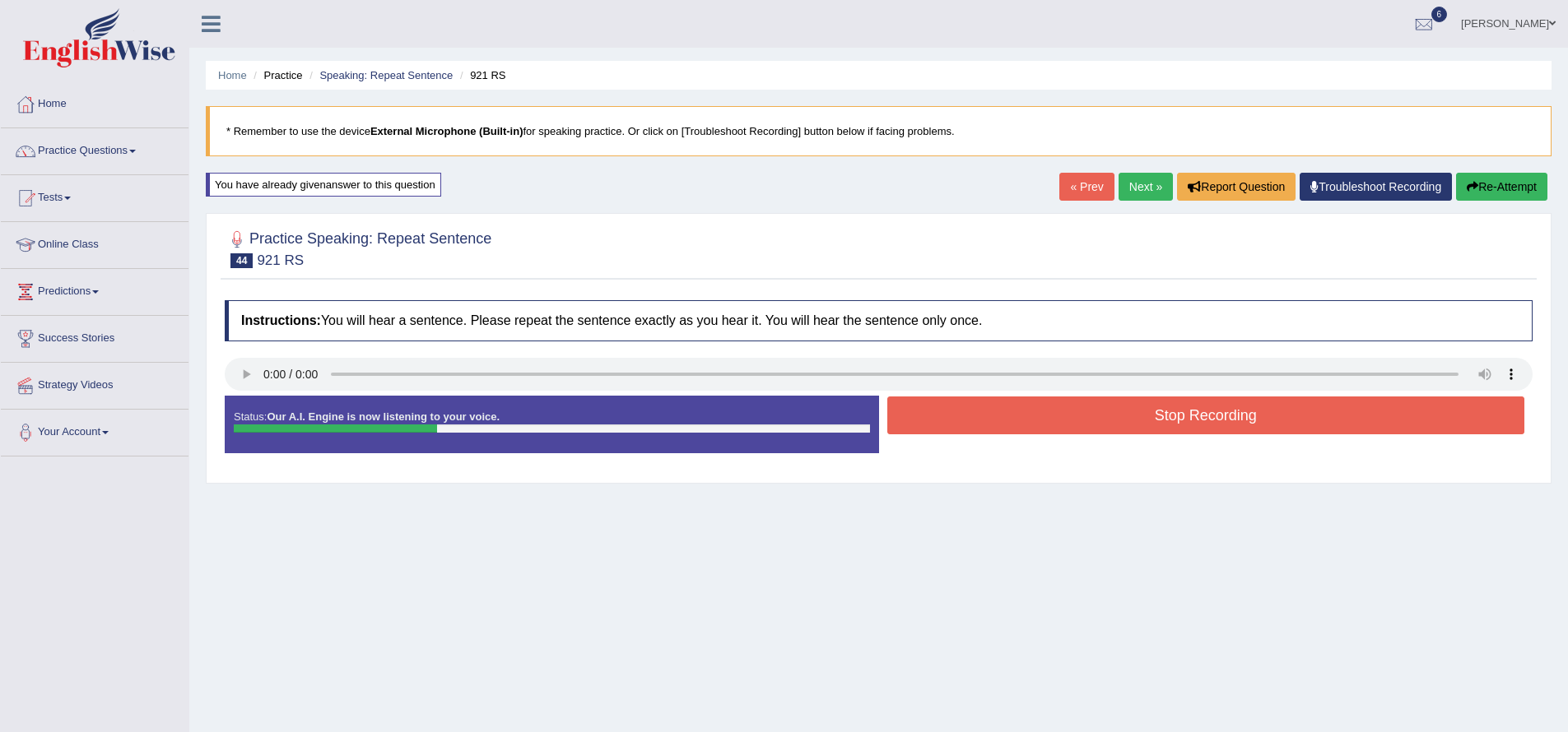
click at [1097, 422] on button "Stop Recording" at bounding box center [1206, 415] width 637 height 37
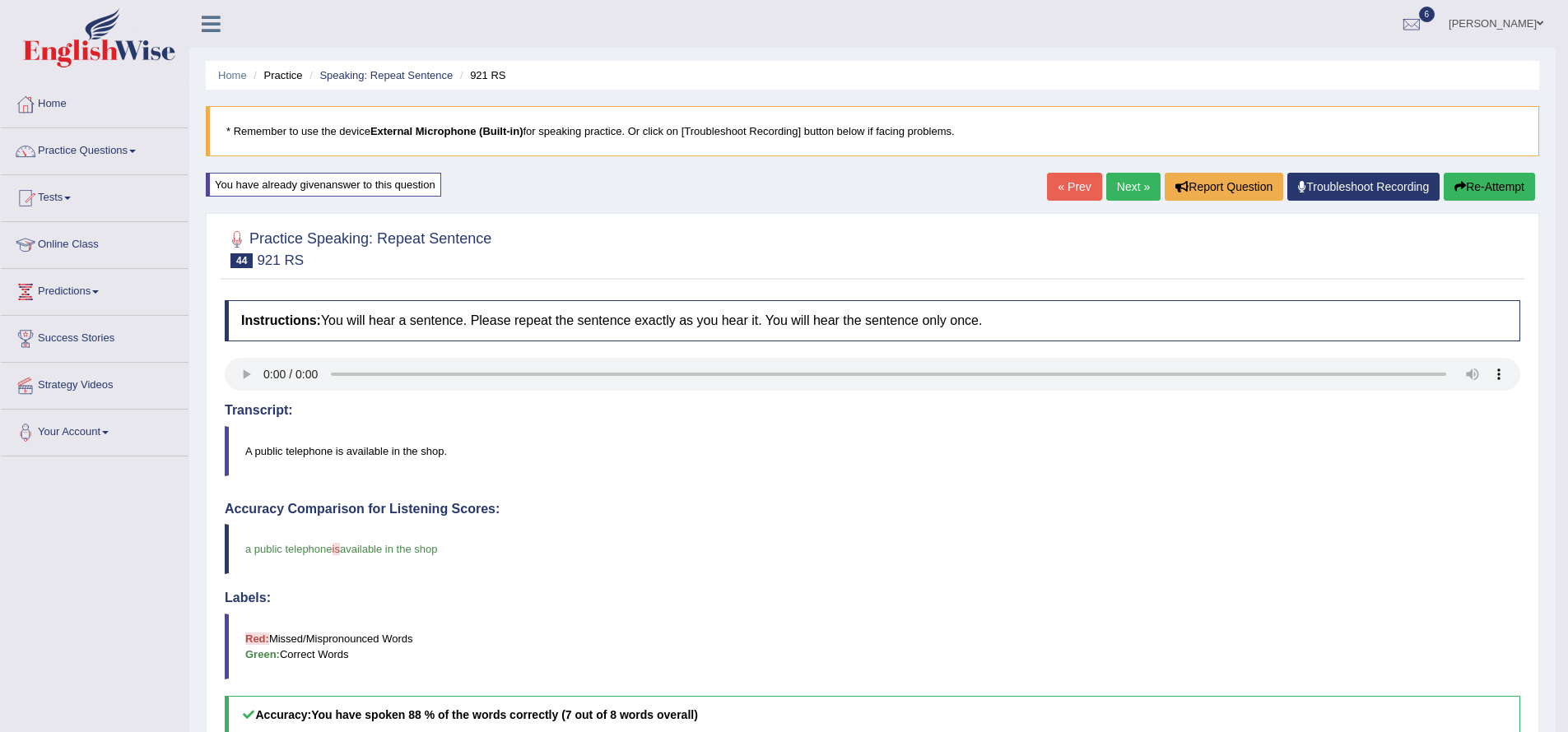
click at [1113, 188] on link "Next »" at bounding box center [1133, 186] width 55 height 28
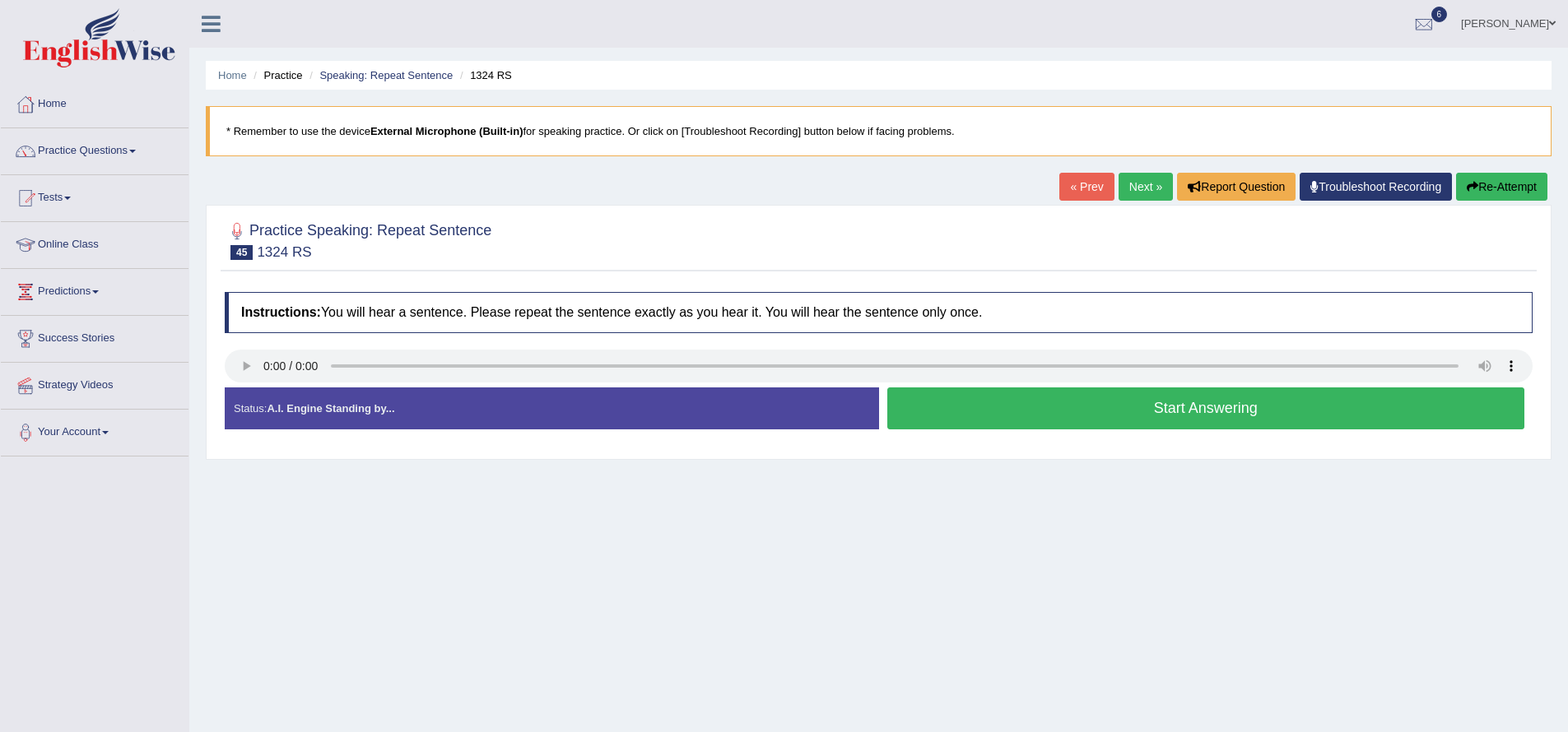
click at [1095, 404] on button "Start Answering" at bounding box center [1206, 408] width 637 height 42
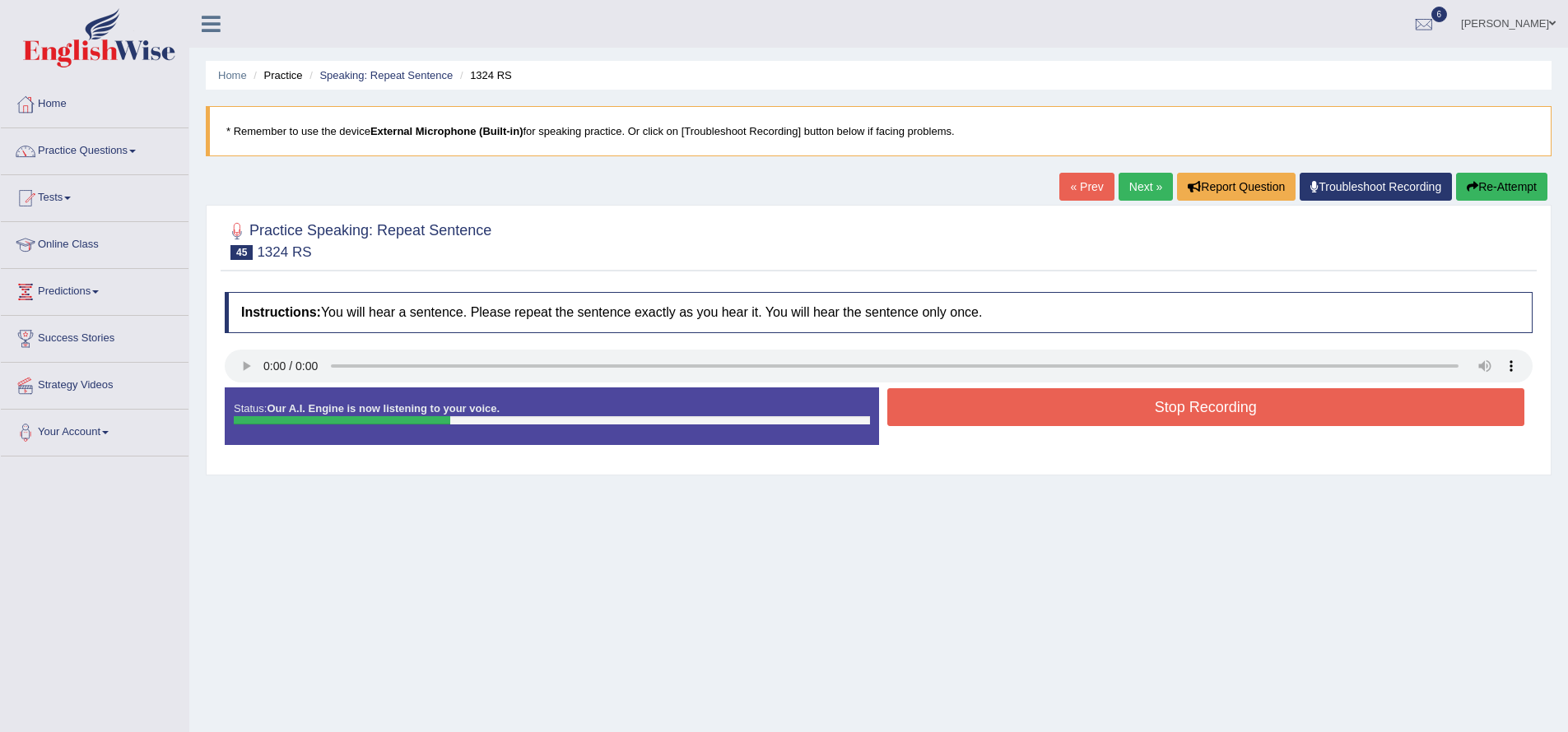
click at [1097, 398] on button "Stop Recording" at bounding box center [1206, 406] width 637 height 37
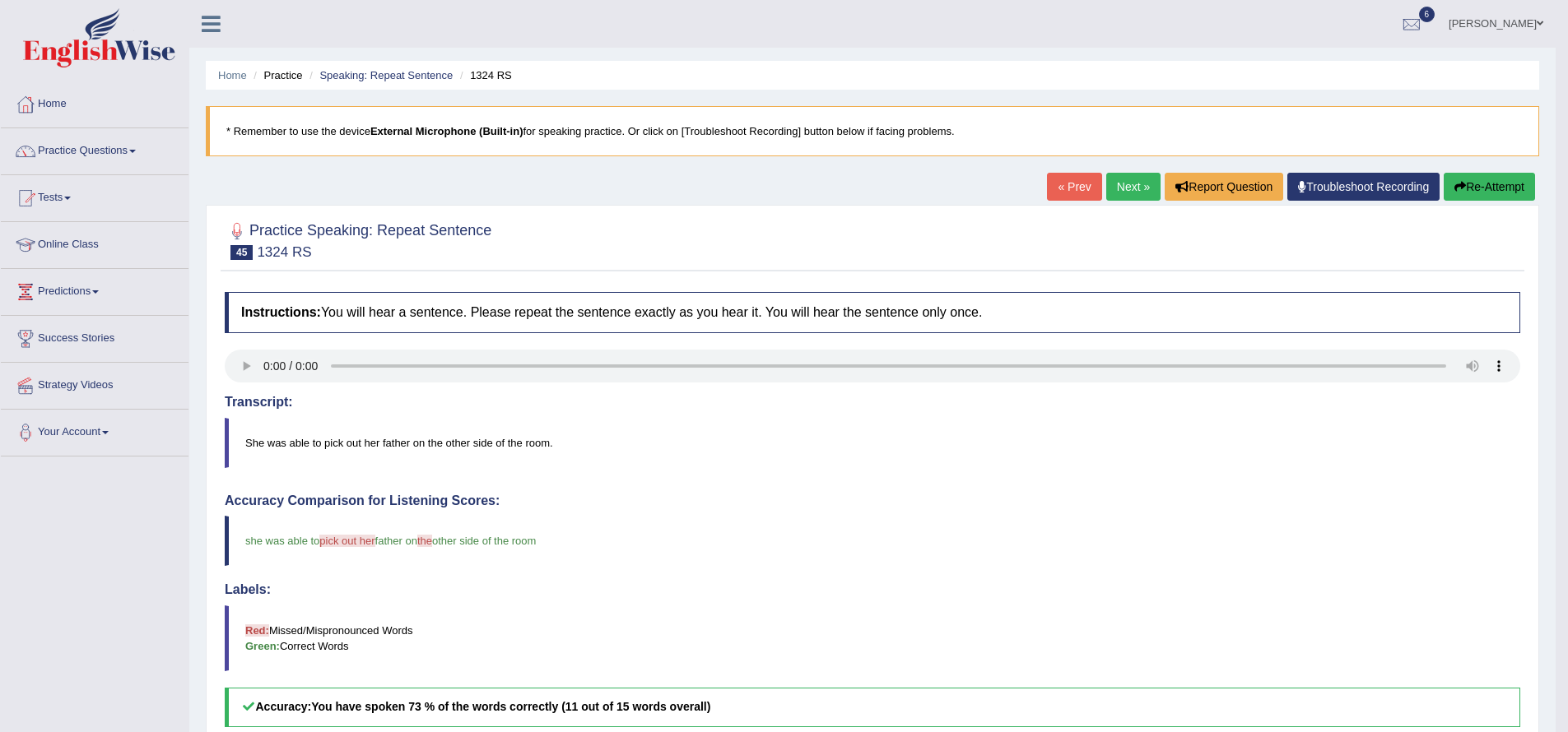
click at [1115, 194] on link "Next »" at bounding box center [1133, 186] width 55 height 28
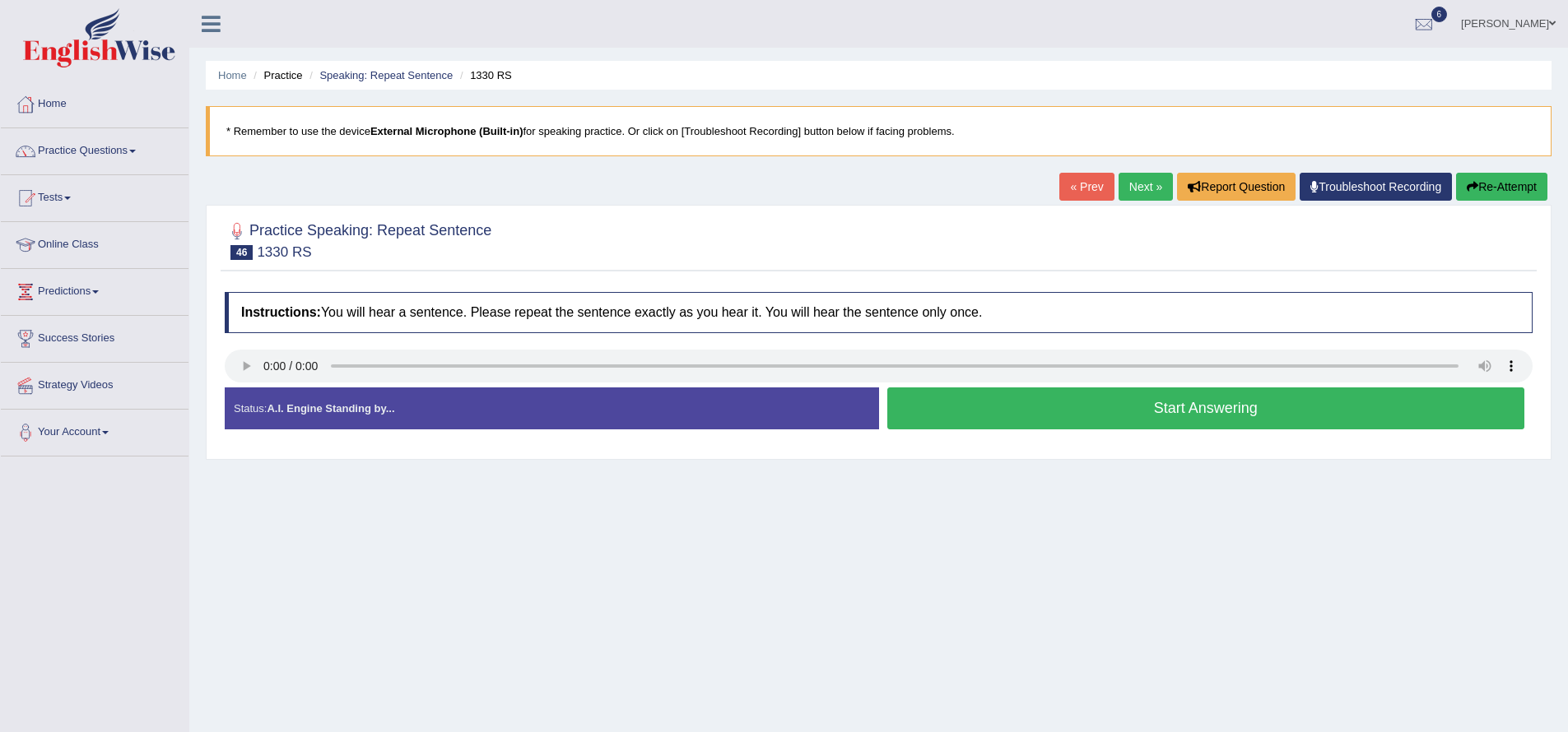
click at [1151, 414] on button "Start Answering" at bounding box center [1206, 408] width 637 height 42
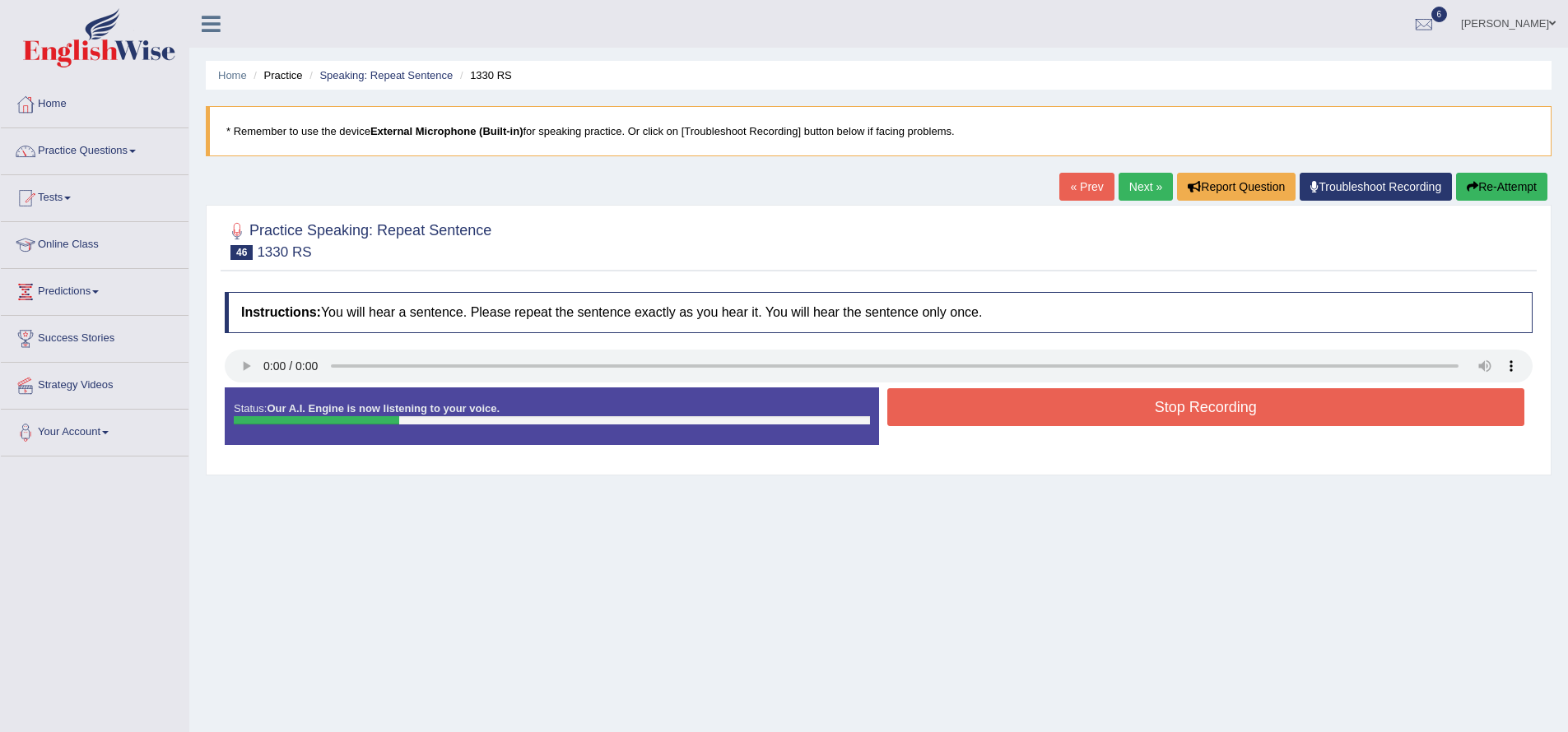
click at [1149, 403] on button "Stop Recording" at bounding box center [1206, 406] width 637 height 37
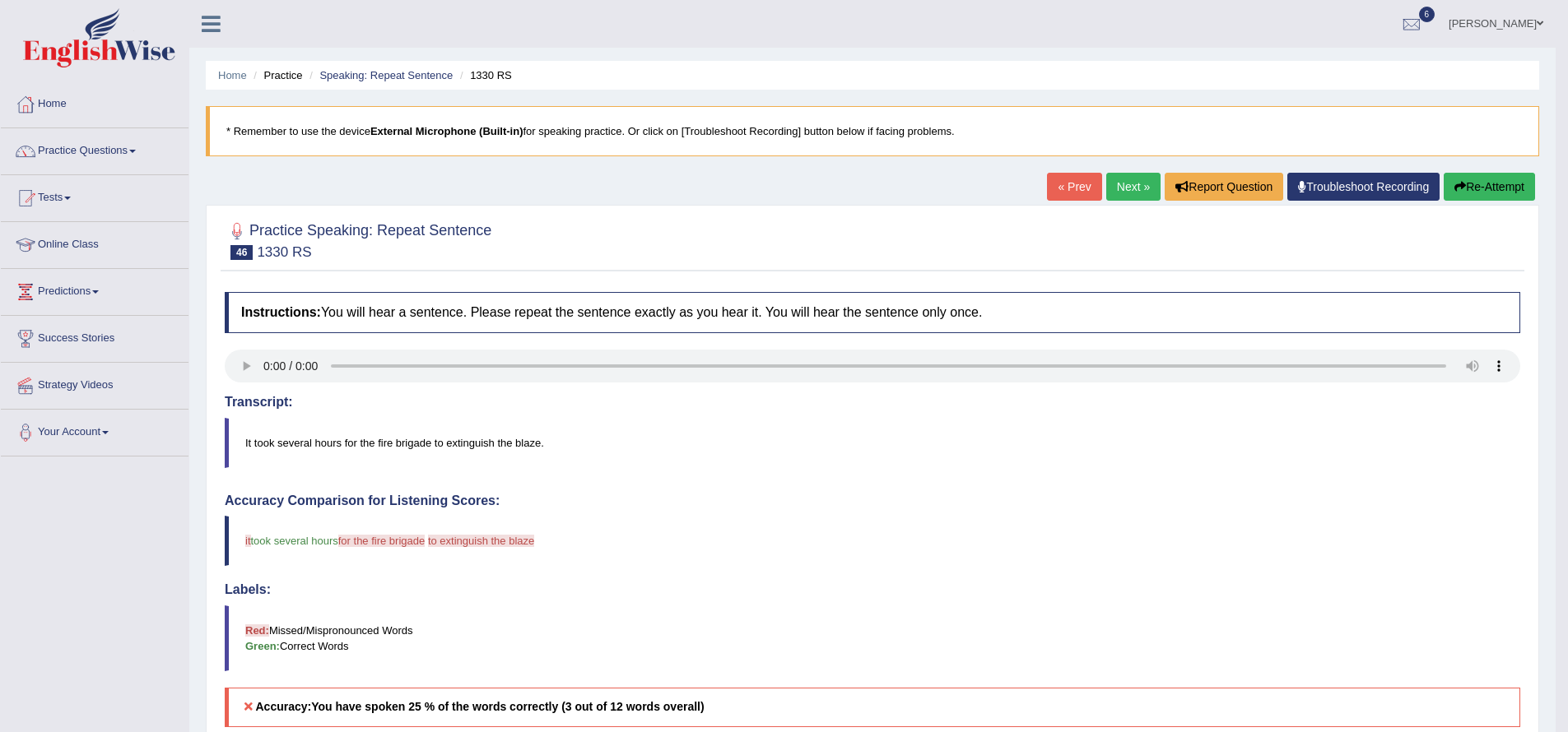
click at [1127, 187] on link "Next »" at bounding box center [1133, 186] width 55 height 28
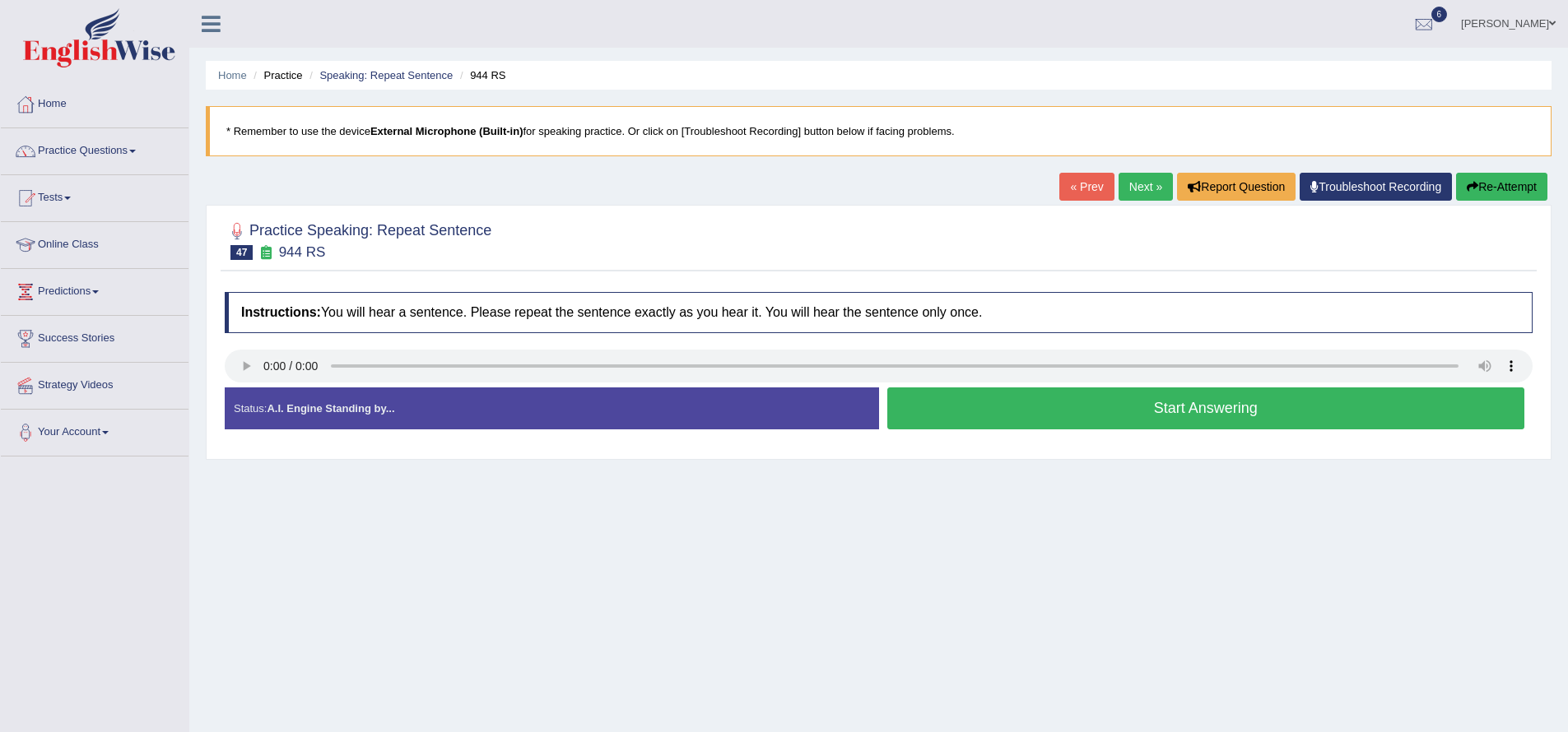
click at [1176, 413] on button "Start Answering" at bounding box center [1206, 408] width 637 height 42
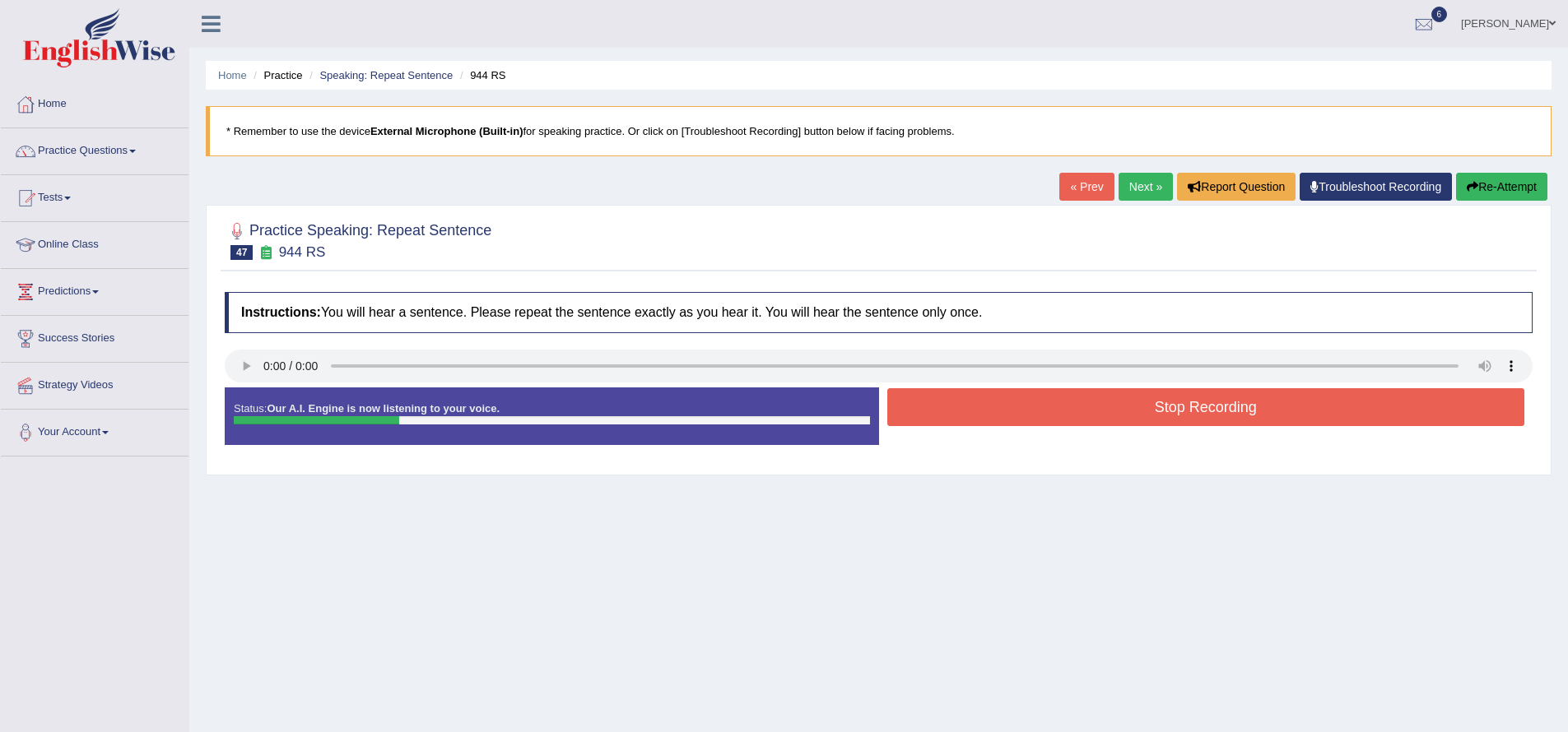
click at [1182, 400] on button "Stop Recording" at bounding box center [1206, 406] width 637 height 37
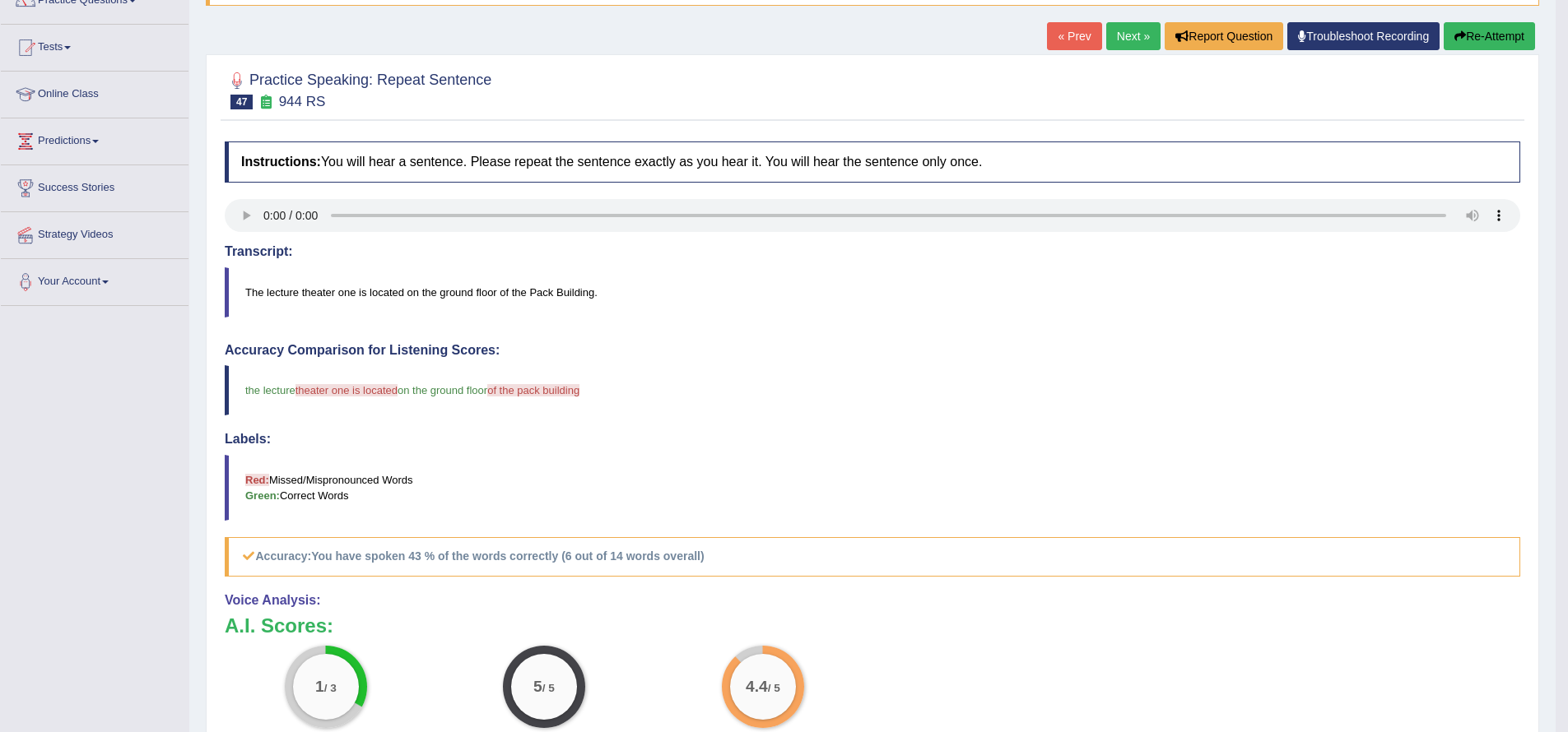
scroll to position [34, 0]
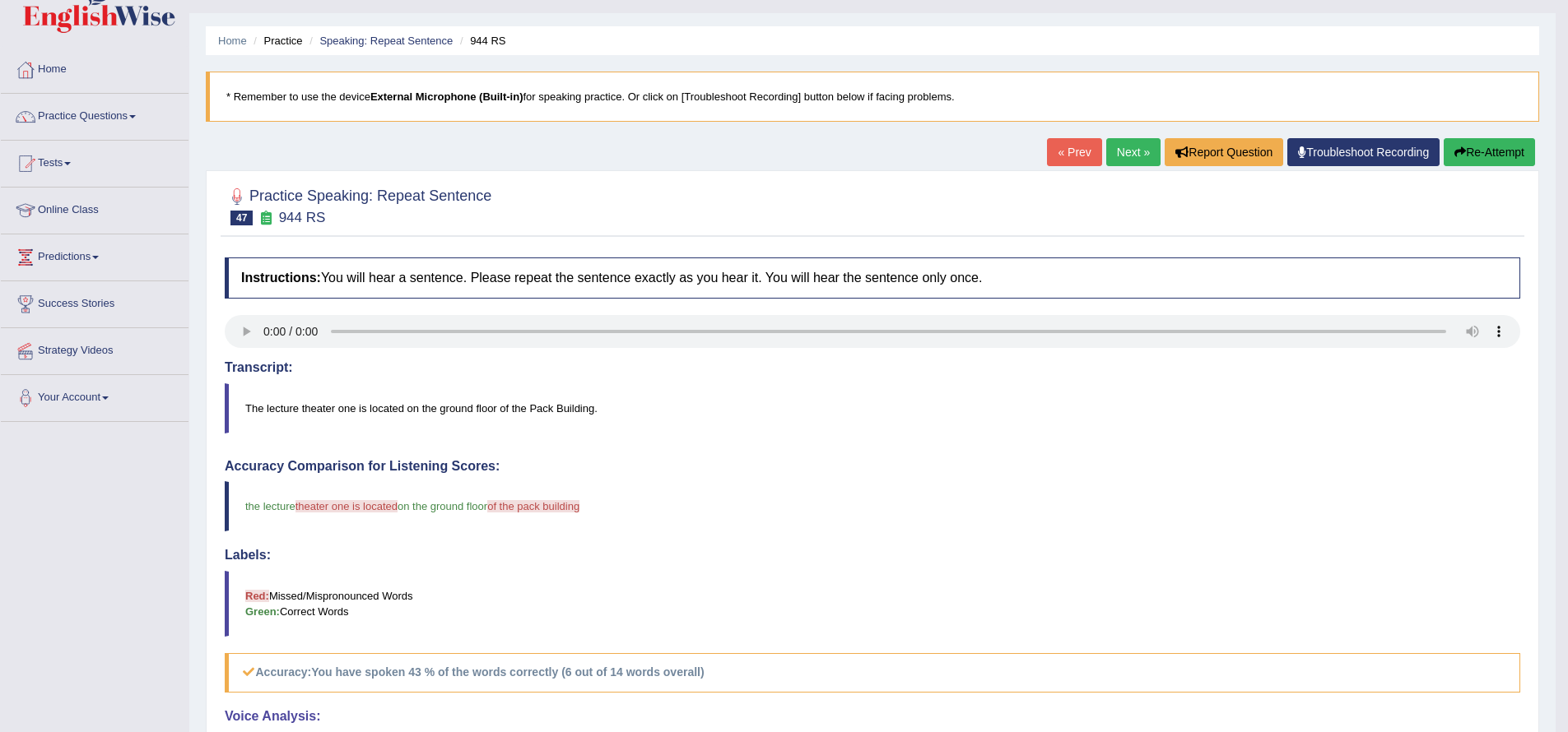
click at [1126, 149] on link "Next »" at bounding box center [1133, 151] width 55 height 28
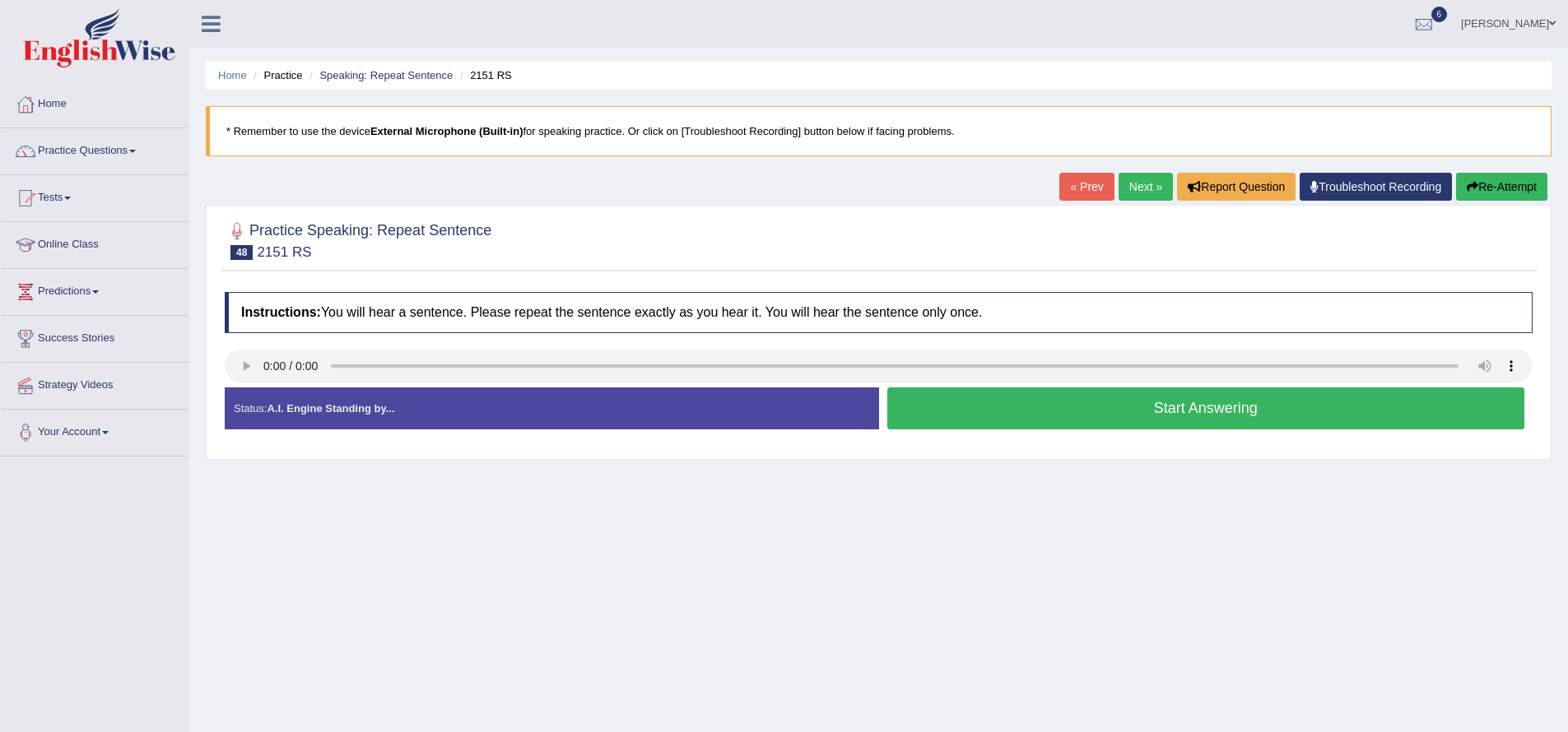
click at [143, 155] on link "Practice Questions" at bounding box center [95, 149] width 188 height 41
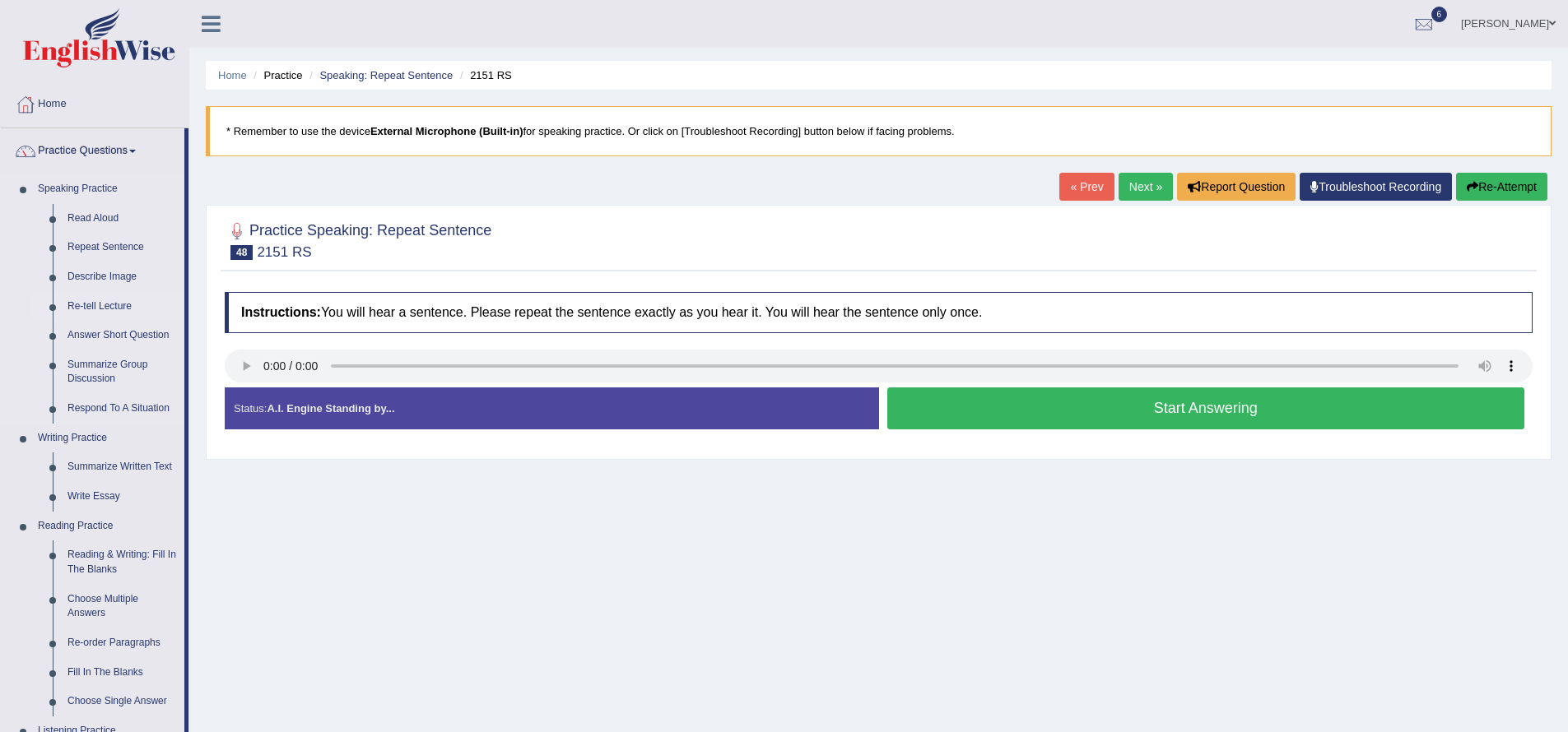
click at [99, 309] on link "Re-tell Lecture" at bounding box center [123, 307] width 125 height 30
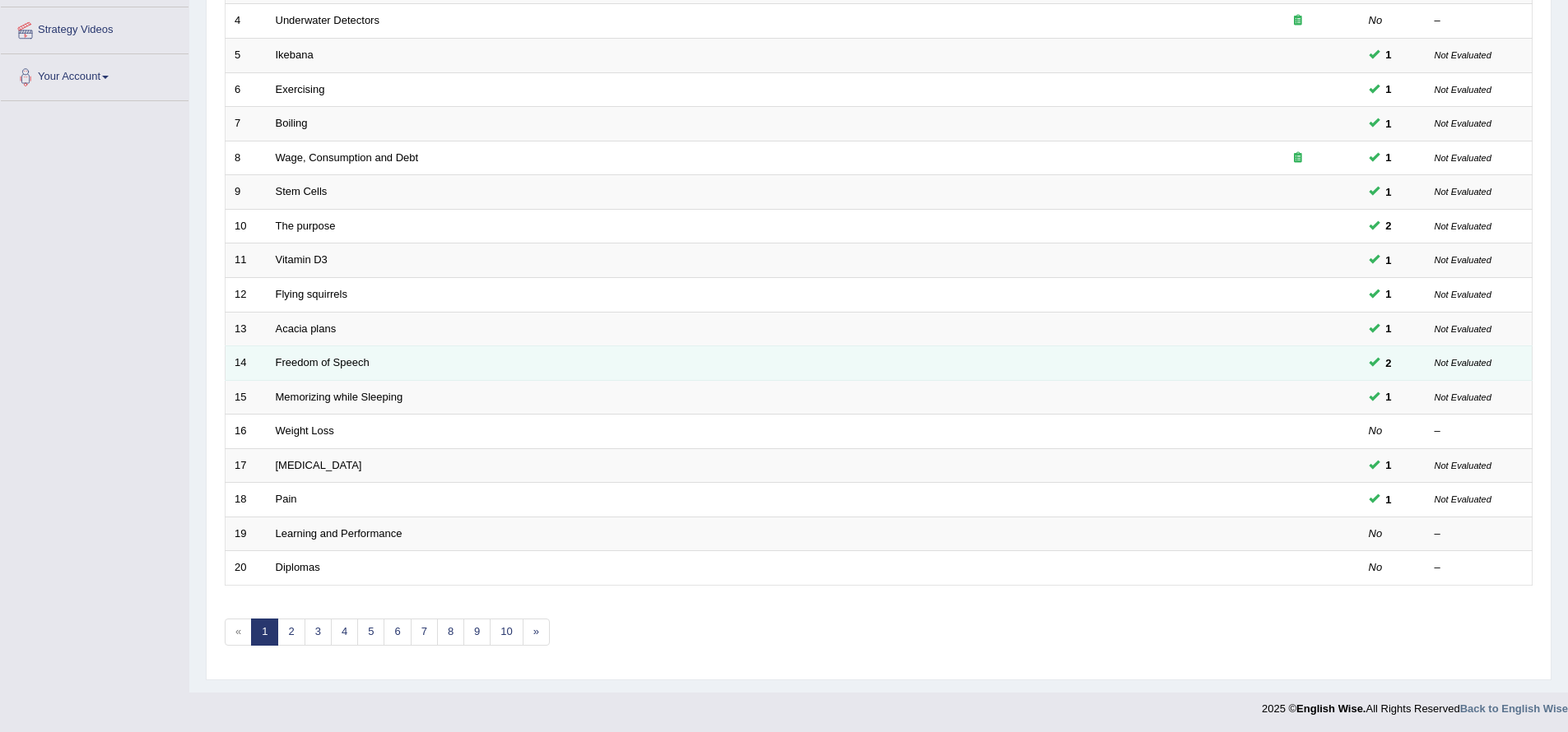
scroll to position [357, 0]
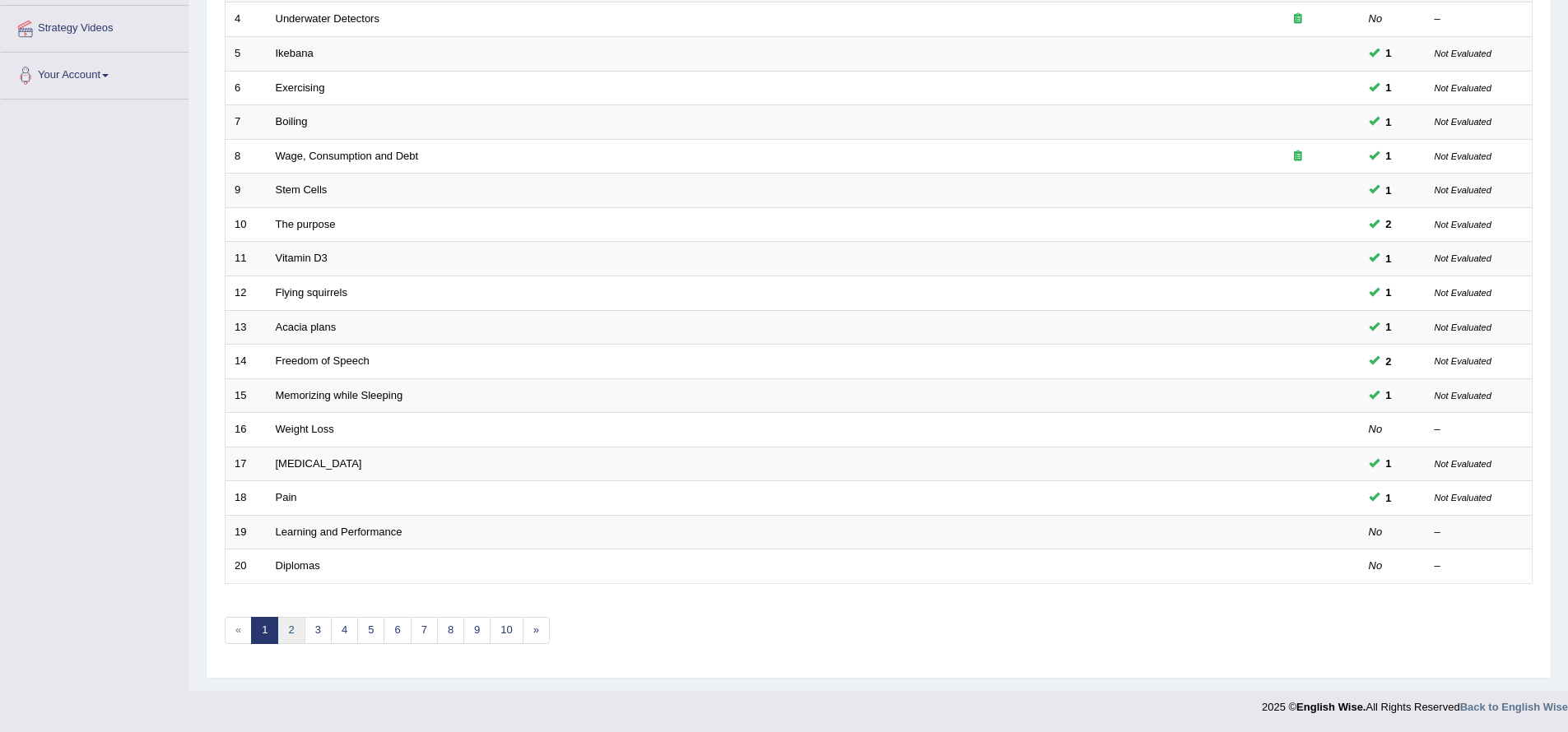
click at [286, 630] on link "2" at bounding box center [290, 630] width 27 height 27
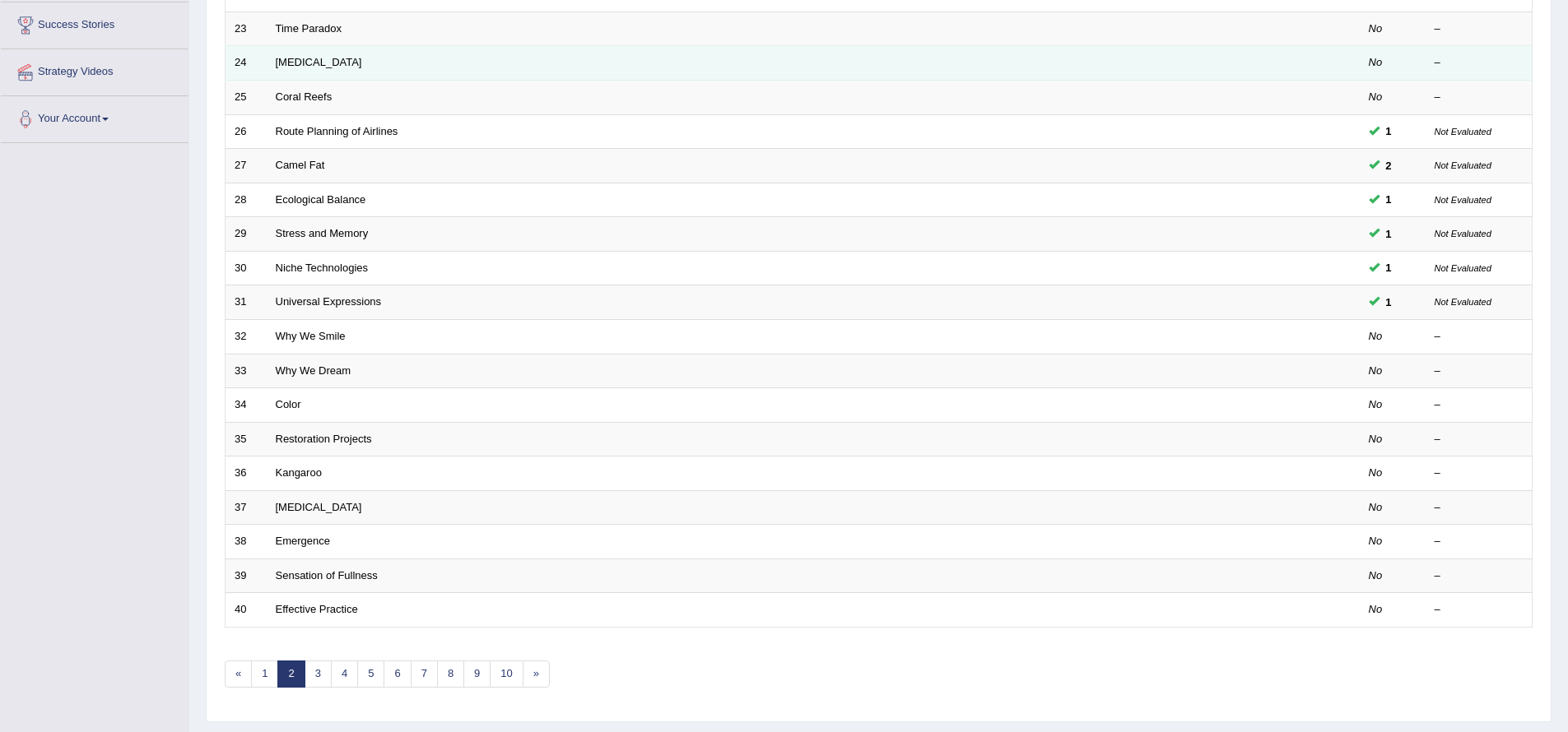
scroll to position [357, 0]
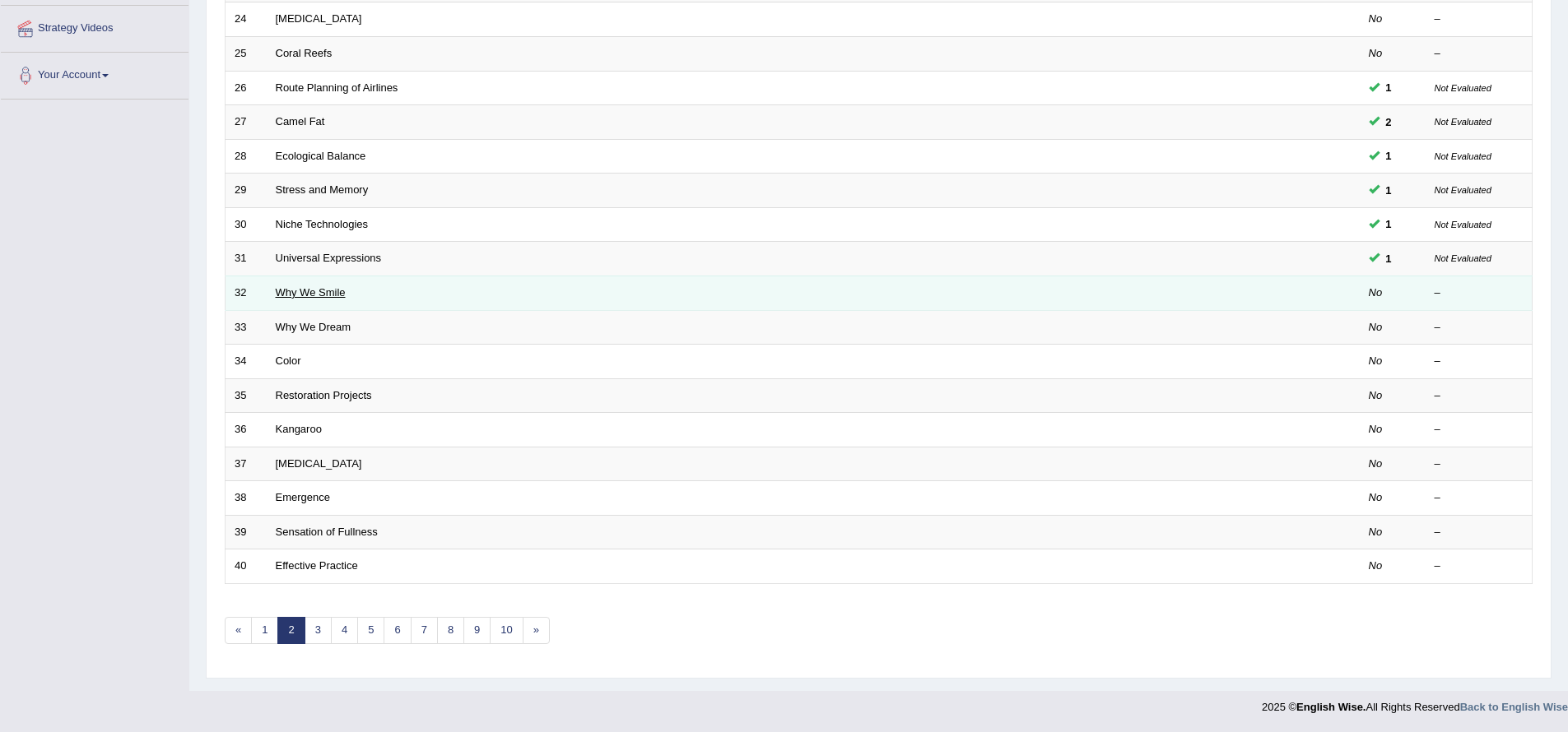
click at [329, 291] on link "Why We Smile" at bounding box center [311, 292] width 70 height 12
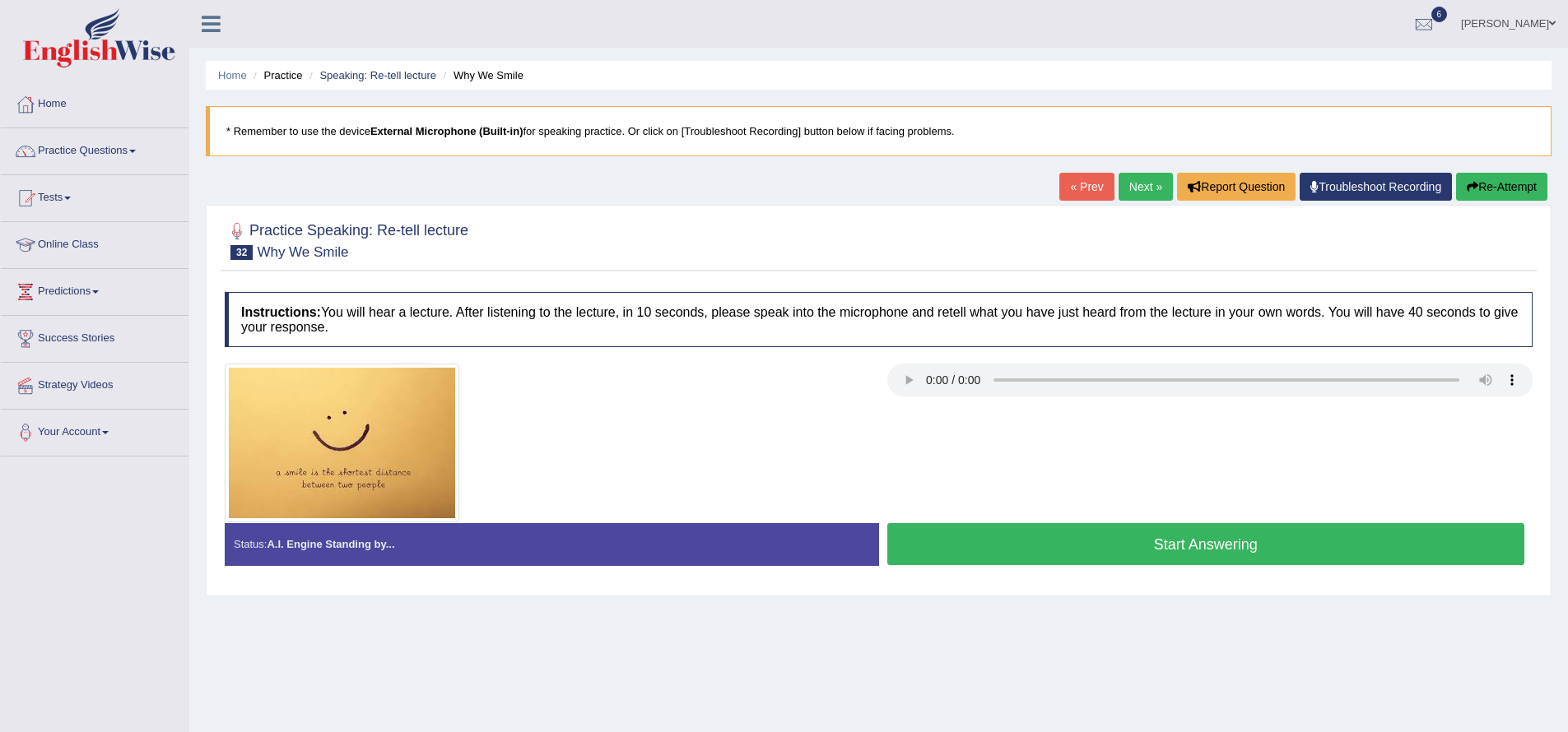
click at [1038, 554] on button "Start Answering" at bounding box center [1206, 544] width 637 height 42
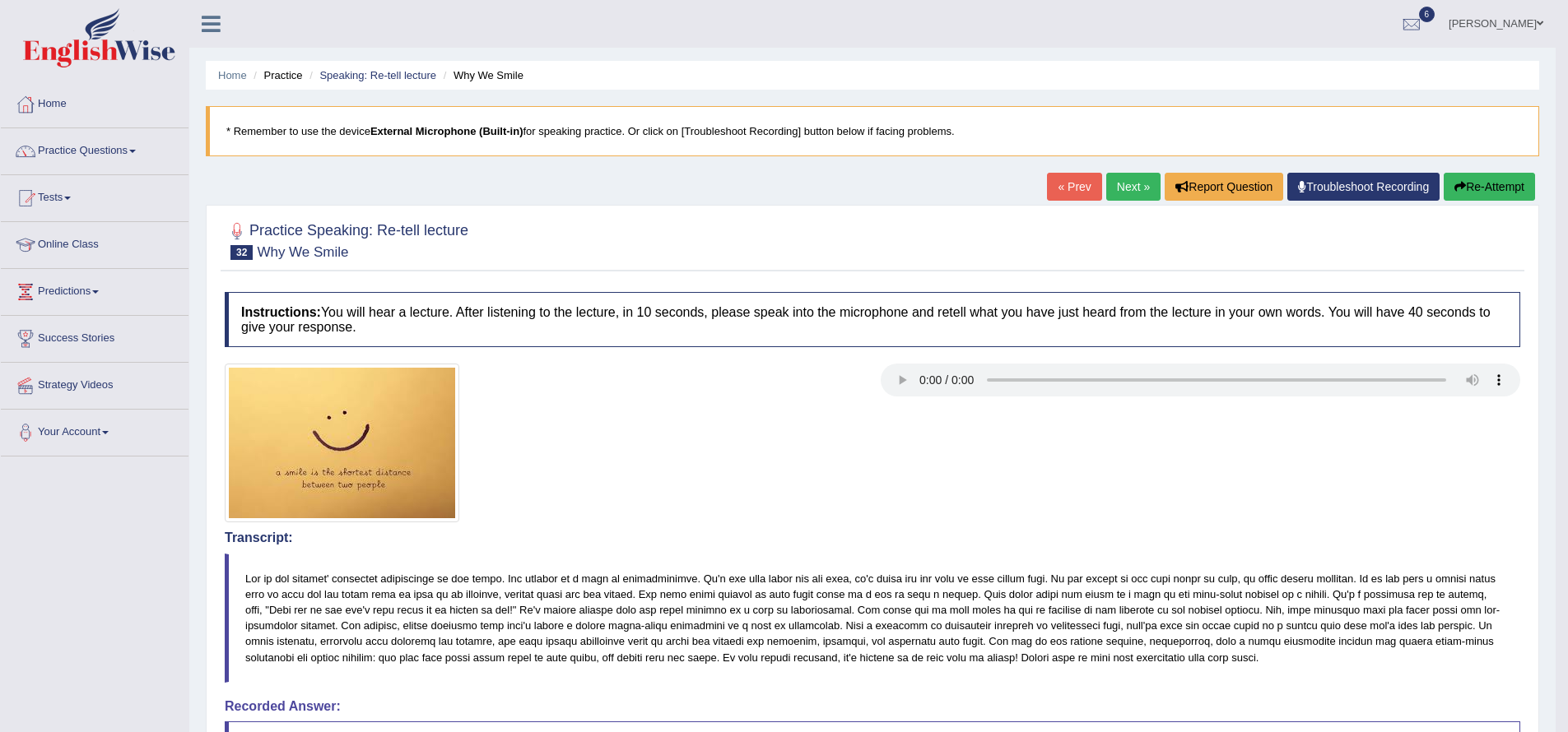
click at [1483, 187] on button "Re-Attempt" at bounding box center [1488, 186] width 91 height 28
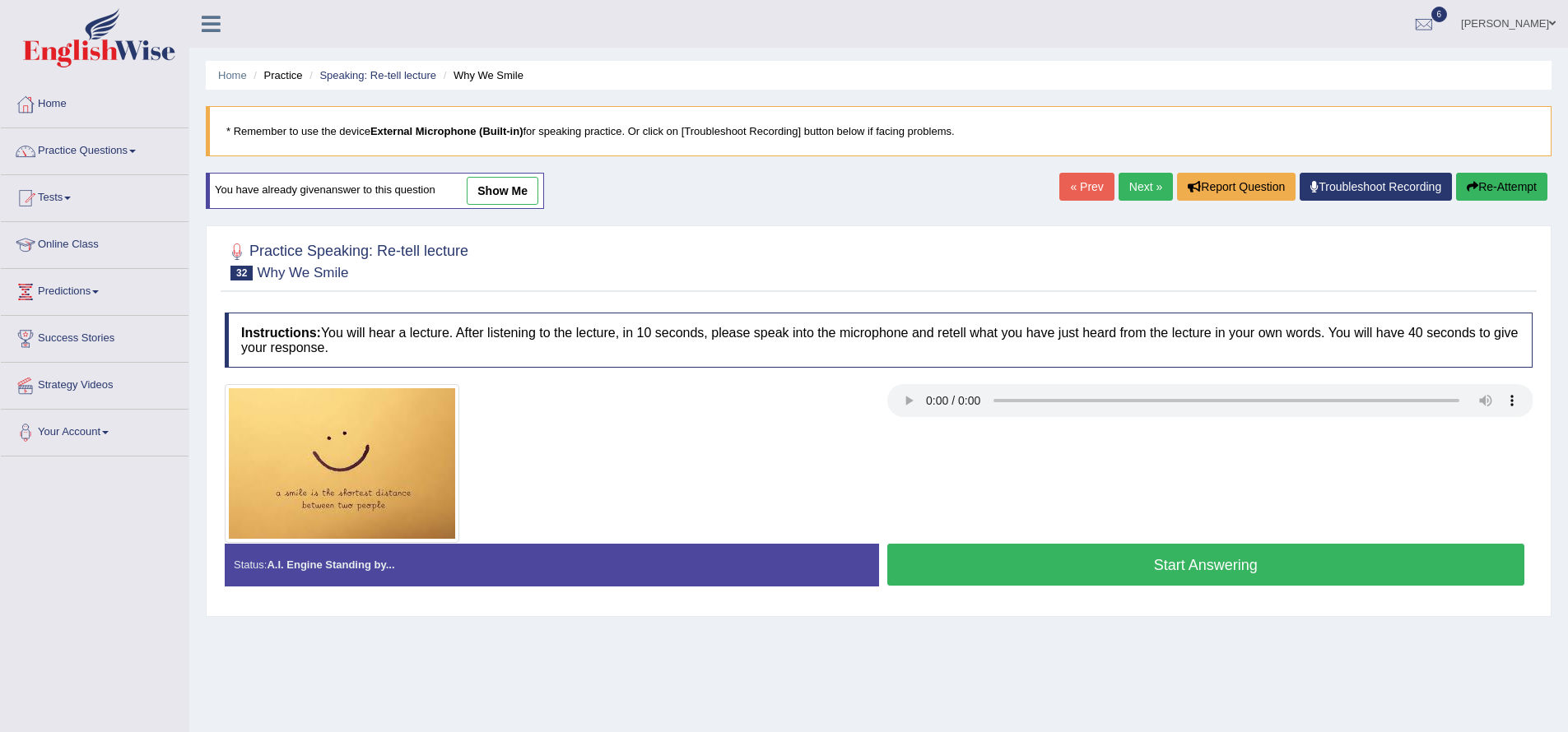
click at [1178, 559] on button "Start Answering" at bounding box center [1206, 565] width 637 height 42
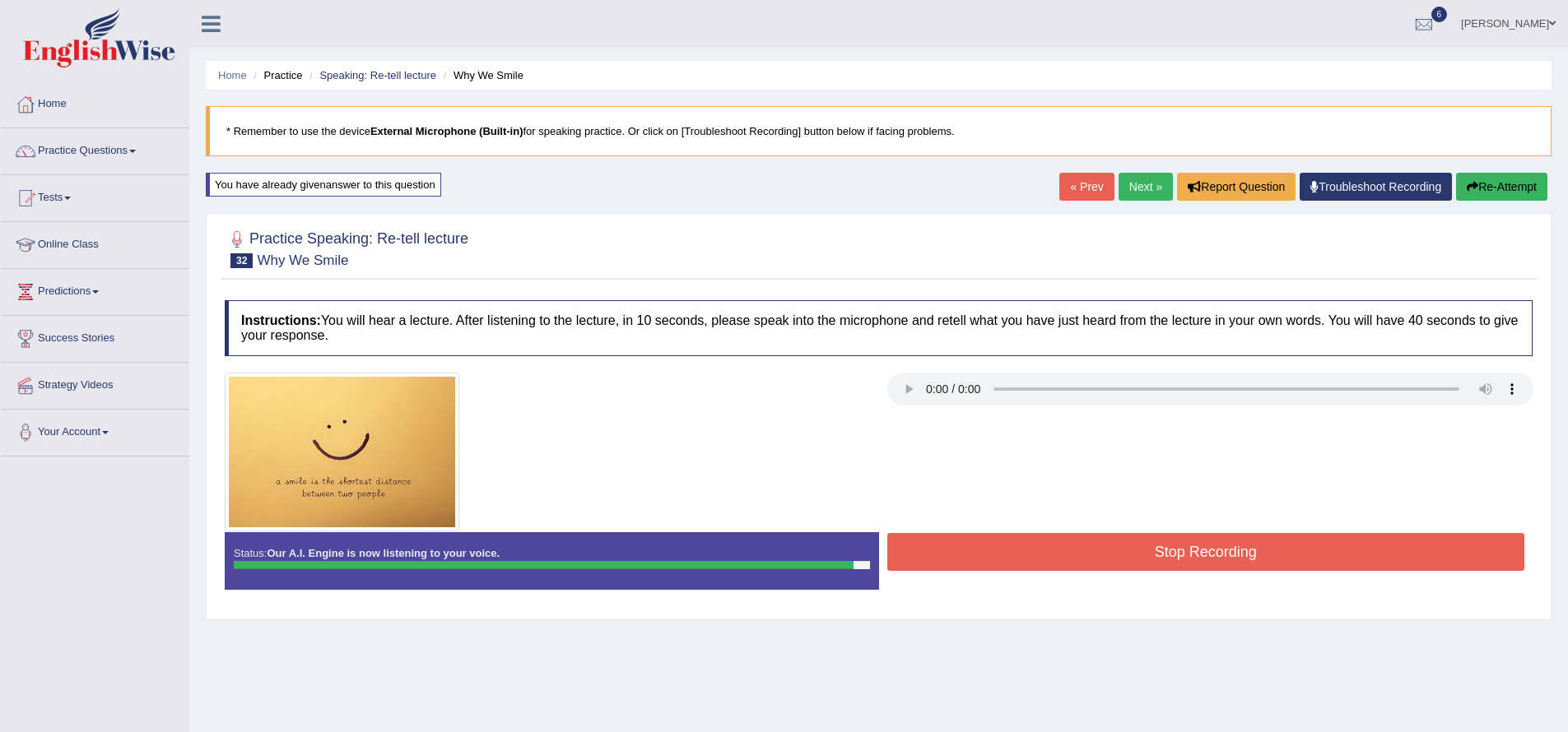
click at [1135, 542] on button "Stop Recording" at bounding box center [1206, 551] width 637 height 37
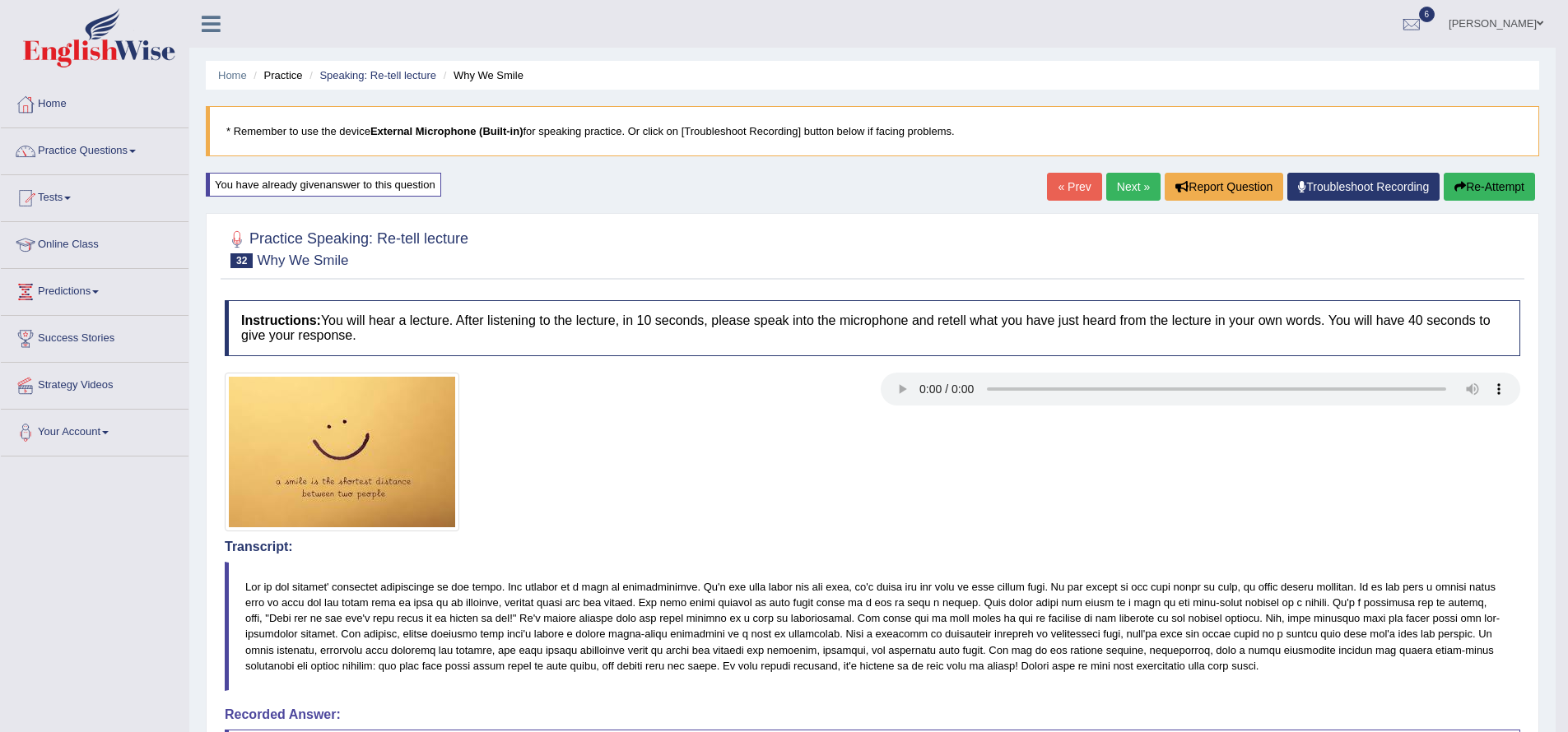
click at [1118, 194] on link "Next »" at bounding box center [1133, 186] width 55 height 28
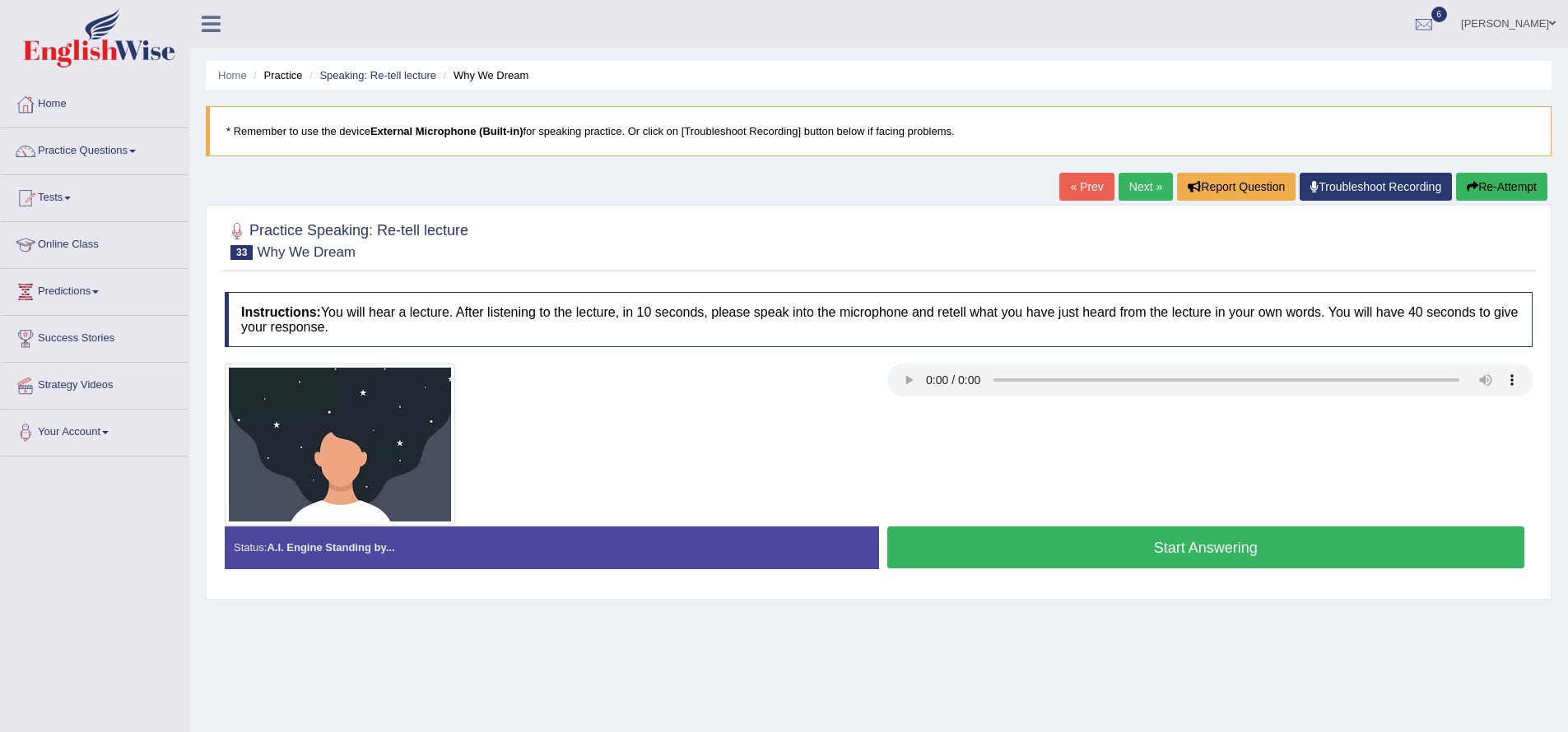
click at [1140, 553] on button "Start Answering" at bounding box center [1206, 548] width 637 height 42
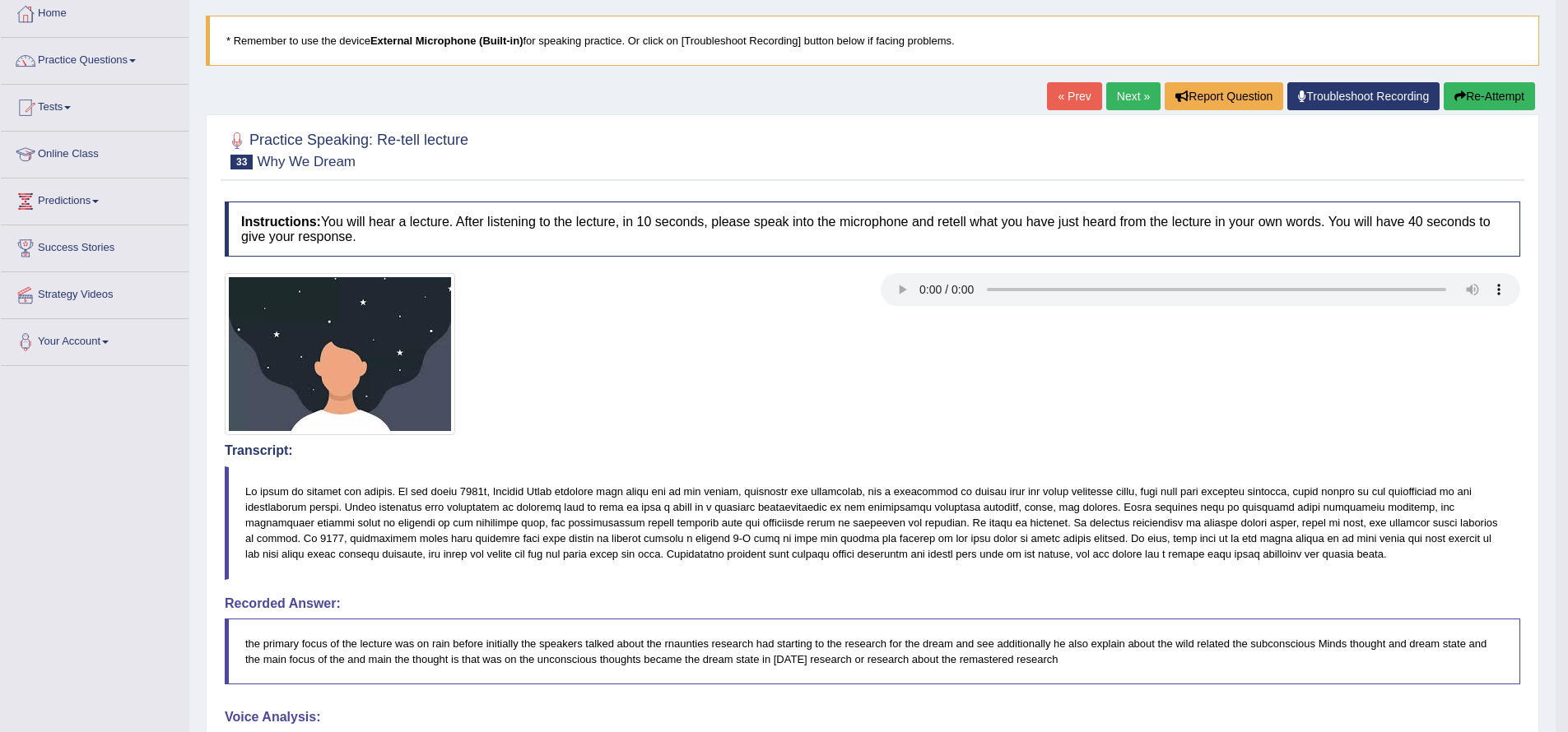
scroll to position [163, 0]
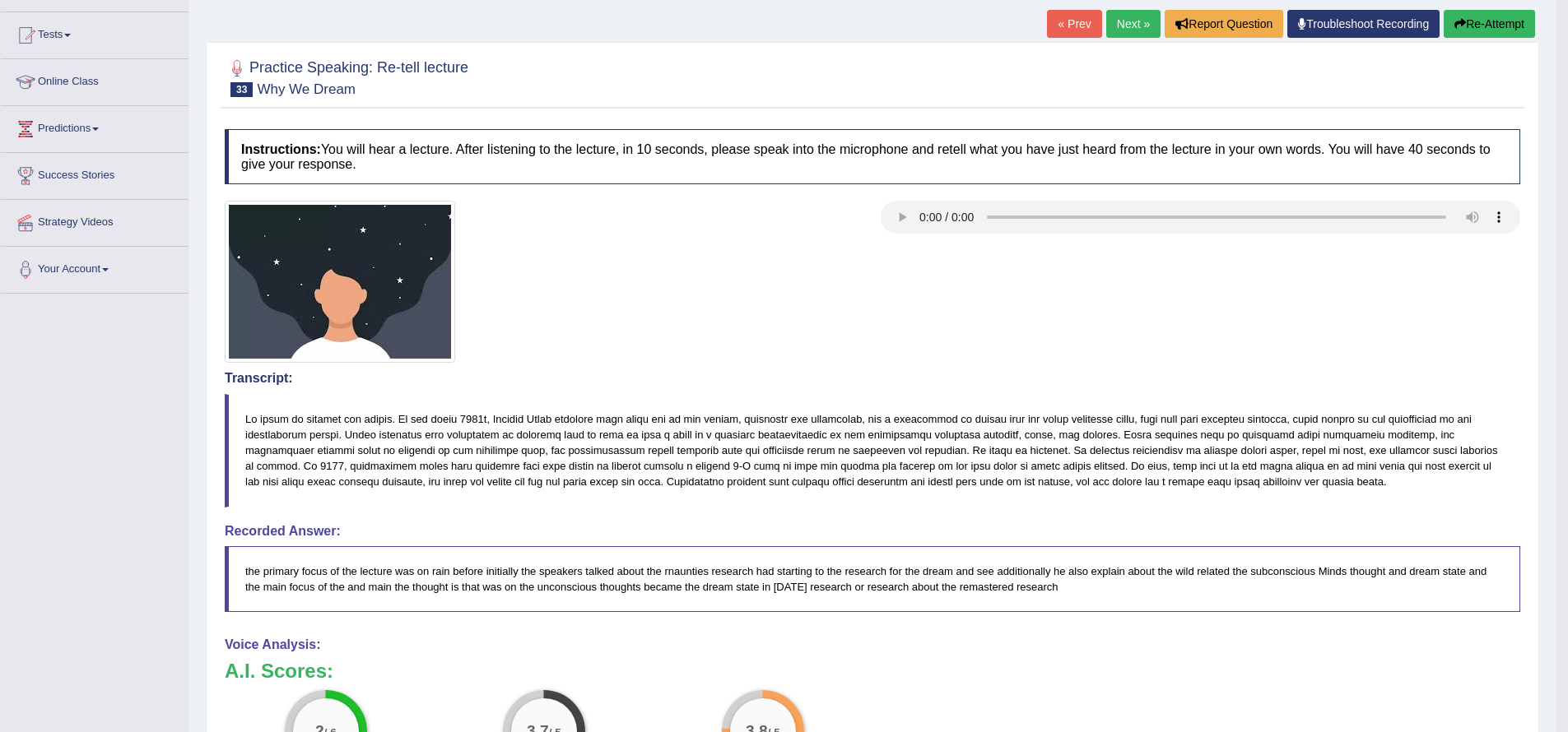
click at [78, 36] on link "Tests" at bounding box center [95, 33] width 188 height 41
click at [84, 126] on link "History" at bounding box center [107, 131] width 154 height 30
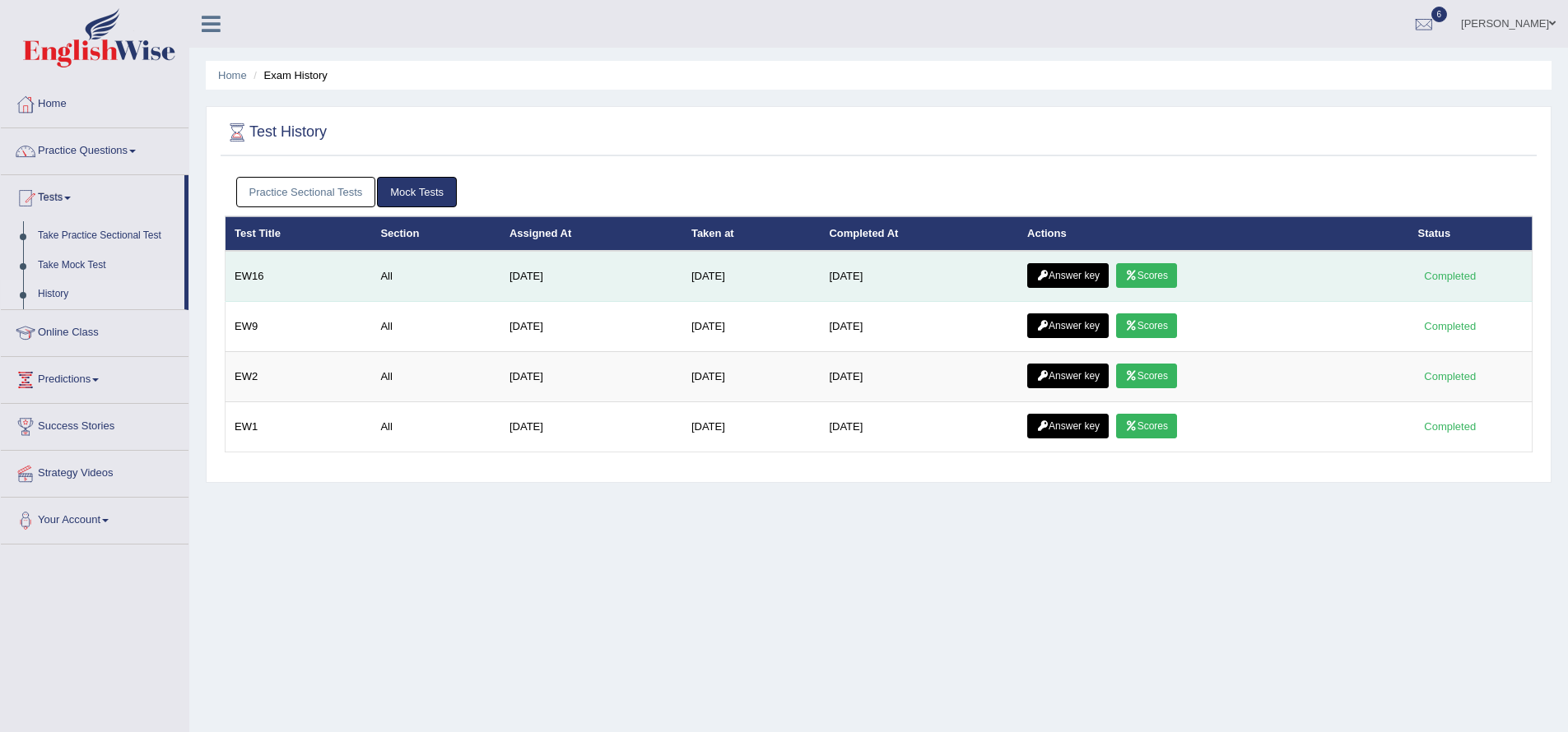
click at [1138, 274] on icon at bounding box center [1131, 275] width 12 height 10
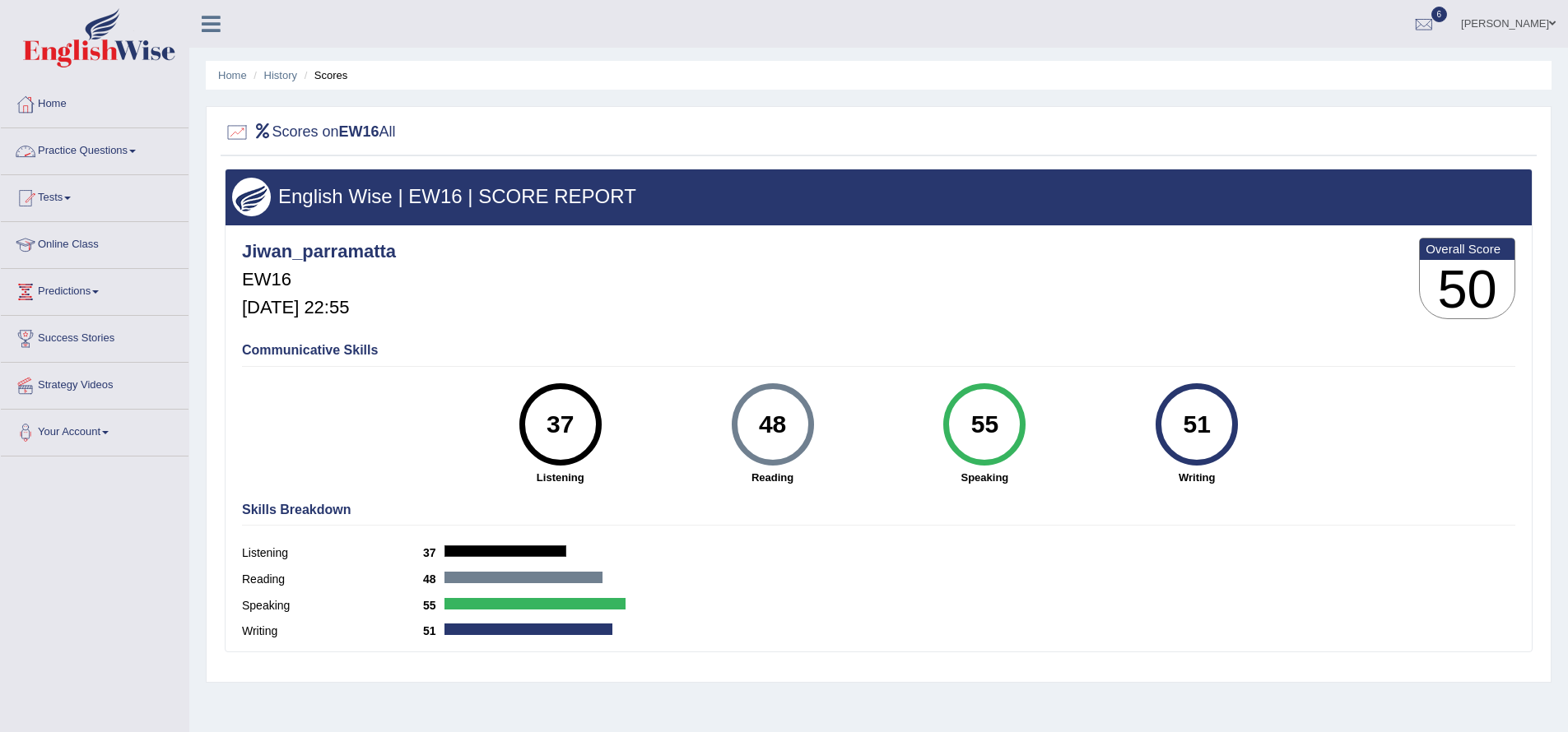
click at [135, 149] on link "Practice Questions" at bounding box center [95, 149] width 188 height 41
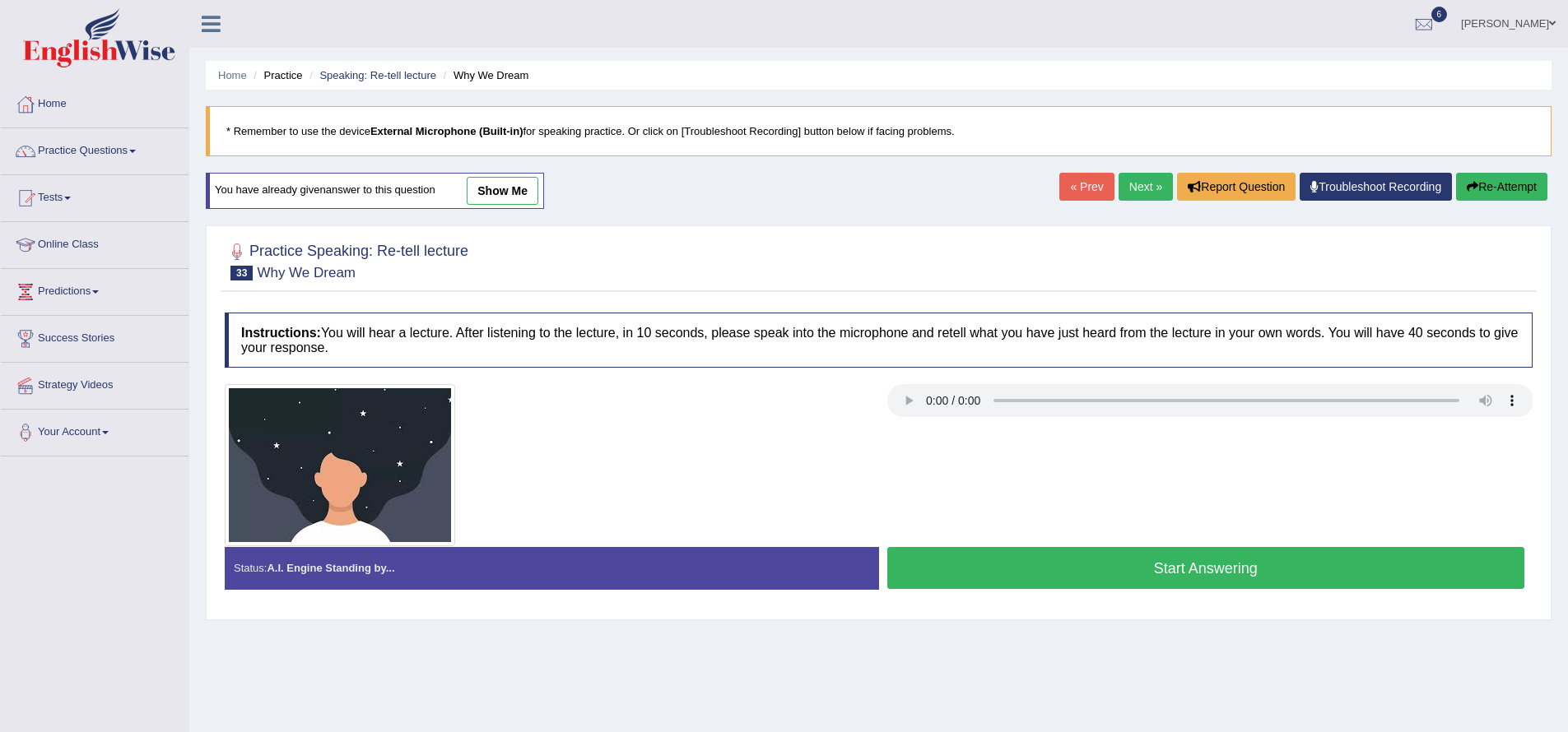
scroll to position [131, 0]
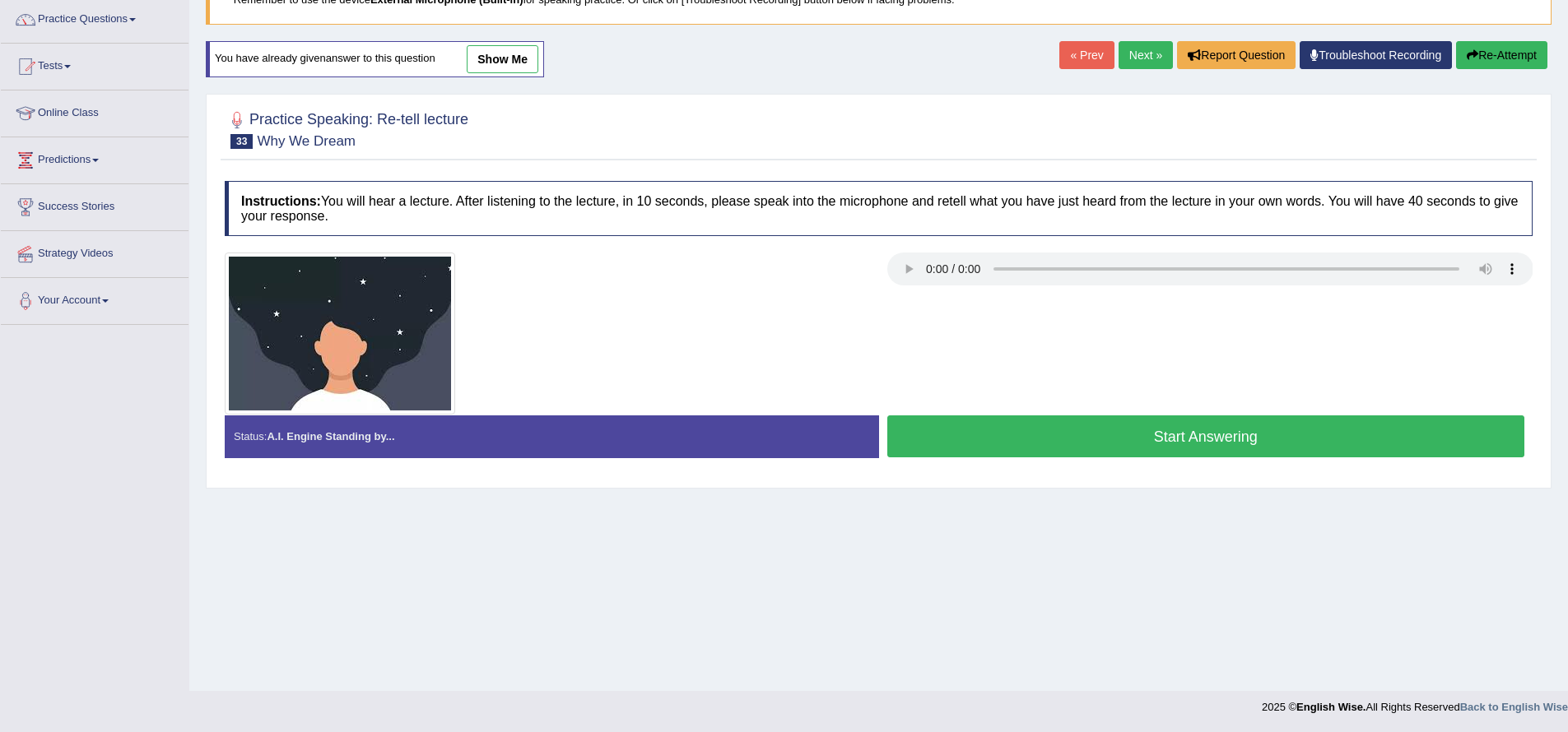
click at [1129, 51] on link "Next »" at bounding box center [1145, 55] width 55 height 28
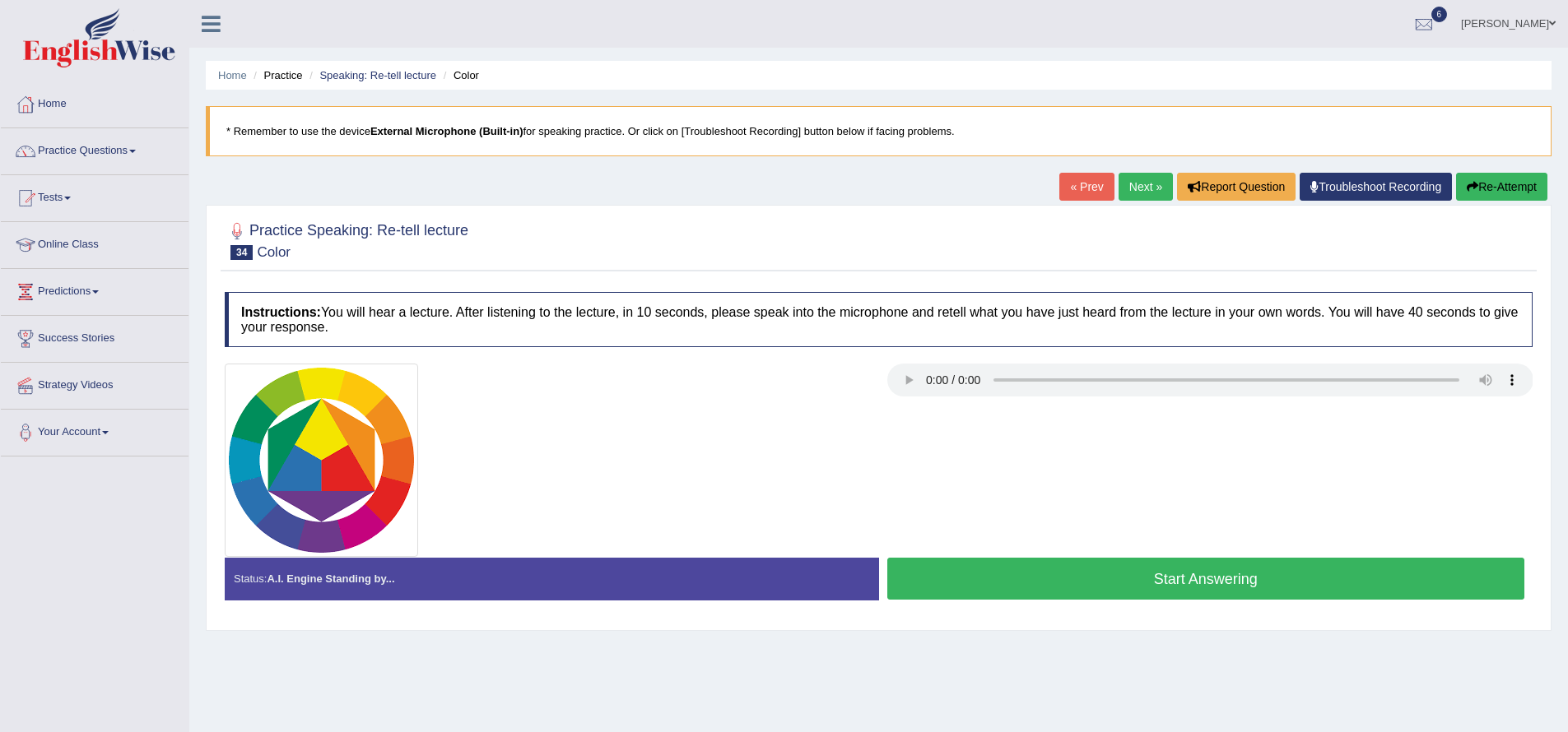
click at [1051, 582] on button "Start Answering" at bounding box center [1206, 579] width 637 height 42
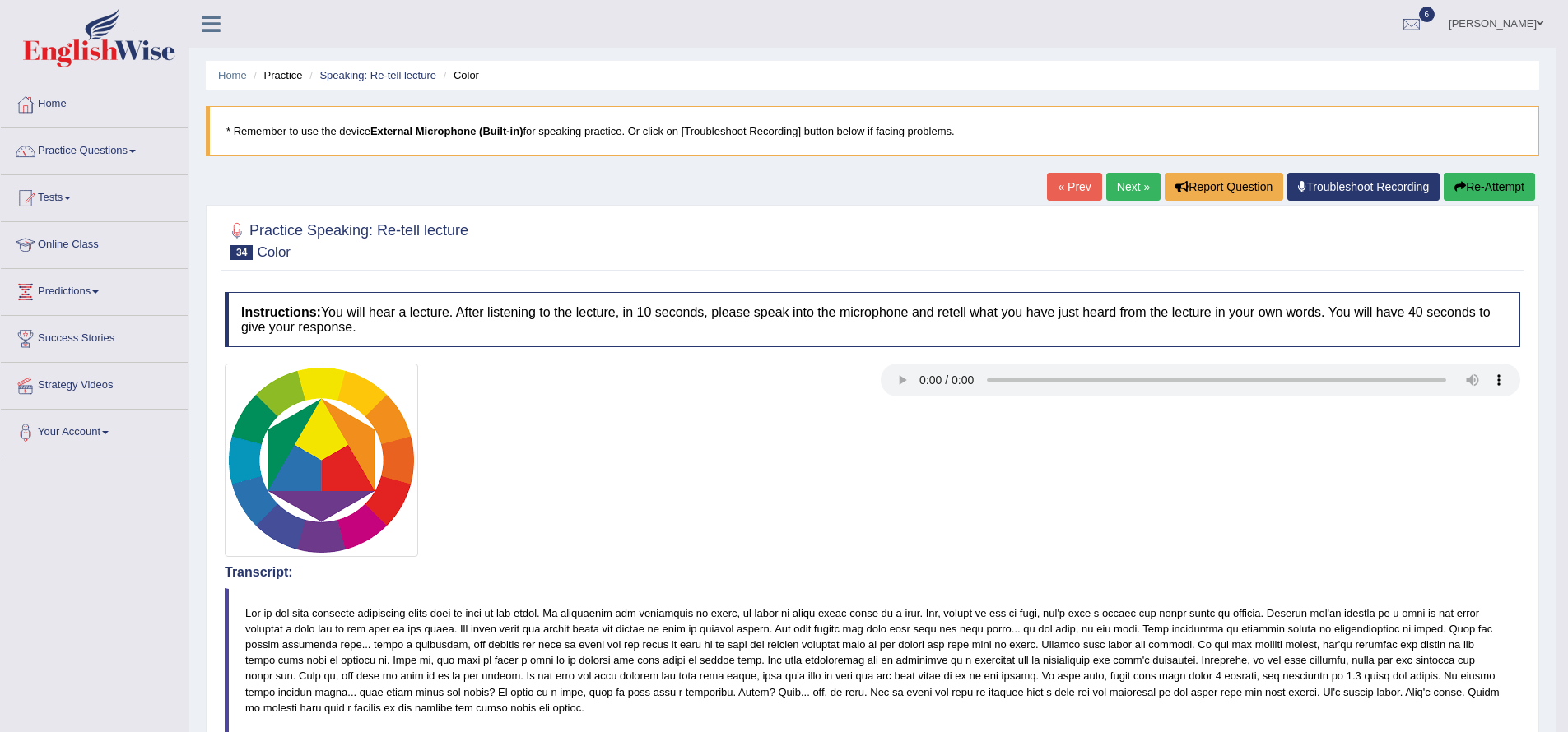
click at [1128, 176] on link "Next »" at bounding box center [1133, 186] width 55 height 28
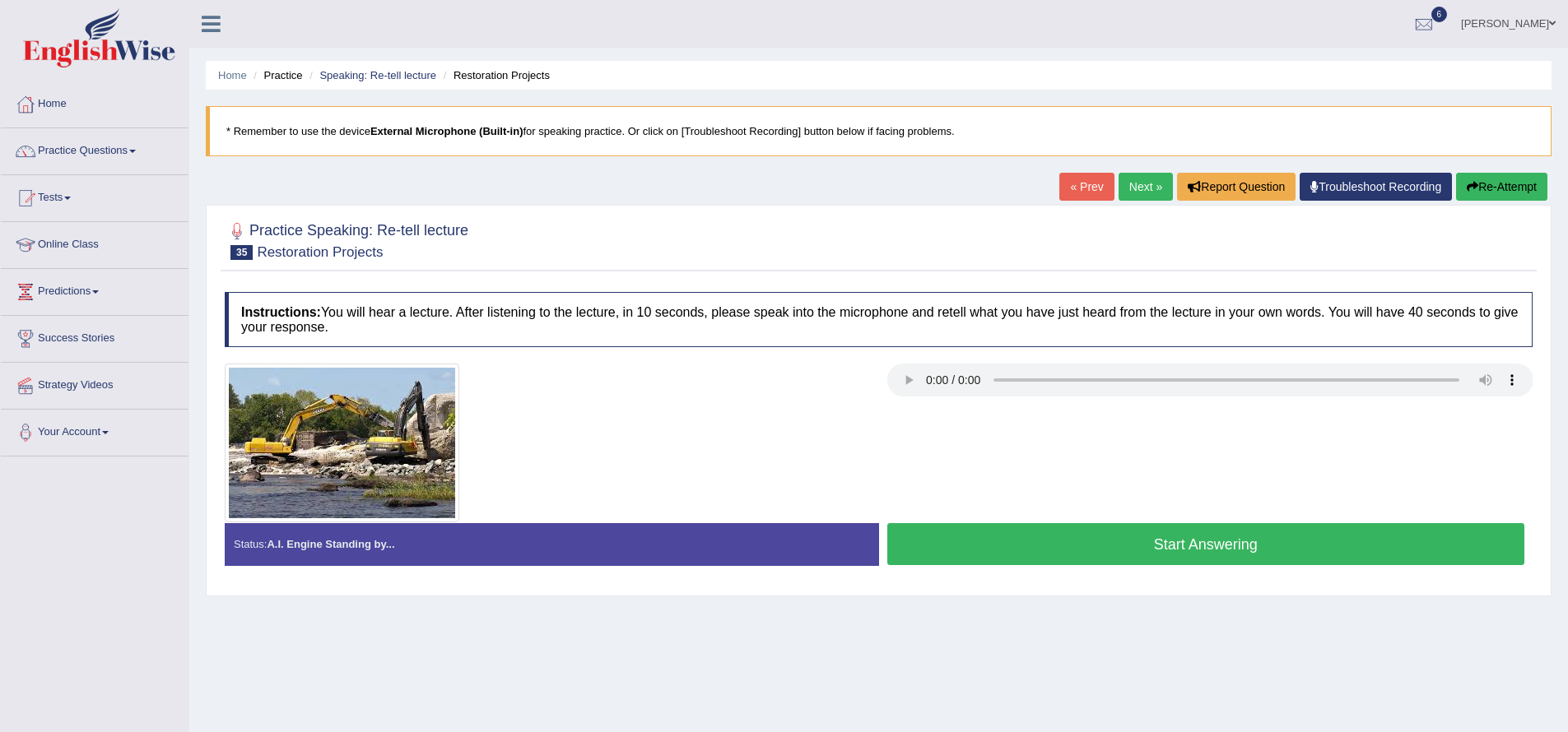
click at [1120, 541] on button "Start Answering" at bounding box center [1206, 544] width 637 height 42
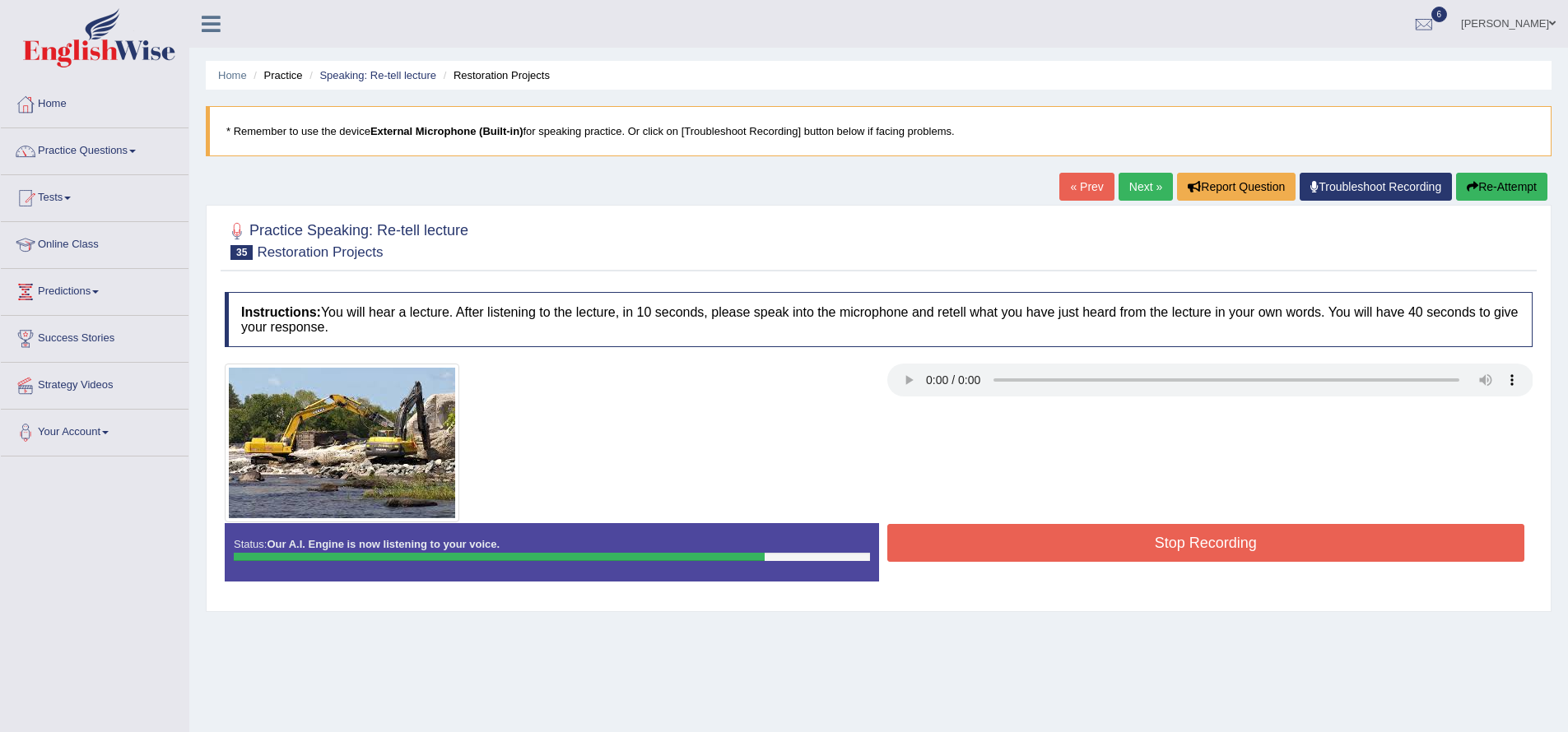
click at [1141, 544] on button "Stop Recording" at bounding box center [1206, 542] width 637 height 37
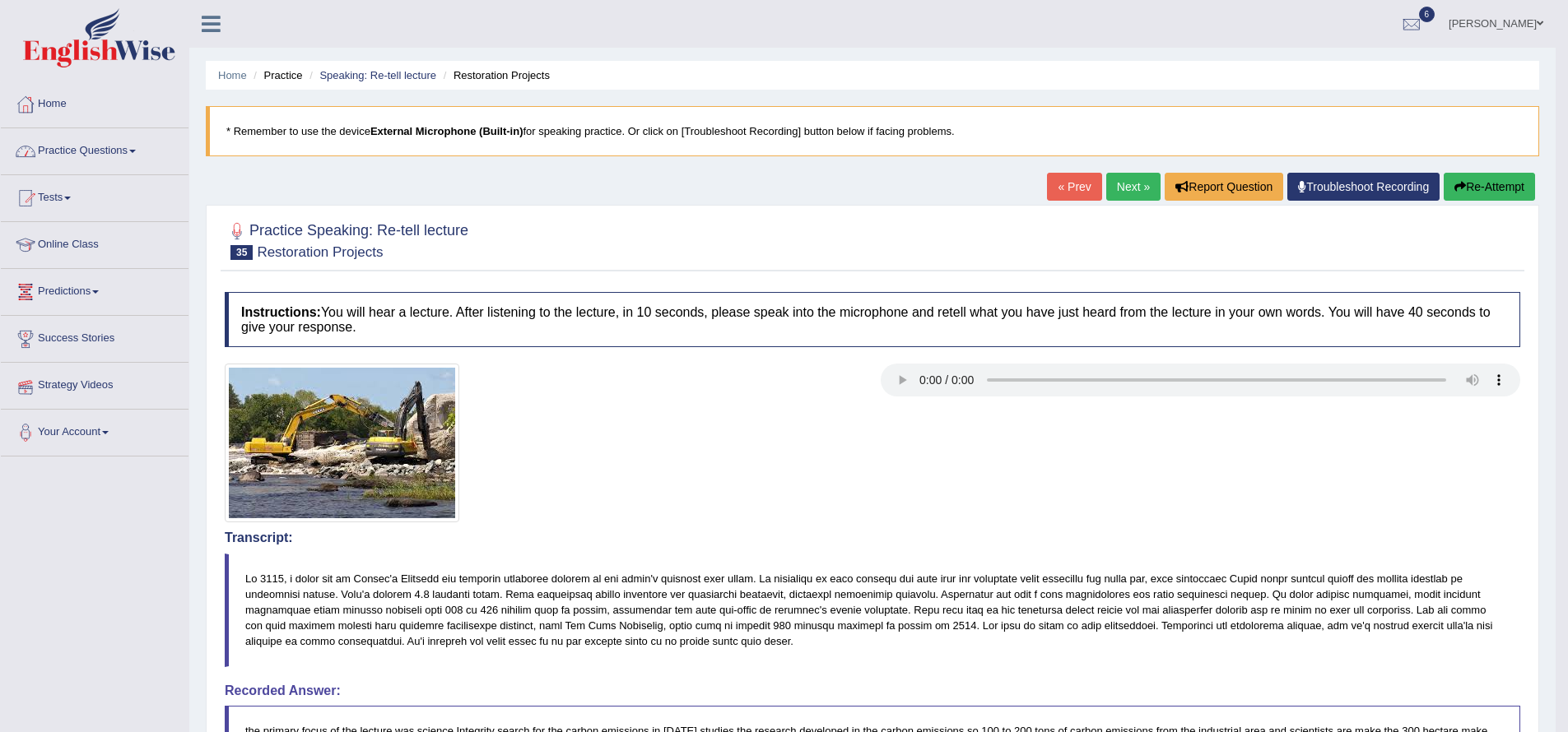
click at [144, 154] on link "Practice Questions" at bounding box center [95, 149] width 188 height 41
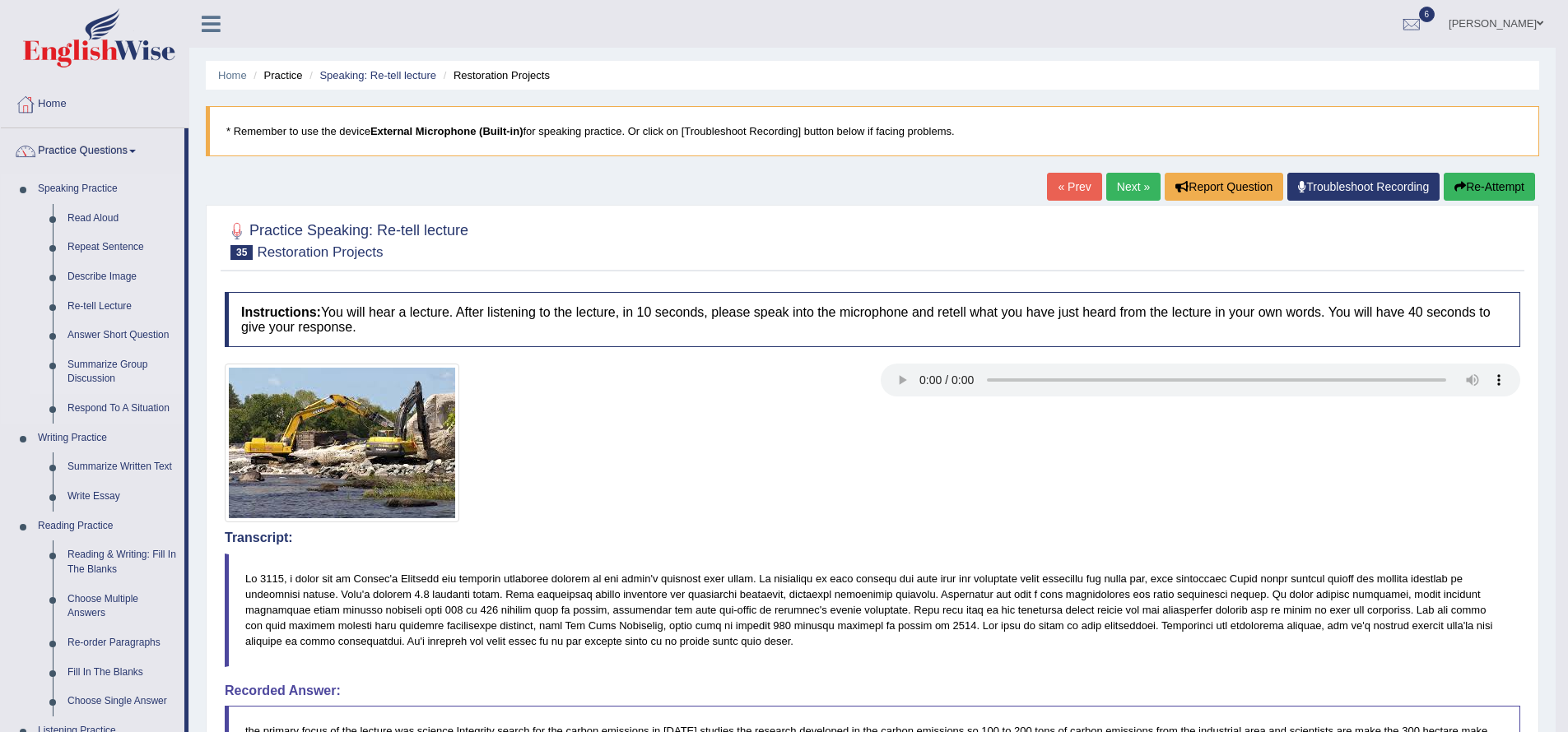
click at [131, 368] on link "Summarize Group Discussion" at bounding box center [123, 373] width 125 height 44
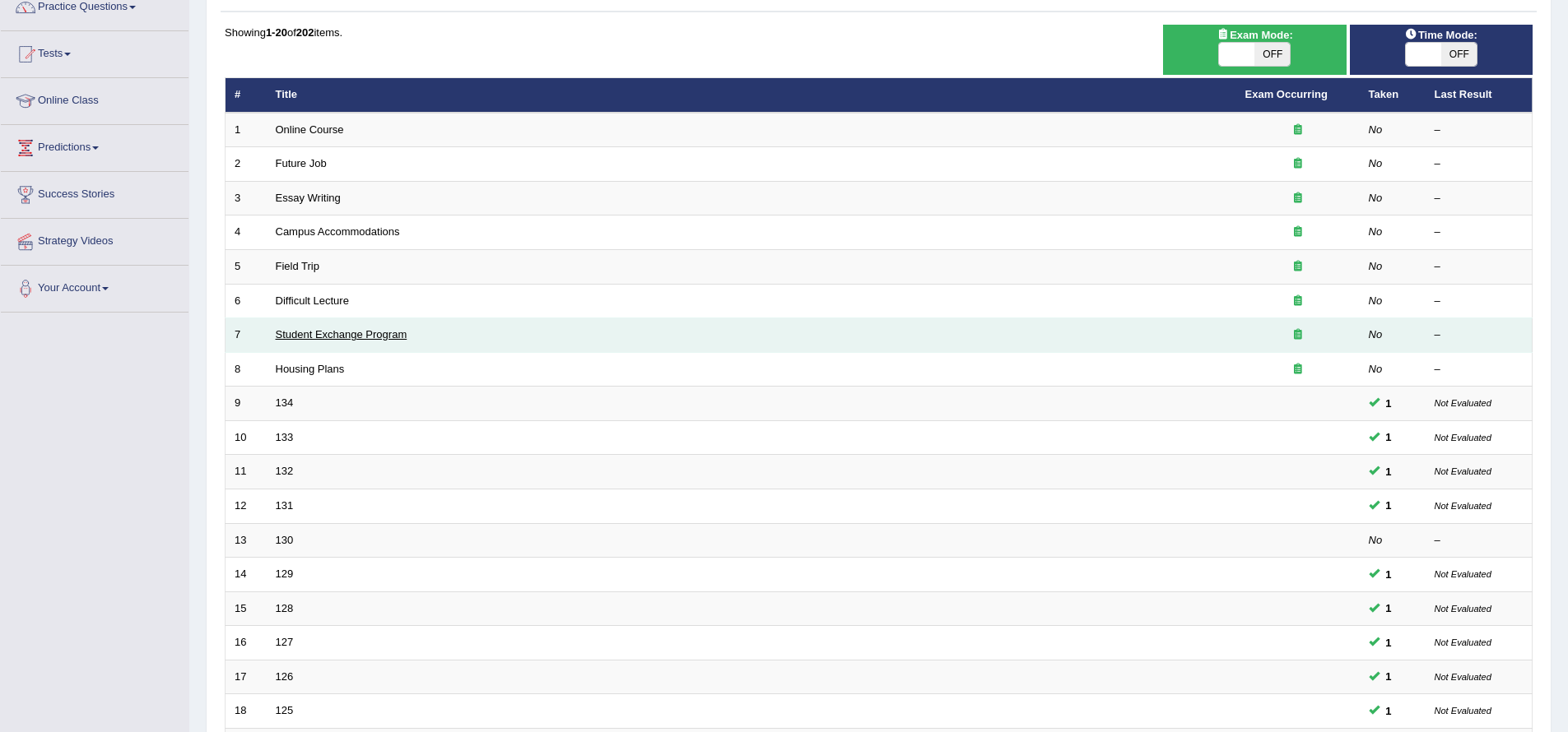
scroll to position [357, 0]
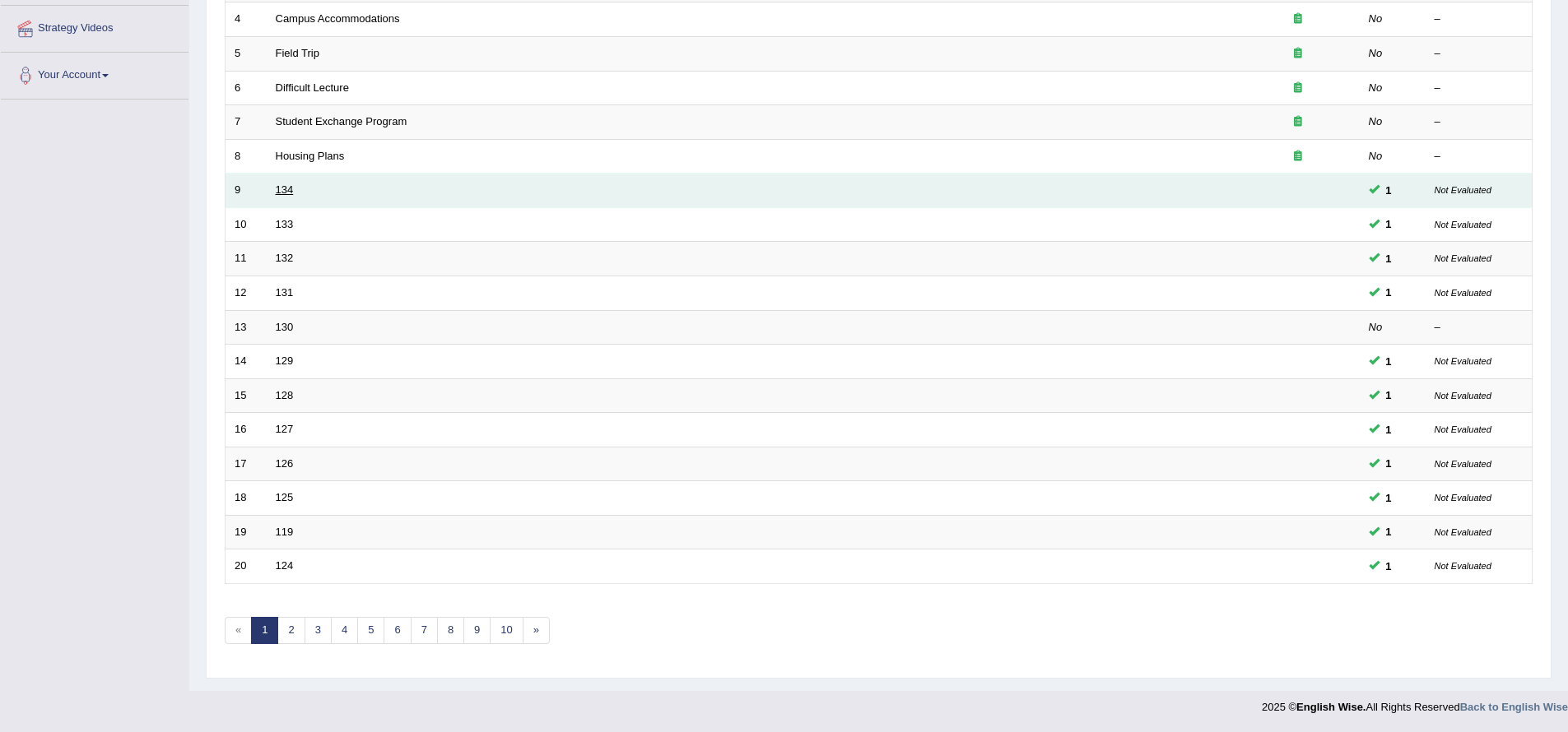
click at [289, 187] on link "134" at bounding box center [285, 189] width 18 height 12
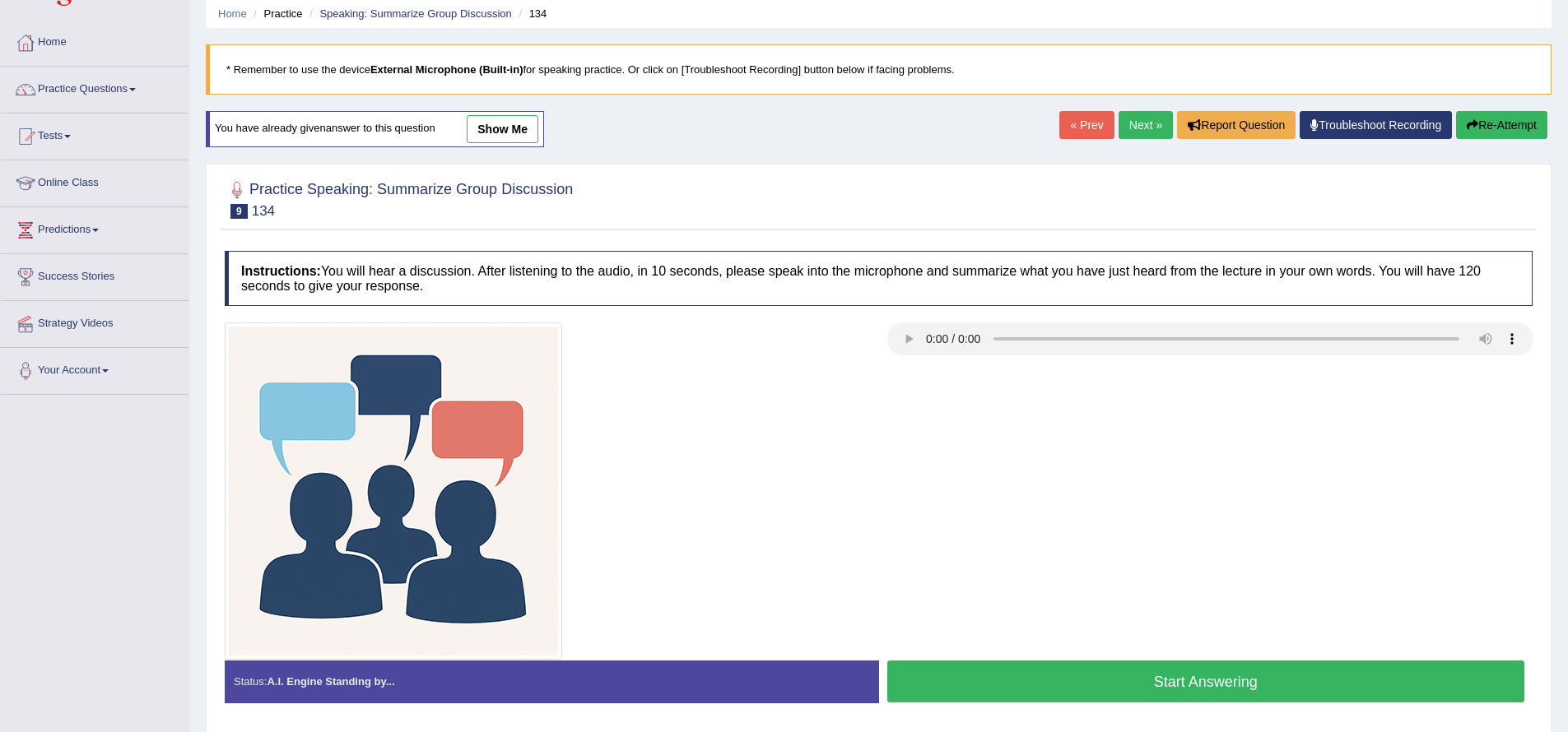
scroll to position [131, 0]
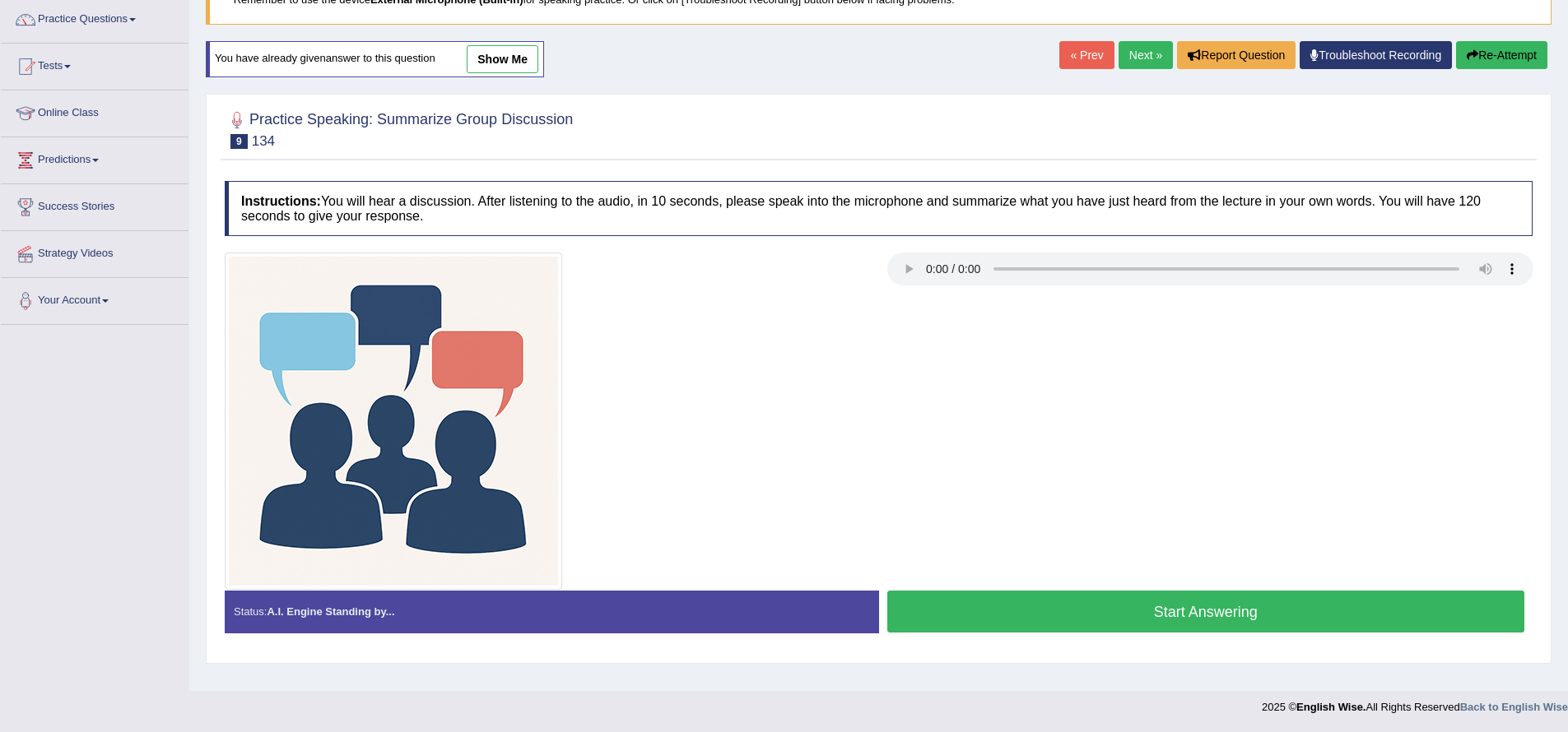
click at [968, 623] on button "Start Answering" at bounding box center [1206, 611] width 637 height 42
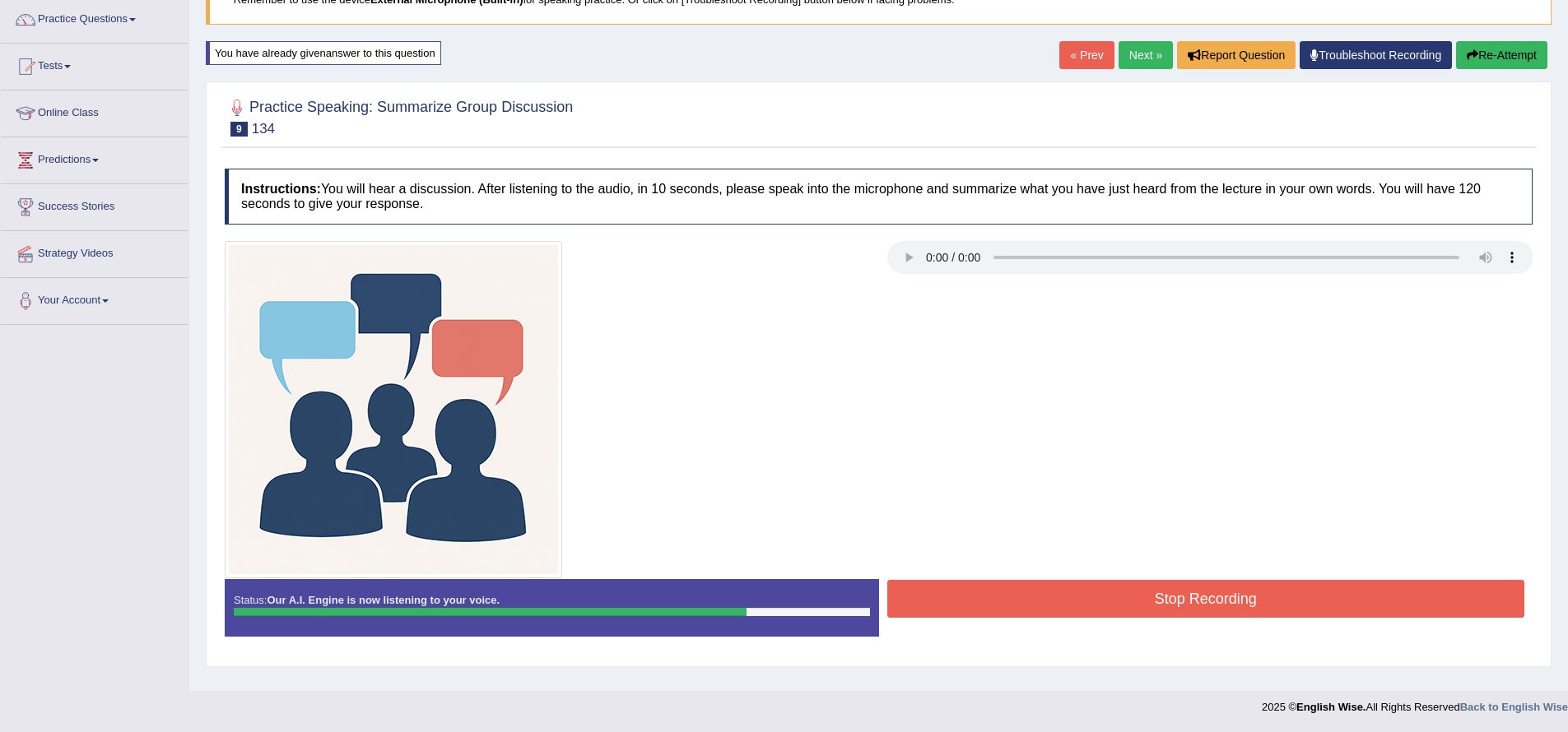
click at [1026, 595] on button "Stop Recording" at bounding box center [1206, 598] width 637 height 37
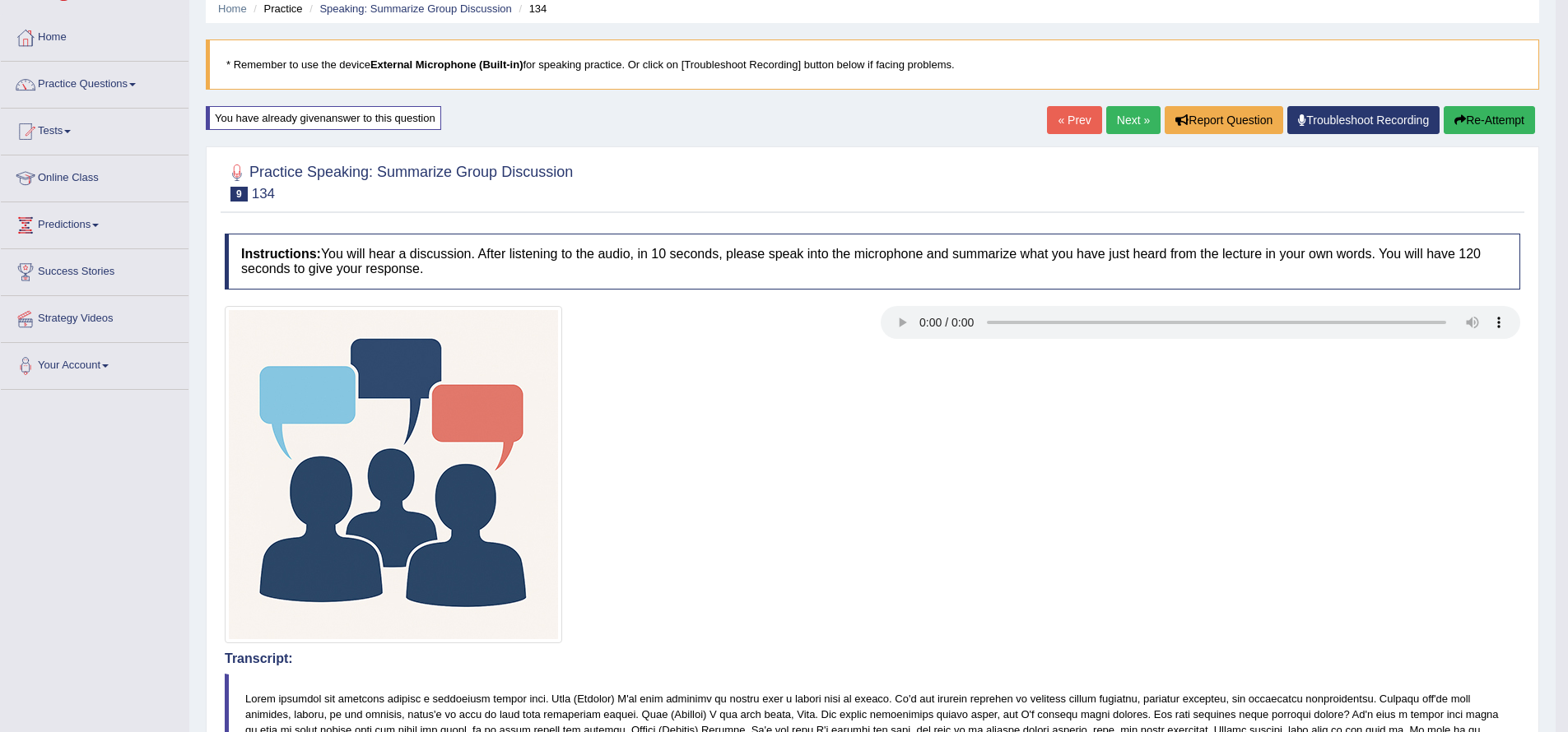
scroll to position [0, 0]
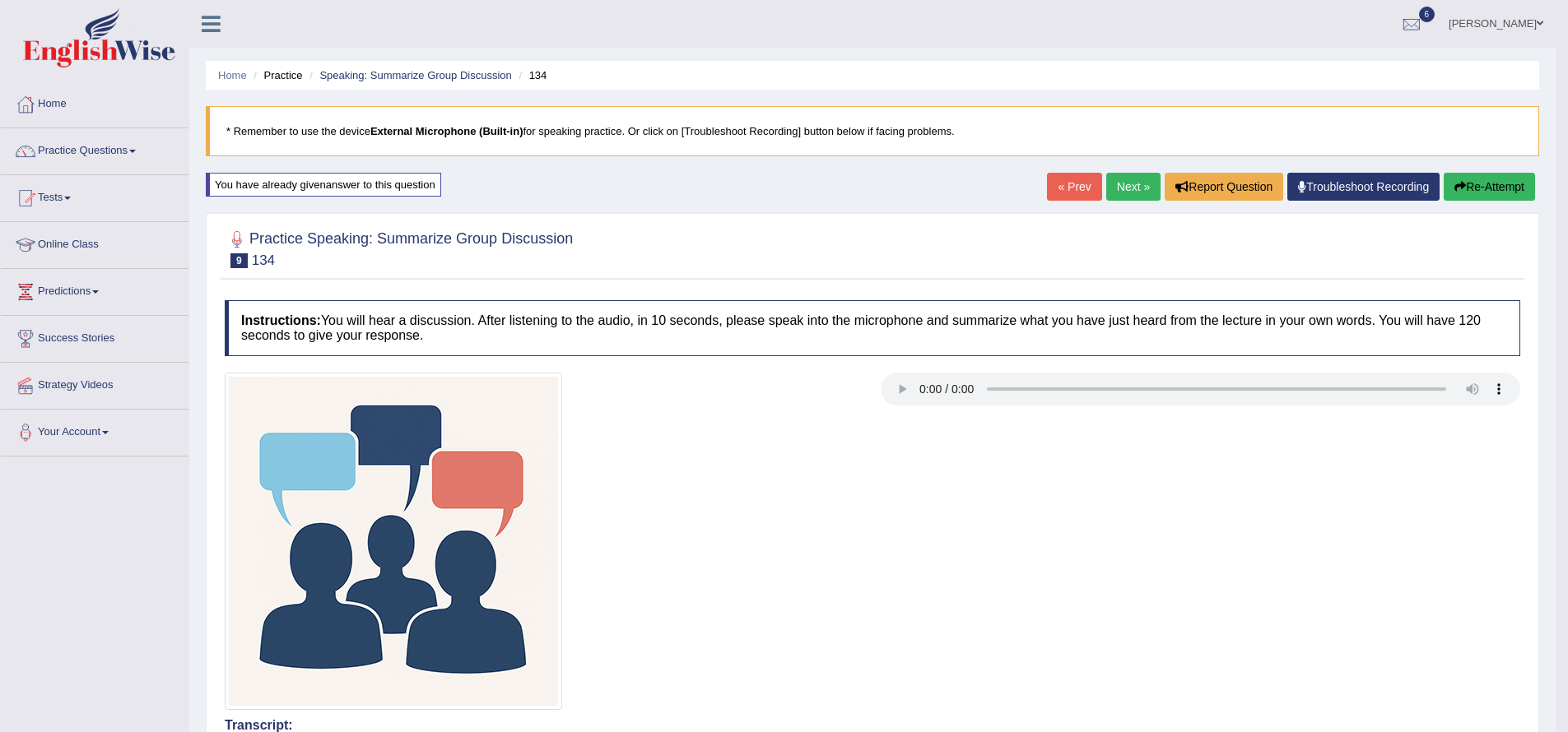
click at [1109, 188] on link "Next »" at bounding box center [1133, 186] width 55 height 28
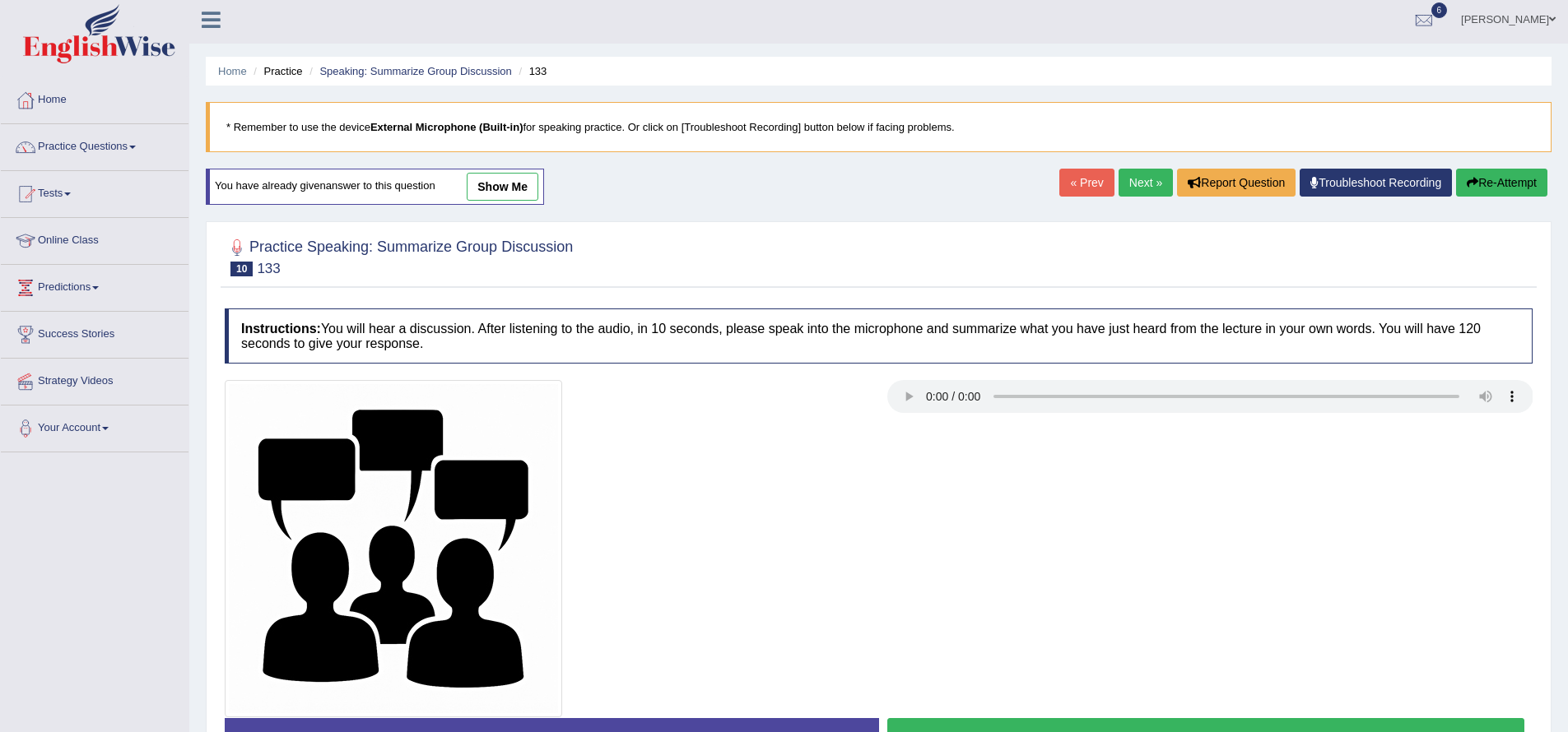
scroll to position [131, 0]
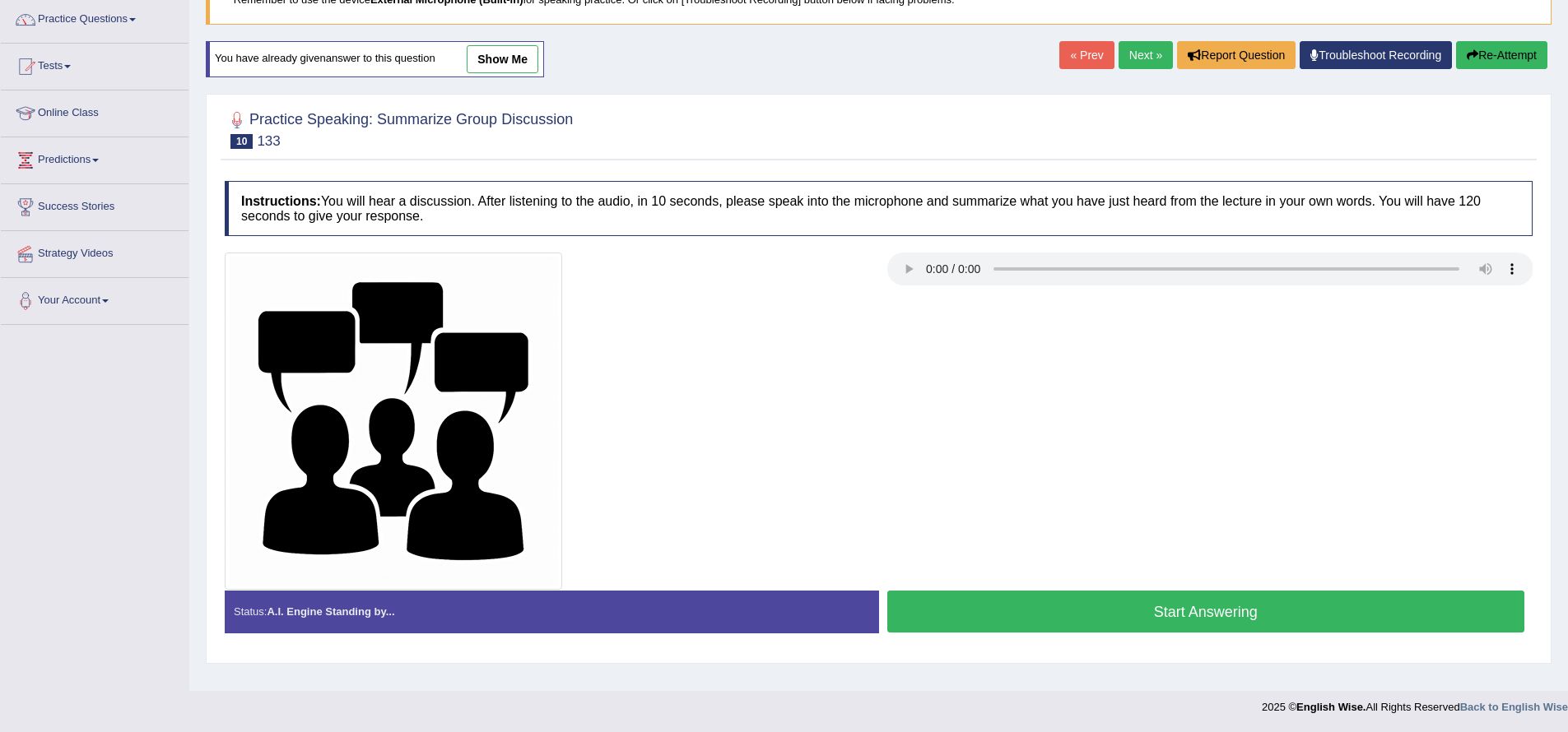
click at [1058, 606] on button "Start Answering" at bounding box center [1206, 611] width 637 height 42
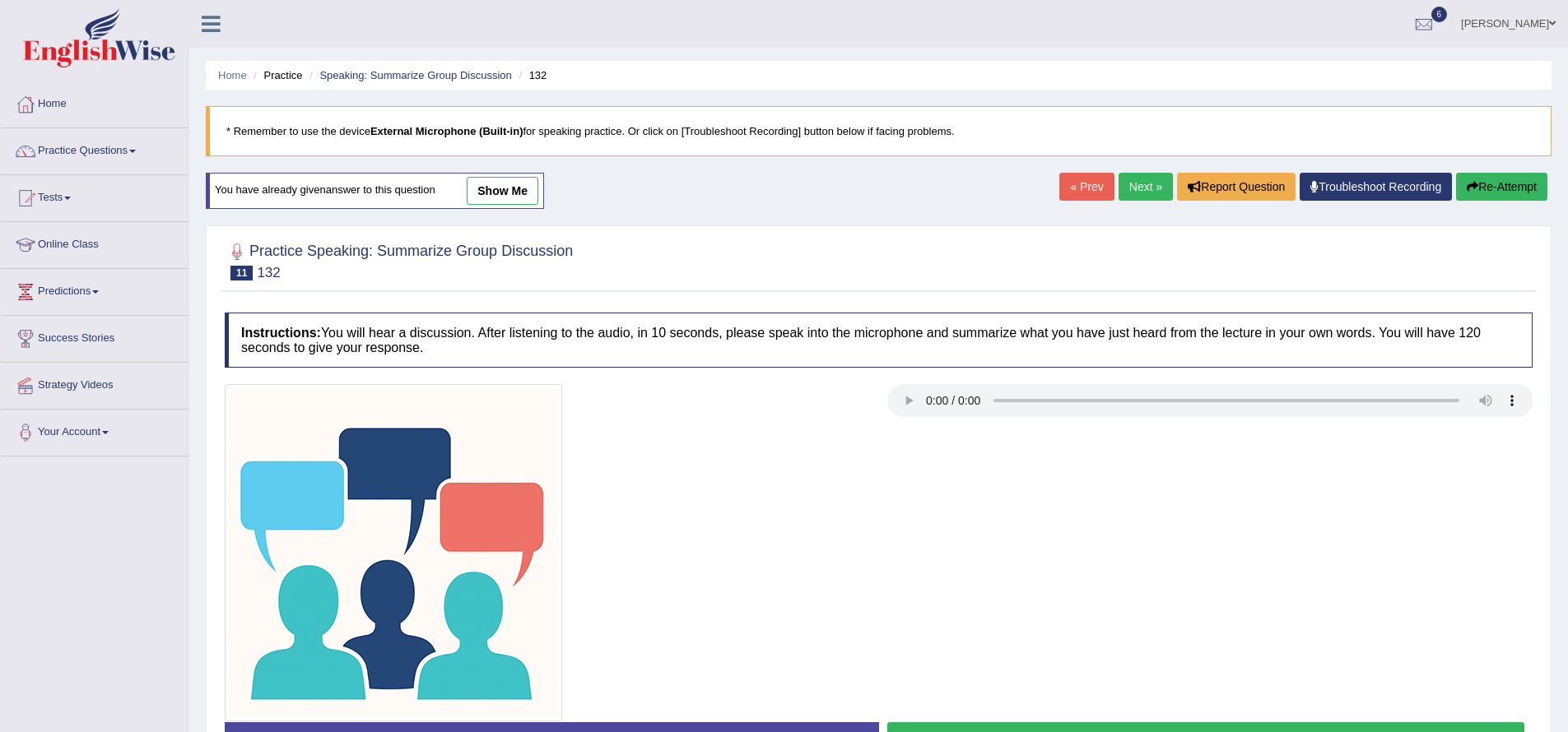
scroll to position [131, 0]
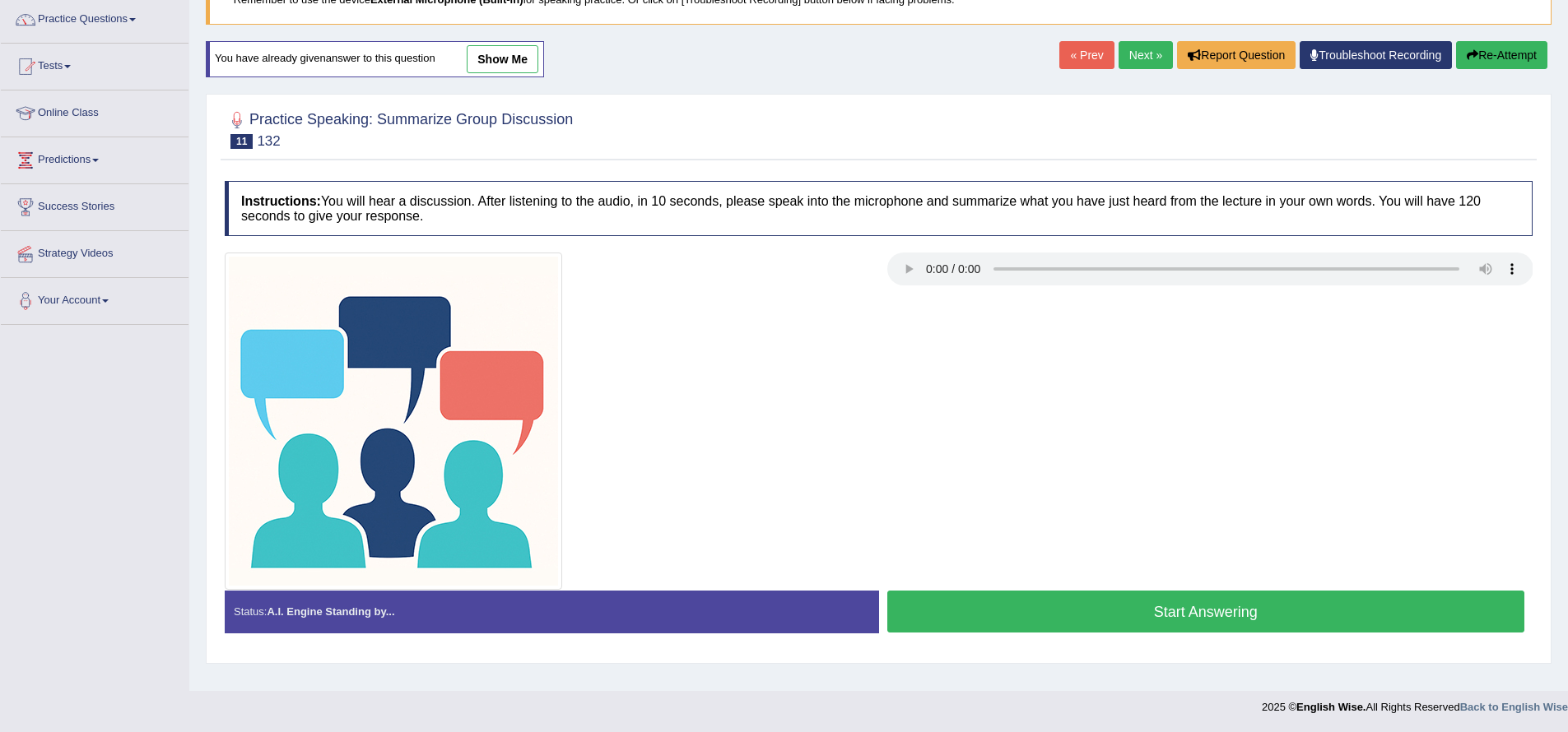
click at [992, 627] on button "Start Answering" at bounding box center [1206, 611] width 637 height 42
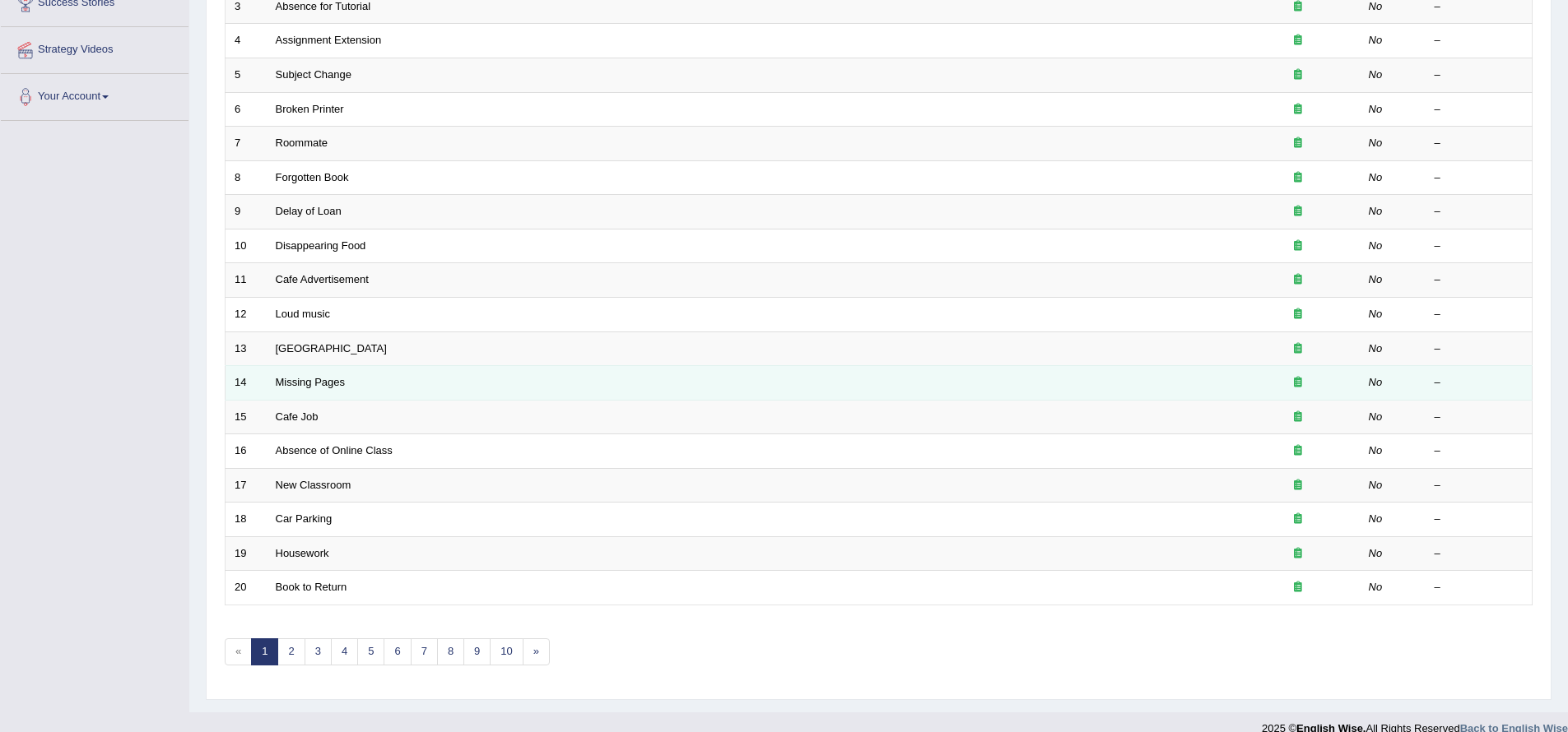
scroll to position [176, 0]
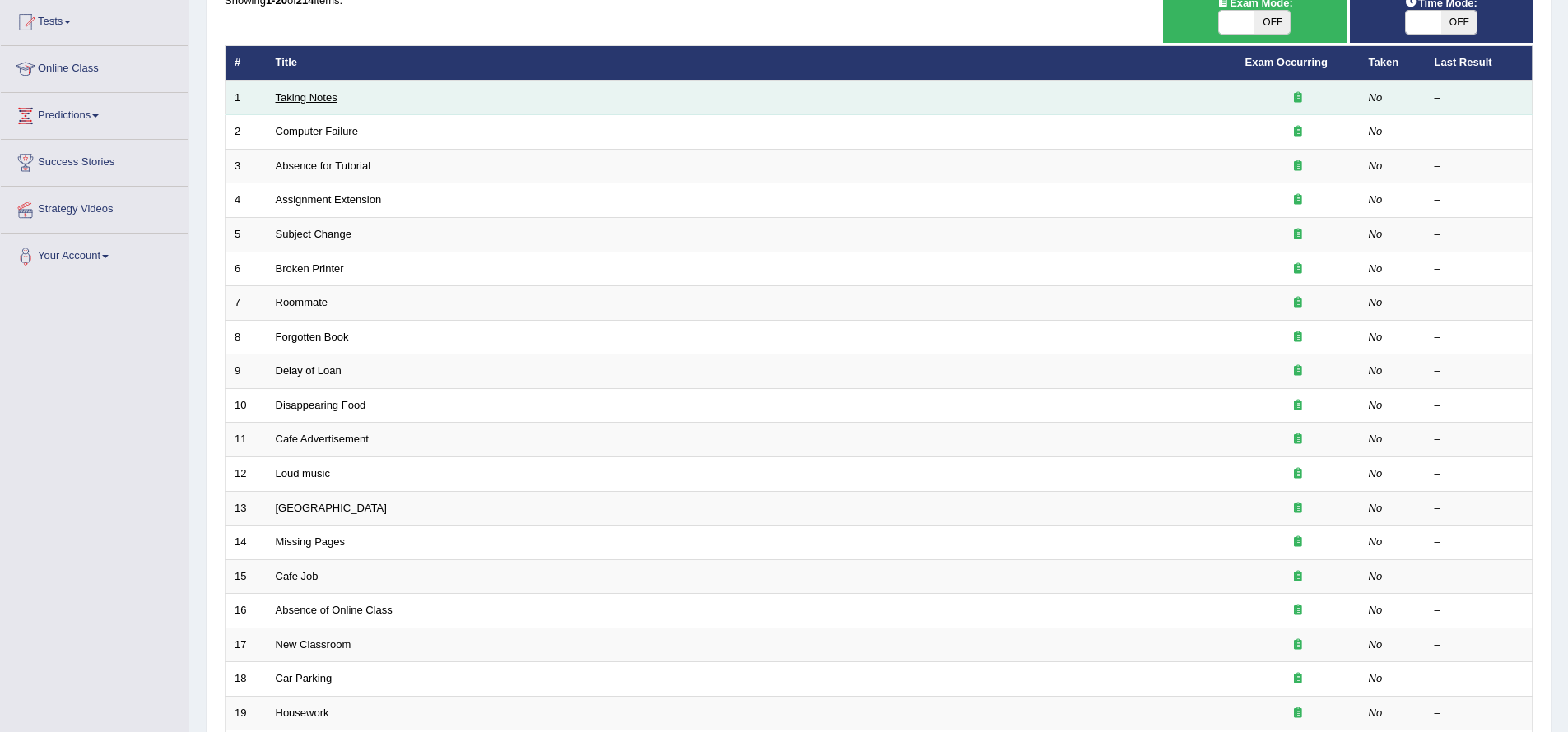
click at [306, 95] on link "Taking Notes" at bounding box center [307, 97] width 61 height 12
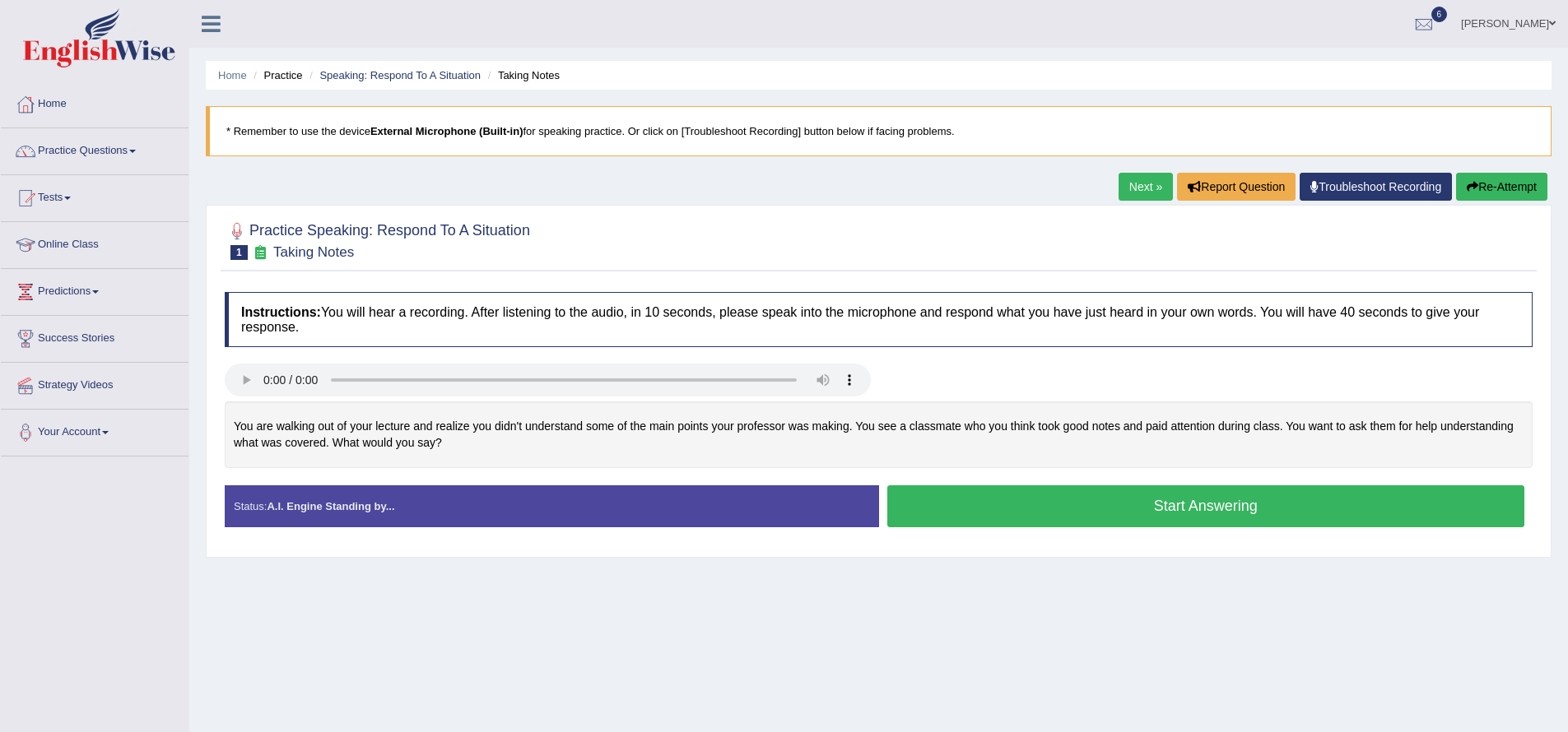
click at [1269, 506] on button "Start Answering" at bounding box center [1206, 507] width 637 height 42
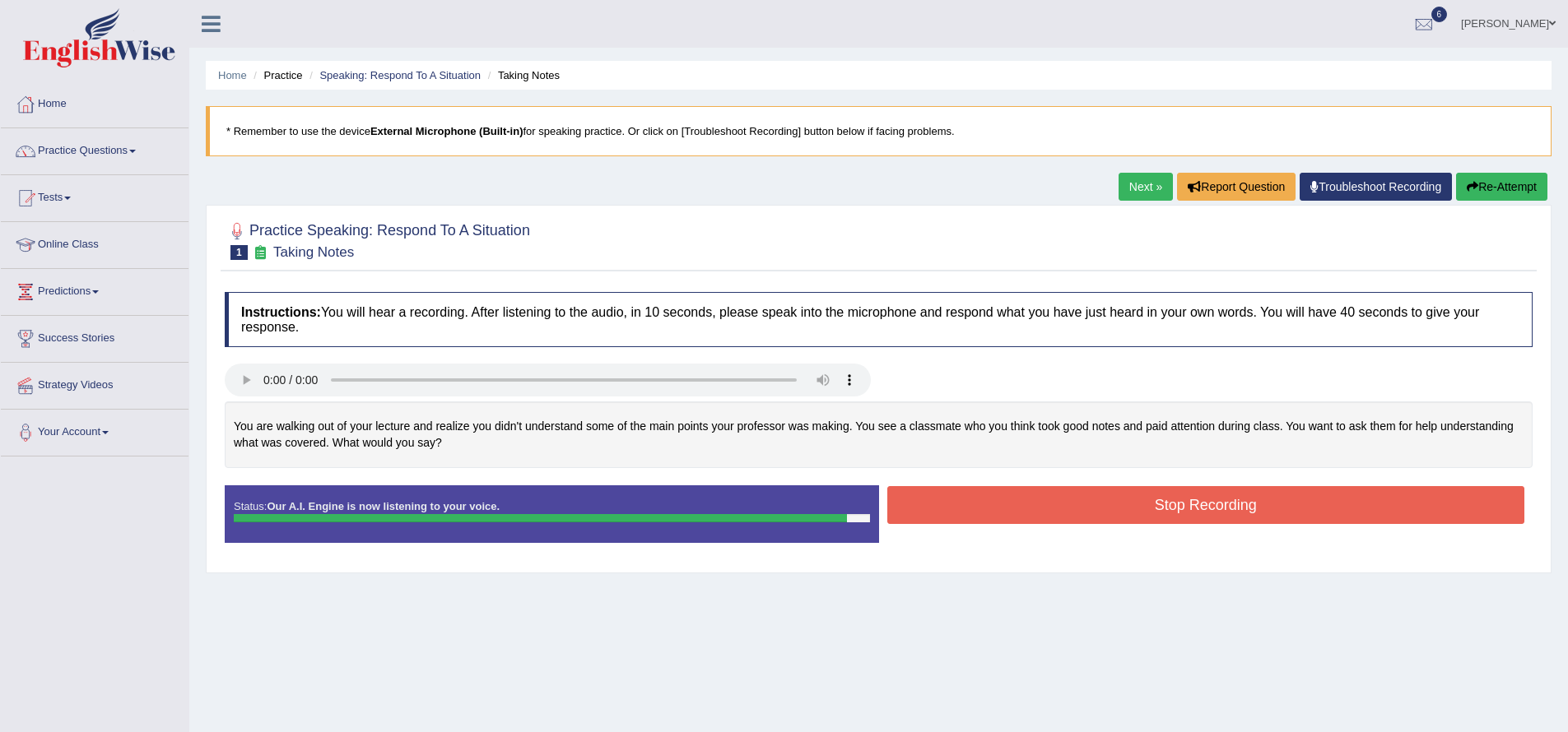
click at [1279, 510] on button "Stop Recording" at bounding box center [1206, 504] width 637 height 37
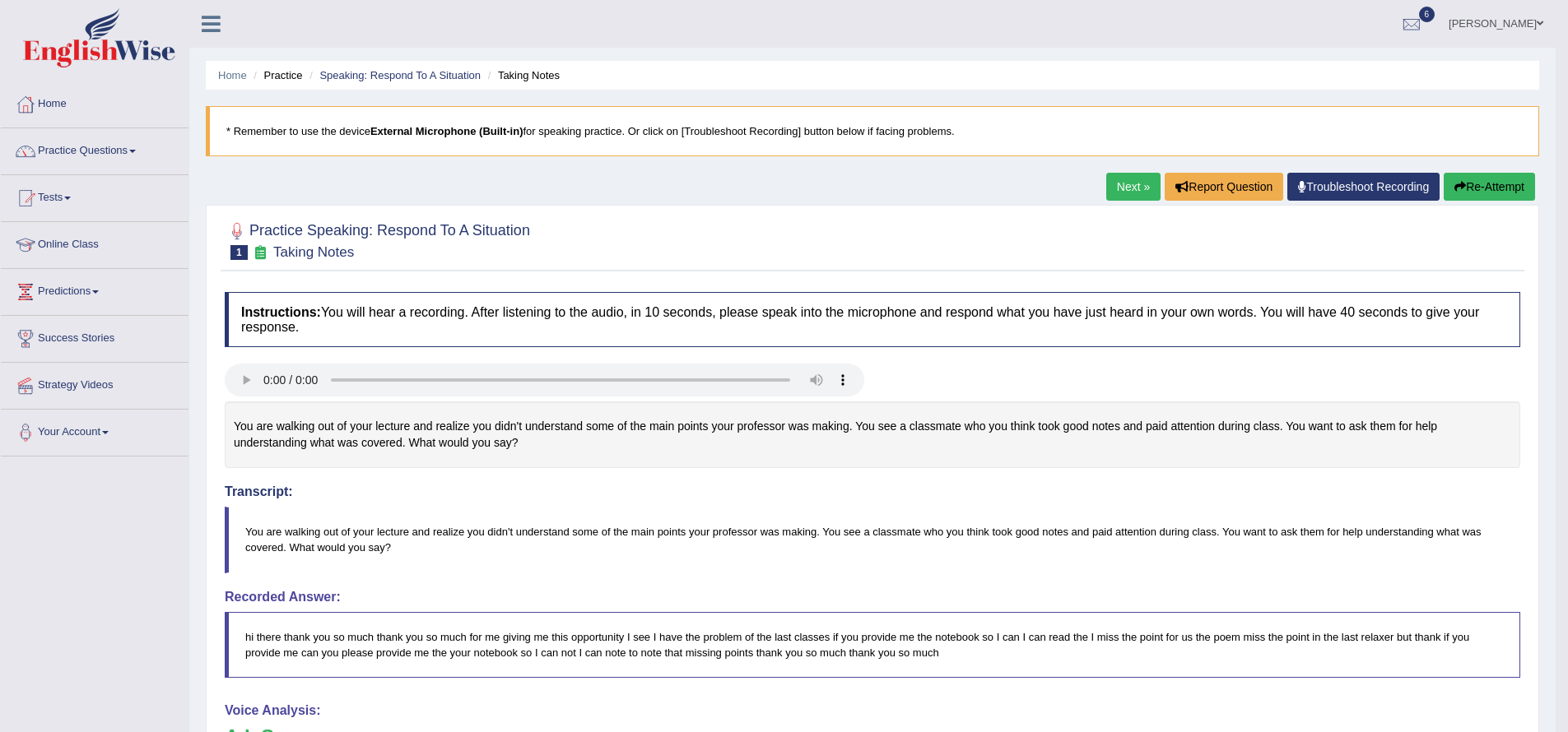
scroll to position [439, 0]
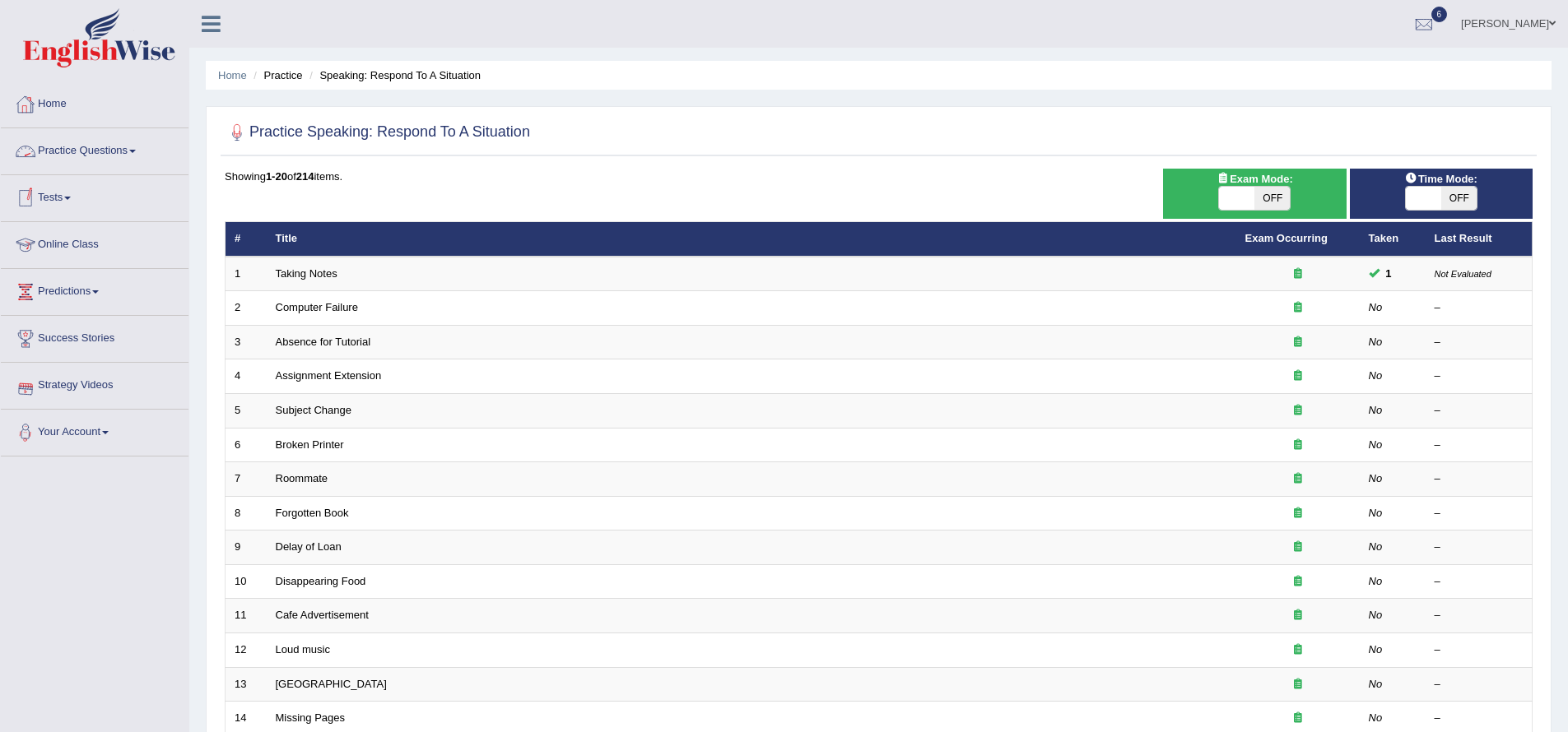
click at [142, 155] on link "Practice Questions" at bounding box center [95, 149] width 188 height 41
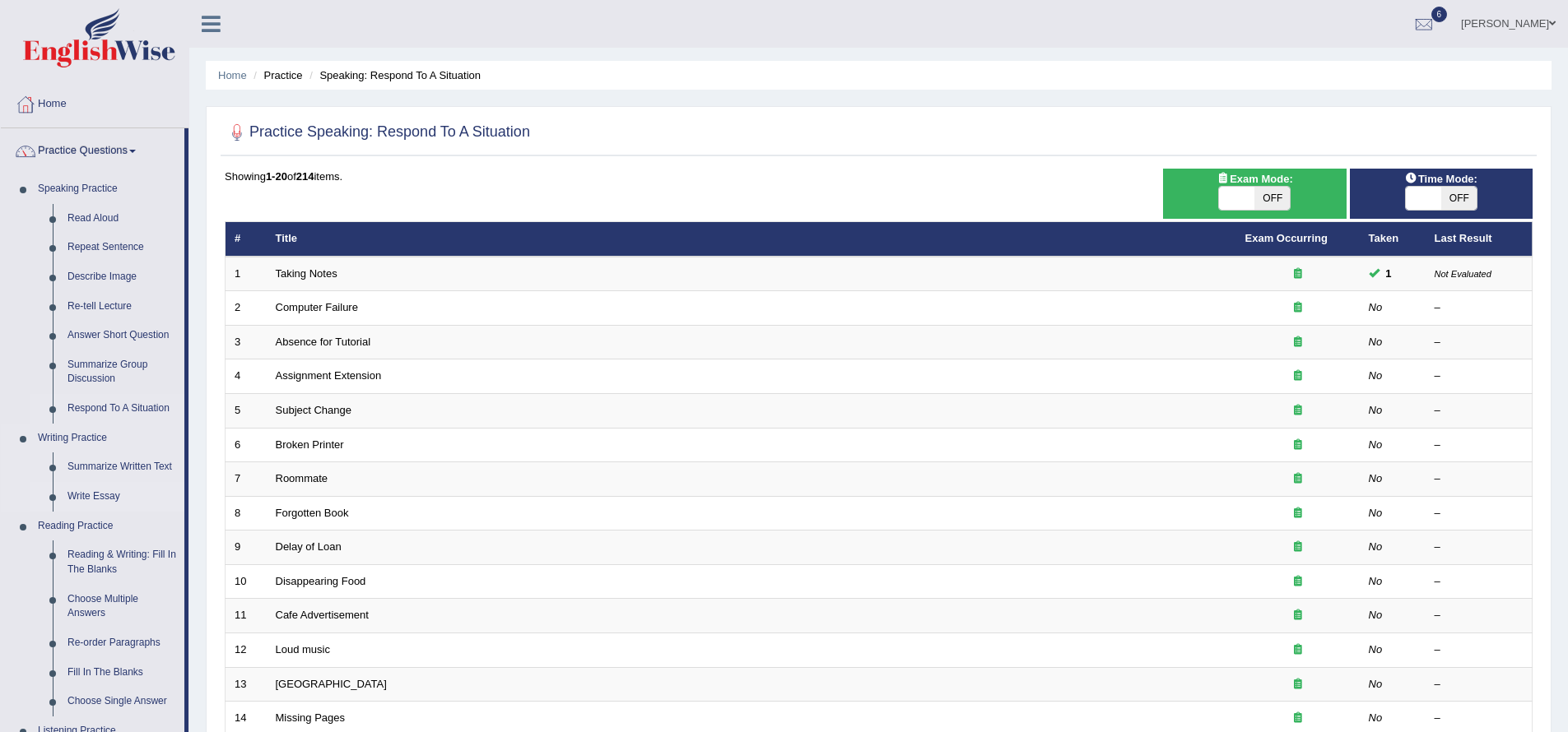
click at [110, 495] on link "Write Essay" at bounding box center [123, 496] width 125 height 30
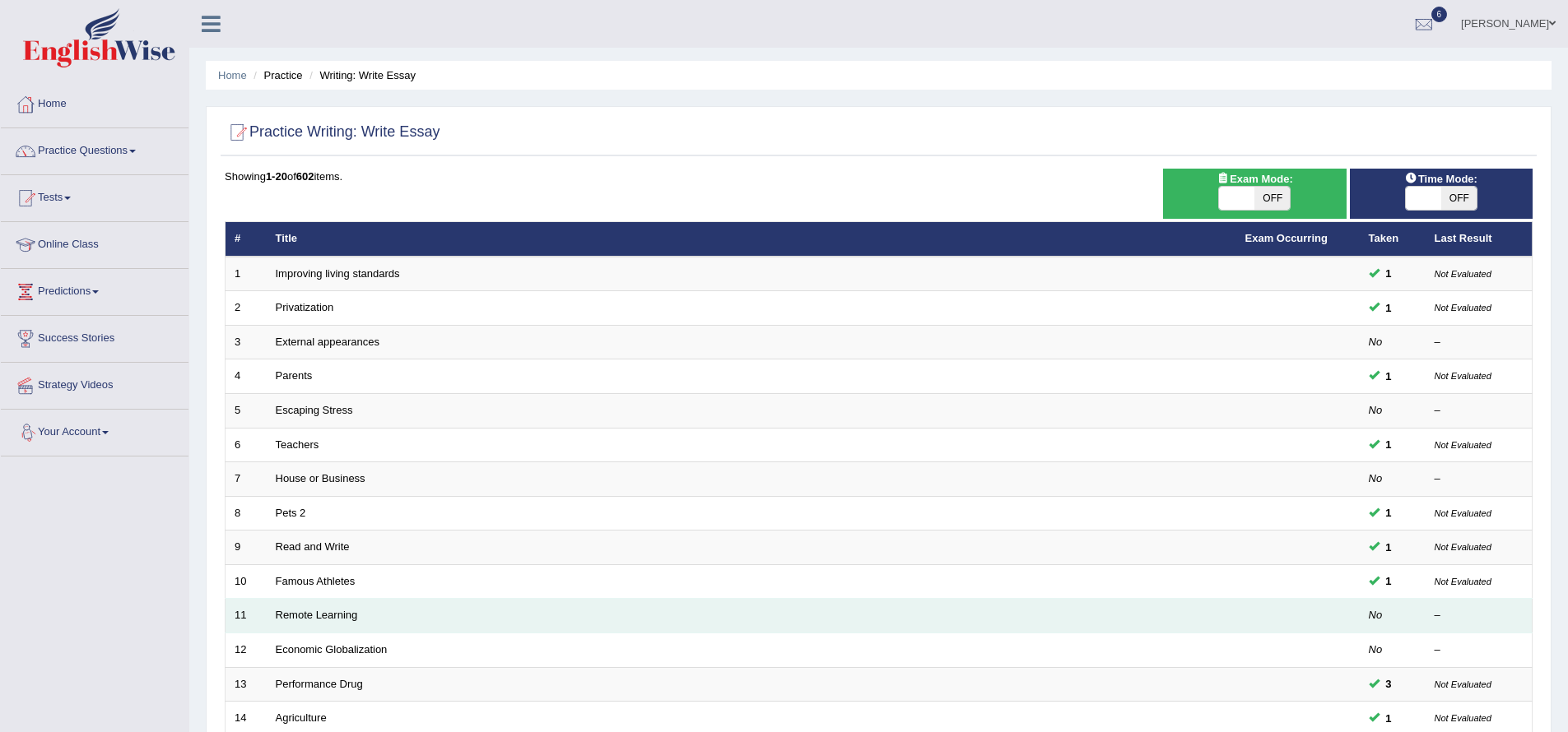
click at [968, 625] on td "Remote Learning" at bounding box center [750, 616] width 969 height 34
click at [331, 611] on link "Remote Learning" at bounding box center [317, 614] width 82 height 12
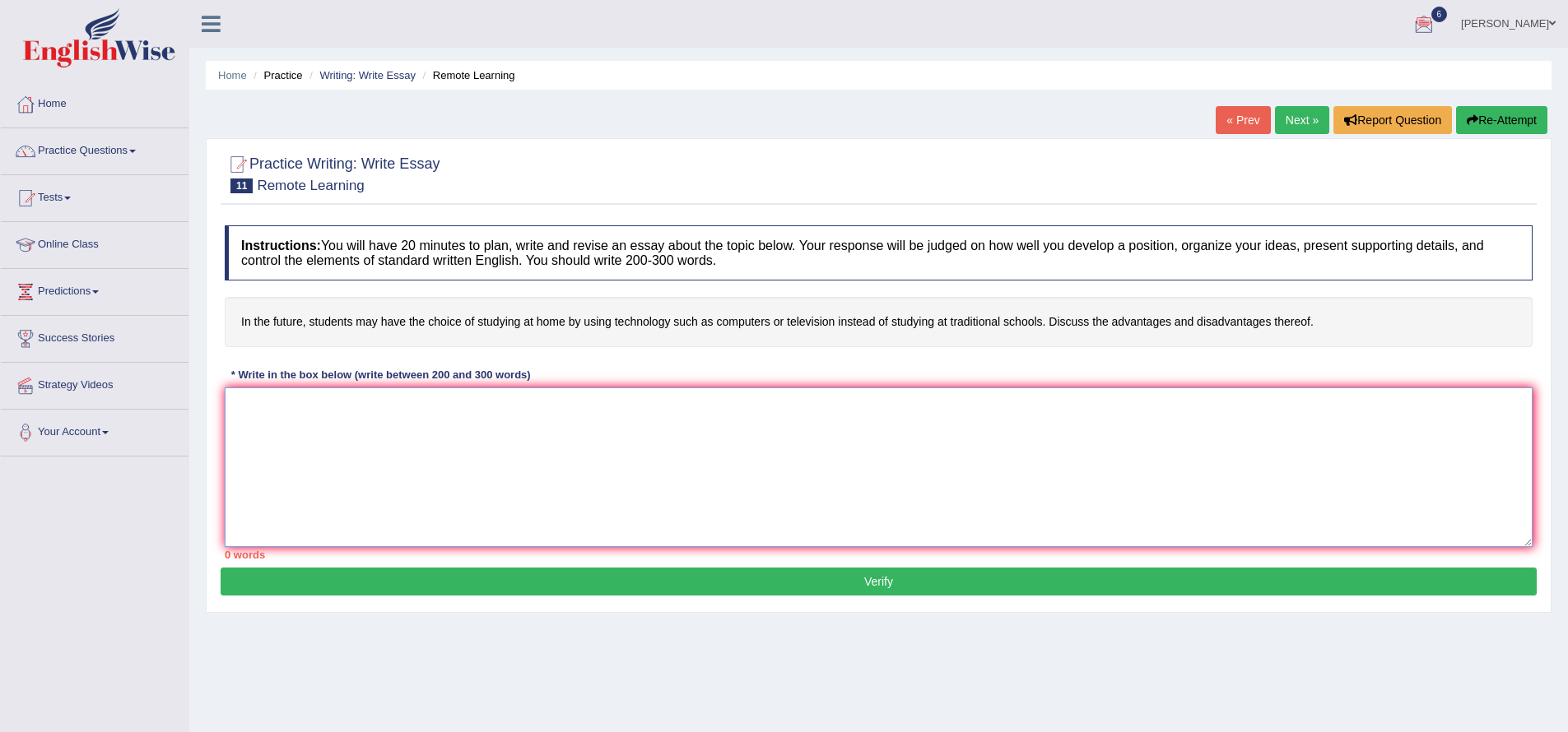
click at [364, 437] on textarea at bounding box center [878, 467] width 1307 height 160
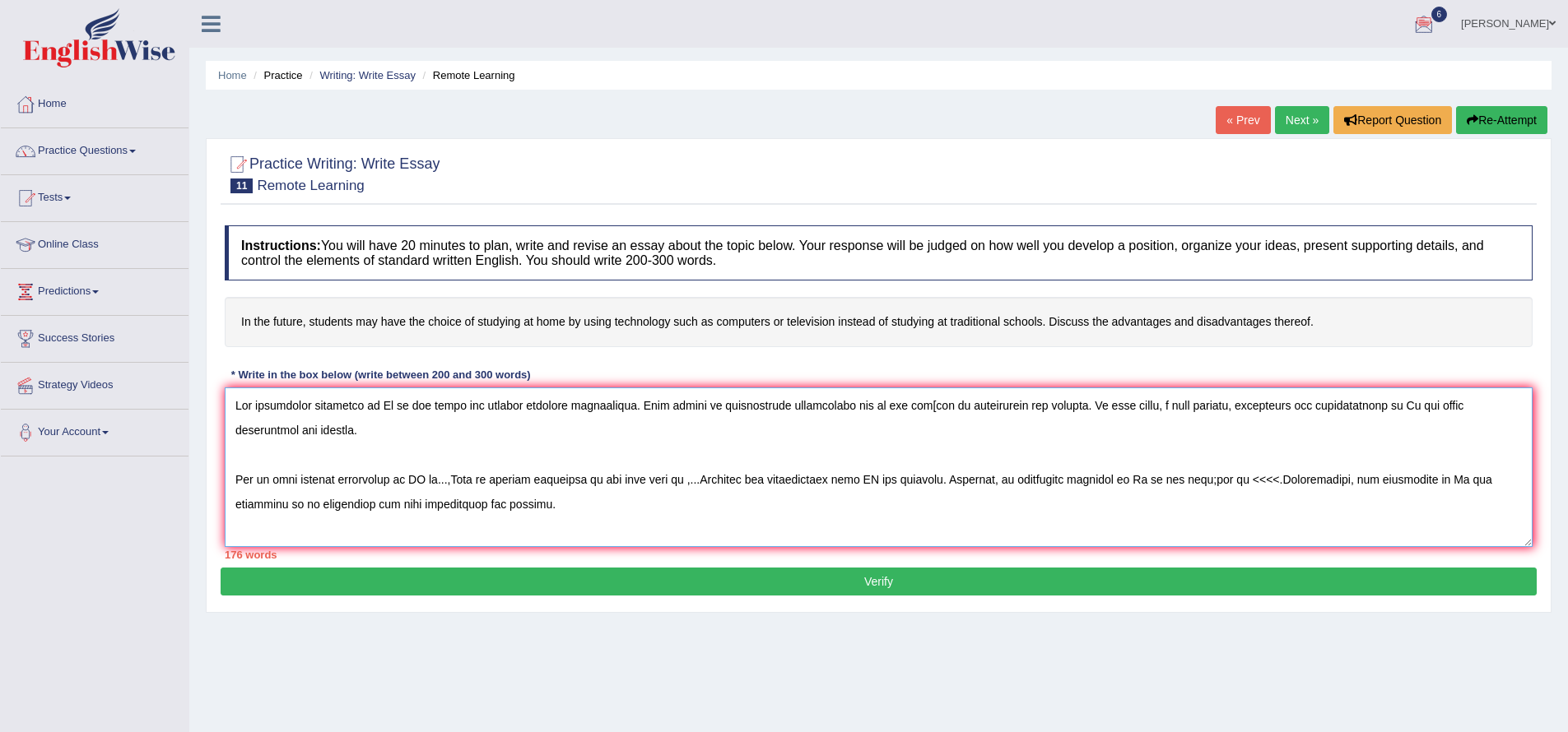
scroll to position [99, 0]
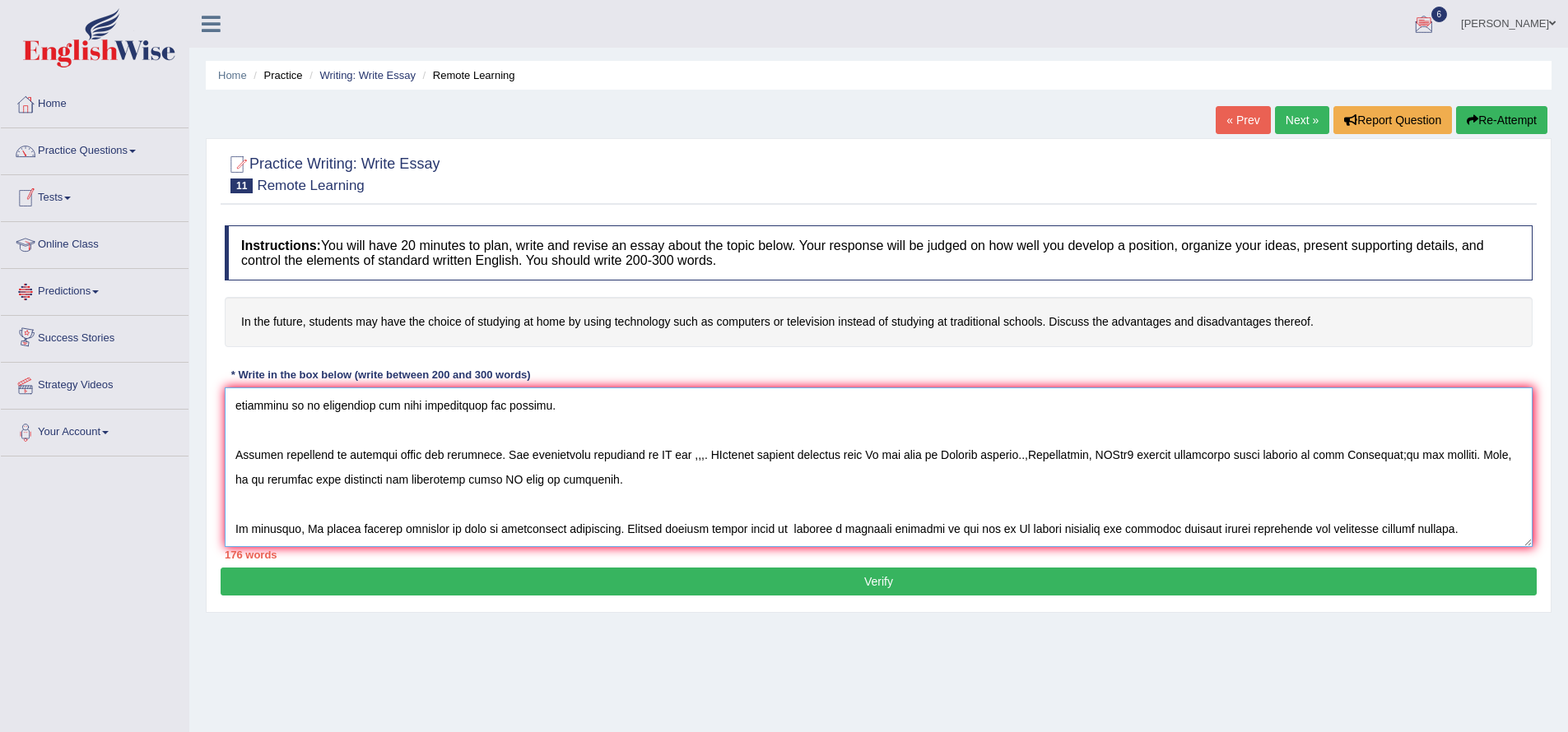
type textarea "The increasing influence of Et on our lives has ignited numerous discussions. T…"
click at [1475, 113] on button "Re-Attempt" at bounding box center [1501, 120] width 91 height 28
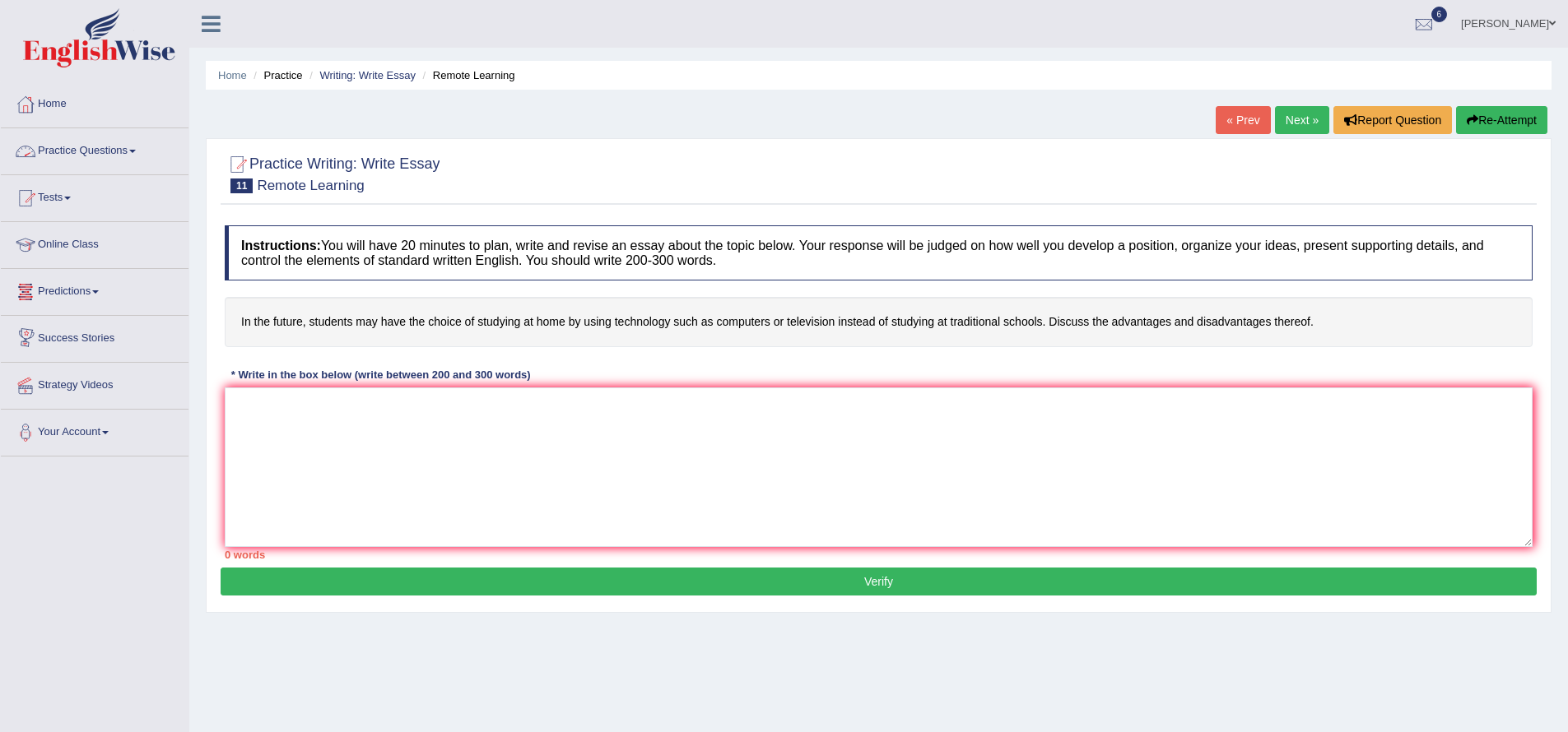
click at [136, 149] on span at bounding box center [132, 150] width 7 height 3
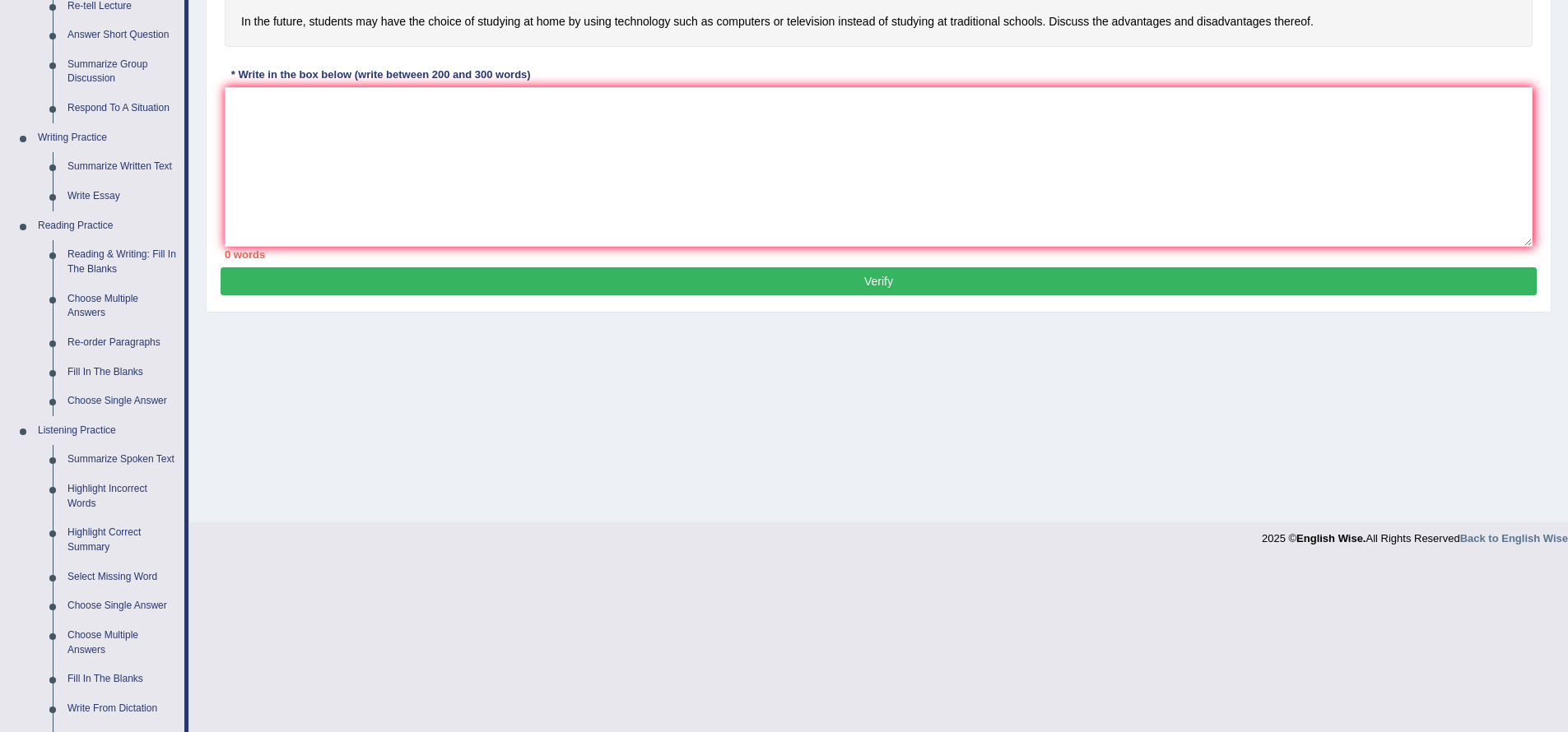
scroll to position [480, 0]
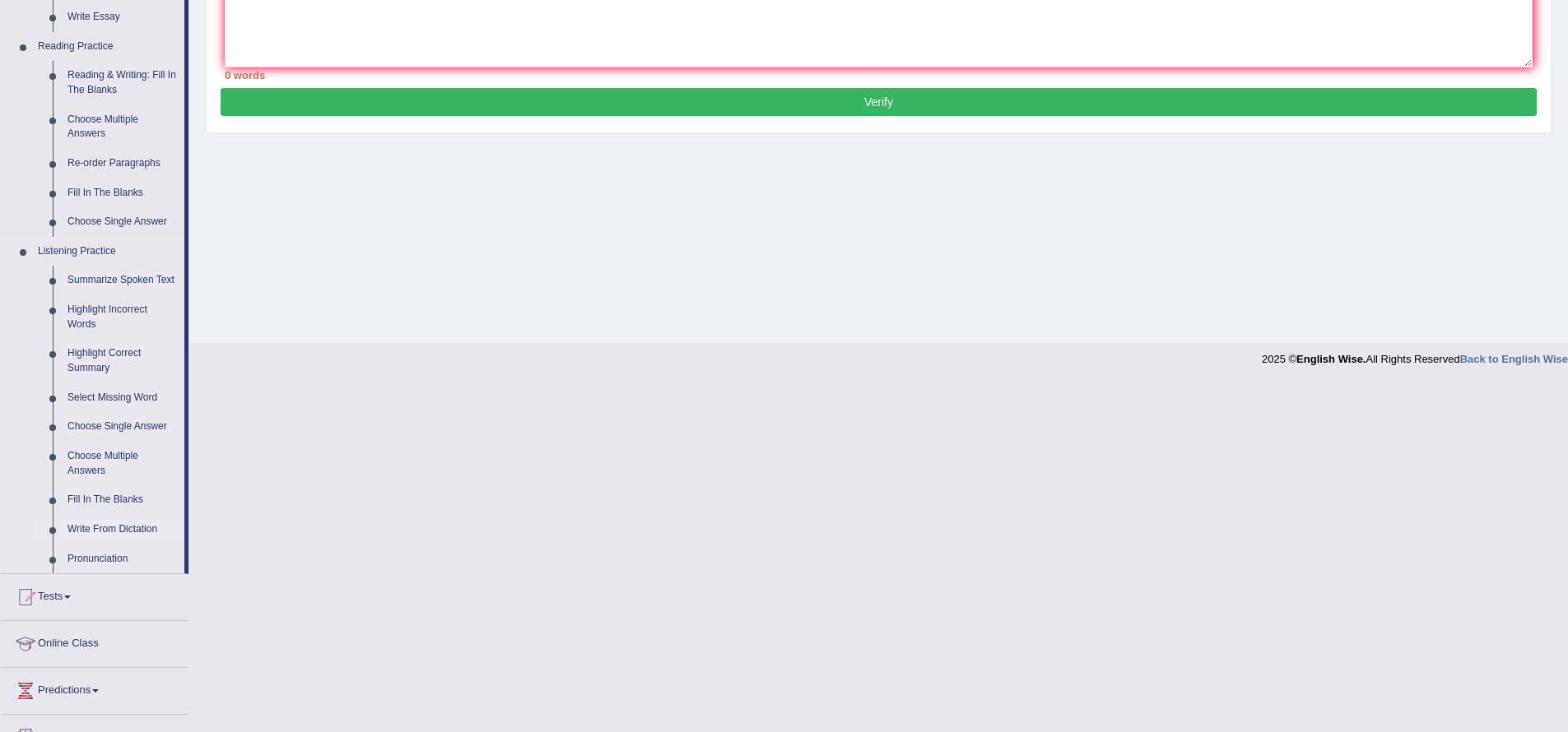
click at [124, 543] on link "Write From Dictation" at bounding box center [123, 529] width 125 height 30
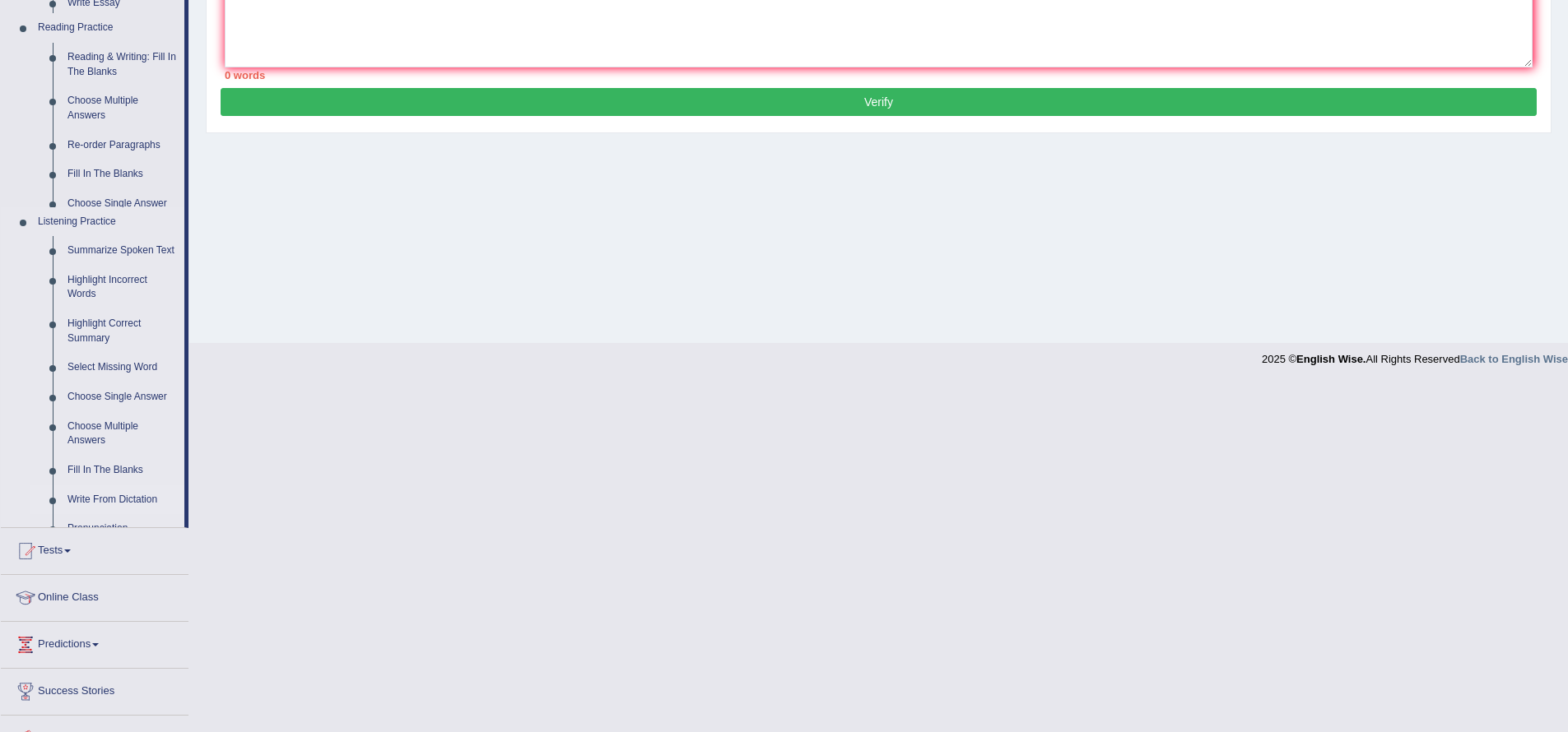
scroll to position [131, 0]
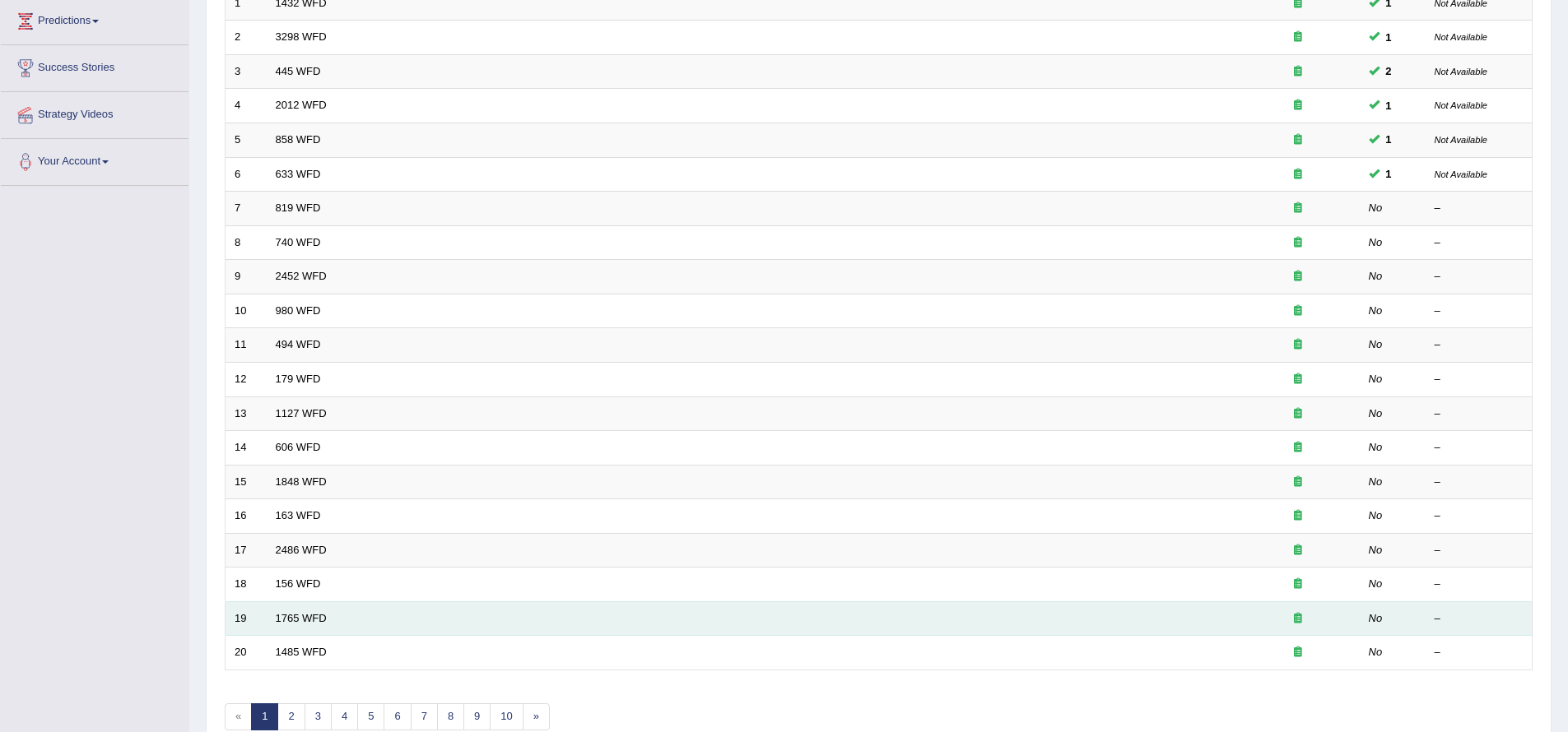
scroll to position [347, 0]
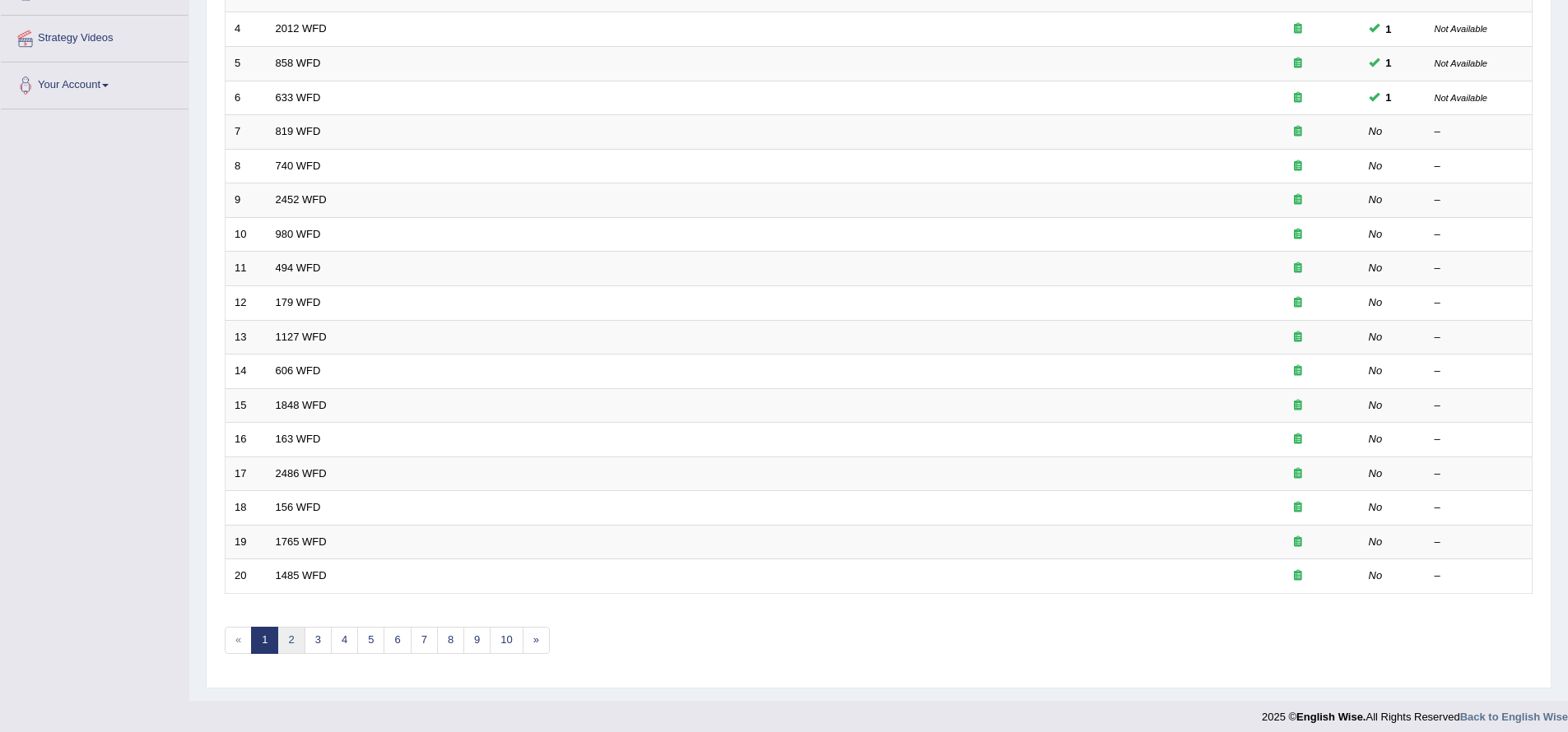
click at [292, 641] on link "2" at bounding box center [290, 640] width 27 height 27
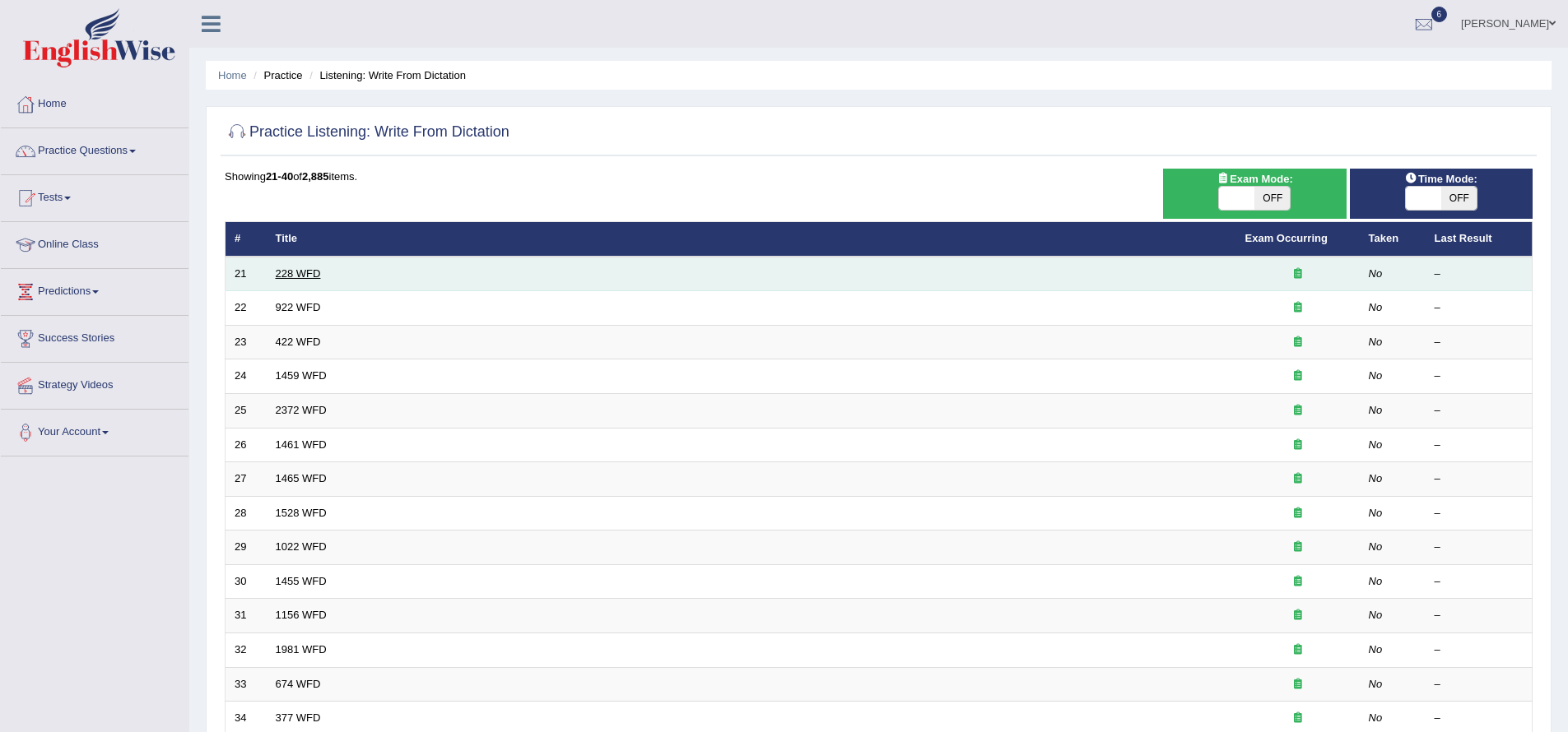
click at [288, 274] on link "228 WFD" at bounding box center [298, 273] width 45 height 12
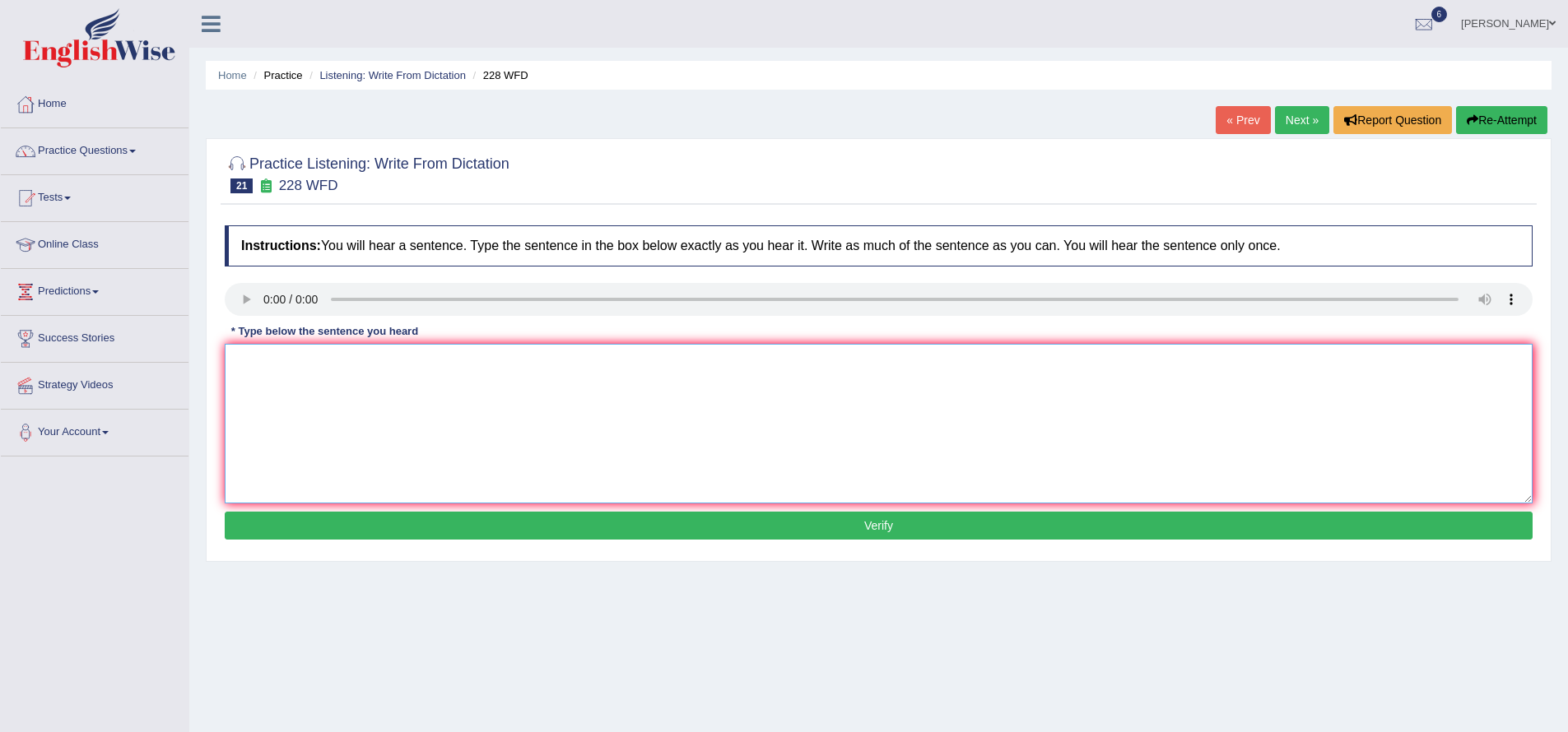
click at [347, 384] on textarea at bounding box center [878, 423] width 1307 height 160
type textarea "Computer science is become the popular degree course."
click at [949, 533] on button "Verify" at bounding box center [878, 525] width 1307 height 28
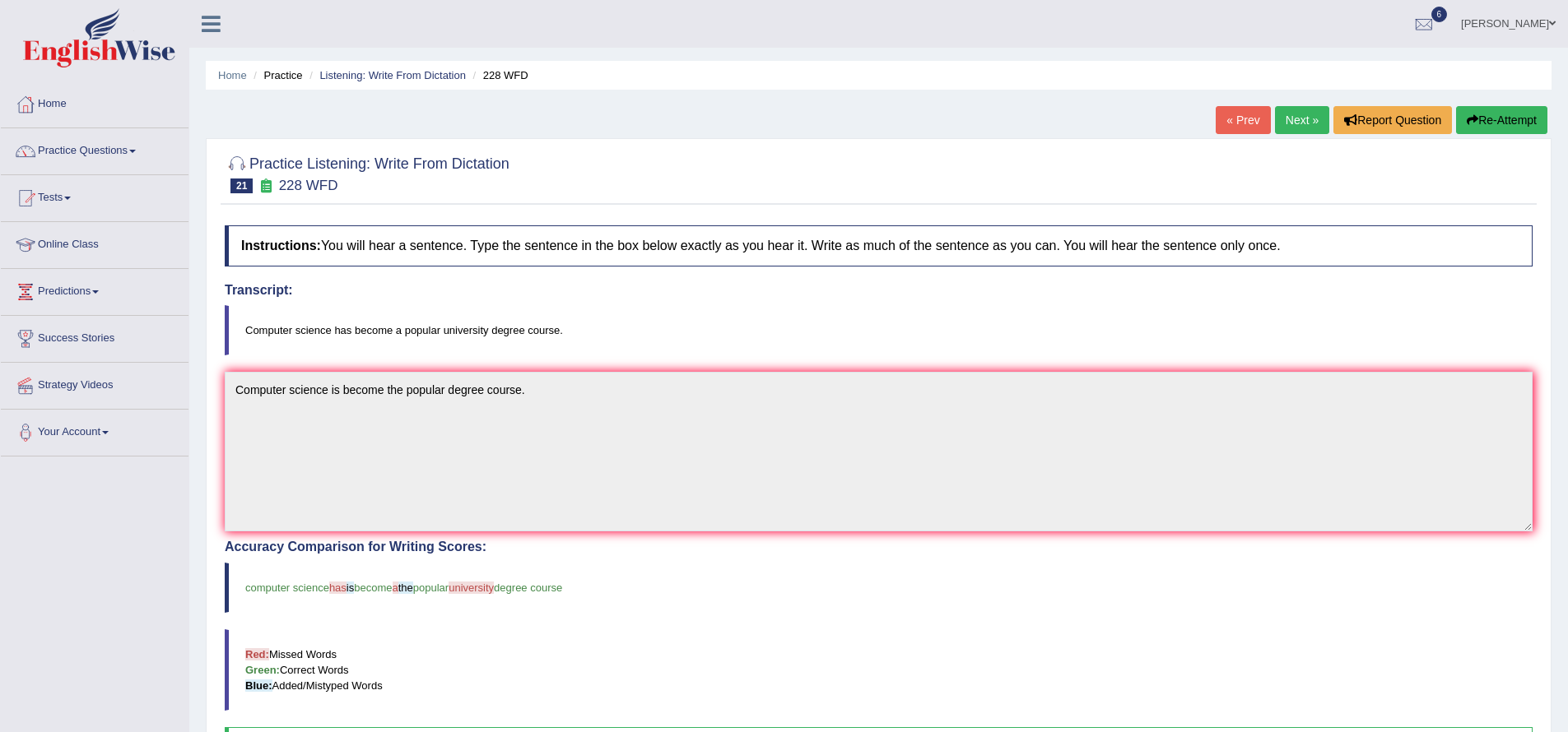
click at [1291, 117] on link "Next »" at bounding box center [1302, 120] width 55 height 28
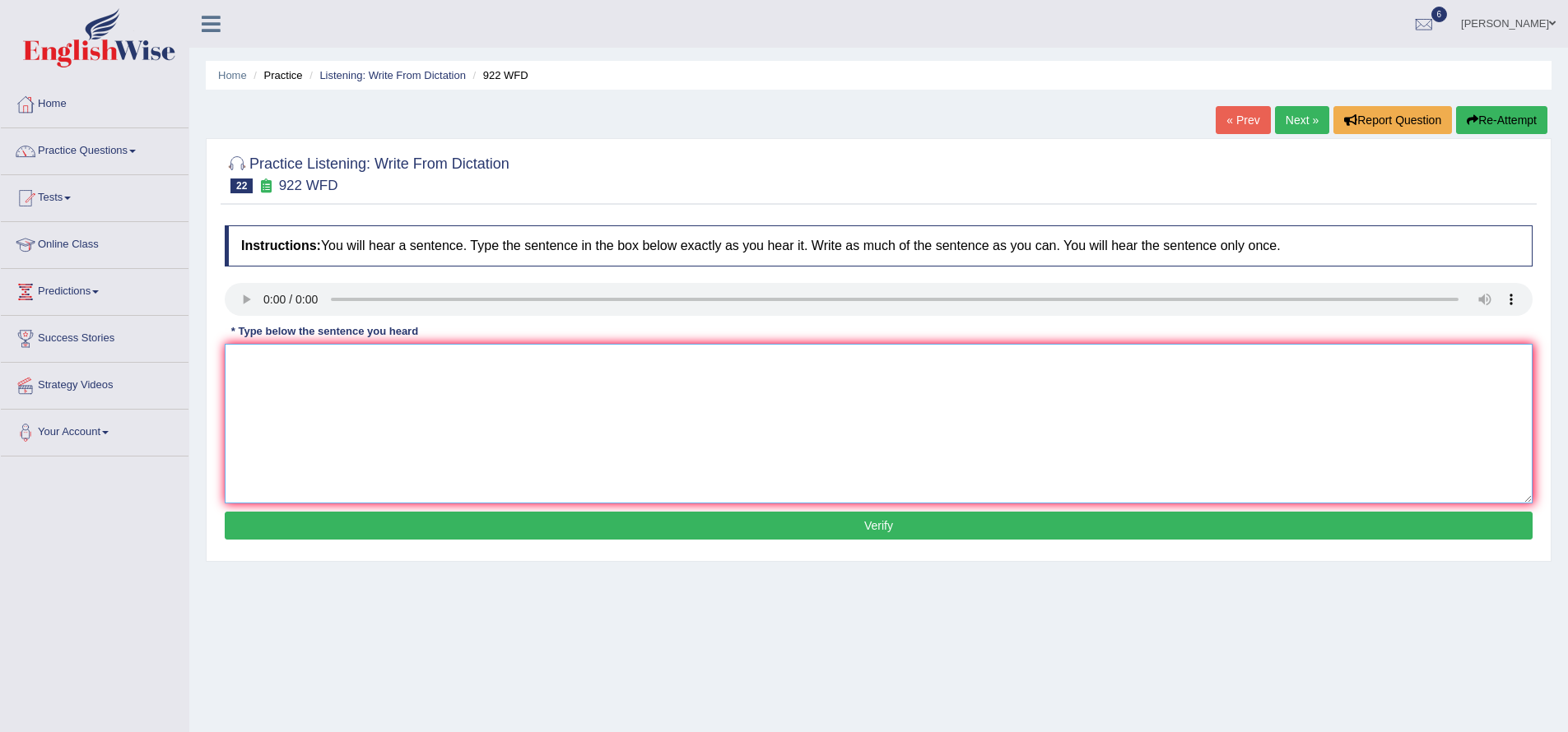
click at [699, 365] on textarea at bounding box center [878, 423] width 1307 height 160
click at [291, 364] on textarea "Students sttendence should register first." at bounding box center [878, 423] width 1307 height 160
type textarea "Students attendence should register first."
click at [873, 532] on button "Verify" at bounding box center [878, 525] width 1307 height 28
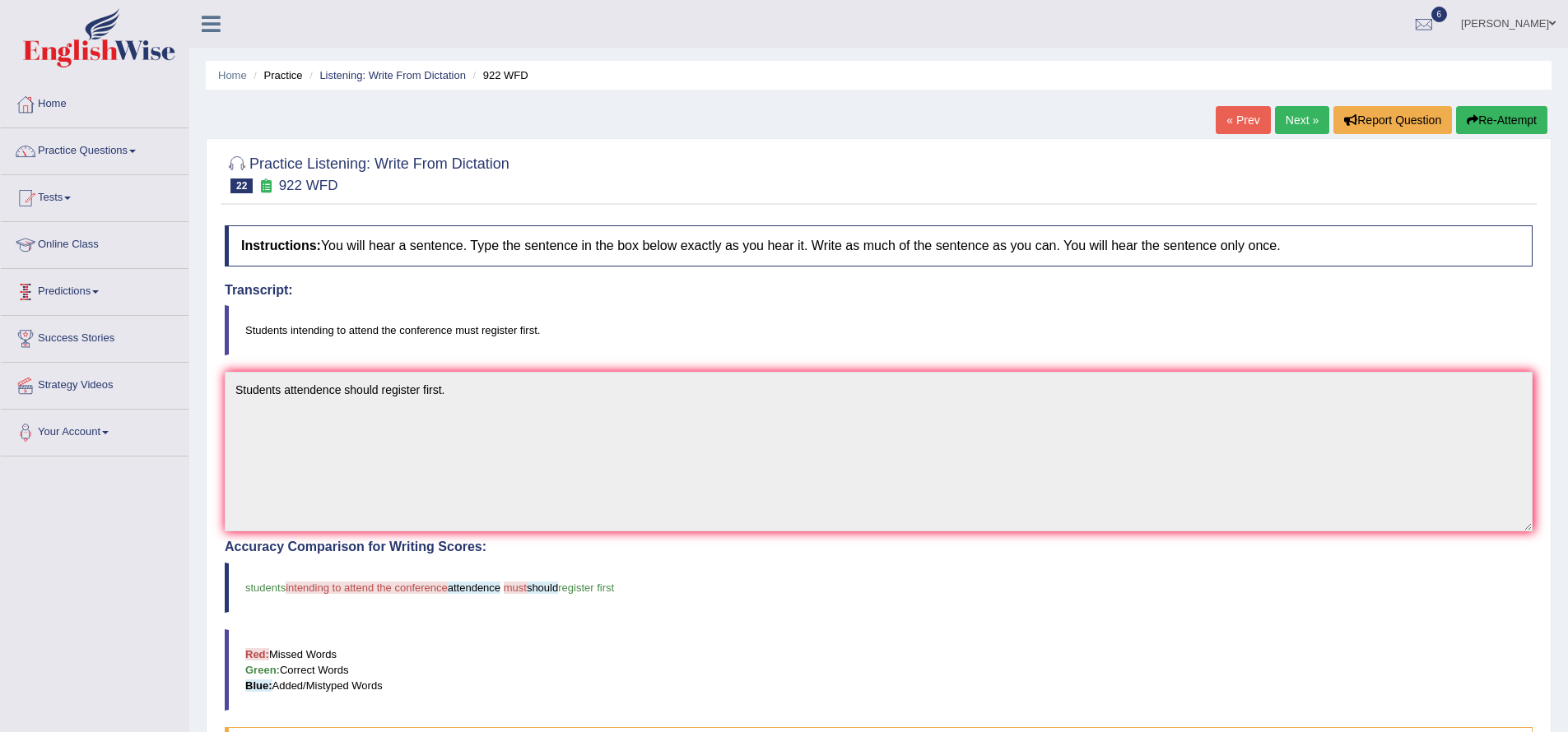
drag, startPoint x: 545, startPoint y: 329, endPoint x: 166, endPoint y: 288, distance: 381.2
click at [161, 285] on div "Toggle navigation Home Practice Questions Speaking Practice Read Aloud Repeat S…" at bounding box center [784, 521] width 1568 height 1042
click at [1298, 124] on link "Next »" at bounding box center [1302, 120] width 55 height 28
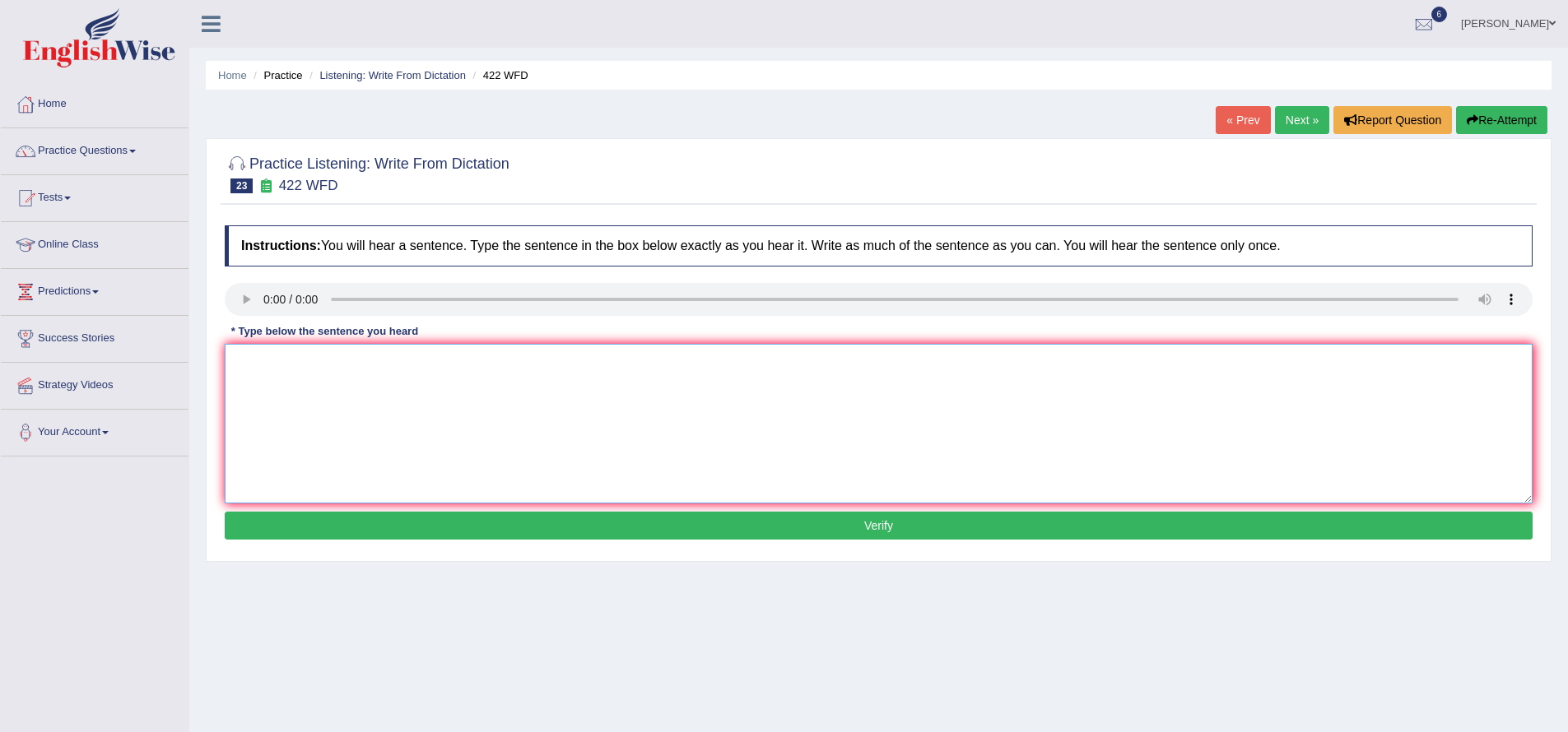
click at [742, 403] on textarea at bounding box center [878, 423] width 1307 height 160
type textarea "The most details of arguments are missing."
click at [853, 521] on button "Verify" at bounding box center [878, 525] width 1307 height 28
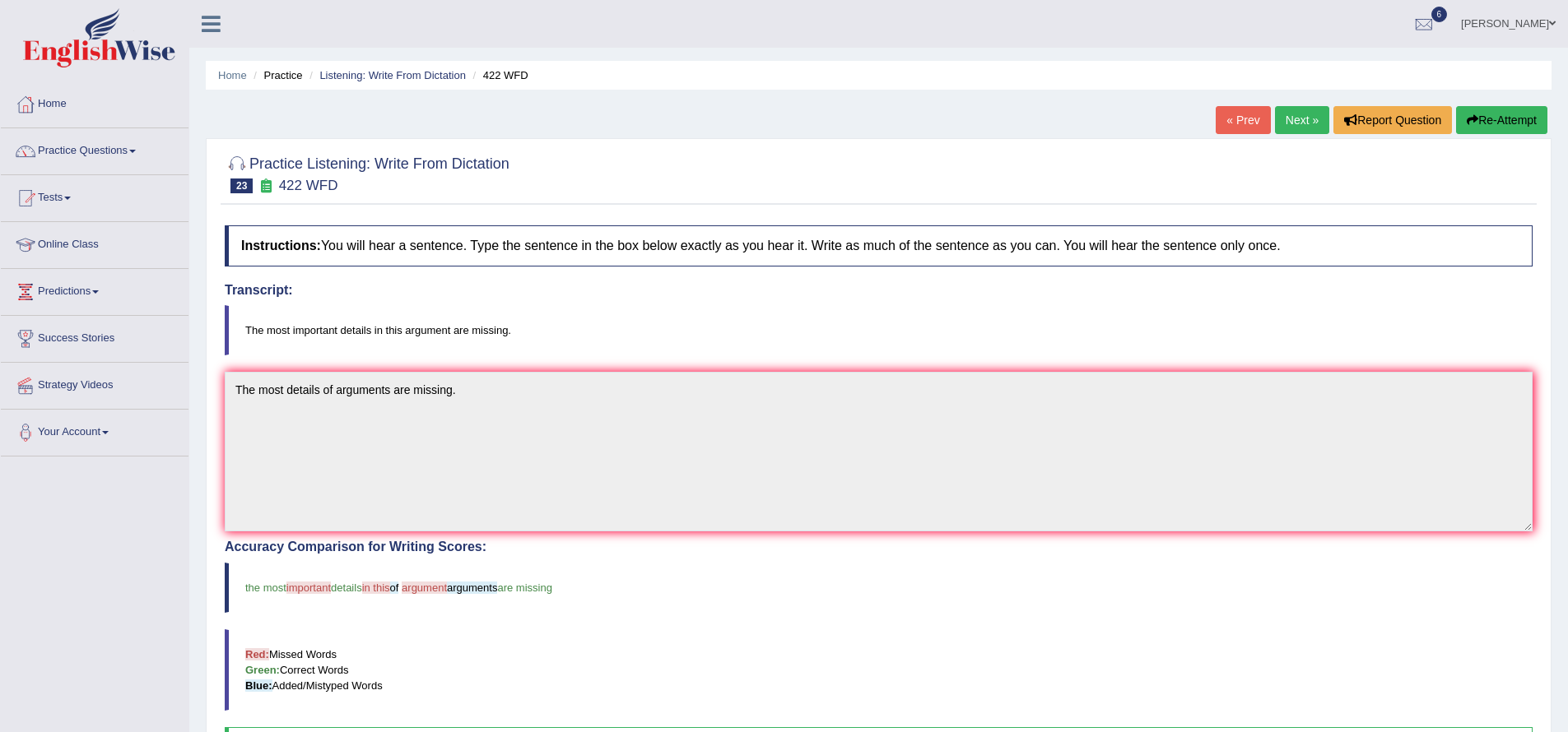
click at [1233, 123] on link "« Prev" at bounding box center [1242, 120] width 55 height 28
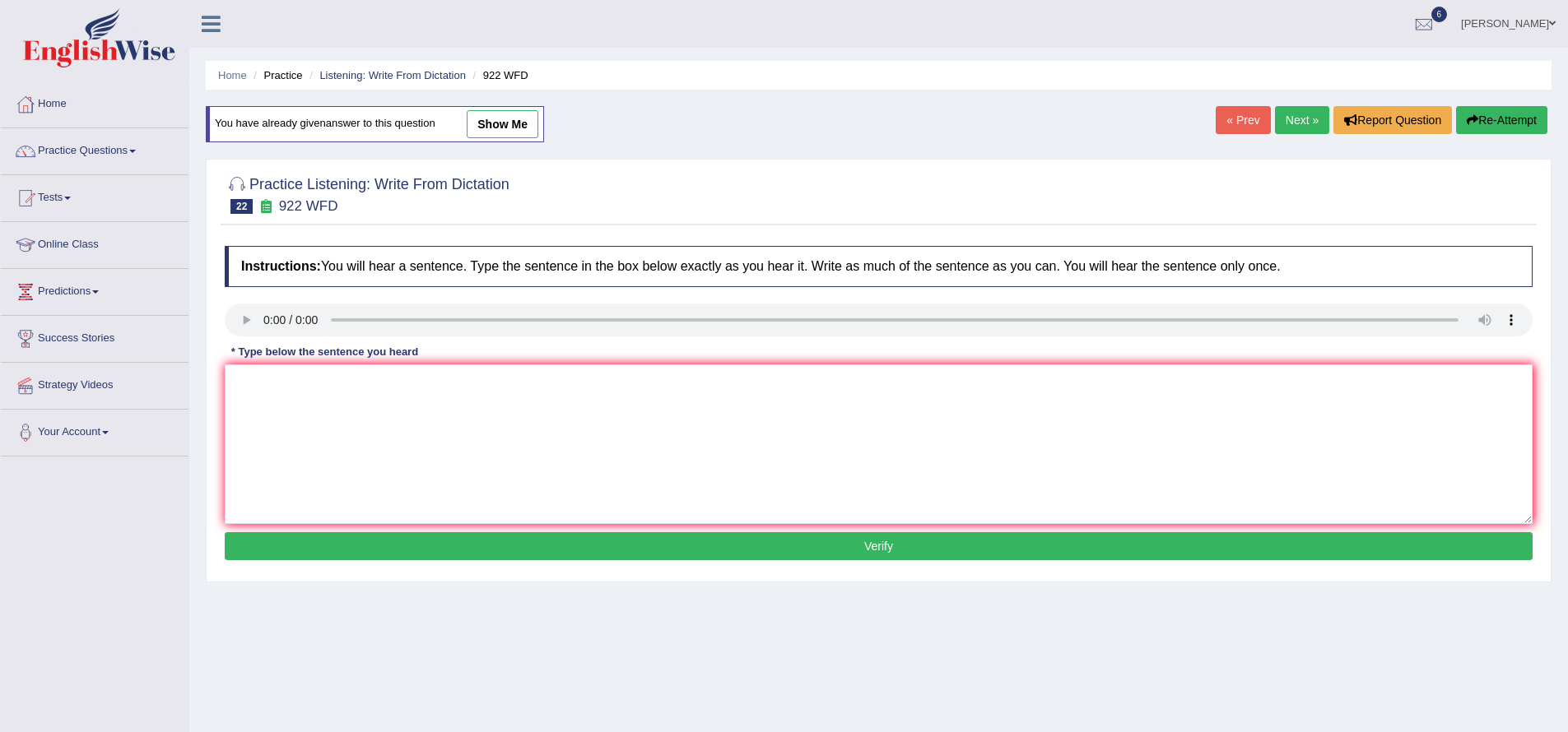
click at [1301, 119] on link "Next »" at bounding box center [1302, 120] width 55 height 28
click at [772, 381] on textarea at bounding box center [878, 444] width 1307 height 160
type textarea "The most important details of argument are missing."
click at [782, 544] on button "Verify" at bounding box center [878, 546] width 1307 height 28
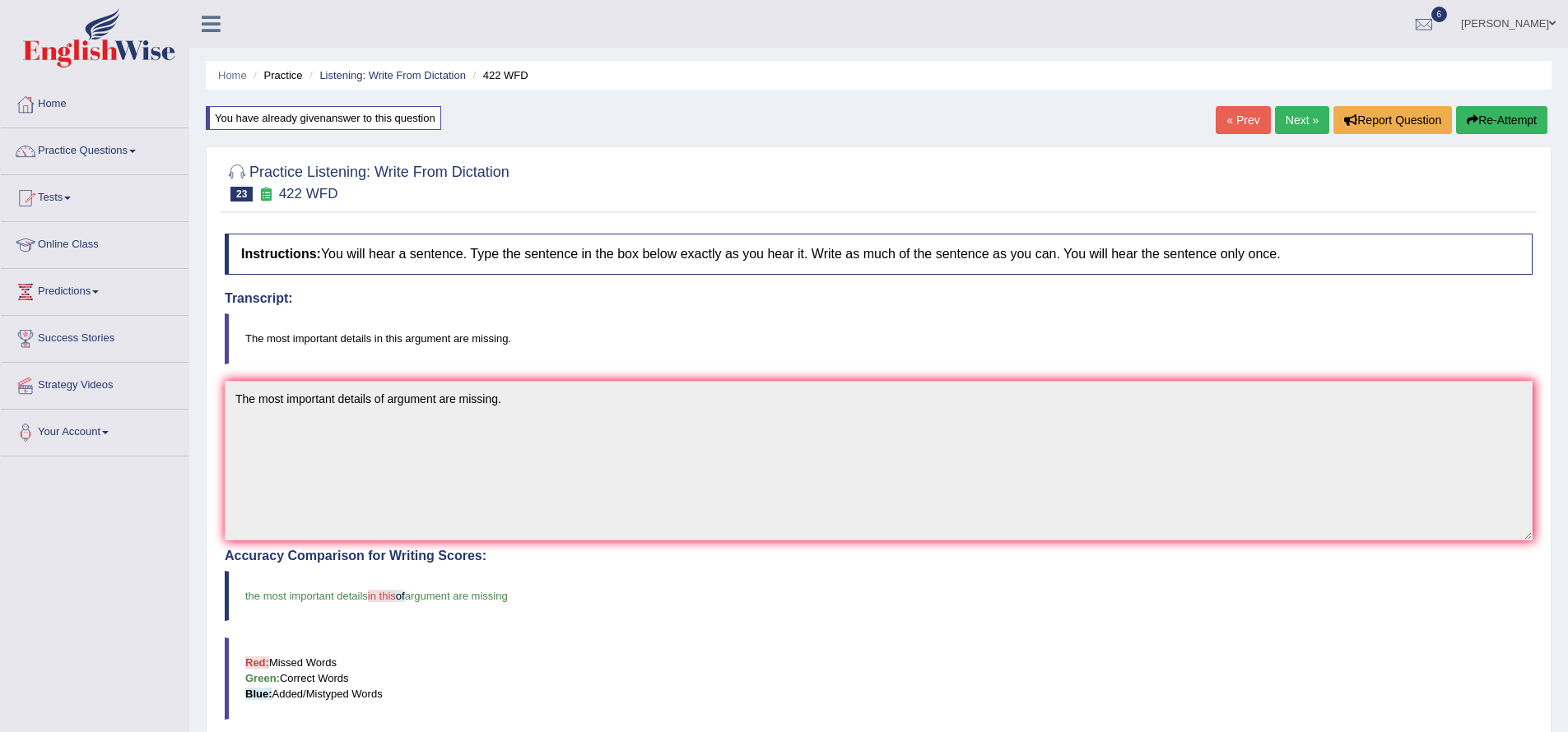
click at [1285, 119] on link "Next »" at bounding box center [1302, 120] width 55 height 28
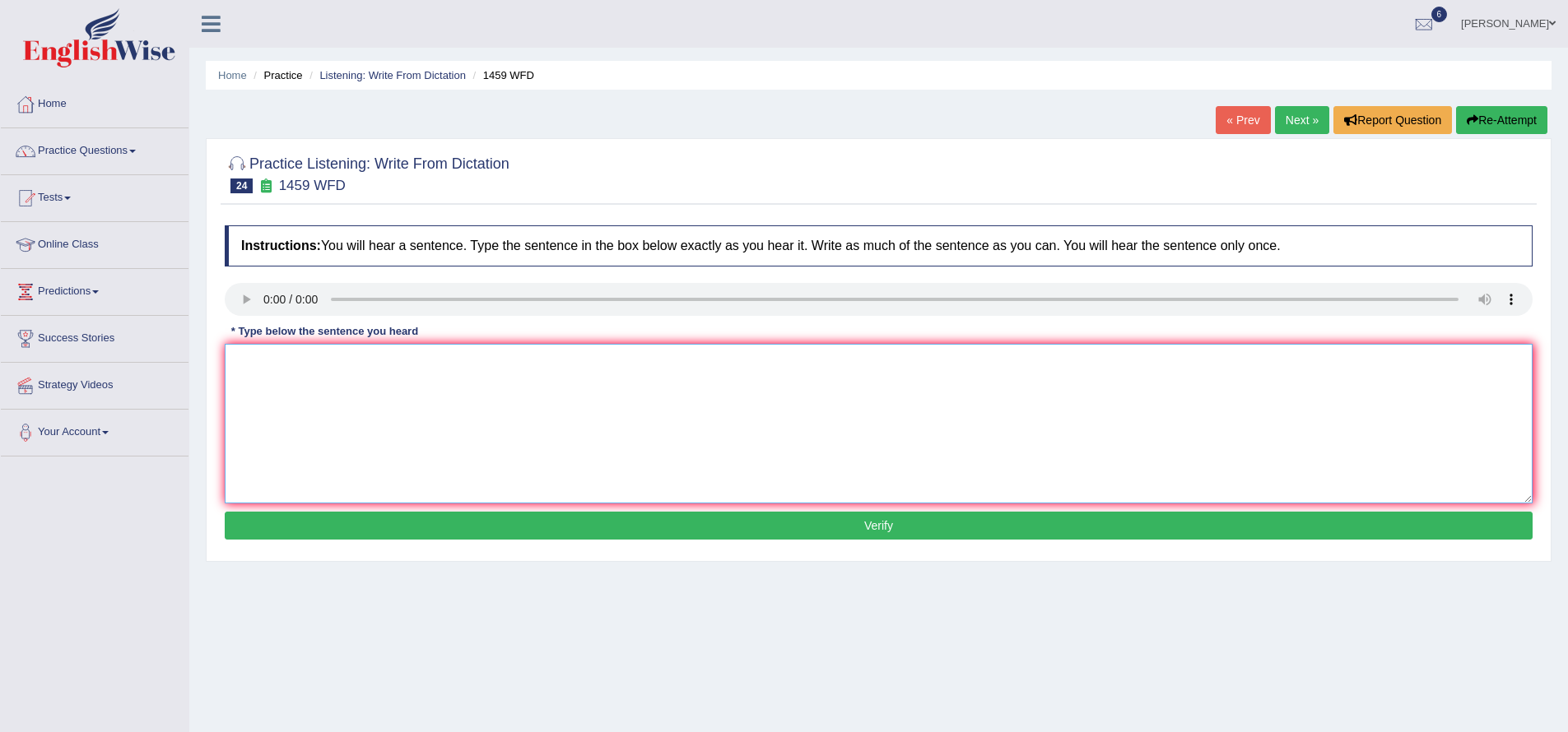
click at [386, 393] on textarea at bounding box center [878, 423] width 1307 height 160
